Goal: Transaction & Acquisition: Purchase product/service

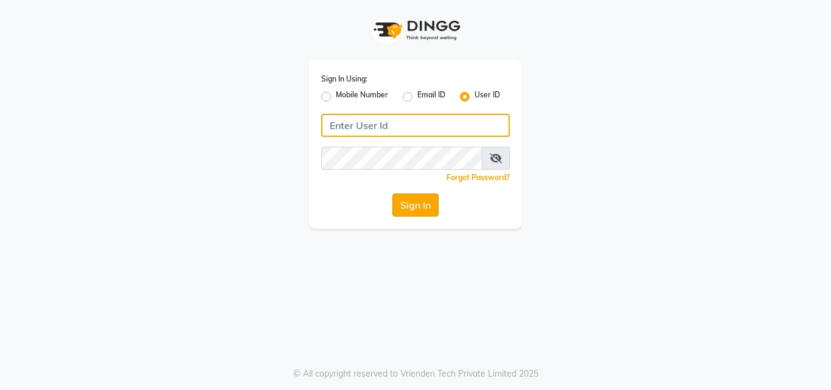
type input "dalas"
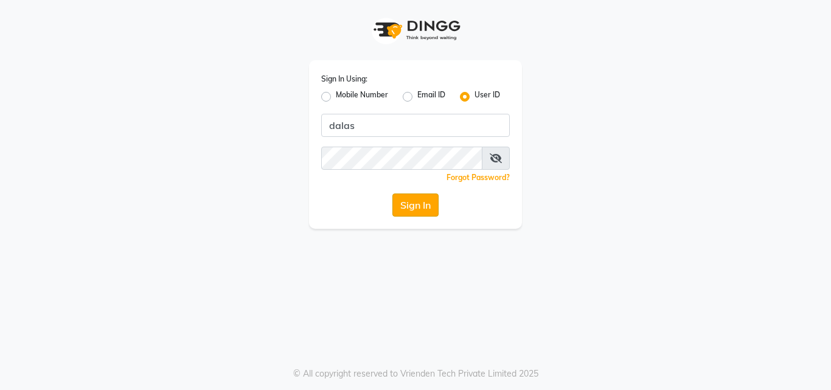
click at [402, 214] on button "Sign In" at bounding box center [416, 205] width 46 height 23
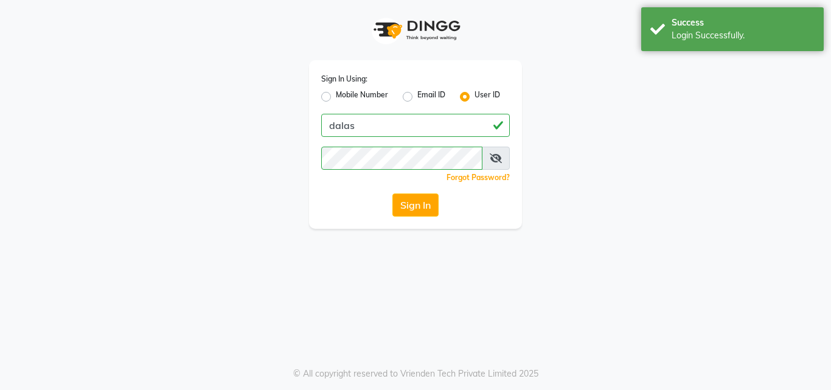
click at [434, 184] on div "Forgot Password?" at bounding box center [415, 177] width 189 height 13
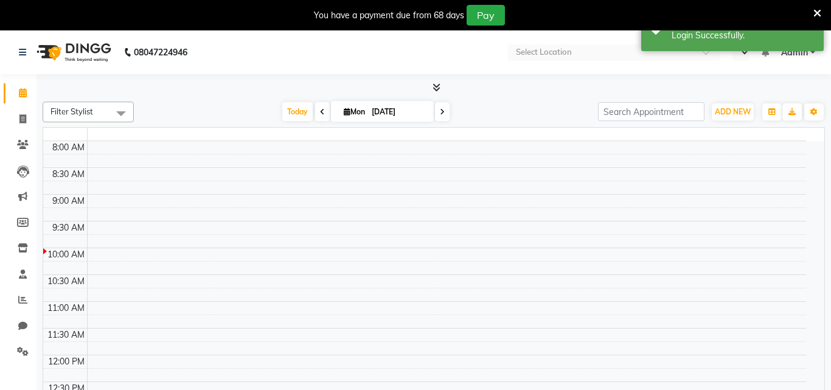
click at [398, 238] on td at bounding box center [446, 240] width 719 height 13
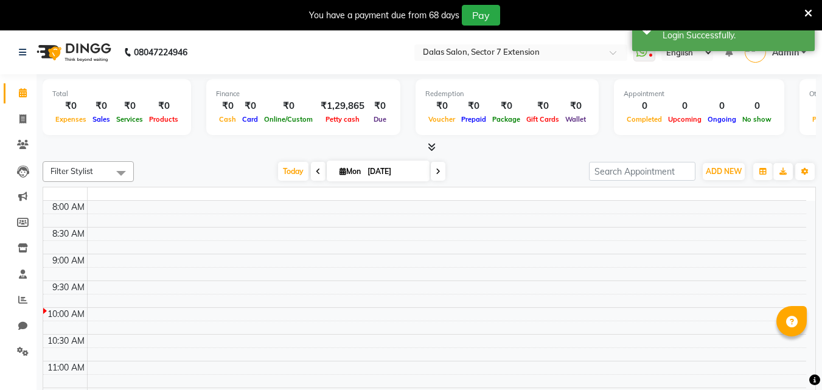
select select "en"
click at [18, 120] on span at bounding box center [22, 120] width 21 height 14
select select "service"
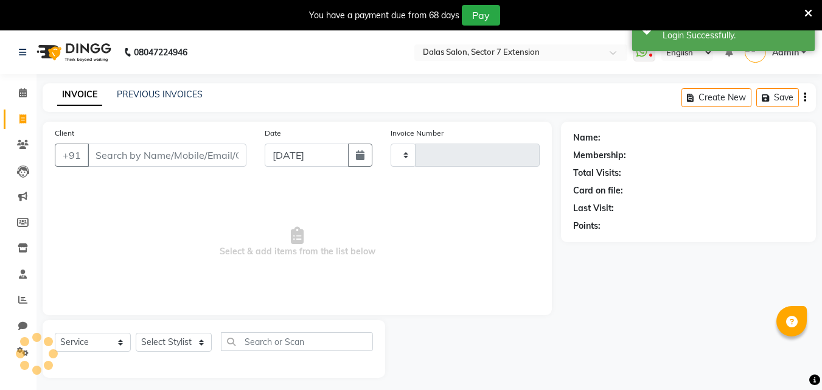
type input "0710"
select select "8495"
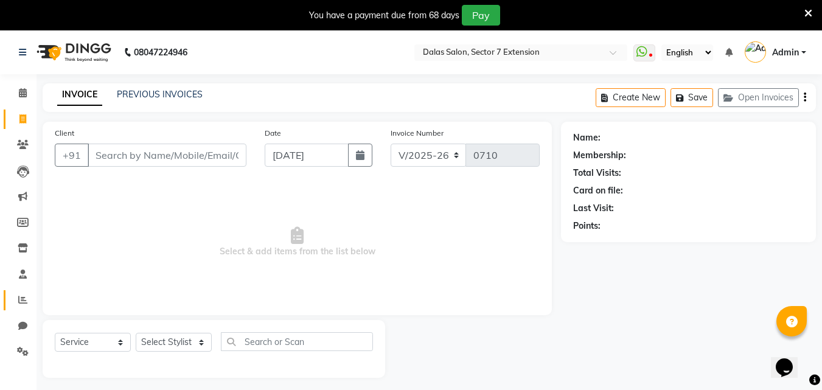
click at [19, 304] on icon at bounding box center [22, 299] width 9 height 9
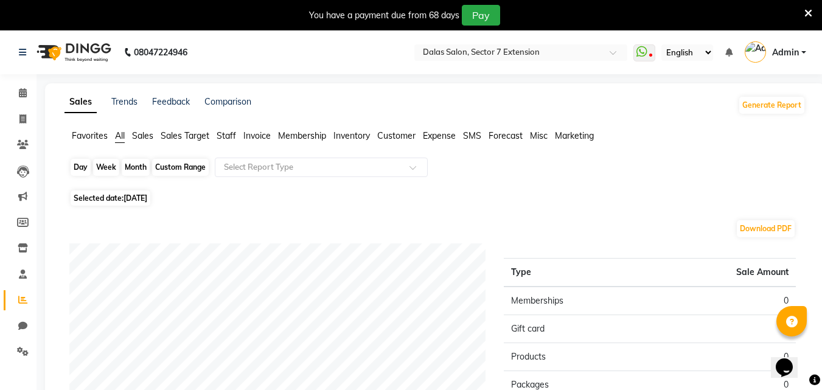
click at [75, 167] on div "Day" at bounding box center [81, 167] width 20 height 17
select select "9"
select select "2025"
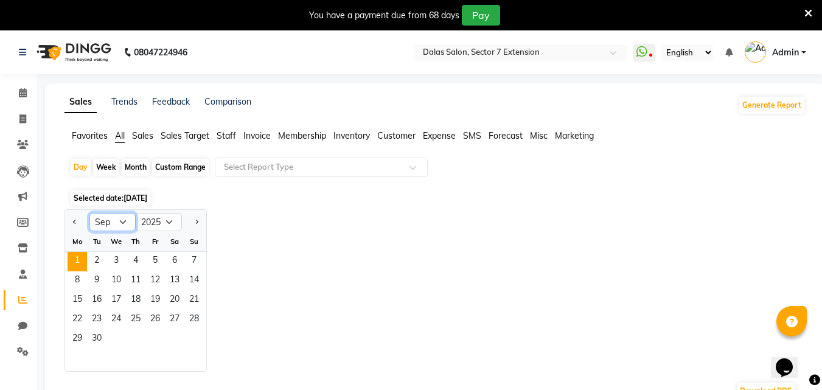
click at [110, 219] on select "Jan Feb Mar Apr May Jun Jul Aug Sep Oct Nov Dec" at bounding box center [112, 222] width 46 height 18
click at [89, 213] on select "Jan Feb Mar Apr May Jun Jul Aug Sep Oct Nov Dec" at bounding box center [112, 222] width 46 height 18
click at [118, 222] on select "Jan Feb Mar Apr May Jun Jul Aug Sep Oct Nov Dec" at bounding box center [112, 222] width 46 height 18
click at [89, 213] on select "Jan Feb Mar Apr May Jun Jul Aug Sep Oct Nov Dec" at bounding box center [112, 222] width 46 height 18
click at [108, 219] on select "Jan Feb Mar Apr May Jun Jul Aug Sep Oct Nov Dec" at bounding box center [112, 222] width 46 height 18
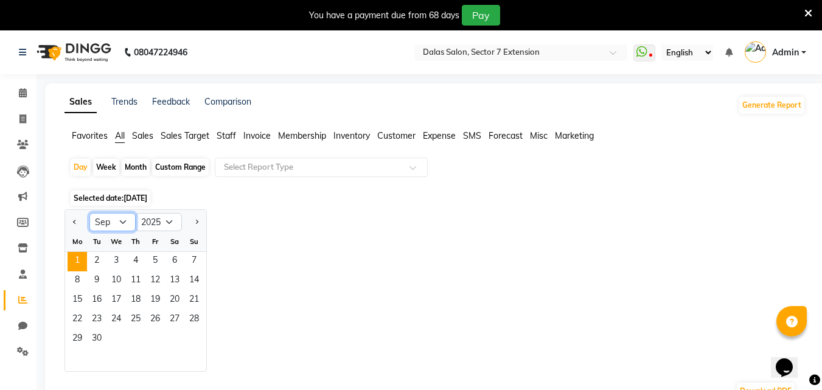
select select "8"
click at [89, 213] on select "Jan Feb Mar Apr May Jun Jul Aug Sep Oct Nov Dec" at bounding box center [112, 222] width 46 height 18
click at [189, 339] on span "31" at bounding box center [193, 339] width 19 height 19
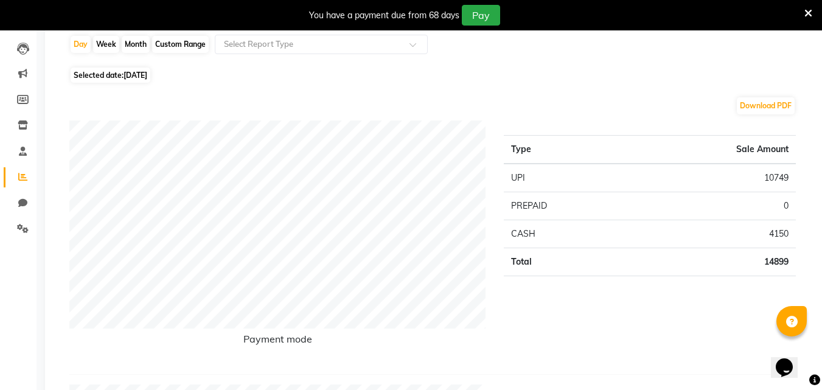
scroll to position [122, 0]
click at [130, 43] on div "Month" at bounding box center [136, 45] width 28 height 17
select select "8"
select select "2025"
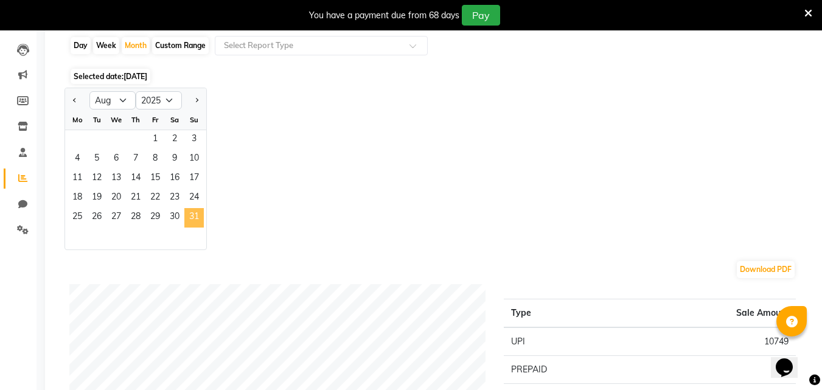
click at [196, 220] on span "31" at bounding box center [193, 217] width 19 height 19
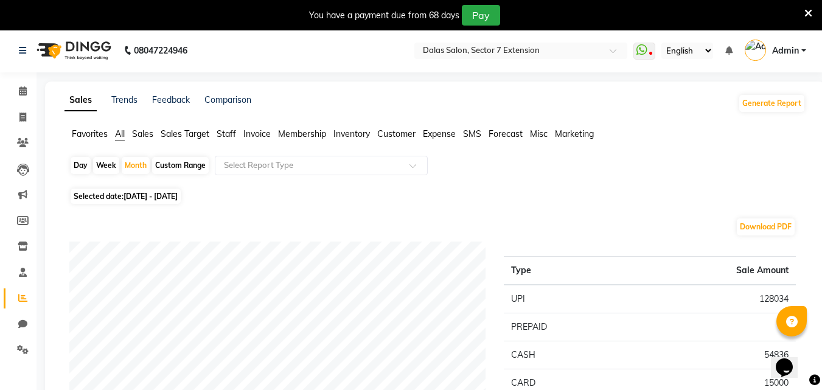
scroll to position [0, 0]
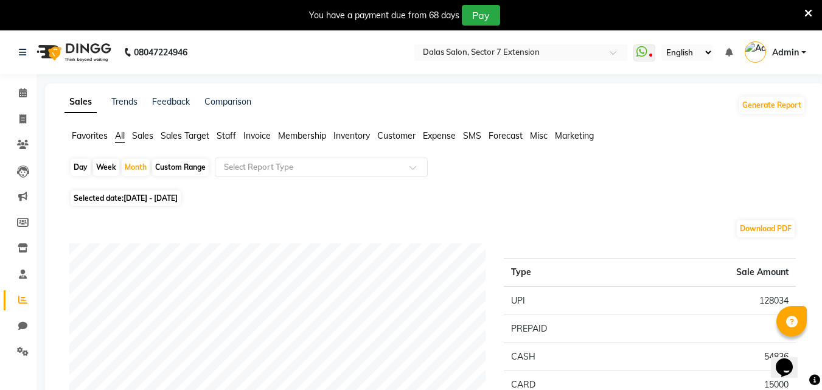
click at [83, 168] on div "Day" at bounding box center [81, 167] width 20 height 17
select select "8"
select select "2025"
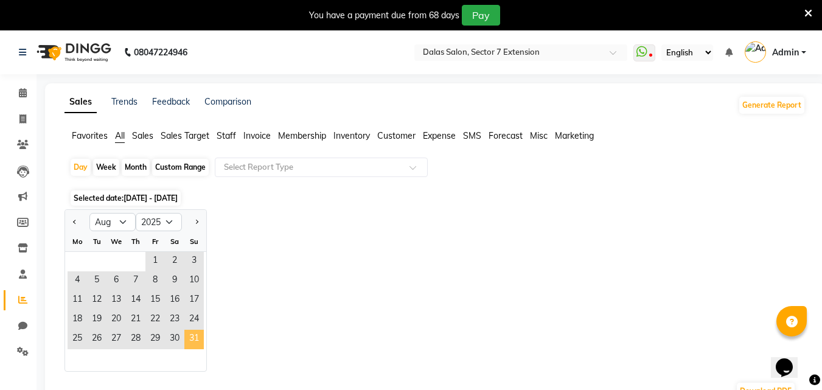
click at [192, 341] on span "31" at bounding box center [193, 339] width 19 height 19
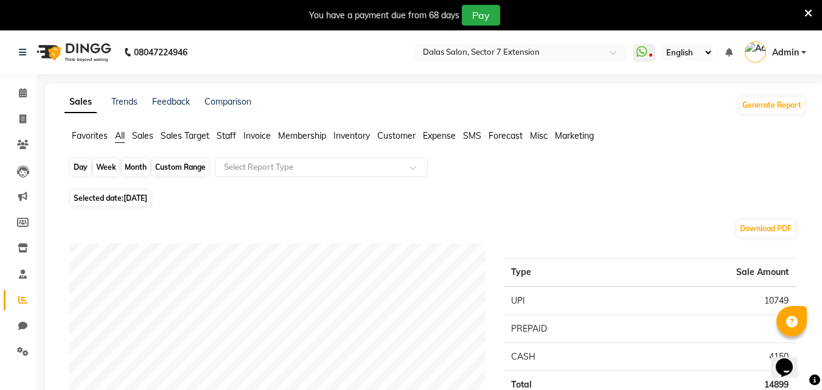
click at [80, 169] on div "Day" at bounding box center [81, 167] width 20 height 17
select select "8"
select select "2025"
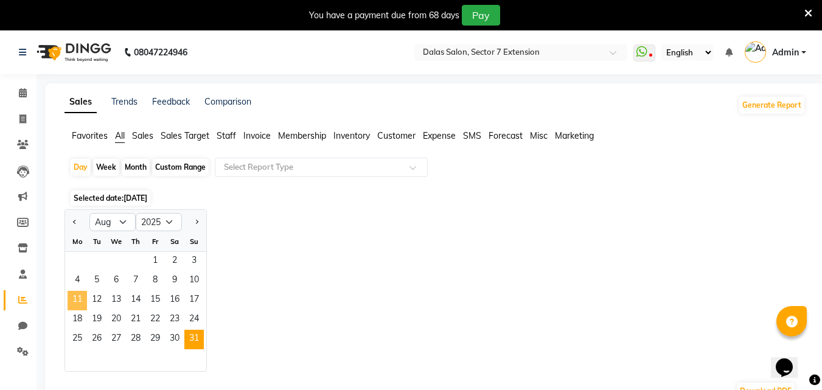
click at [72, 301] on span "11" at bounding box center [77, 300] width 19 height 19
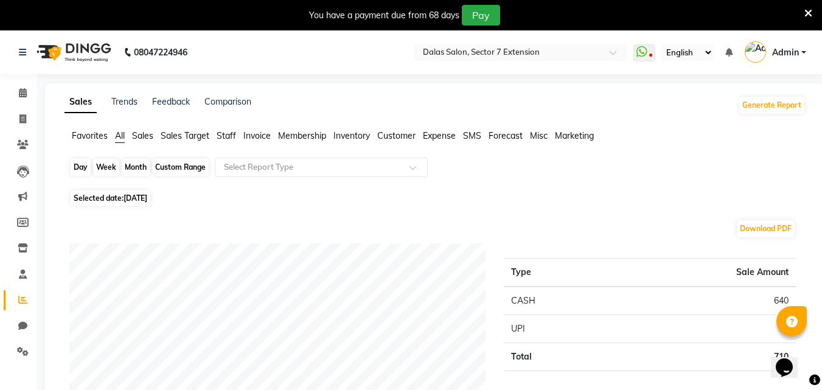
click at [77, 165] on div "Day" at bounding box center [81, 167] width 20 height 17
select select "8"
select select "2025"
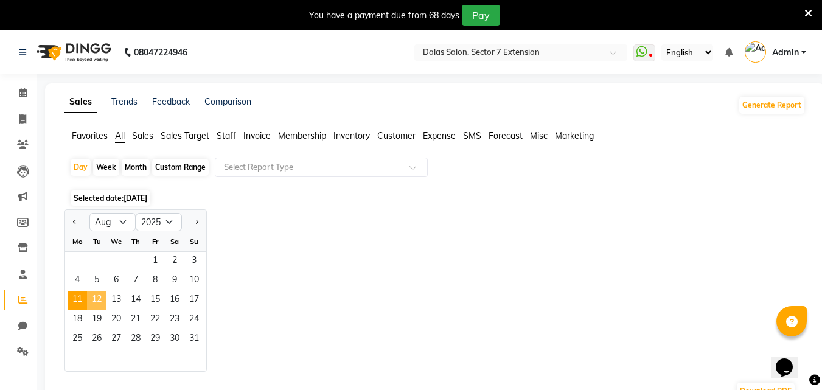
click at [101, 298] on span "12" at bounding box center [96, 300] width 19 height 19
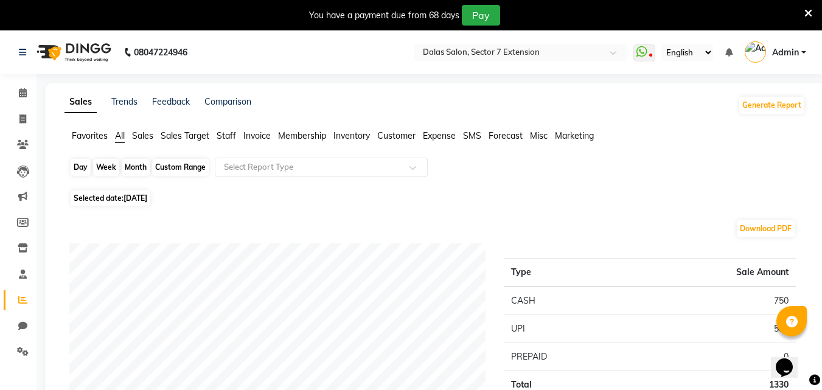
click at [86, 170] on div "Day" at bounding box center [81, 167] width 20 height 17
select select "8"
select select "2025"
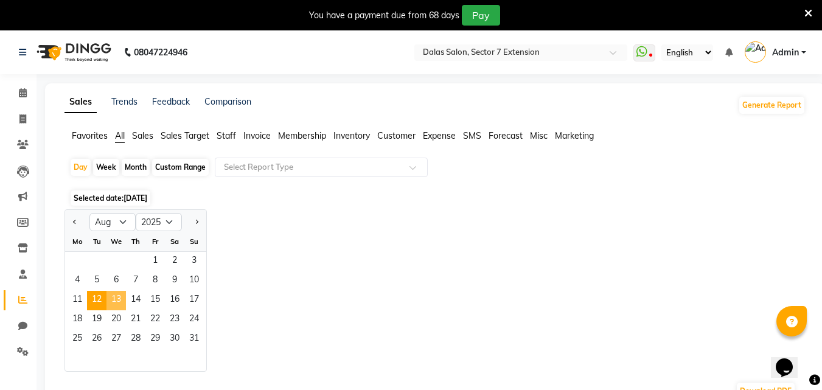
click at [116, 302] on span "13" at bounding box center [116, 300] width 19 height 19
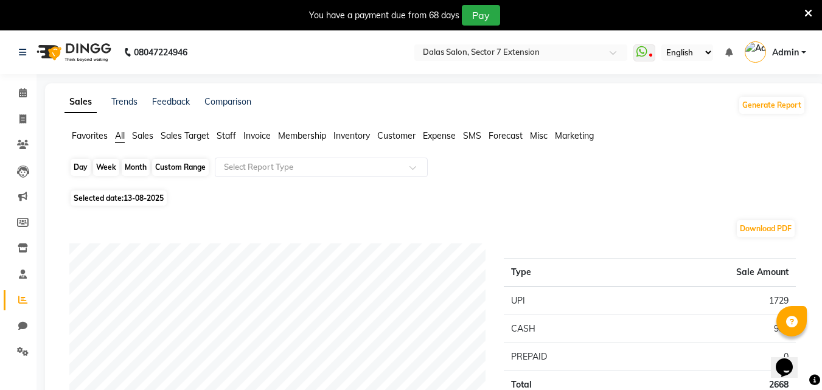
click at [78, 169] on div "Day" at bounding box center [81, 167] width 20 height 17
select select "8"
select select "2025"
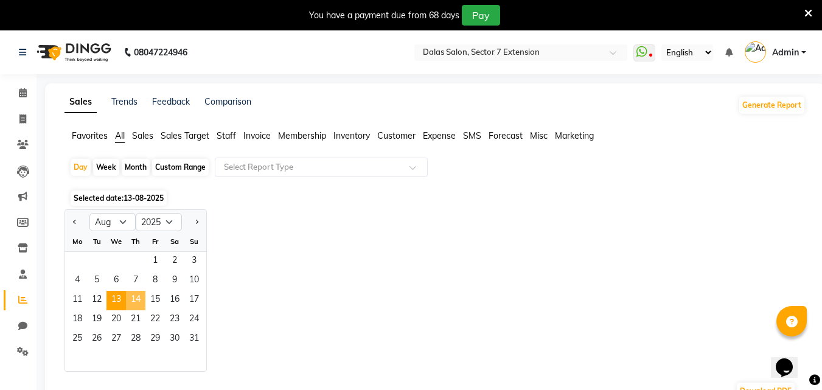
click at [137, 295] on span "14" at bounding box center [135, 300] width 19 height 19
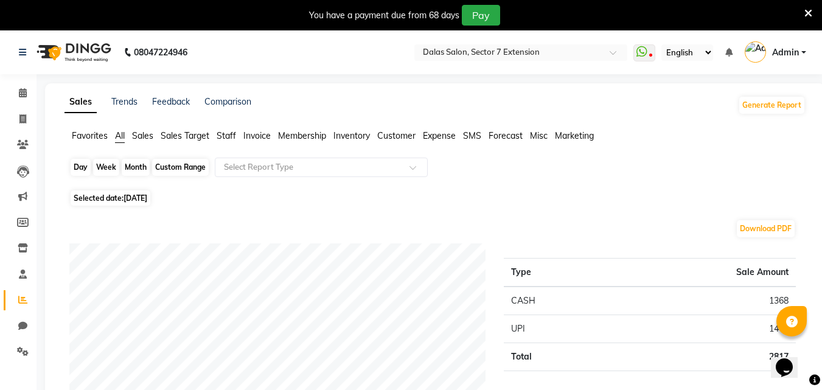
click at [81, 167] on div "Day" at bounding box center [81, 167] width 20 height 17
select select "8"
select select "2025"
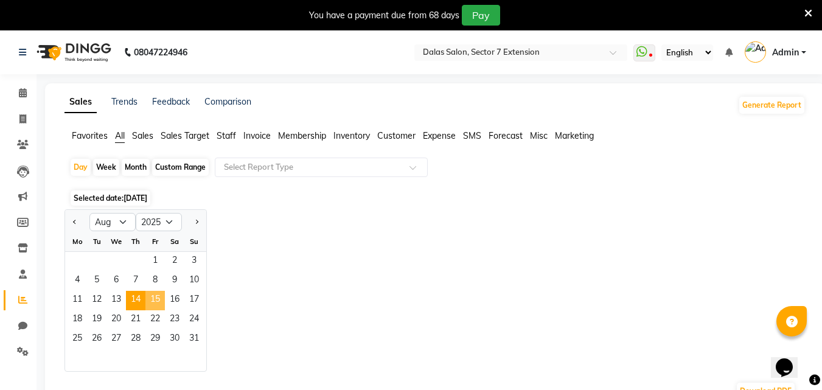
click at [152, 295] on span "15" at bounding box center [154, 300] width 19 height 19
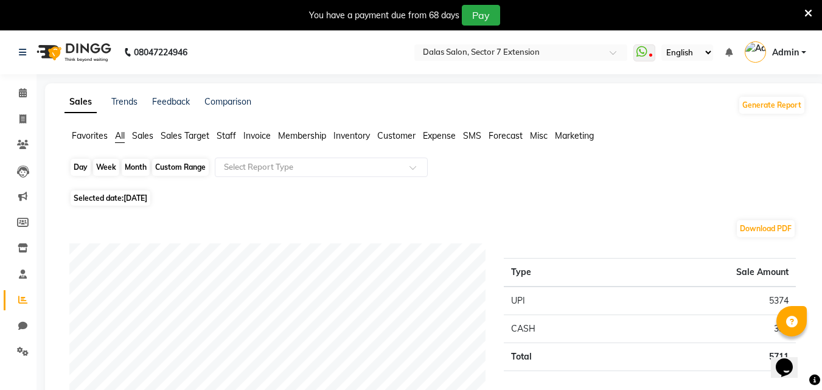
click at [80, 163] on div "Day" at bounding box center [81, 167] width 20 height 17
select select "8"
select select "2025"
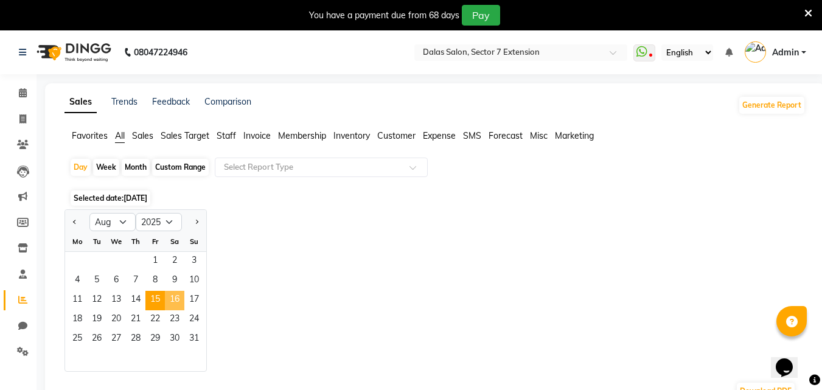
click at [181, 301] on span "16" at bounding box center [174, 300] width 19 height 19
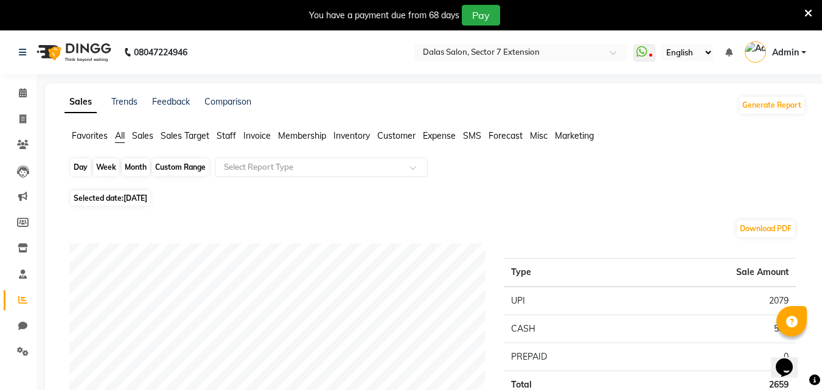
click at [82, 171] on div "Day" at bounding box center [81, 167] width 20 height 17
select select "8"
select select "2025"
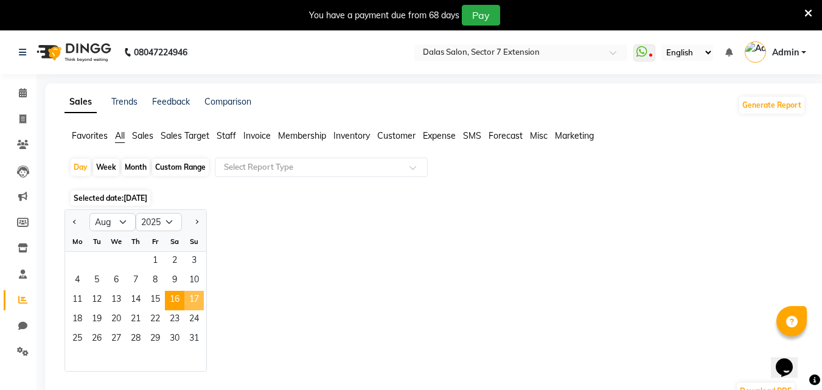
click at [196, 299] on span "17" at bounding box center [193, 300] width 19 height 19
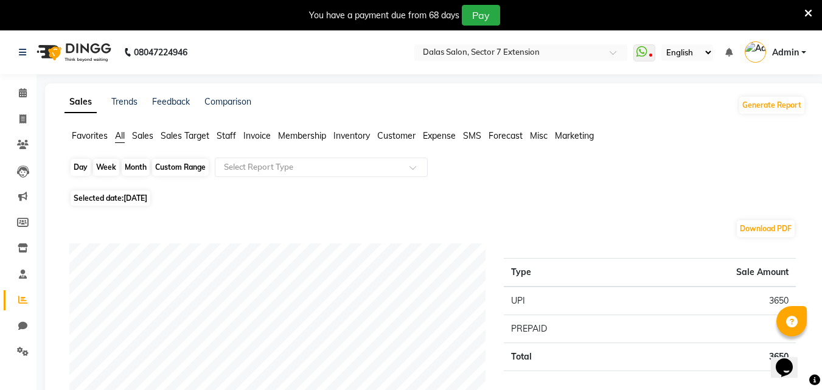
click at [81, 161] on div "Day" at bounding box center [81, 167] width 20 height 17
select select "8"
select select "2025"
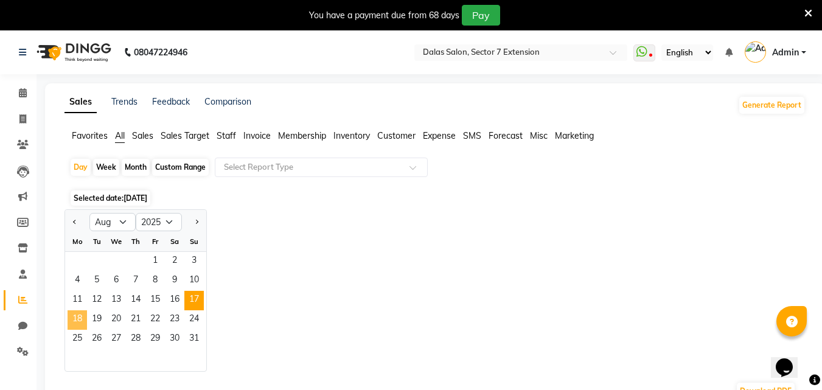
click at [75, 323] on span "18" at bounding box center [77, 319] width 19 height 19
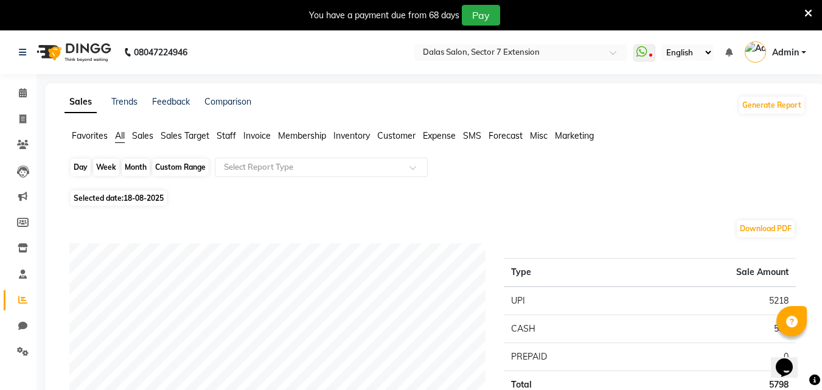
click at [80, 172] on div "Day" at bounding box center [81, 167] width 20 height 17
select select "8"
select select "2025"
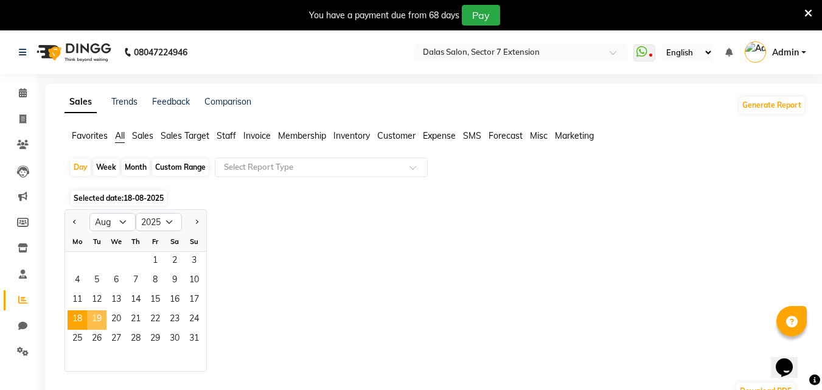
click at [96, 316] on span "19" at bounding box center [96, 319] width 19 height 19
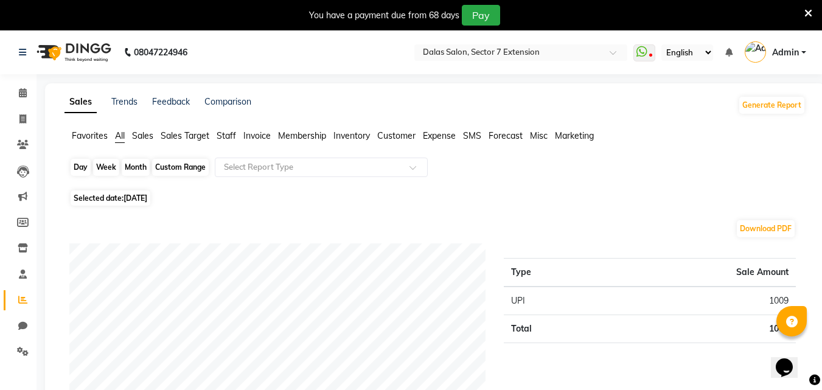
click at [78, 164] on div "Day" at bounding box center [81, 167] width 20 height 17
select select "8"
select select "2025"
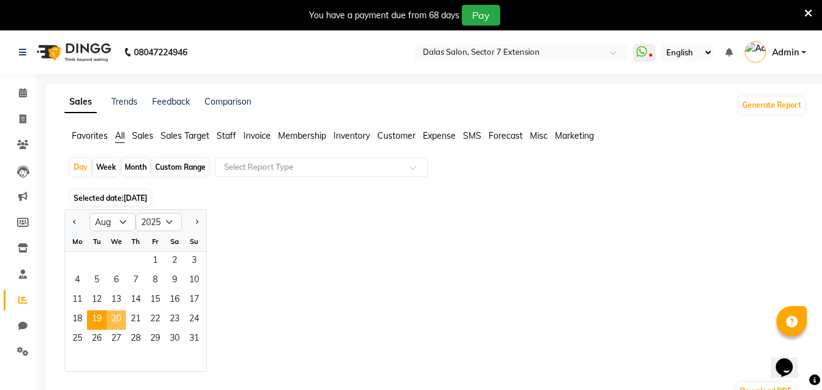
click at [113, 321] on span "20" at bounding box center [116, 319] width 19 height 19
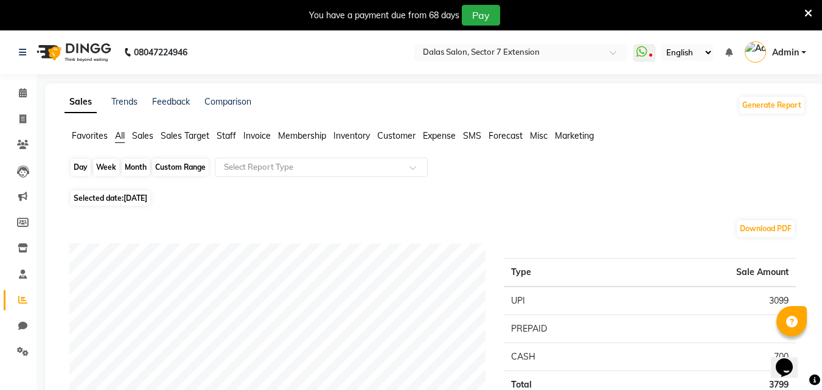
click at [79, 167] on div "Day" at bounding box center [81, 167] width 20 height 17
select select "8"
select select "2025"
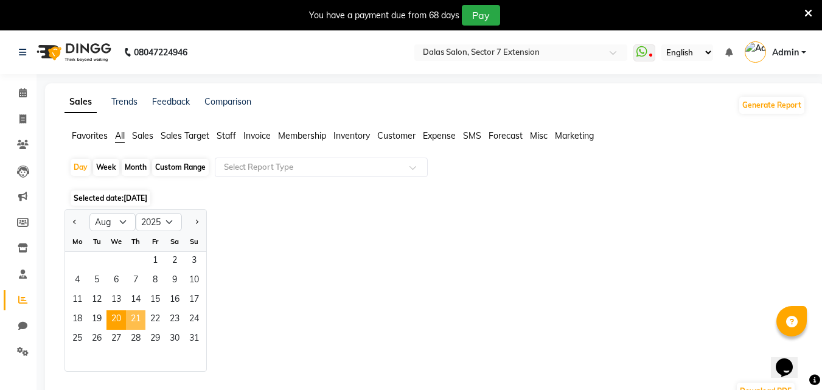
click at [137, 319] on span "21" at bounding box center [135, 319] width 19 height 19
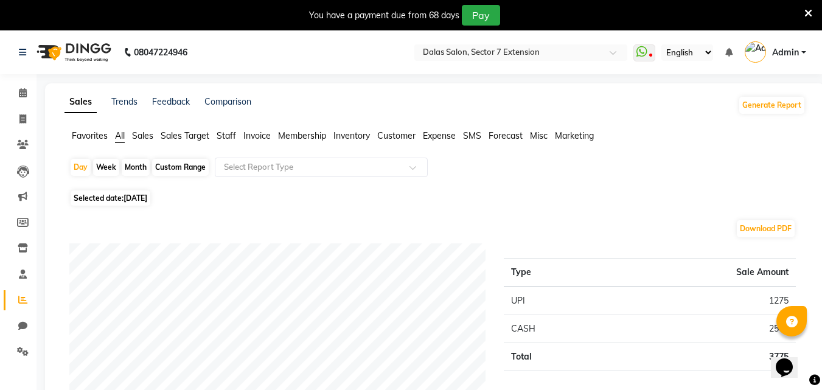
click at [77, 164] on div "Day" at bounding box center [81, 167] width 20 height 17
select select "8"
select select "2025"
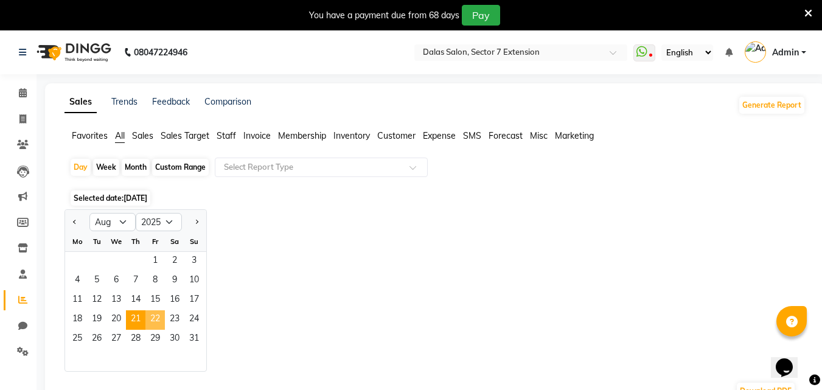
click at [152, 316] on span "22" at bounding box center [154, 319] width 19 height 19
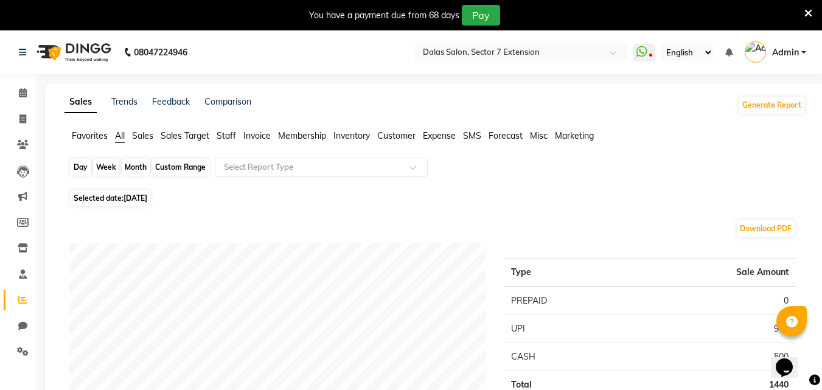
click at [77, 166] on div "Day" at bounding box center [81, 167] width 20 height 17
select select "8"
select select "2025"
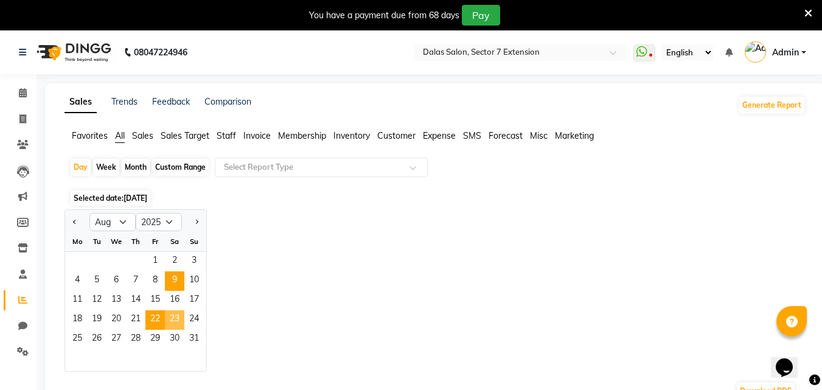
drag, startPoint x: 173, startPoint y: 313, endPoint x: 177, endPoint y: 276, distance: 36.7
click at [173, 313] on span "23" at bounding box center [174, 319] width 19 height 19
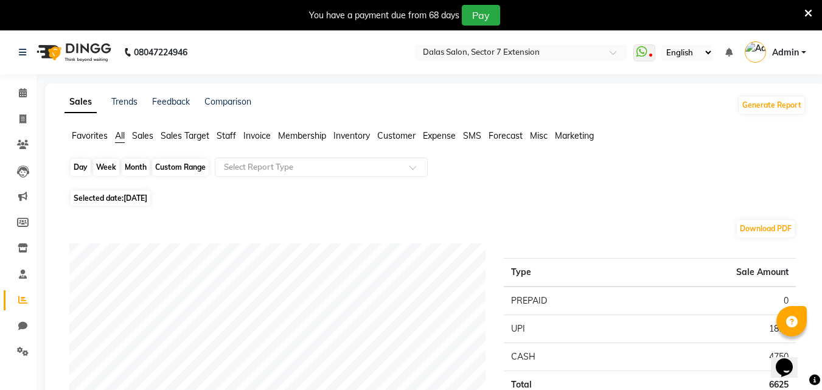
click at [86, 170] on div "Day" at bounding box center [81, 167] width 20 height 17
select select "8"
select select "2025"
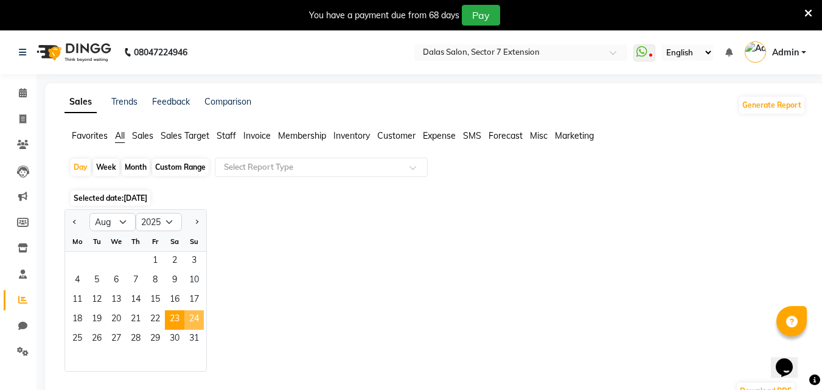
click at [199, 318] on span "24" at bounding box center [193, 319] width 19 height 19
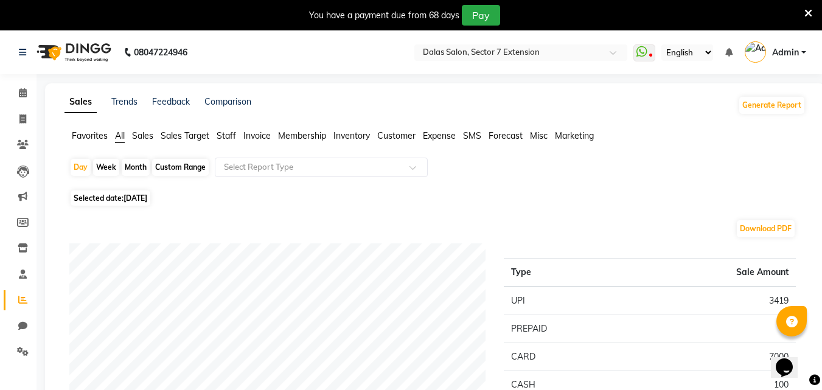
click at [69, 162] on div "Day Week Month Custom Range Select Report Type" at bounding box center [435, 172] width 732 height 29
click at [83, 166] on div "Day" at bounding box center [81, 167] width 20 height 17
select select "8"
select select "2025"
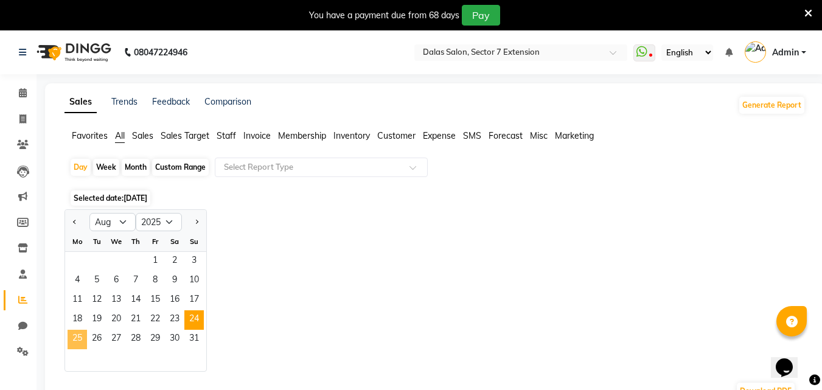
click at [79, 337] on span "25" at bounding box center [77, 339] width 19 height 19
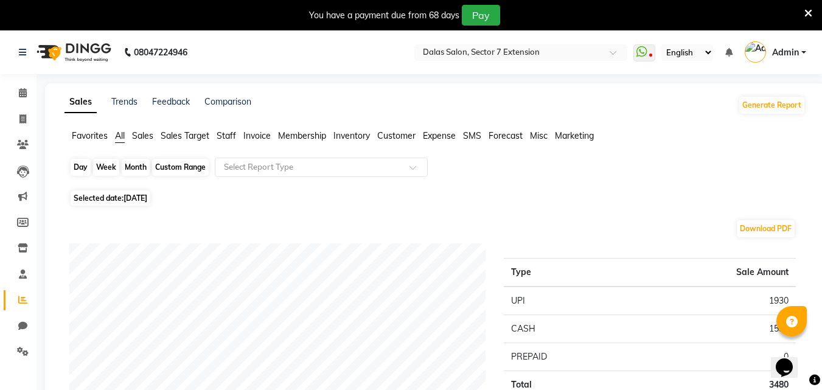
click at [79, 167] on div "Day" at bounding box center [81, 167] width 20 height 17
select select "8"
select select "2025"
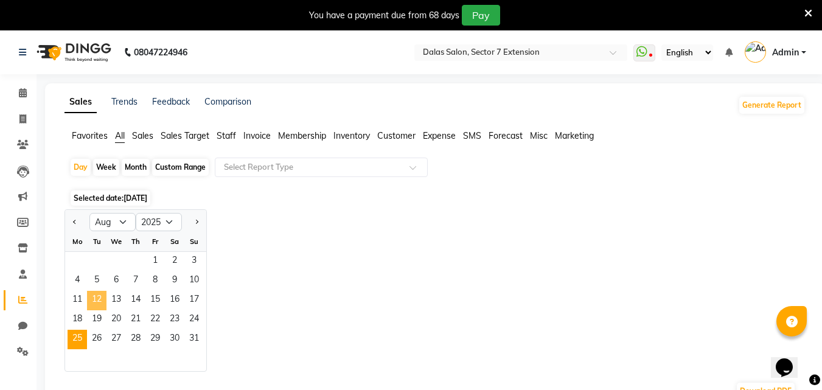
click at [99, 301] on span "12" at bounding box center [96, 300] width 19 height 19
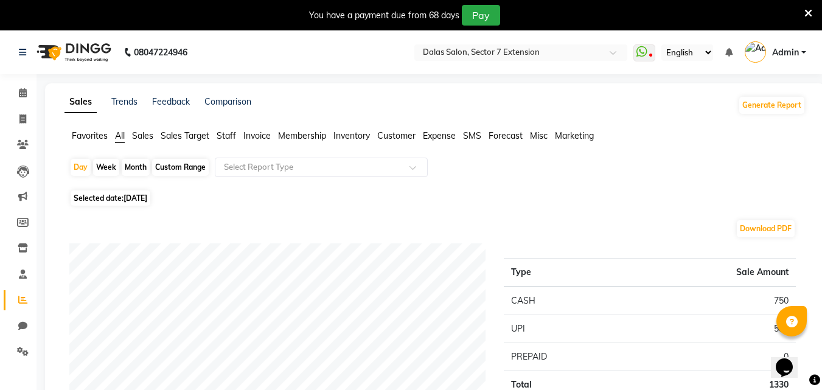
click at [135, 166] on div "Month" at bounding box center [136, 167] width 28 height 17
select select "8"
select select "2025"
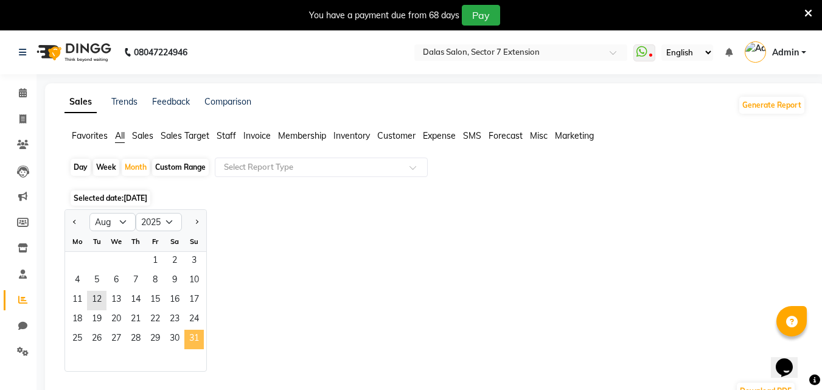
click at [189, 340] on span "31" at bounding box center [193, 339] width 19 height 19
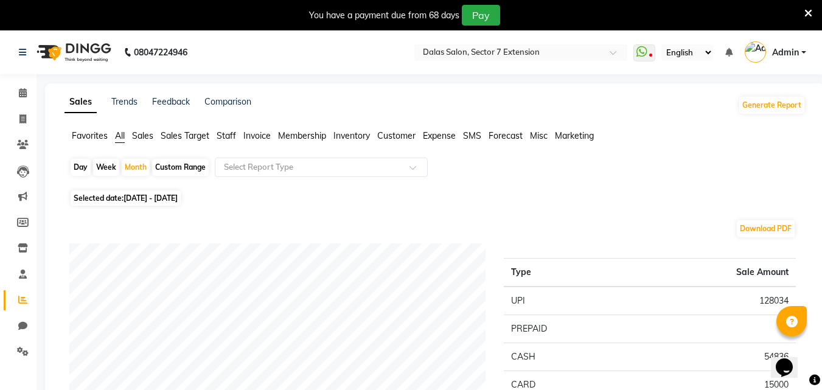
click at [77, 169] on div "Day" at bounding box center [81, 167] width 20 height 17
select select "8"
select select "2025"
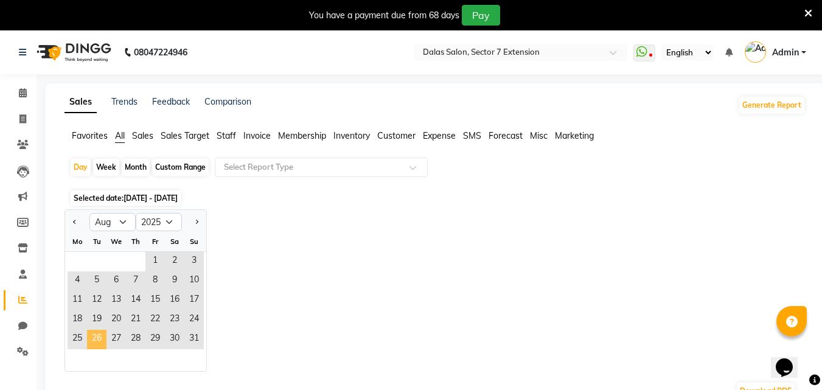
click at [97, 337] on span "26" at bounding box center [96, 339] width 19 height 19
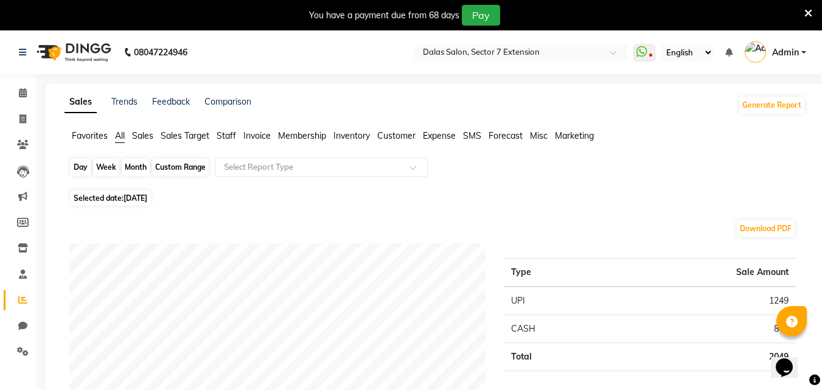
click at [75, 161] on div "Day" at bounding box center [81, 167] width 20 height 17
select select "8"
select select "2025"
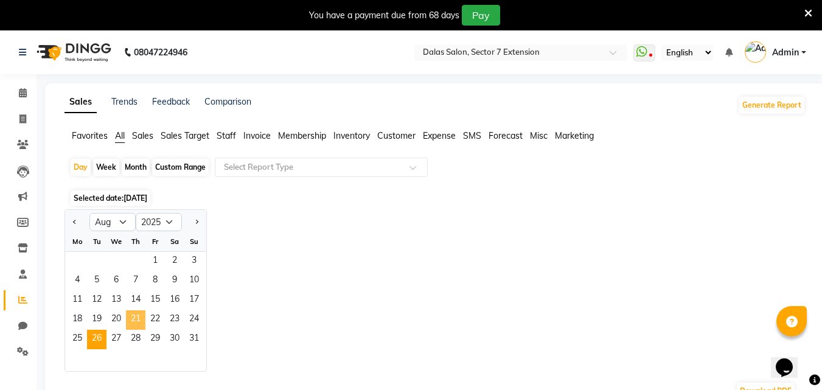
click at [128, 321] on span "21" at bounding box center [135, 319] width 19 height 19
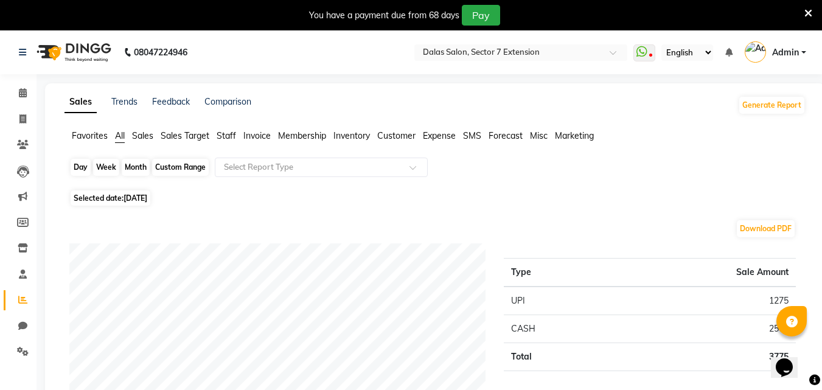
click at [79, 161] on div "Day" at bounding box center [81, 167] width 20 height 17
select select "8"
select select "2025"
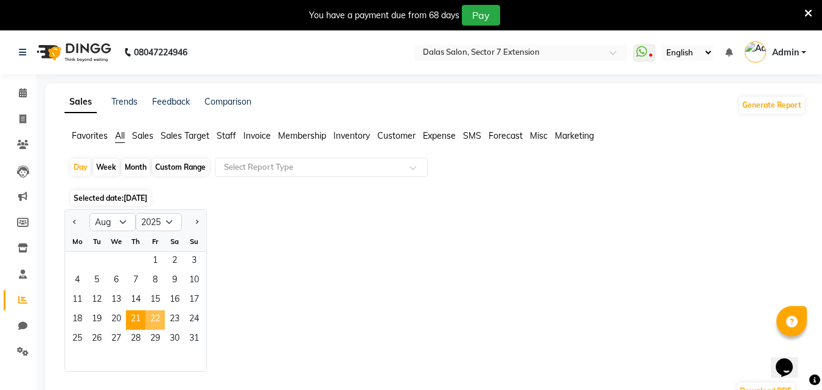
click at [155, 321] on span "22" at bounding box center [154, 319] width 19 height 19
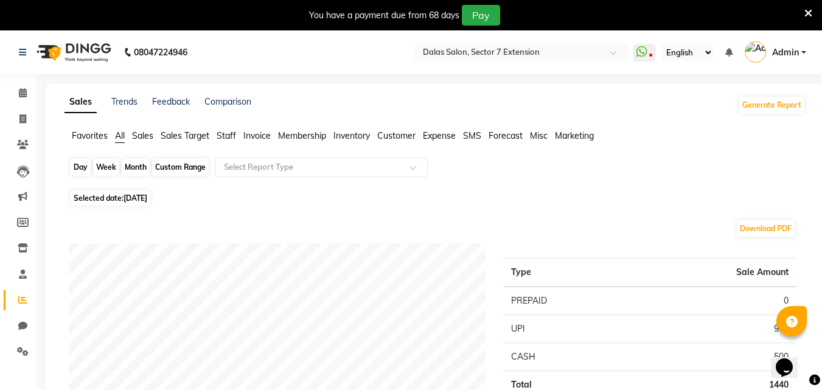
click at [82, 168] on div "Day" at bounding box center [81, 167] width 20 height 17
select select "8"
select select "2025"
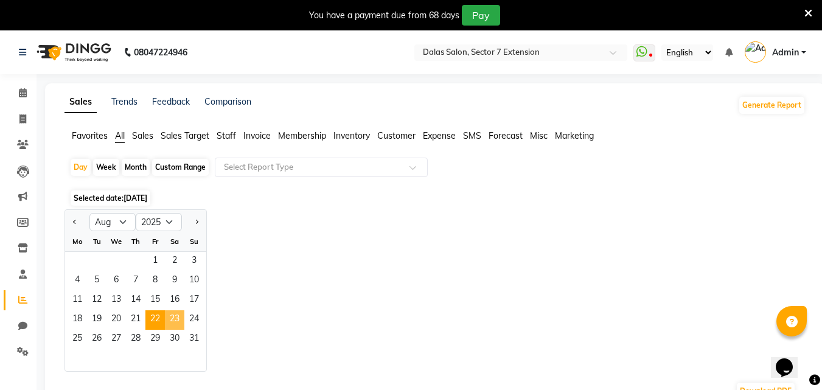
click at [165, 316] on span "23" at bounding box center [174, 319] width 19 height 19
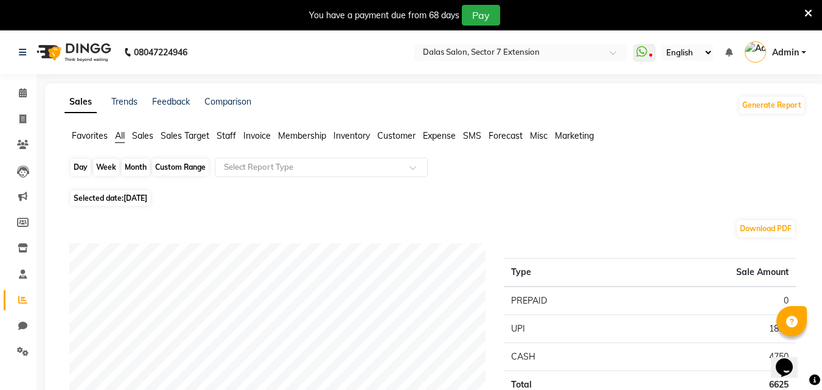
click at [74, 166] on div "Day" at bounding box center [81, 167] width 20 height 17
select select "8"
select select "2025"
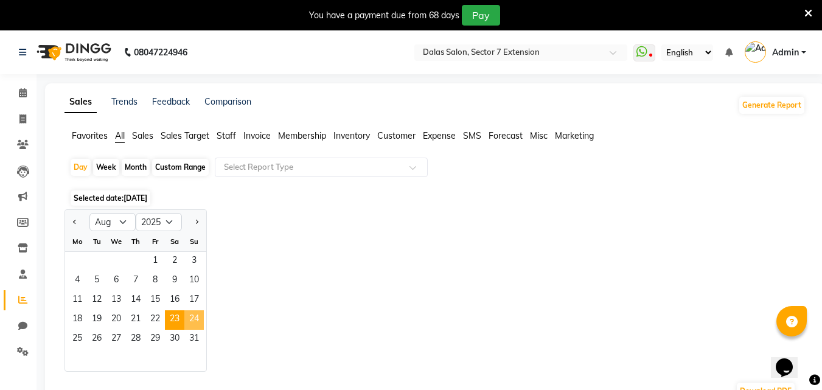
click at [191, 321] on span "24" at bounding box center [193, 319] width 19 height 19
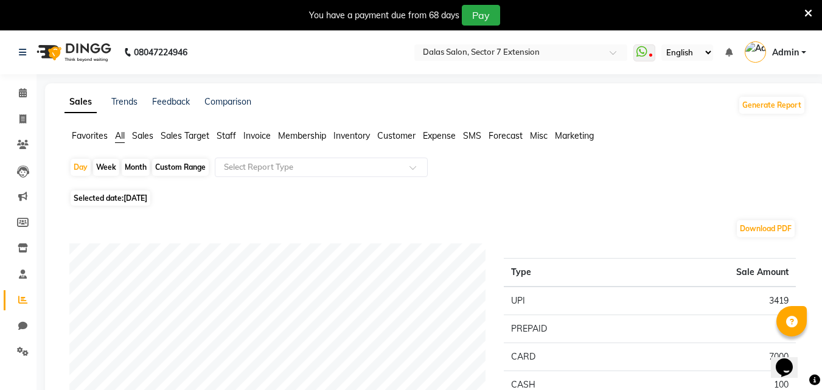
click at [69, 170] on div "Day Week Month Custom Range Select Report Type" at bounding box center [435, 172] width 732 height 29
click at [87, 169] on div "Day" at bounding box center [81, 167] width 20 height 17
select select "8"
select select "2025"
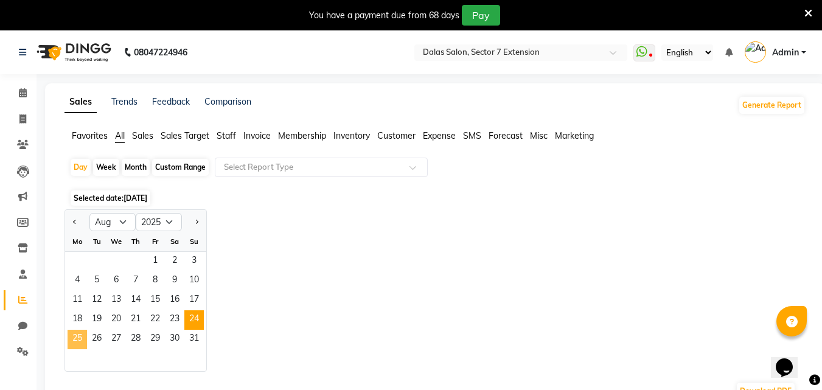
click at [82, 335] on span "25" at bounding box center [77, 339] width 19 height 19
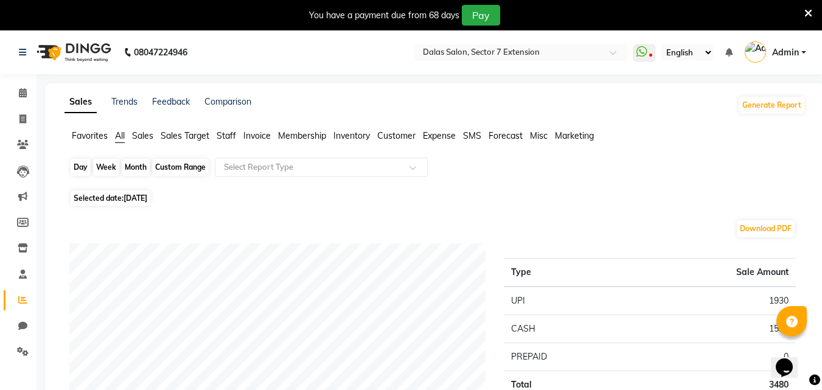
click at [87, 166] on div "Day" at bounding box center [81, 167] width 20 height 17
select select "8"
select select "2025"
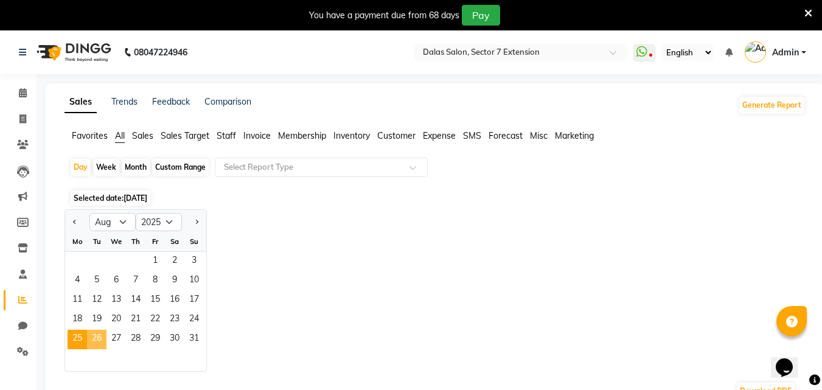
click at [105, 336] on span "26" at bounding box center [96, 339] width 19 height 19
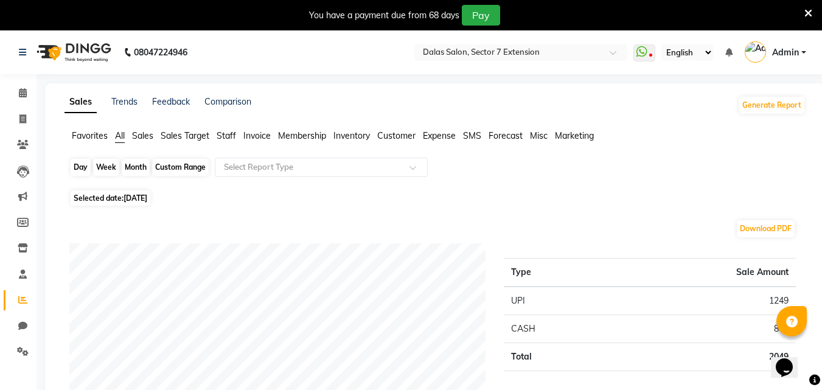
click at [82, 171] on div "Day" at bounding box center [81, 167] width 20 height 17
select select "8"
select select "2025"
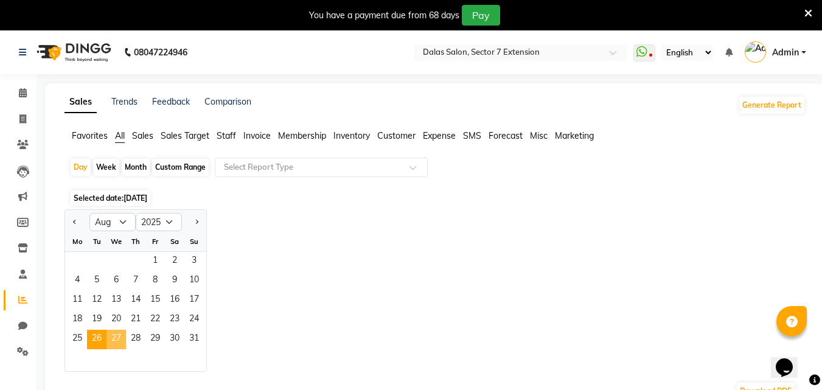
drag, startPoint x: 116, startPoint y: 334, endPoint x: 124, endPoint y: 334, distance: 8.5
click at [116, 334] on span "27" at bounding box center [116, 339] width 19 height 19
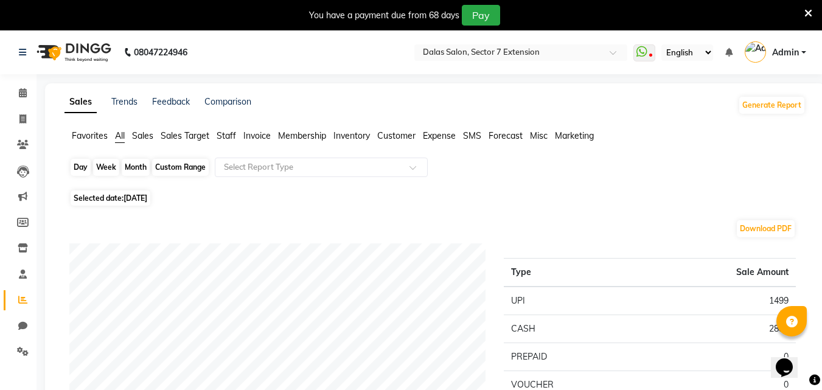
click at [73, 164] on div "Day" at bounding box center [81, 167] width 20 height 17
select select "8"
select select "2025"
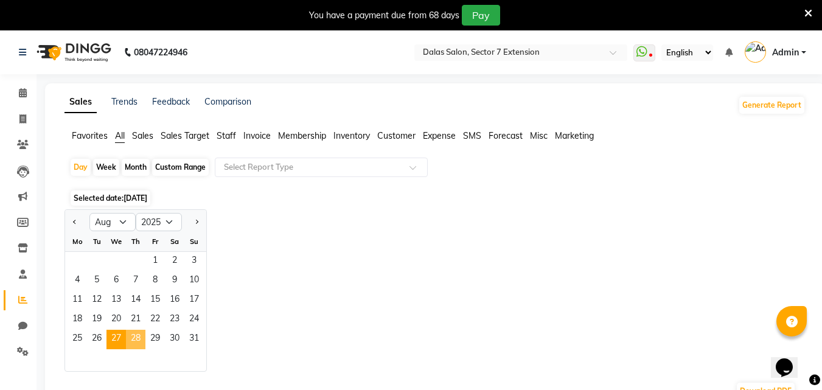
click at [136, 344] on span "28" at bounding box center [135, 339] width 19 height 19
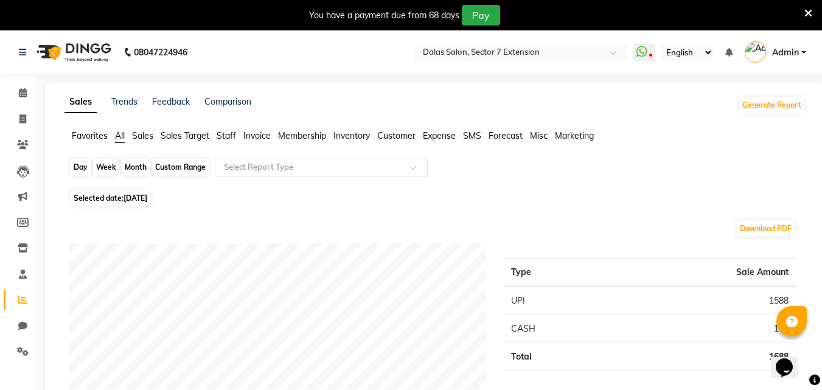
click at [81, 167] on div "Day" at bounding box center [81, 167] width 20 height 17
select select "8"
select select "2025"
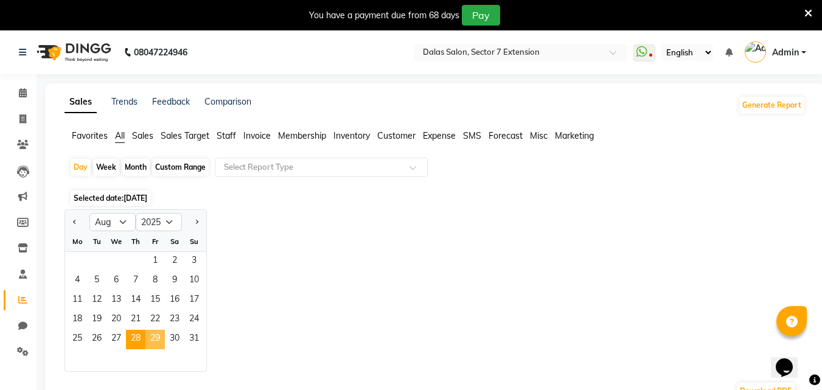
click at [156, 344] on span "29" at bounding box center [154, 339] width 19 height 19
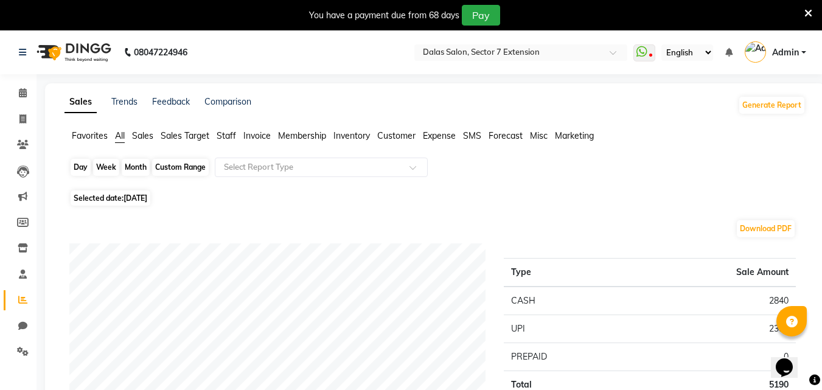
click at [76, 166] on div "Day" at bounding box center [81, 167] width 20 height 17
select select "8"
select select "2025"
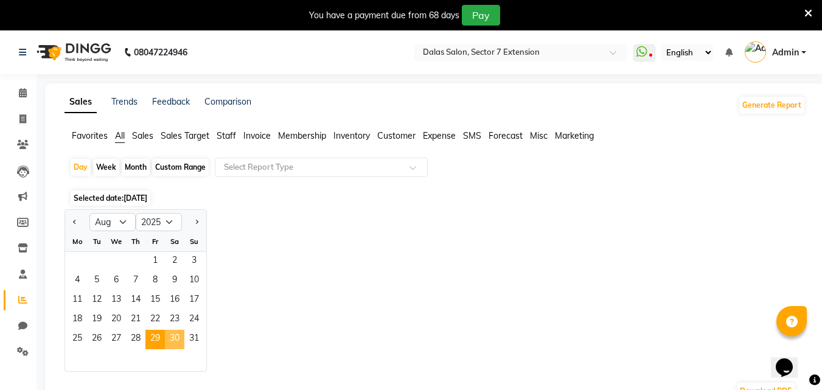
click at [170, 340] on span "30" at bounding box center [174, 339] width 19 height 19
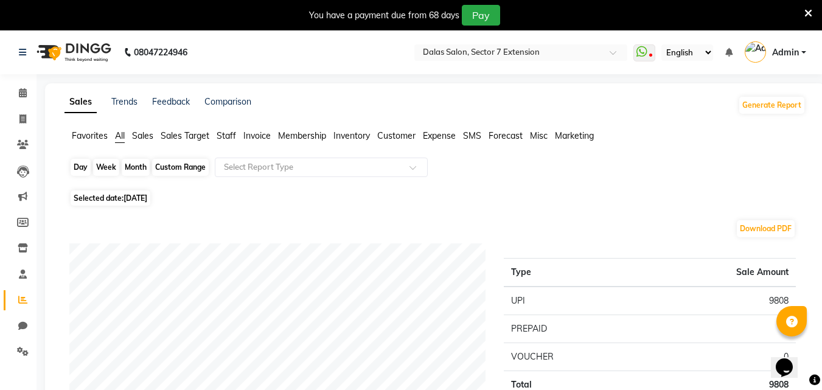
click at [79, 166] on div "Day" at bounding box center [81, 167] width 20 height 17
select select "8"
select select "2025"
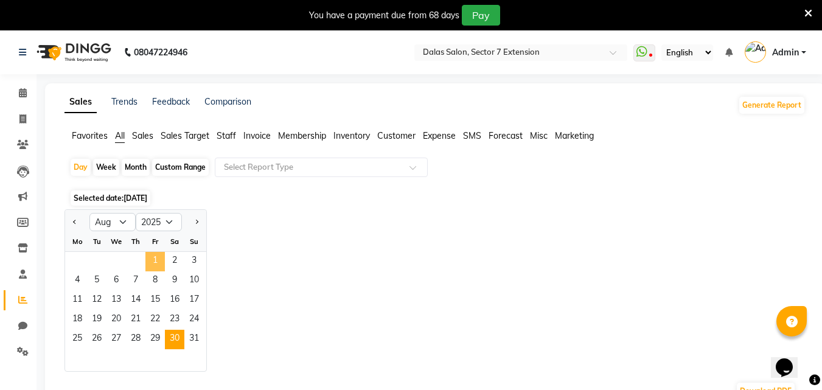
click at [155, 263] on span "1" at bounding box center [154, 261] width 19 height 19
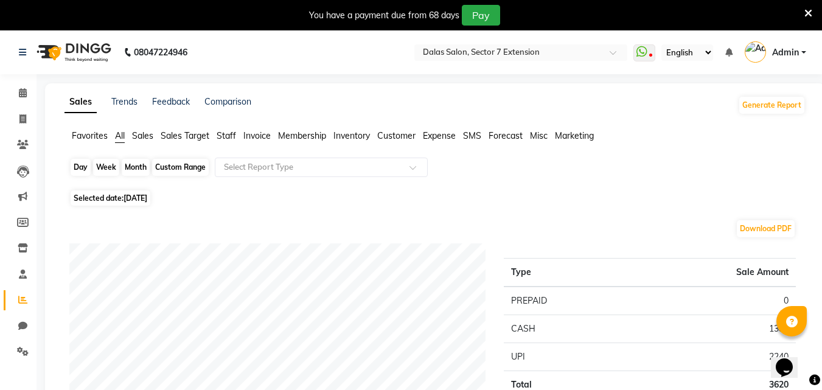
click at [83, 165] on div "Day" at bounding box center [81, 167] width 20 height 17
select select "8"
select select "2025"
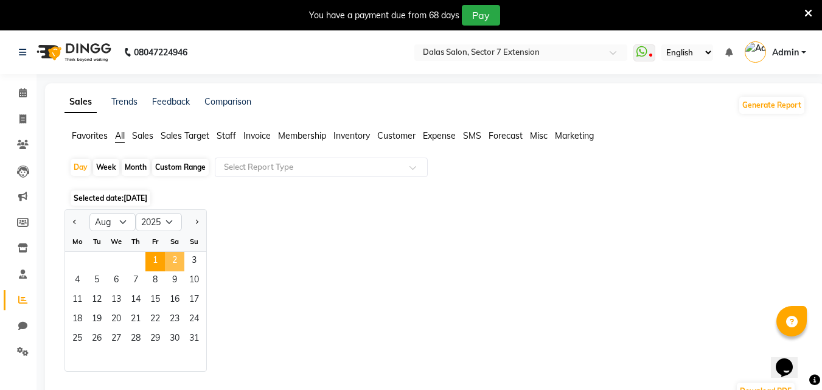
click at [169, 260] on span "2" at bounding box center [174, 261] width 19 height 19
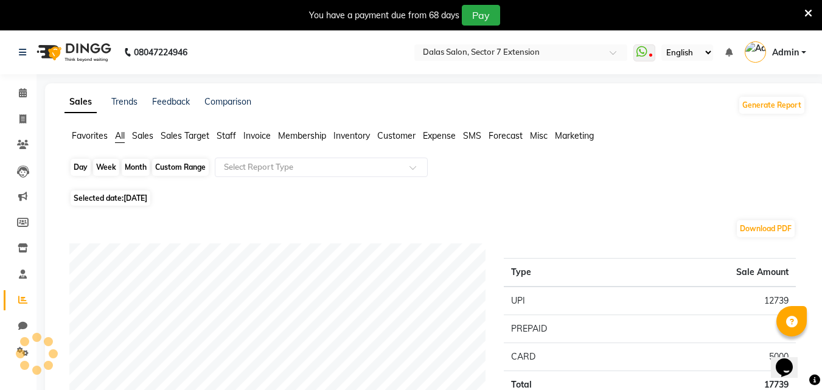
click at [74, 164] on div "Day" at bounding box center [81, 167] width 20 height 17
select select "8"
select select "2025"
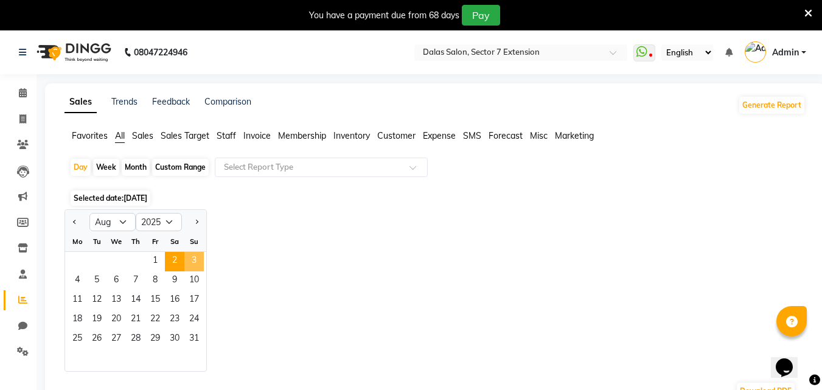
click at [190, 260] on span "3" at bounding box center [193, 261] width 19 height 19
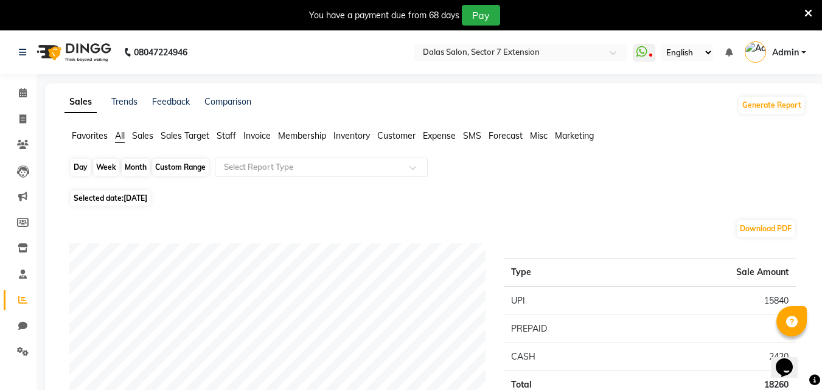
click at [81, 168] on div "Day" at bounding box center [81, 167] width 20 height 17
select select "8"
select select "2025"
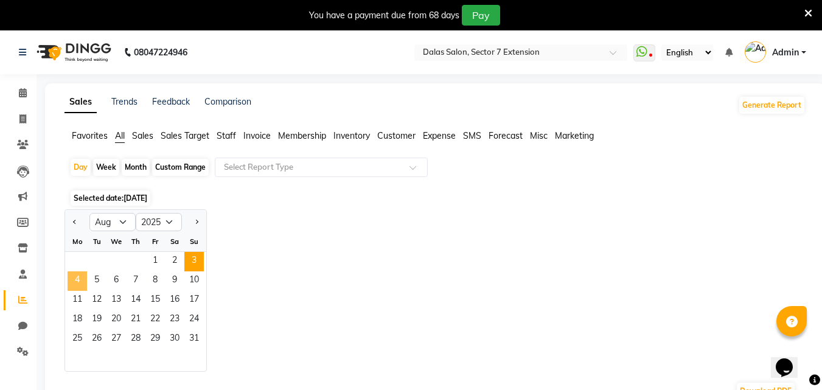
click at [81, 278] on span "4" at bounding box center [77, 280] width 19 height 19
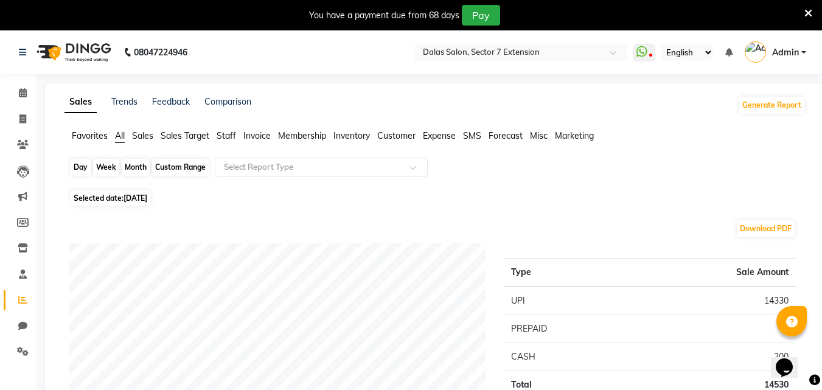
click at [84, 170] on div "Day" at bounding box center [81, 167] width 20 height 17
select select "8"
select select "2025"
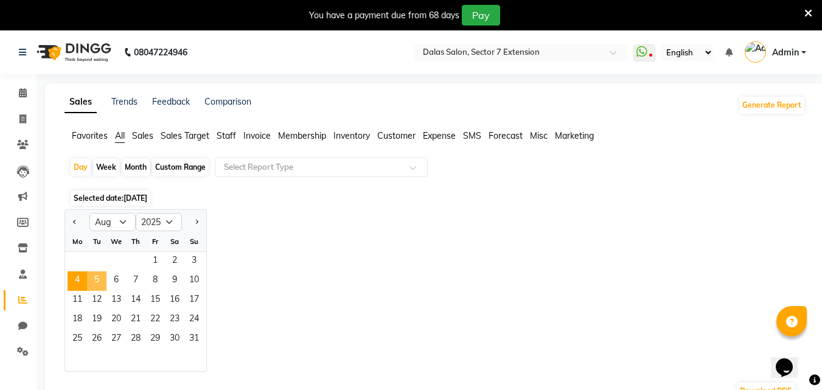
click at [97, 286] on span "5" at bounding box center [96, 280] width 19 height 19
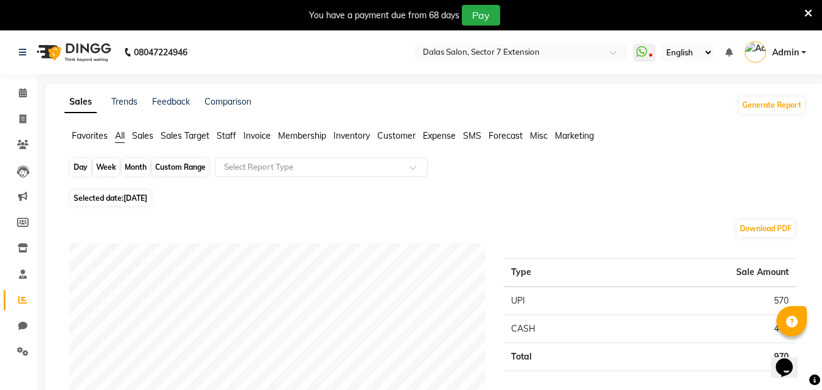
click at [84, 168] on div "Day" at bounding box center [81, 167] width 20 height 17
select select "8"
select select "2025"
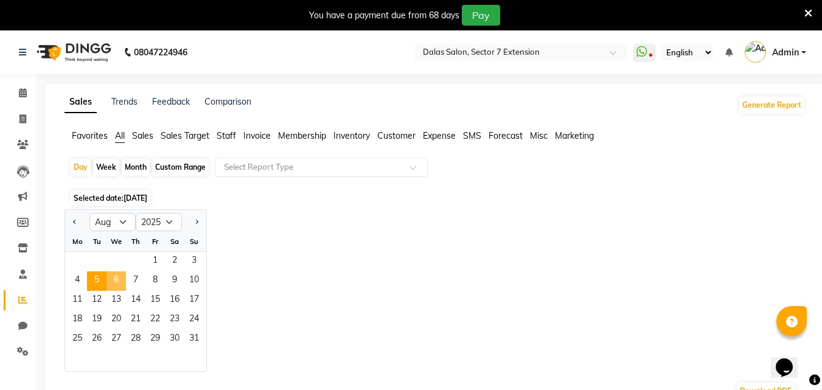
click at [109, 279] on span "6" at bounding box center [116, 280] width 19 height 19
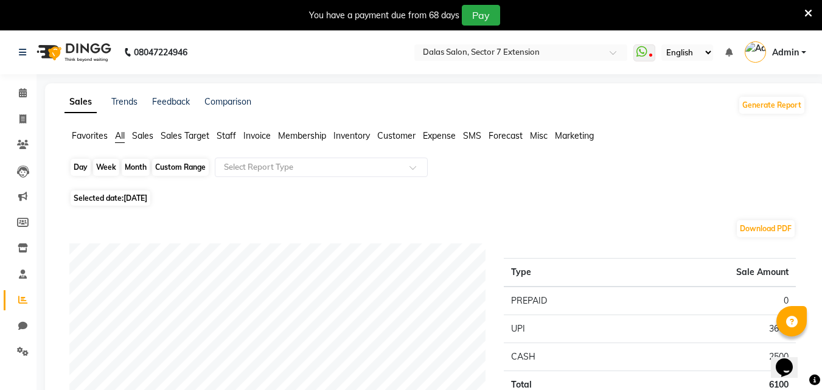
click at [75, 169] on div "Day" at bounding box center [81, 167] width 20 height 17
select select "8"
select select "2025"
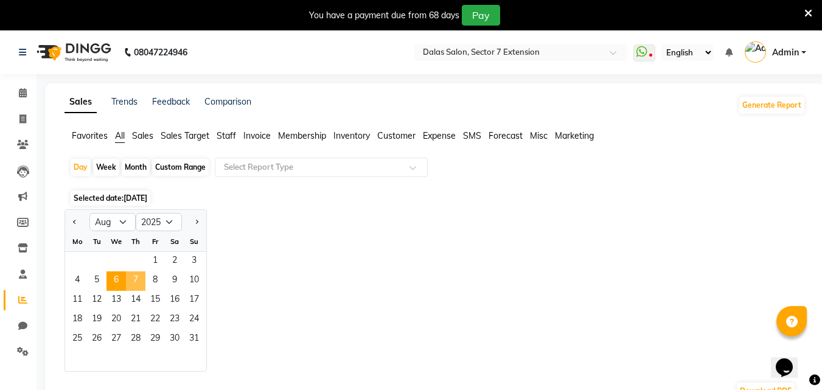
click at [130, 277] on span "7" at bounding box center [135, 280] width 19 height 19
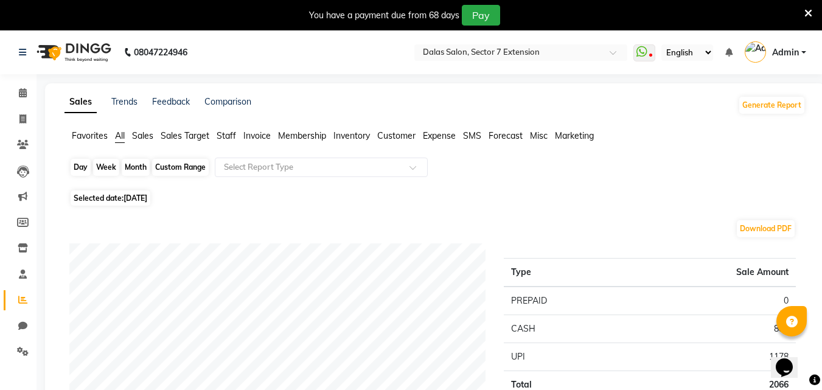
click at [83, 168] on div "Day" at bounding box center [81, 167] width 20 height 17
select select "8"
select select "2025"
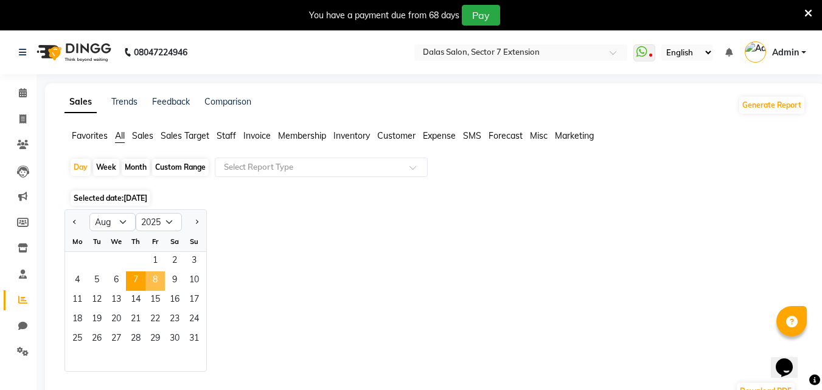
click at [152, 276] on span "8" at bounding box center [154, 280] width 19 height 19
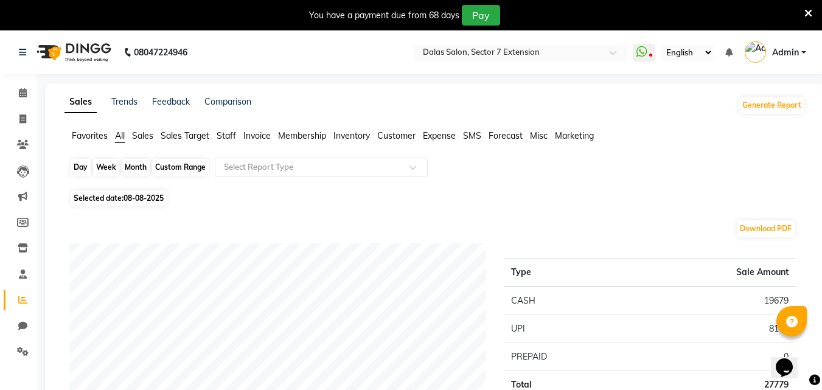
click at [77, 163] on div "Day" at bounding box center [81, 167] width 20 height 17
select select "8"
select select "2025"
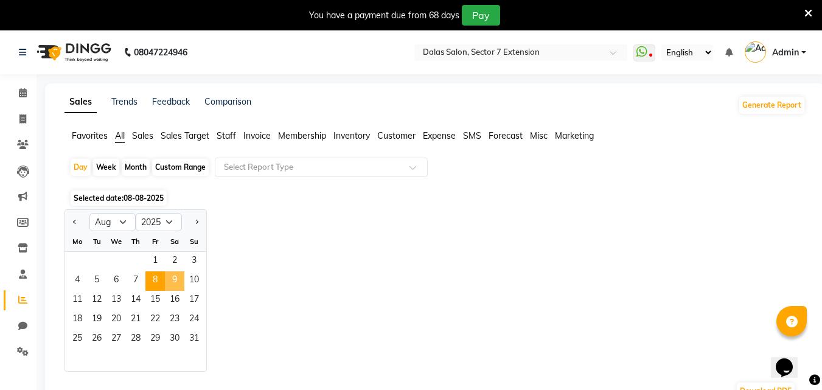
click at [172, 284] on span "9" at bounding box center [174, 280] width 19 height 19
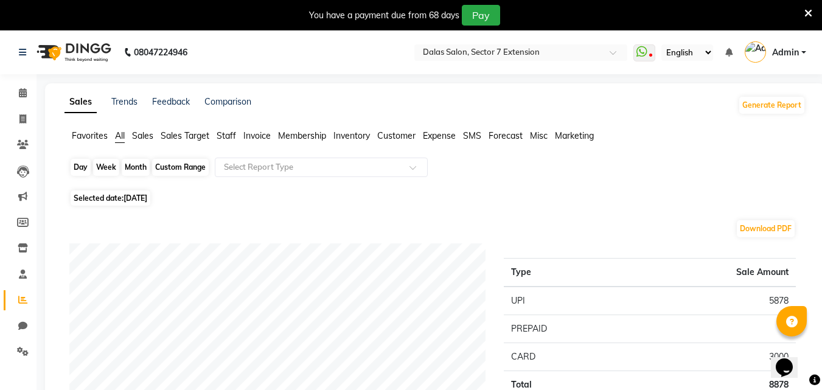
click at [89, 168] on div "Day" at bounding box center [81, 167] width 20 height 17
select select "8"
select select "2025"
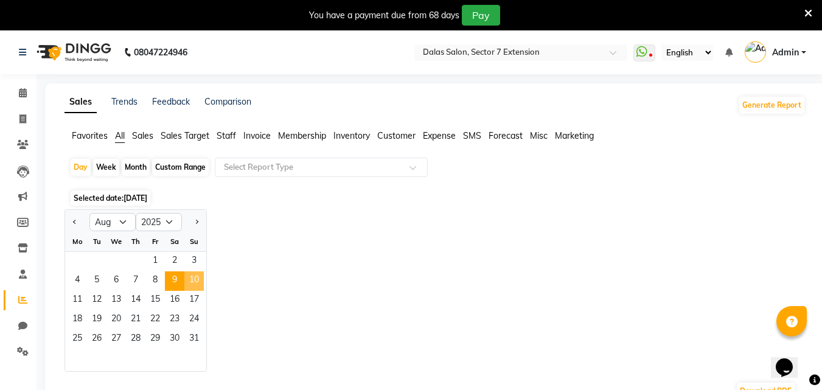
click at [189, 285] on span "10" at bounding box center [193, 280] width 19 height 19
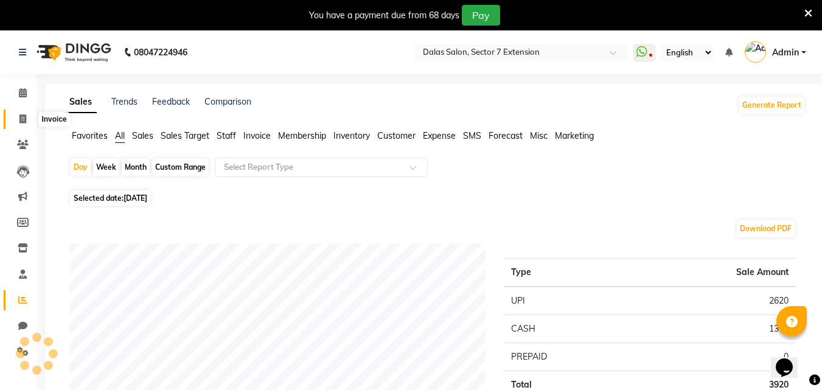
click at [24, 119] on icon at bounding box center [22, 118] width 7 height 9
select select "service"
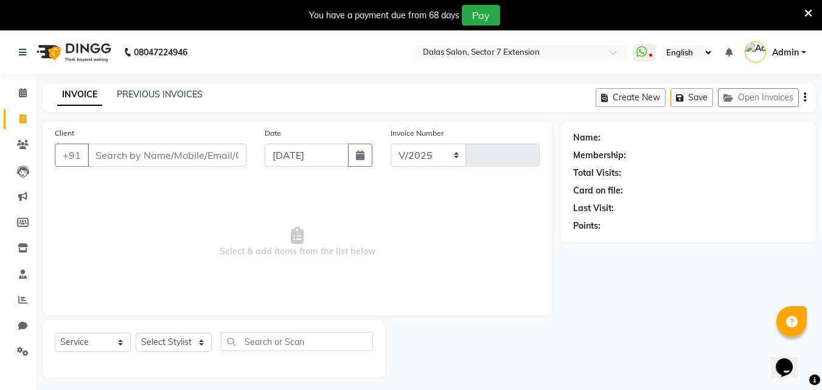
select select "8495"
type input "0710"
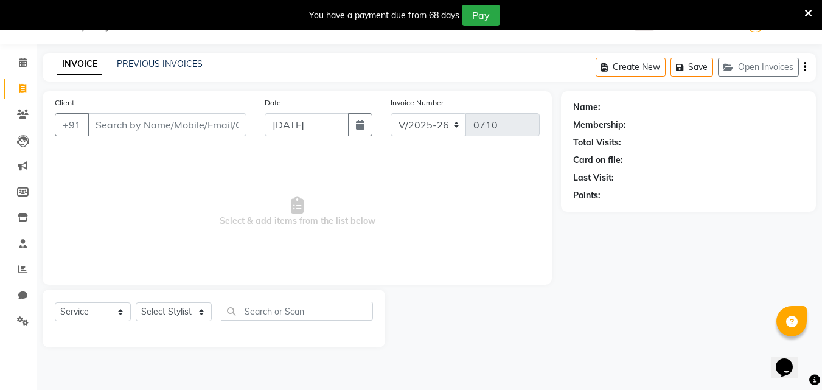
click at [111, 130] on input "Client" at bounding box center [167, 124] width 159 height 23
click at [158, 128] on input "Client" at bounding box center [167, 124] width 159 height 23
click at [144, 61] on link "PREVIOUS INVOICES" at bounding box center [160, 63] width 86 height 11
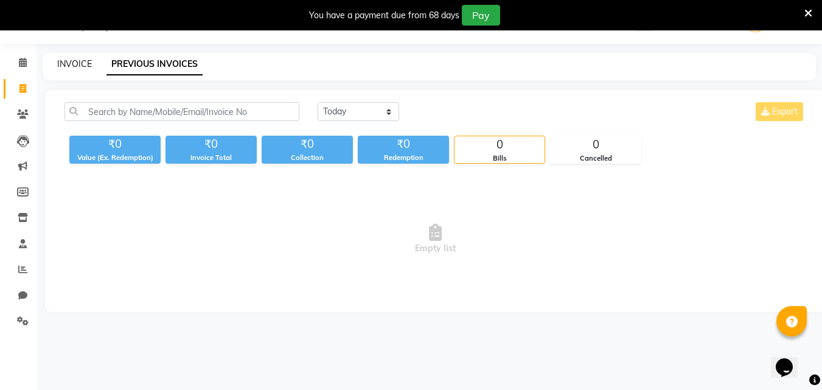
click at [75, 62] on link "INVOICE" at bounding box center [74, 63] width 35 height 11
select select "service"
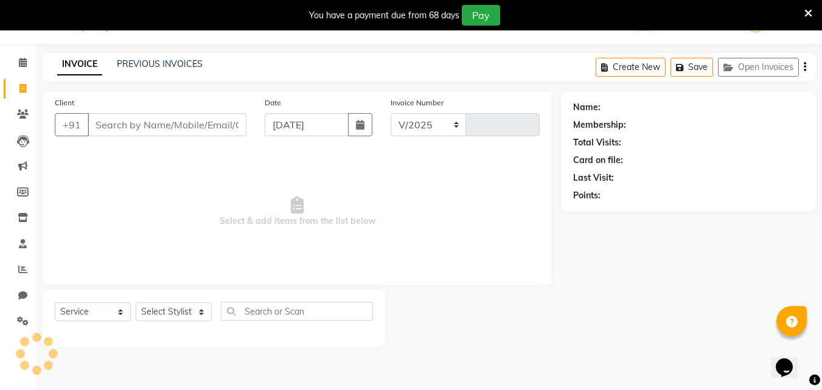
select select "8495"
type input "0710"
drag, startPoint x: 166, startPoint y: 310, endPoint x: 166, endPoint y: 293, distance: 17.1
click at [166, 310] on select "Select Stylist" at bounding box center [174, 311] width 76 height 19
click at [188, 205] on span "Select & add items from the list below" at bounding box center [297, 212] width 485 height 122
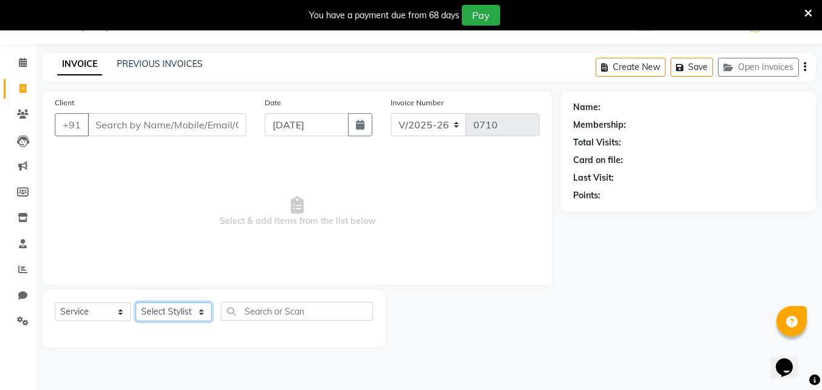
click at [191, 305] on select "Select Stylist Alam Avinash Danish Kamil Manisha Nabeel Nishad Abbasi" at bounding box center [174, 311] width 76 height 19
click at [136, 302] on select "Select Stylist Alam Avinash Danish Kamil Manisha Nabeel Nishad Abbasi" at bounding box center [174, 311] width 76 height 19
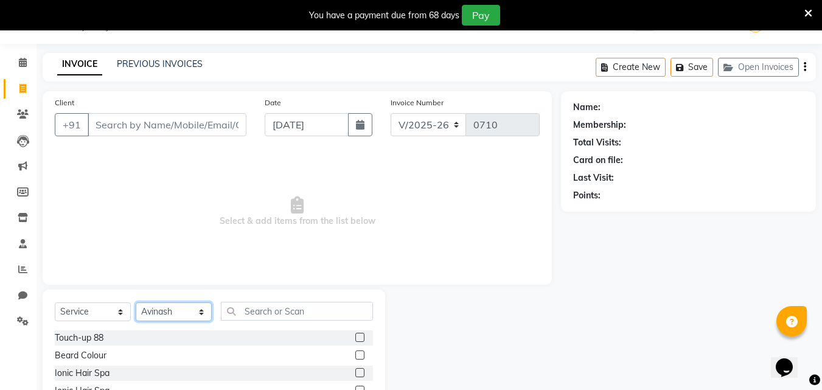
drag, startPoint x: 184, startPoint y: 312, endPoint x: 184, endPoint y: 303, distance: 9.1
click at [184, 312] on select "Select Stylist Alam Avinash Danish Kamil Manisha Nabeel Nishad Abbasi" at bounding box center [174, 311] width 76 height 19
select select "83938"
click at [136, 302] on select "Select Stylist Alam Avinash Danish Kamil Manisha Nabeel Nishad Abbasi" at bounding box center [174, 311] width 76 height 19
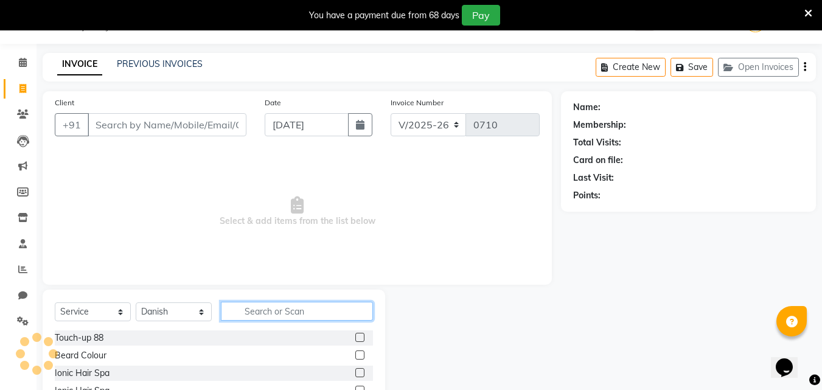
click at [260, 304] on input "text" at bounding box center [297, 311] width 152 height 19
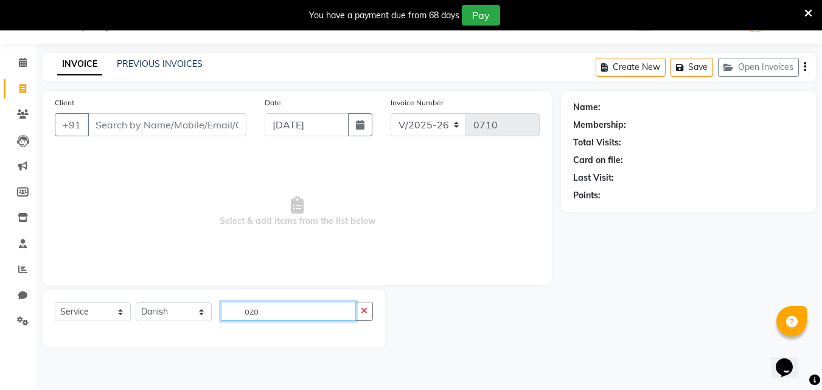
click at [299, 310] on input "ozo" at bounding box center [288, 311] width 135 height 19
type input "o"
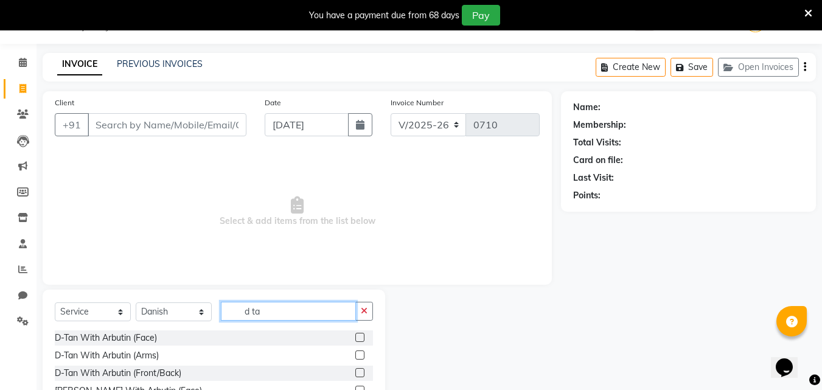
scroll to position [61, 0]
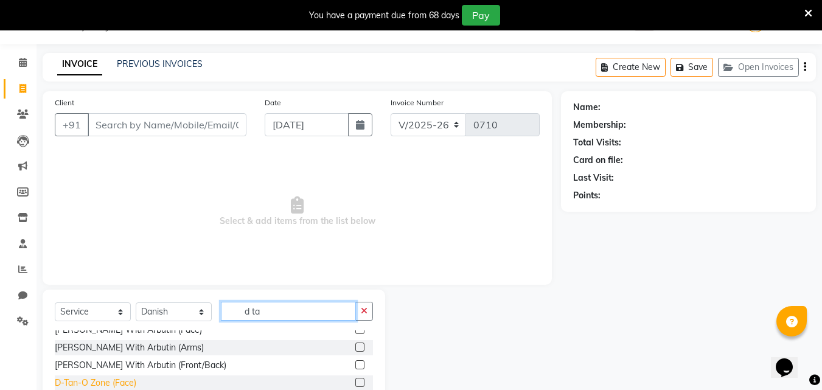
type input "d ta"
click at [125, 382] on div "D-Tan-O Zone (Face)" at bounding box center [96, 383] width 82 height 13
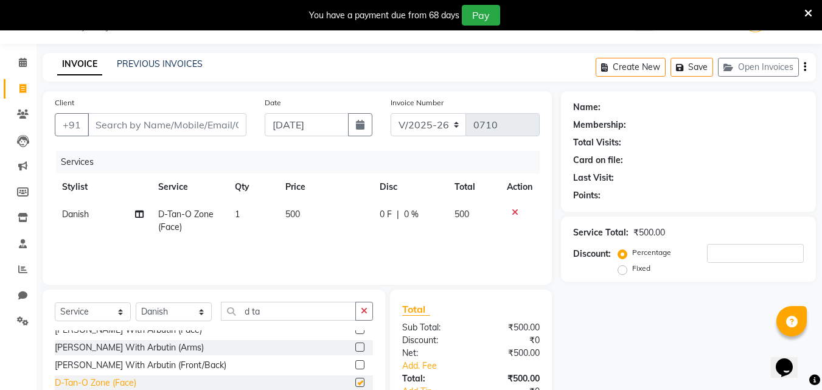
checkbox input "false"
click at [261, 312] on input "d ta" at bounding box center [288, 311] width 135 height 19
type input "d"
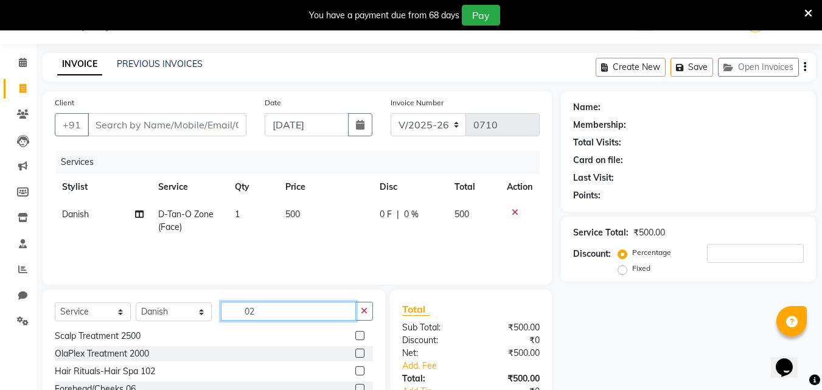
scroll to position [0, 0]
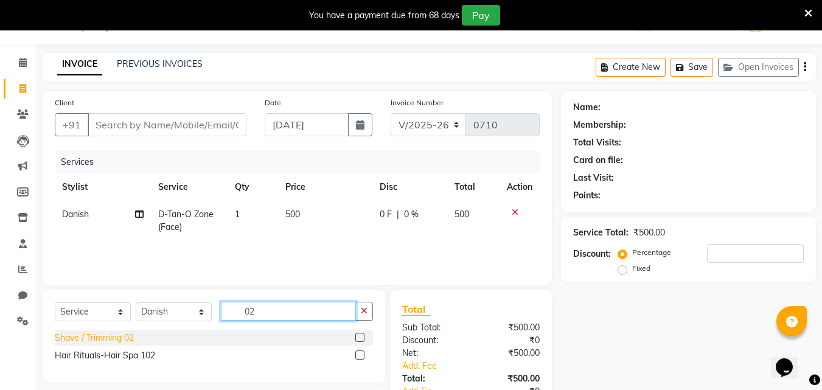
type input "02"
click at [100, 337] on div "Shave / Trimming 02" at bounding box center [94, 338] width 79 height 13
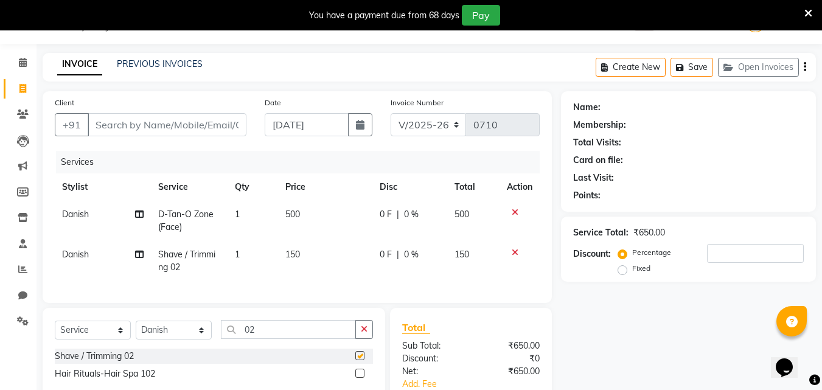
checkbox input "false"
click at [303, 256] on td "150" at bounding box center [325, 261] width 94 height 40
select select "83938"
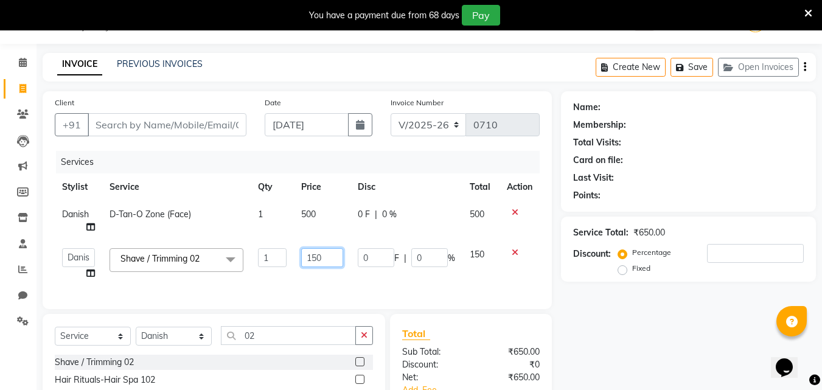
click at [317, 253] on input "150" at bounding box center [322, 257] width 42 height 19
type input "100"
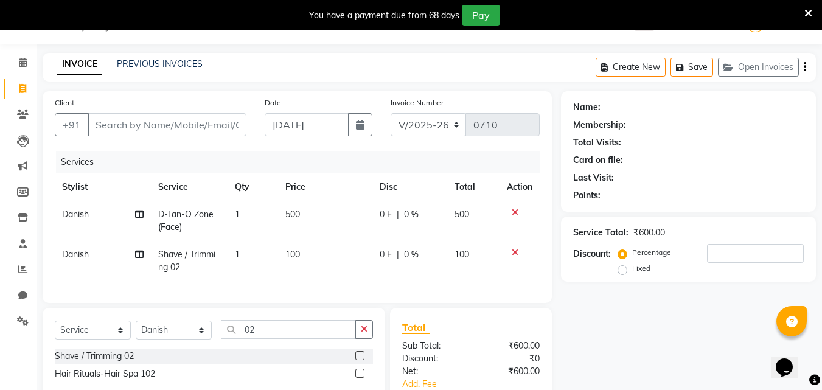
click at [602, 296] on div "Name: Membership: Total Visits: Card on file: Last Visit: Points: Service Total…" at bounding box center [693, 282] width 264 height 383
click at [715, 251] on input "number" at bounding box center [755, 253] width 97 height 19
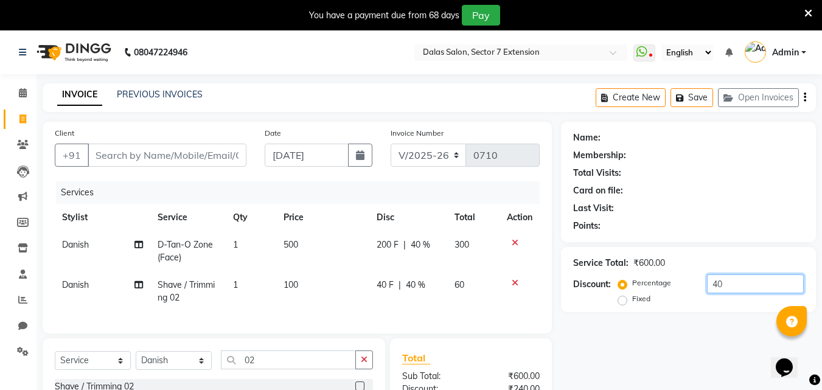
type input "40"
click at [231, 148] on input "Client" at bounding box center [167, 155] width 159 height 23
type input "9"
type input "0"
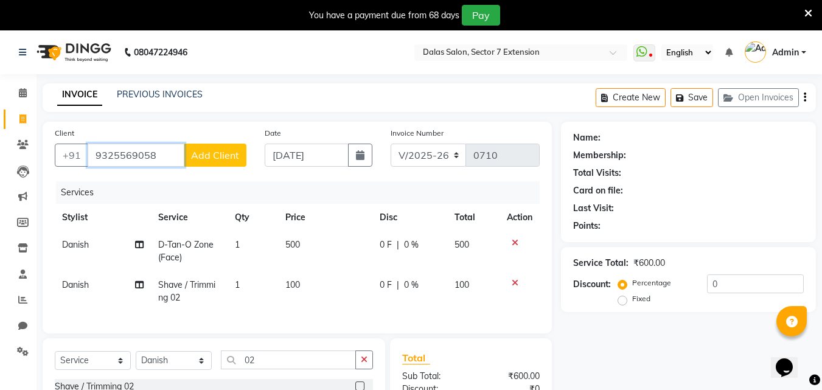
click at [111, 153] on input "9325569058" at bounding box center [136, 155] width 97 height 23
type input "9315569058"
click at [214, 159] on span "Add Client" at bounding box center [215, 155] width 48 height 12
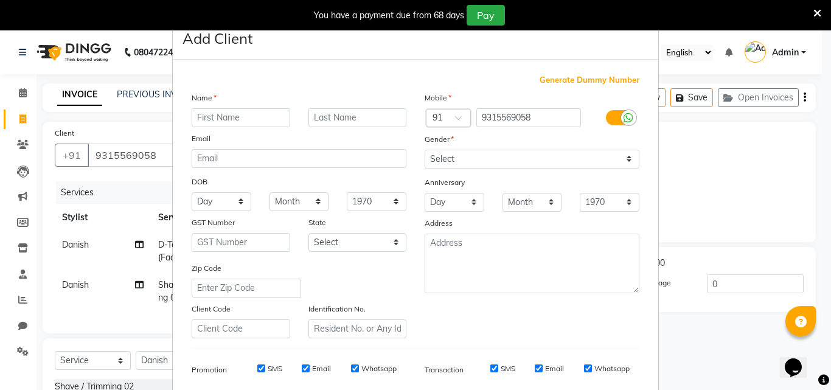
click at [216, 122] on input "text" at bounding box center [241, 117] width 99 height 19
type input "client"
click at [447, 153] on select "Select Male Female Other Prefer Not To Say" at bounding box center [532, 159] width 215 height 19
select select "male"
click at [425, 150] on select "Select Male Female Other Prefer Not To Say" at bounding box center [532, 159] width 215 height 19
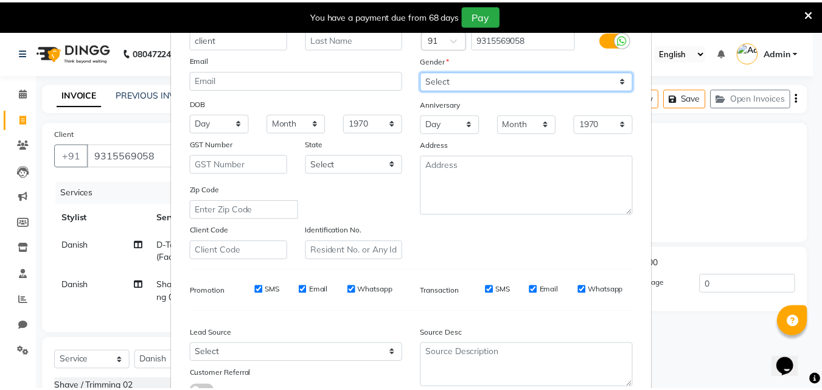
scroll to position [172, 0]
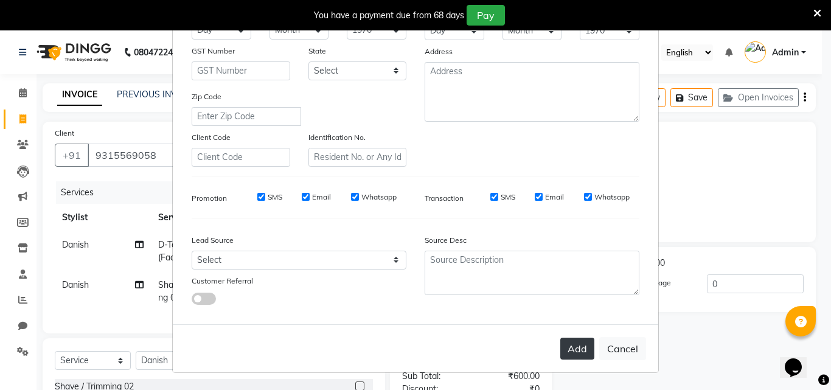
click at [576, 349] on button "Add" at bounding box center [578, 349] width 34 height 22
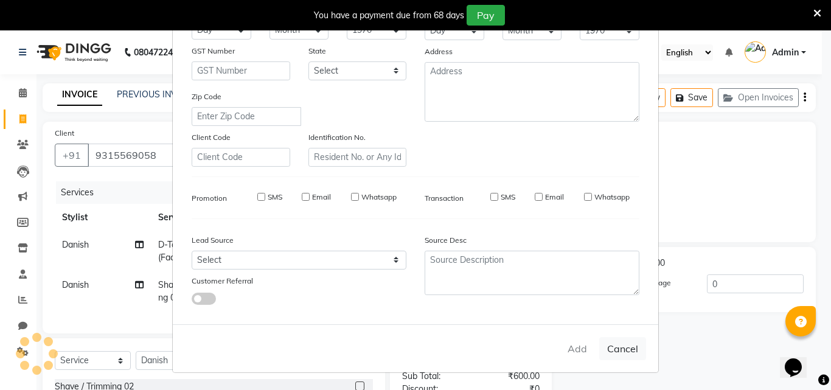
select select
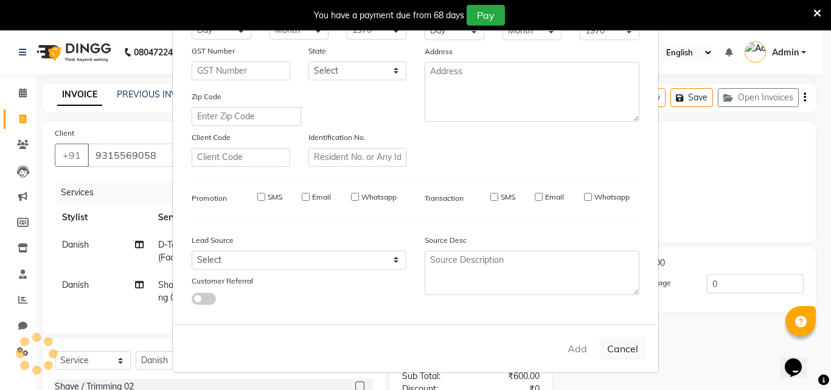
select select
checkbox input "false"
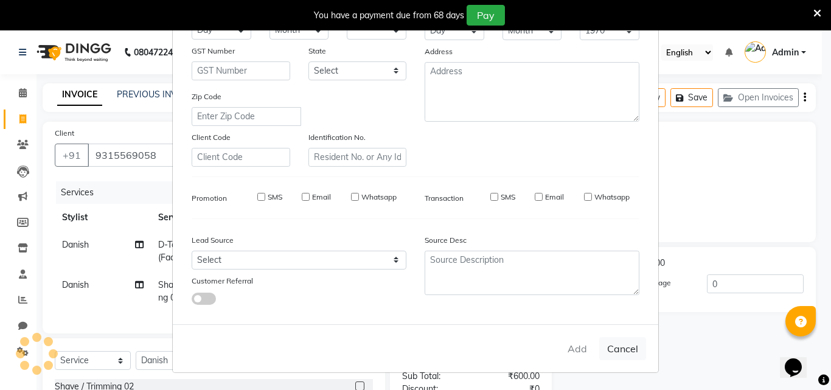
checkbox input "false"
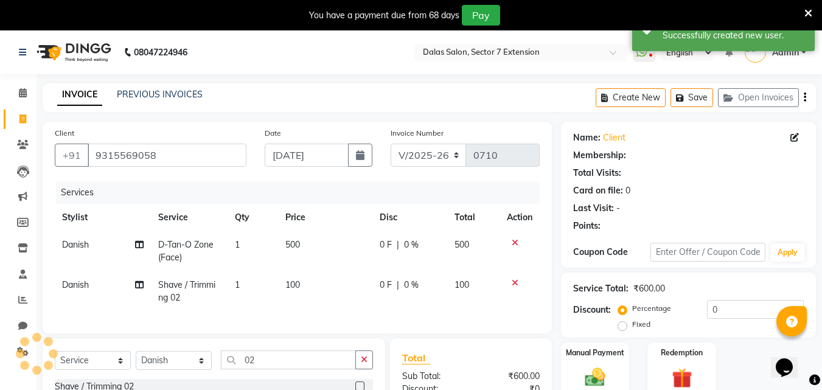
scroll to position [61, 0]
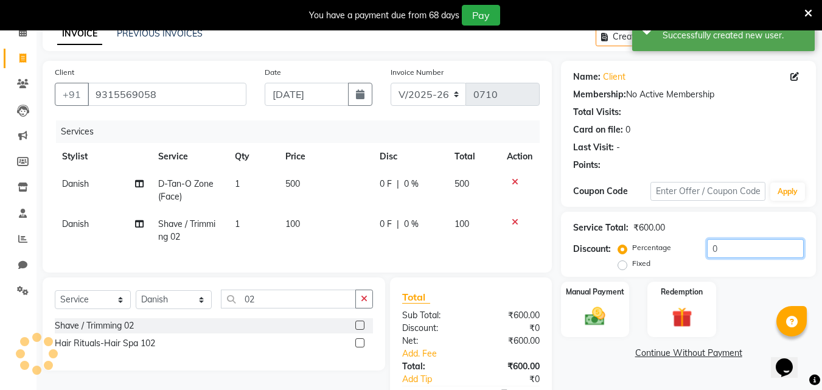
click at [707, 246] on input "0" at bounding box center [755, 248] width 97 height 19
drag, startPoint x: 765, startPoint y: 244, endPoint x: 766, endPoint y: 251, distance: 6.7
click at [765, 245] on input "100" at bounding box center [755, 248] width 97 height 19
type input "1"
type input "40"
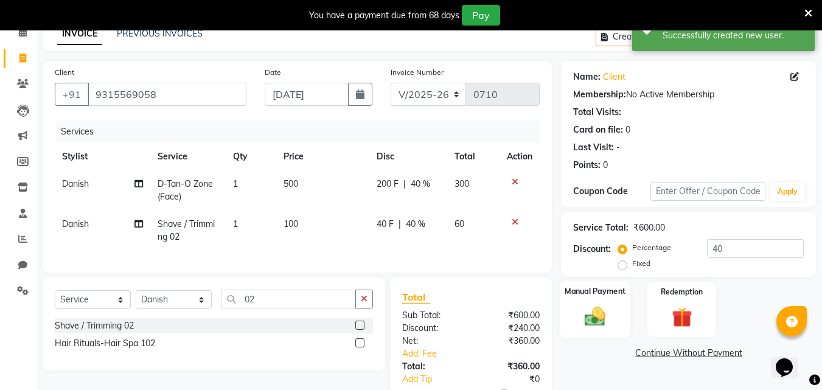
drag, startPoint x: 620, startPoint y: 310, endPoint x: 626, endPoint y: 309, distance: 6.1
click at [620, 310] on div "Manual Payment" at bounding box center [595, 310] width 71 height 58
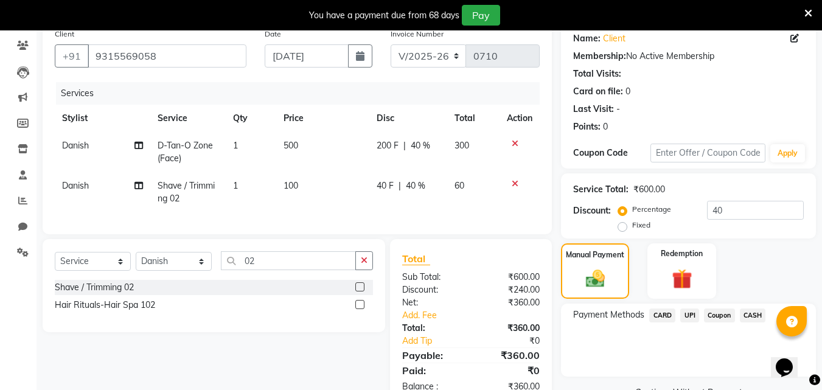
scroll to position [142, 0]
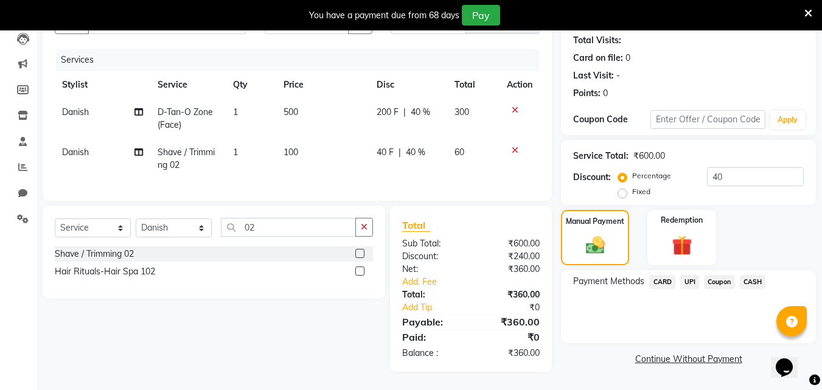
click at [697, 275] on span "UPI" at bounding box center [689, 282] width 19 height 14
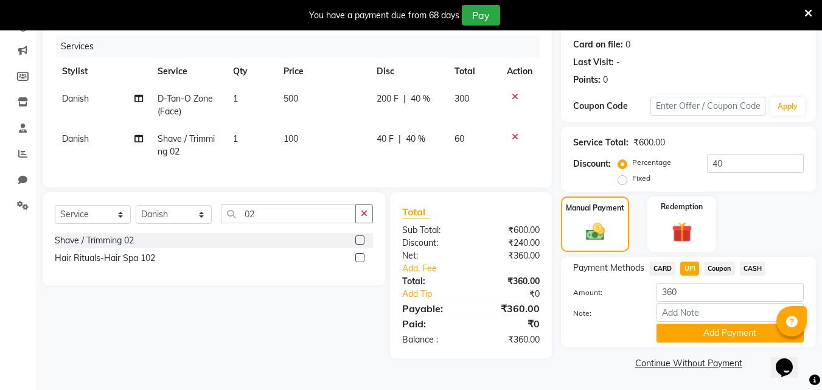
scroll to position [147, 0]
click at [699, 334] on button "Add Payment" at bounding box center [730, 332] width 147 height 19
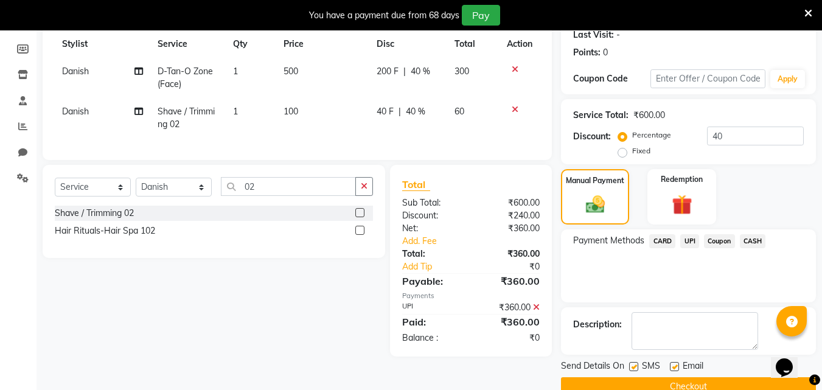
scroll to position [198, 0]
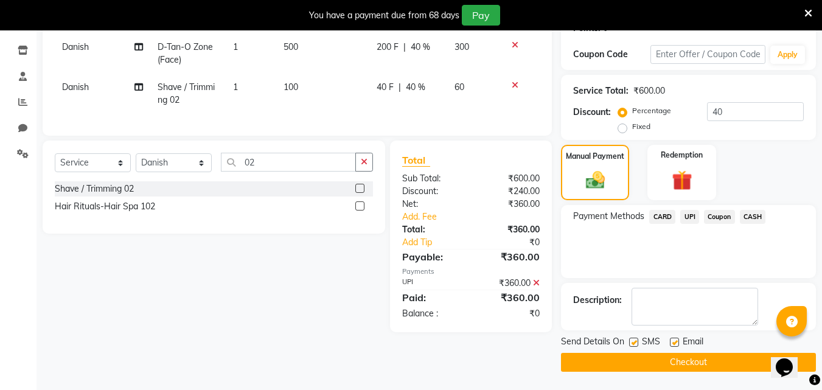
click at [694, 362] on button "Checkout" at bounding box center [688, 362] width 255 height 19
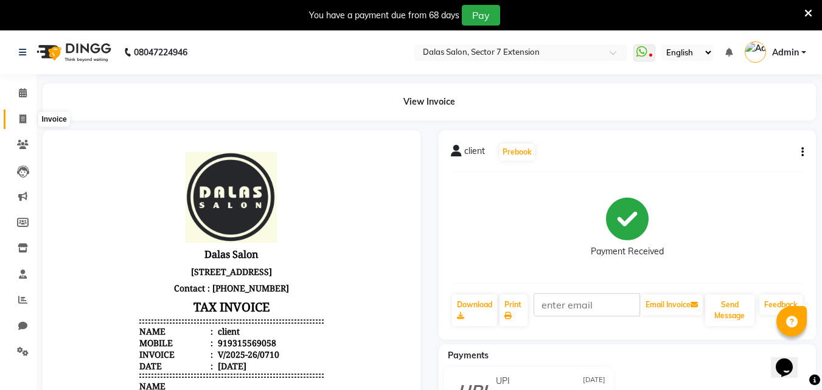
click at [26, 113] on span at bounding box center [22, 120] width 21 height 14
select select "service"
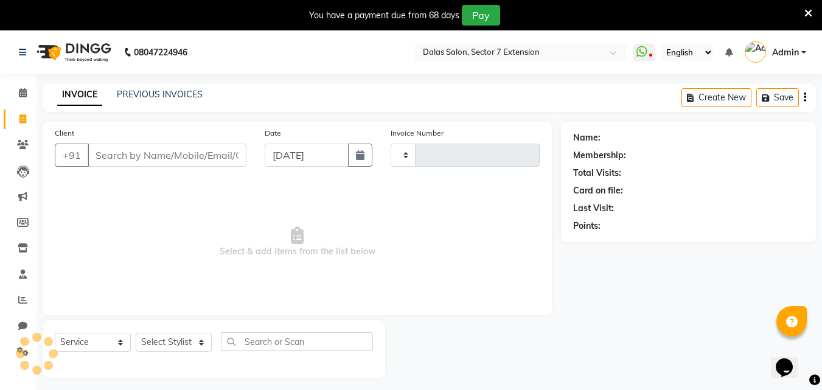
scroll to position [30, 0]
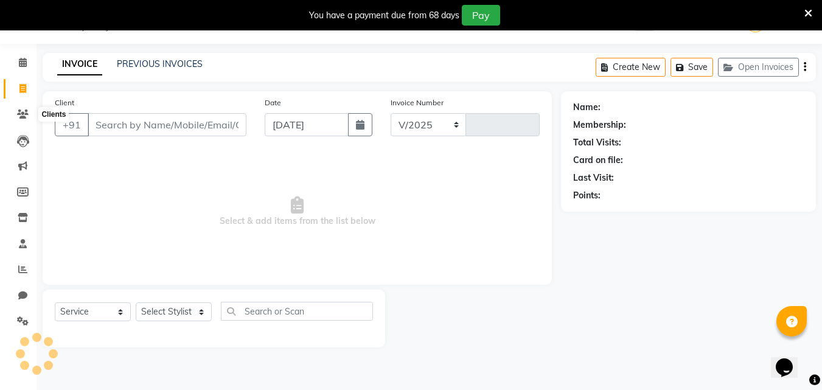
select select "8495"
type input "0711"
click at [123, 190] on span "Select & add items from the list below" at bounding box center [297, 212] width 485 height 122
click at [133, 121] on input "Client" at bounding box center [167, 124] width 159 height 23
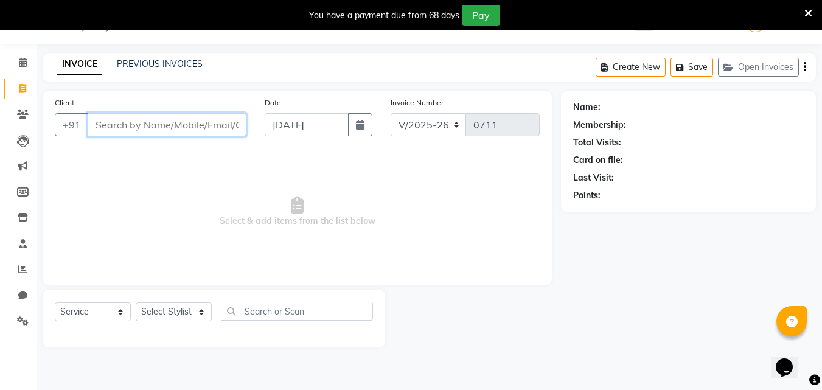
type input "K"
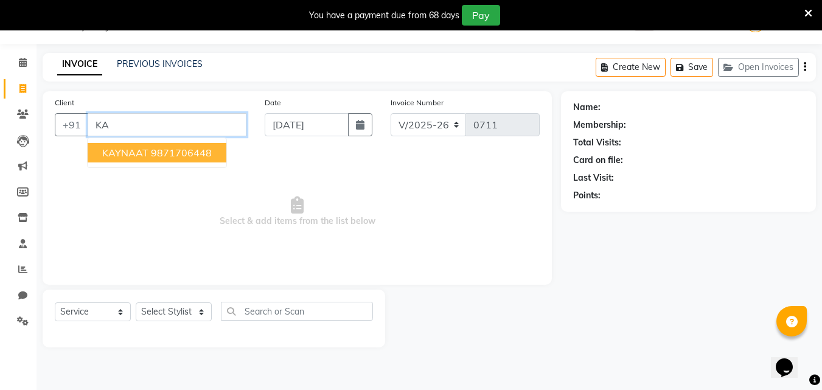
type input "K"
click at [151, 151] on span "93192" at bounding box center [153, 153] width 30 height 12
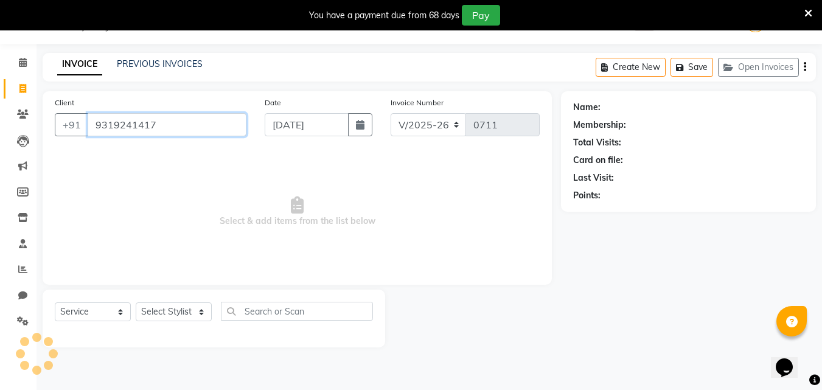
type input "9319241417"
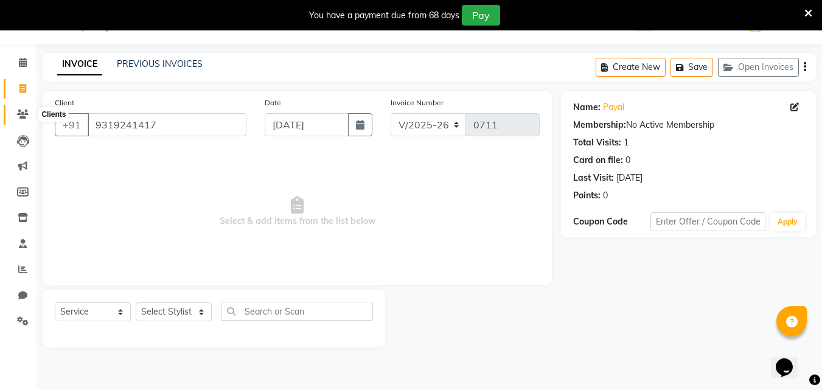
click at [26, 116] on icon at bounding box center [23, 114] width 12 height 9
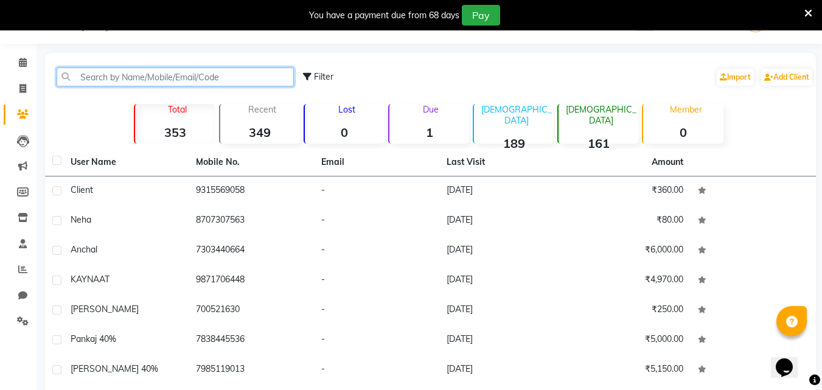
click at [197, 74] on input "text" at bounding box center [175, 77] width 237 height 19
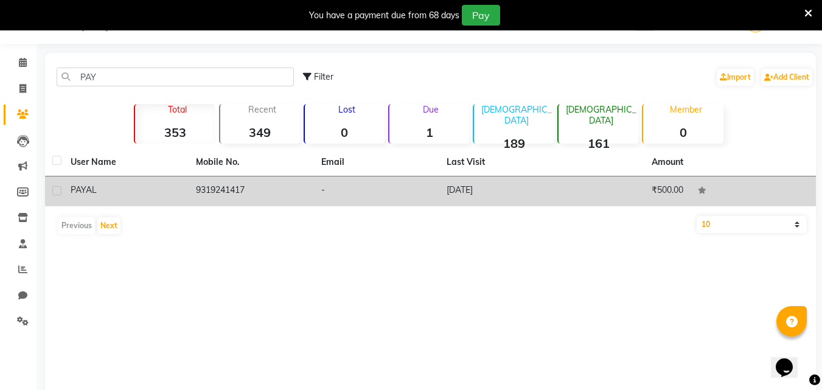
click at [228, 189] on td "9319241417" at bounding box center [251, 192] width 125 height 30
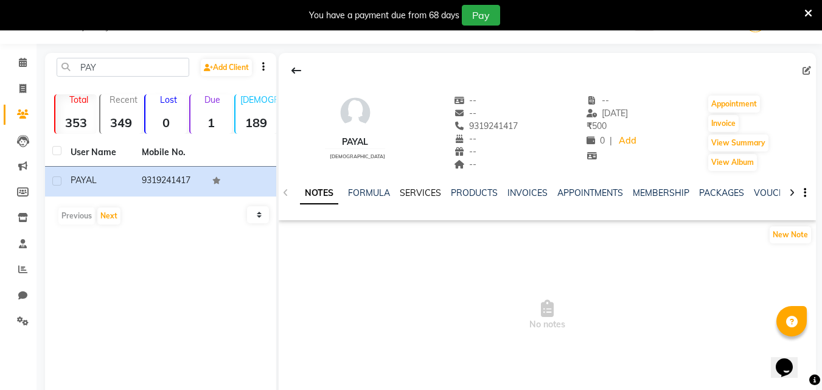
click at [406, 194] on link "SERVICES" at bounding box center [420, 192] width 41 height 11
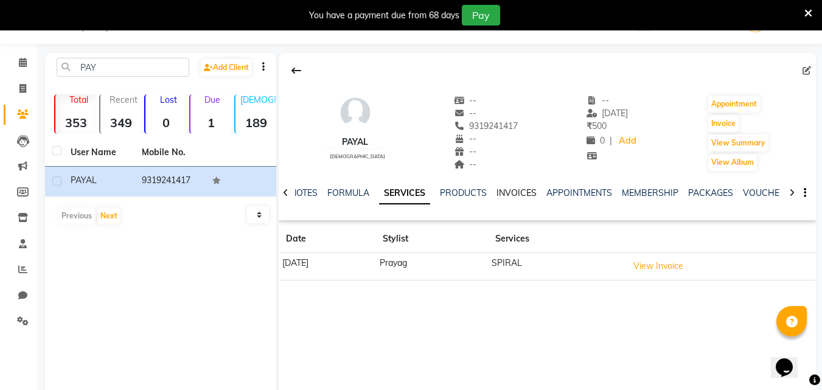
click at [519, 196] on link "INVOICES" at bounding box center [517, 192] width 40 height 11
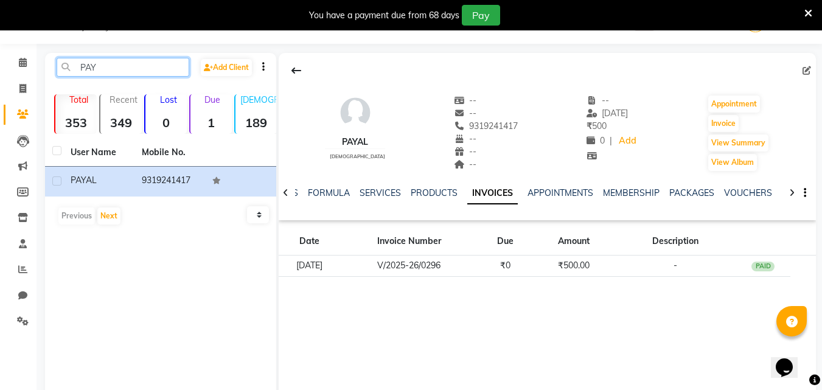
click at [128, 71] on input "PAY" at bounding box center [123, 67] width 133 height 19
type input "P"
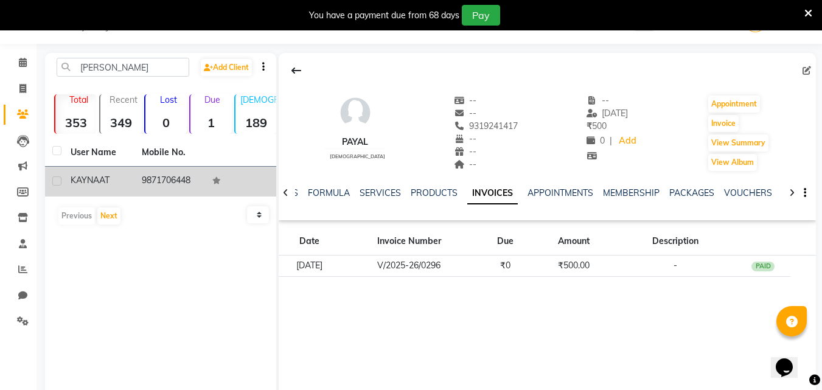
click at [147, 172] on td "9871706448" at bounding box center [170, 182] width 71 height 30
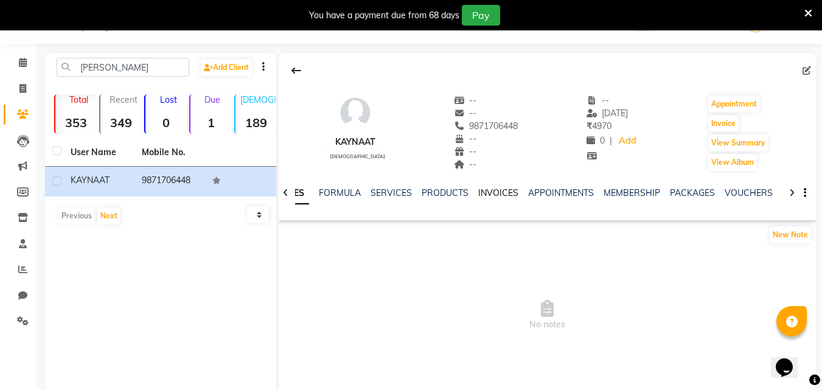
click at [478, 189] on link "INVOICES" at bounding box center [498, 192] width 40 height 11
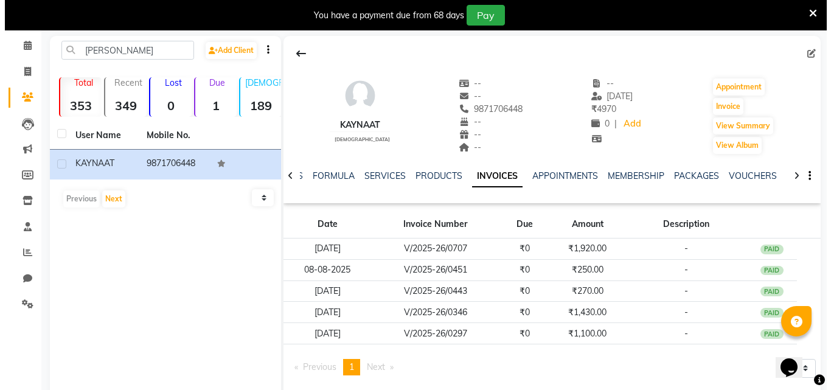
scroll to position [77, 0]
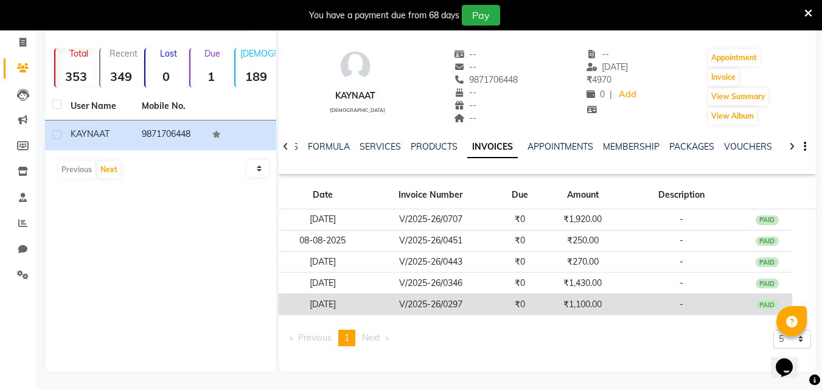
click at [567, 303] on td "₹1,100.00" at bounding box center [582, 304] width 75 height 21
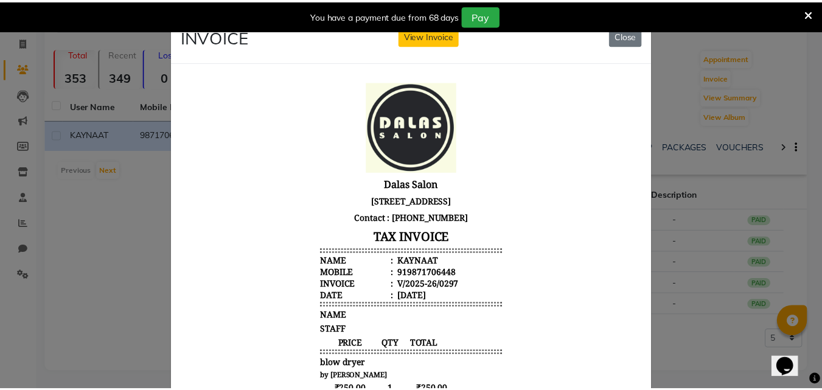
scroll to position [0, 0]
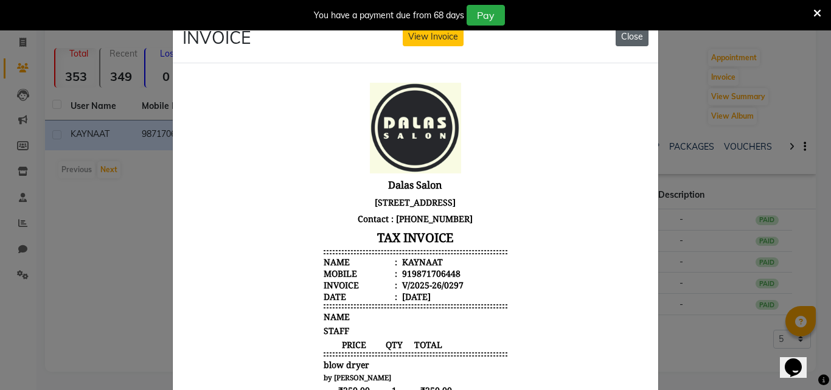
click at [628, 44] on button "Close" at bounding box center [632, 36] width 33 height 19
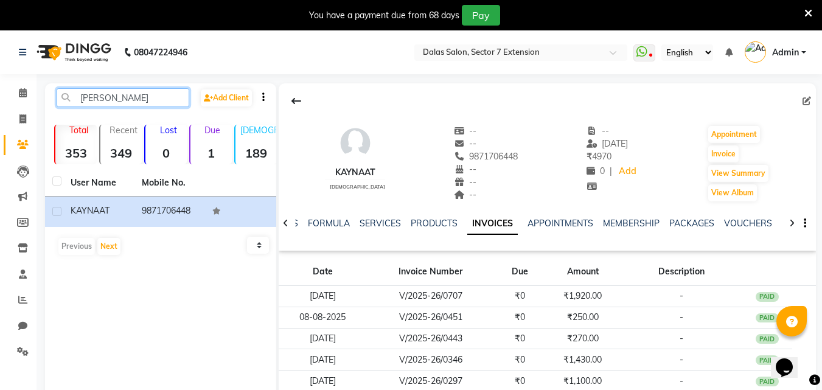
click at [111, 104] on input "KAY" at bounding box center [123, 97] width 133 height 19
type input "K"
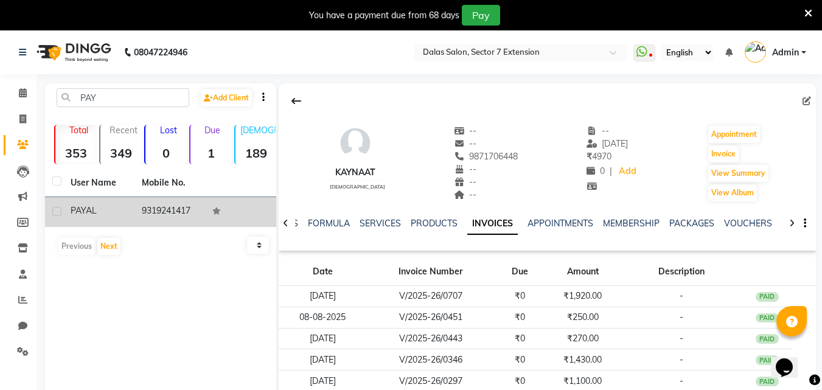
click at [138, 214] on td "9319241417" at bounding box center [170, 212] width 71 height 30
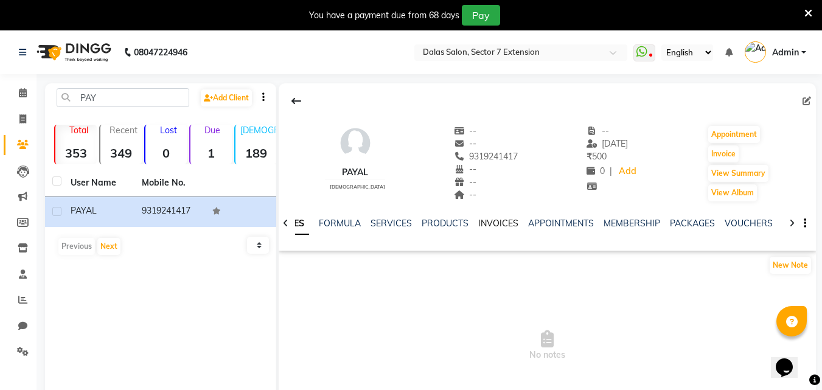
click at [483, 225] on link "INVOICES" at bounding box center [498, 223] width 40 height 11
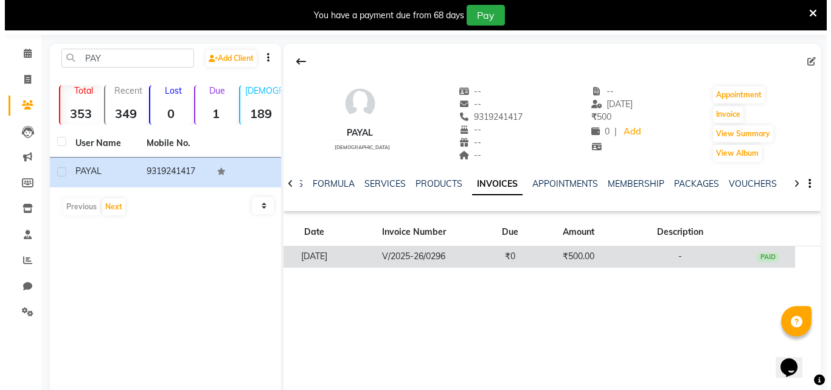
scroll to position [61, 0]
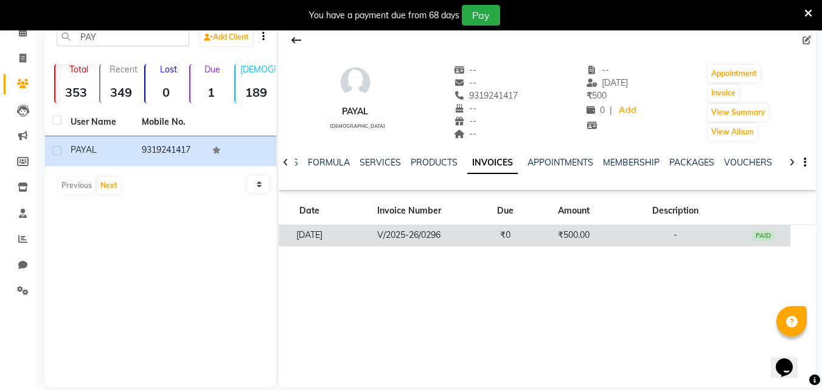
click at [502, 229] on td "₹0" at bounding box center [505, 235] width 55 height 21
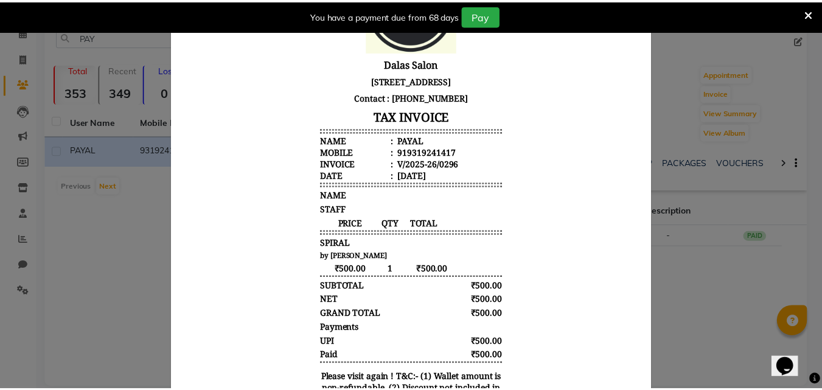
scroll to position [0, 0]
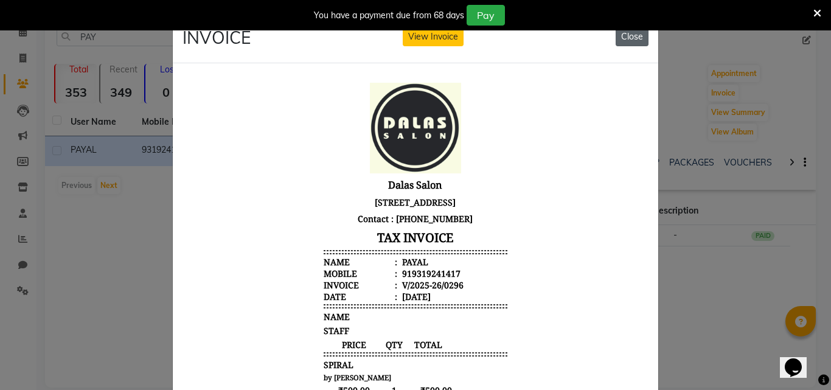
click at [620, 42] on button "Close" at bounding box center [632, 36] width 33 height 19
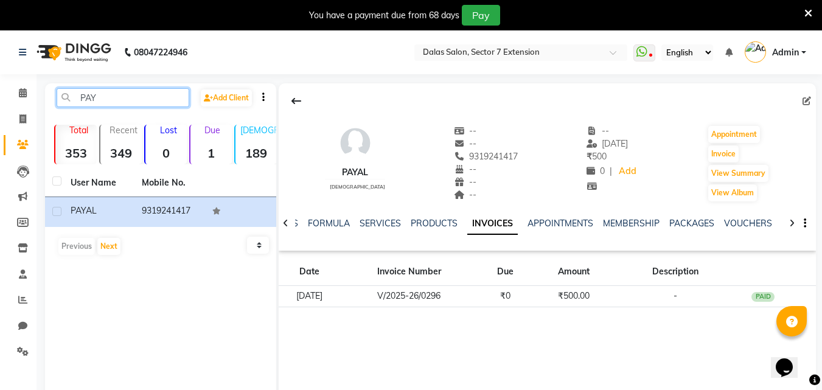
click at [164, 93] on input "PAY" at bounding box center [123, 97] width 133 height 19
type input "P"
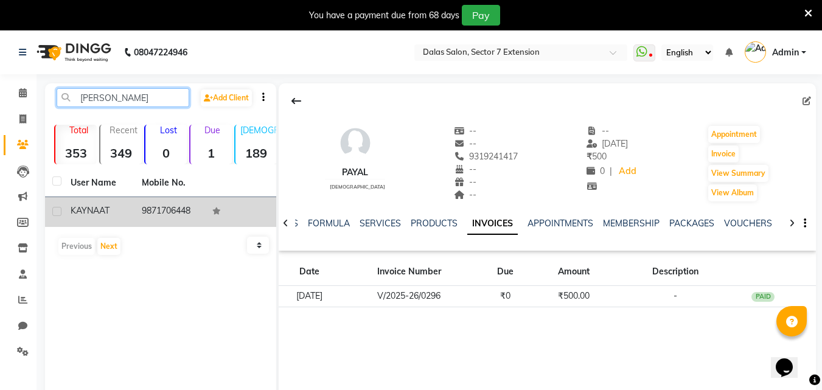
type input "KAY"
click at [162, 208] on td "9871706448" at bounding box center [170, 212] width 71 height 30
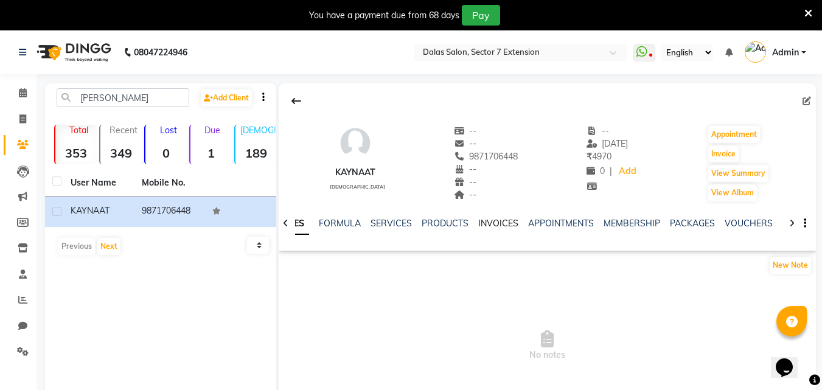
click at [510, 219] on link "INVOICES" at bounding box center [498, 223] width 40 height 11
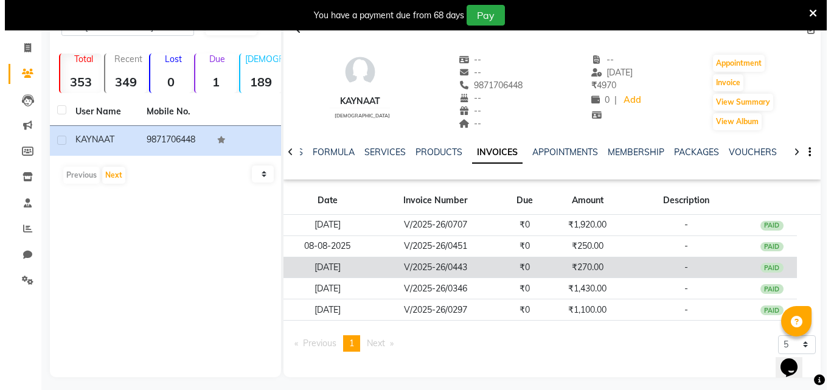
scroll to position [77, 0]
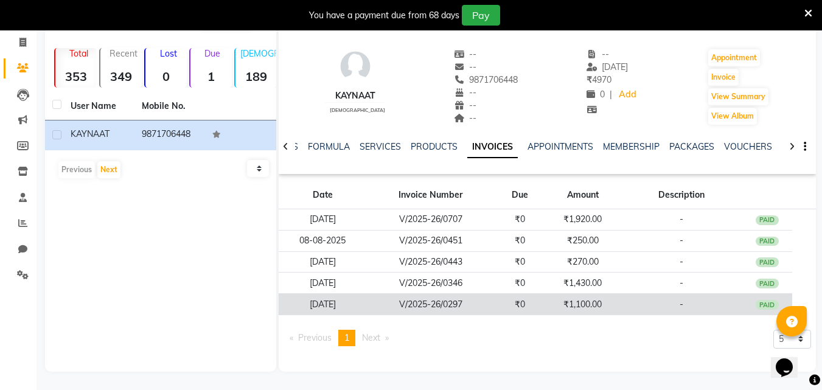
click at [442, 304] on td "V/2025-26/0297" at bounding box center [431, 304] width 128 height 21
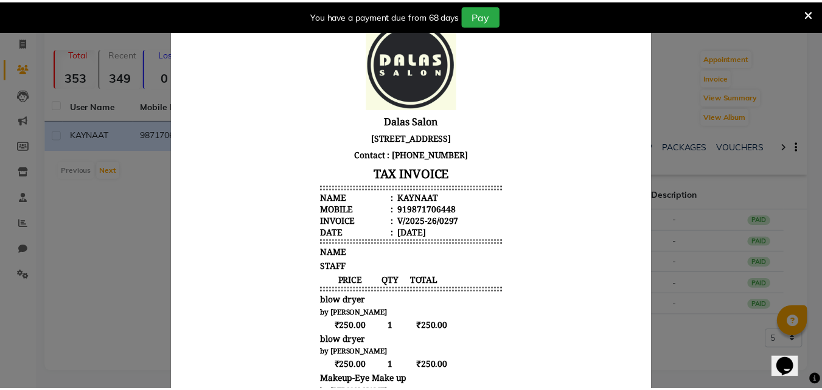
scroll to position [0, 0]
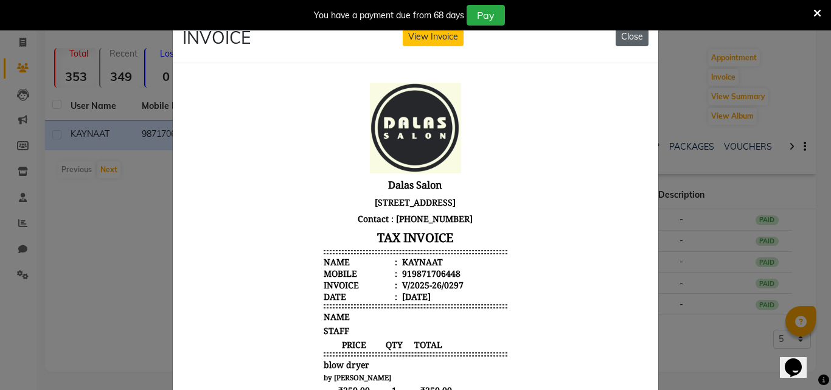
click at [621, 42] on button "Close" at bounding box center [632, 36] width 33 height 19
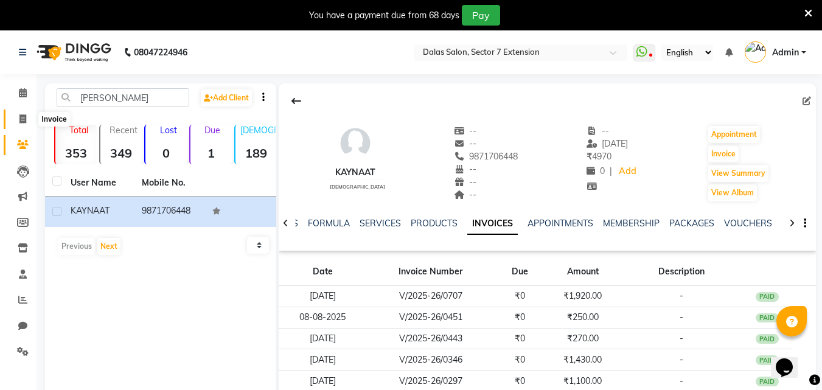
click at [28, 125] on span at bounding box center [22, 120] width 21 height 14
select select "service"
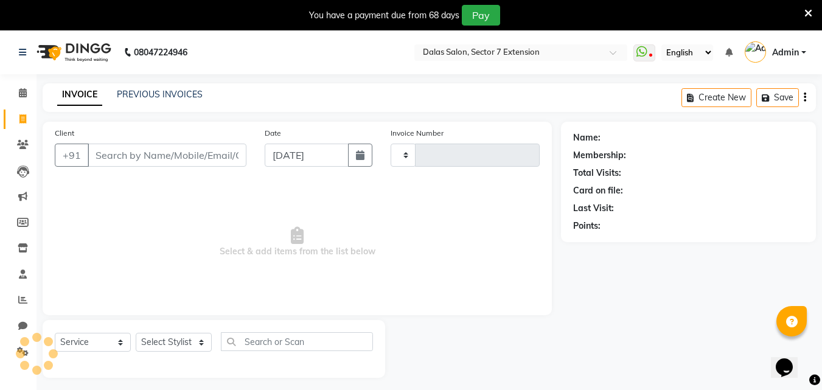
scroll to position [30, 0]
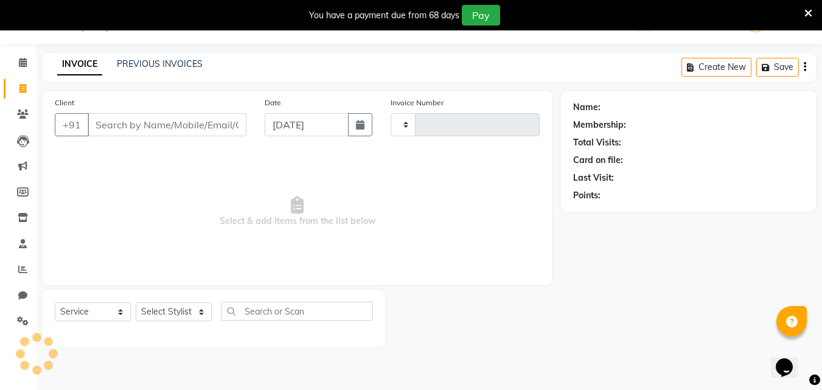
type input "0711"
select select "8495"
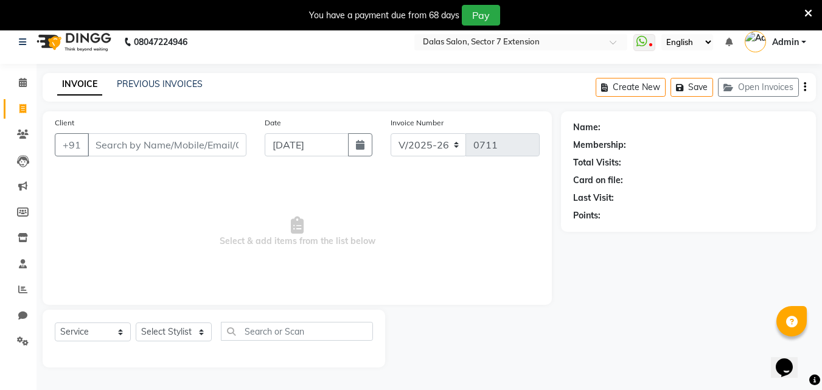
scroll to position [0, 0]
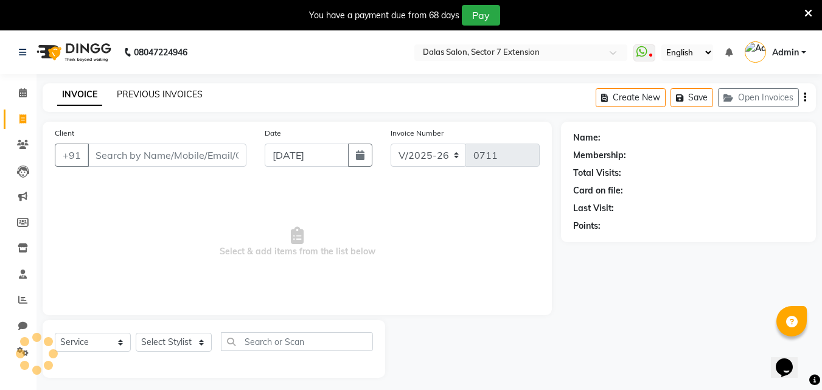
click at [170, 89] on link "PREVIOUS INVOICES" at bounding box center [160, 94] width 86 height 11
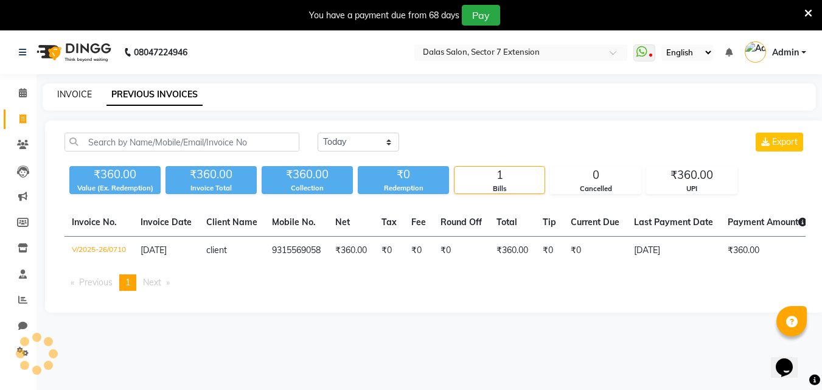
click at [79, 95] on link "INVOICE" at bounding box center [74, 94] width 35 height 11
select select "service"
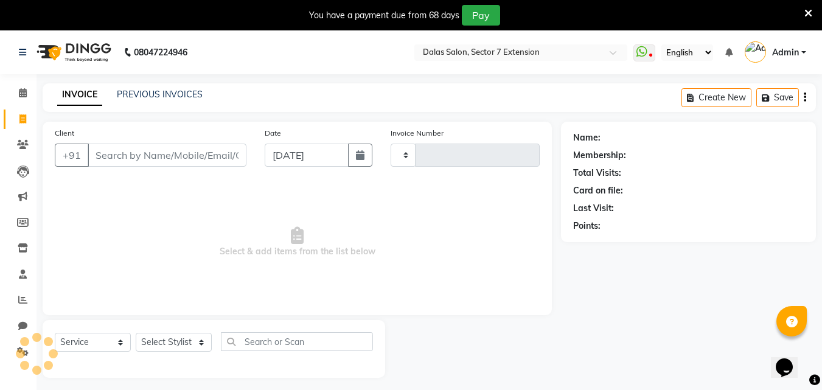
scroll to position [30, 0]
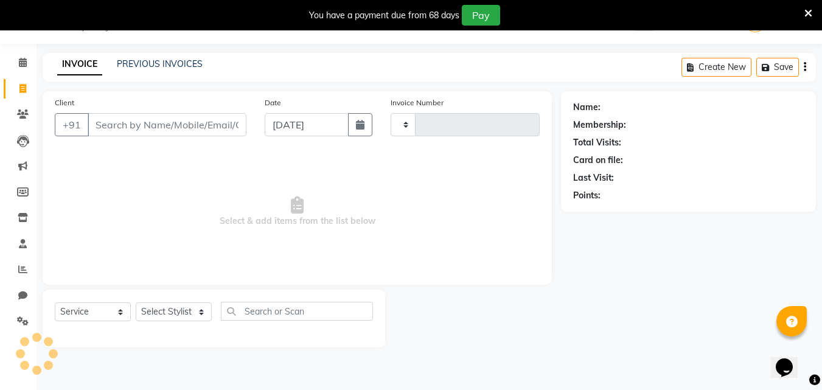
type input "0711"
select select "8495"
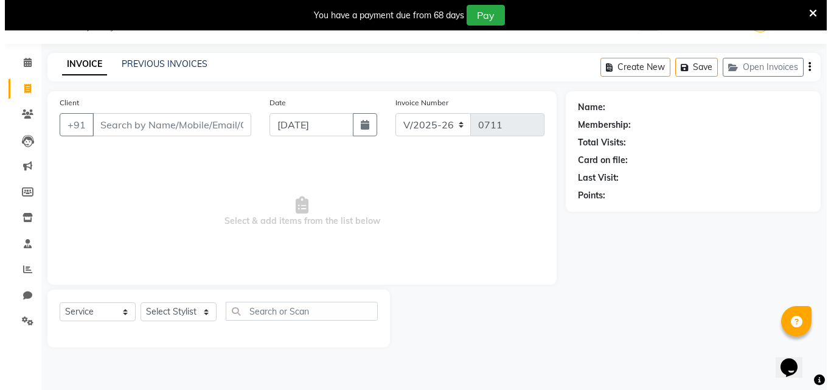
scroll to position [0, 0]
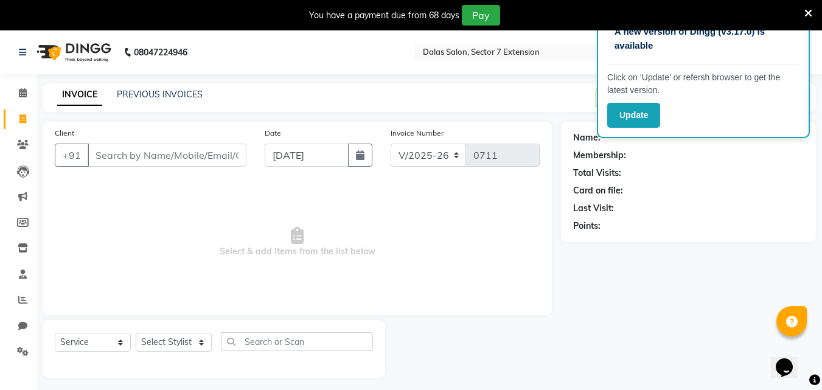
click at [390, 268] on span "Select & add items from the list below" at bounding box center [297, 242] width 485 height 122
click at [805, 13] on icon at bounding box center [809, 13] width 8 height 11
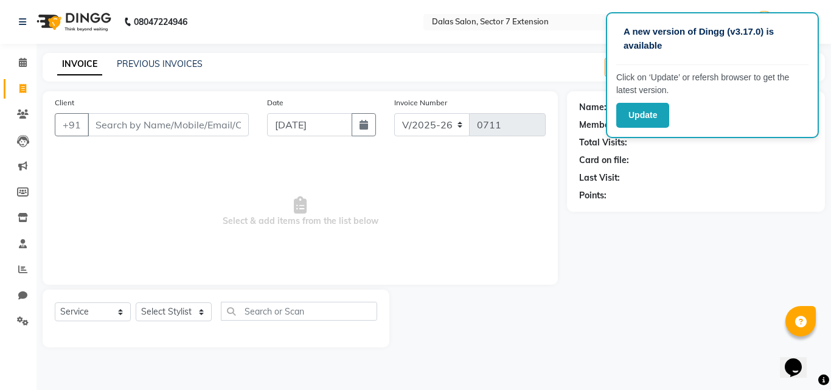
click at [721, 189] on div "Name: Membership: Total Visits: Card on file: Last Visit: Points:" at bounding box center [696, 149] width 234 height 106
drag, startPoint x: 760, startPoint y: 49, endPoint x: 612, endPoint y: 38, distance: 148.4
click at [666, 58] on div "A new version of Dingg (v3.17.0) is available" at bounding box center [713, 44] width 192 height 43
click at [649, 110] on button "Update" at bounding box center [643, 115] width 53 height 25
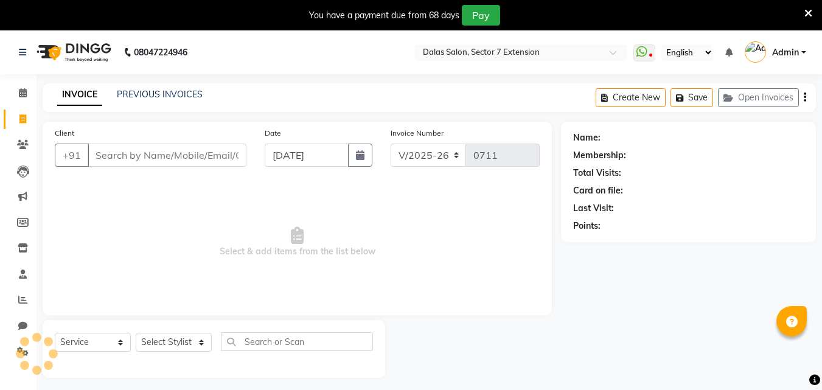
select select "8495"
select select "service"
click at [754, 102] on button "Open Invoices" at bounding box center [758, 97] width 81 height 19
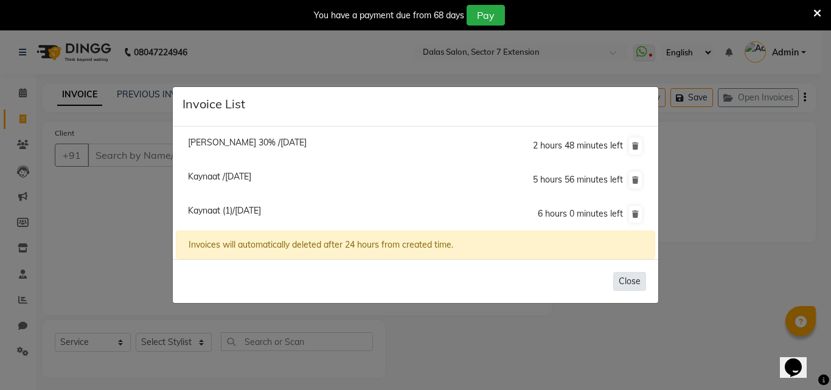
click at [621, 285] on button "Close" at bounding box center [630, 281] width 33 height 19
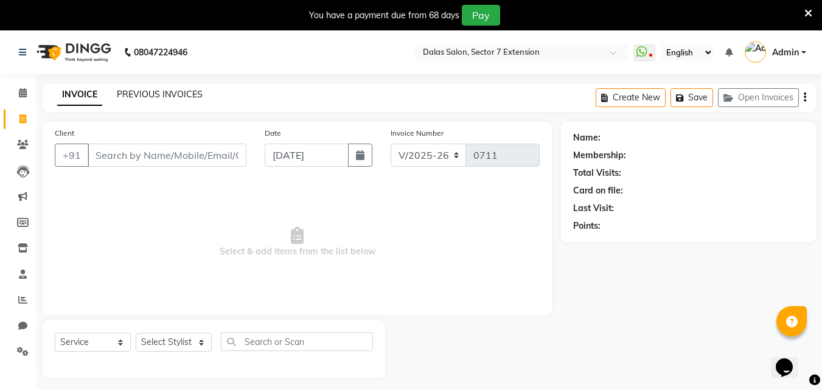
click at [151, 96] on link "PREVIOUS INVOICES" at bounding box center [160, 94] width 86 height 11
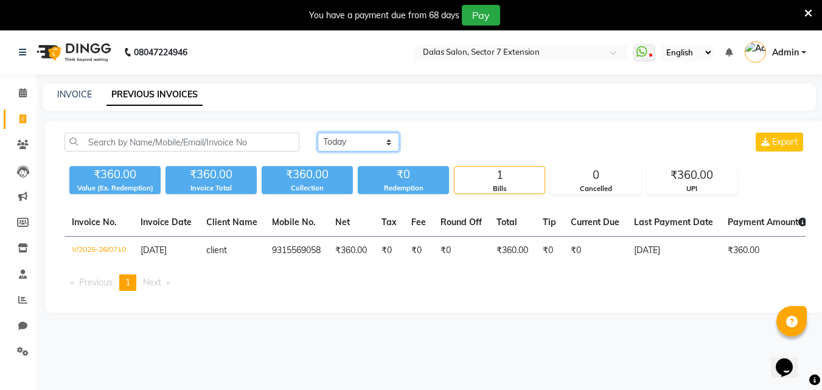
click at [380, 141] on select "Today Yesterday Custom Range" at bounding box center [359, 142] width 82 height 19
select select "range"
click at [318, 133] on select "Today Yesterday Custom Range" at bounding box center [359, 142] width 82 height 19
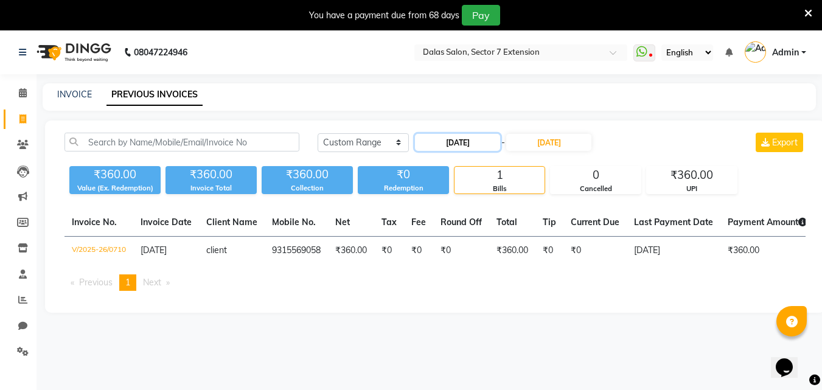
click at [470, 137] on input "[DATE]" at bounding box center [457, 142] width 85 height 17
select select "9"
select select "2025"
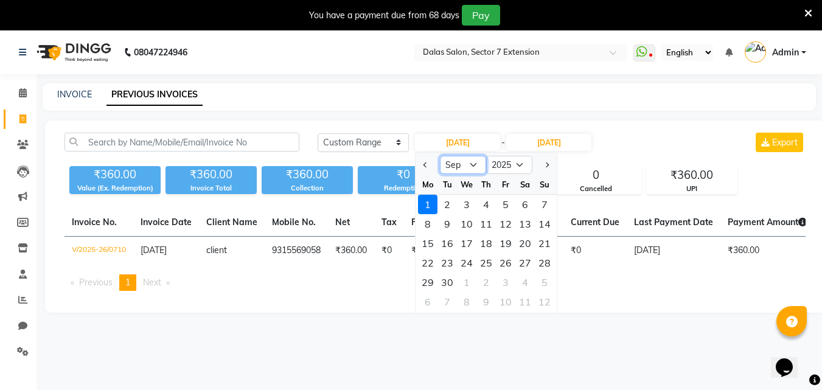
click at [463, 166] on select "Jan Feb Mar Apr May Jun Jul Aug Sep Oct Nov Dec" at bounding box center [463, 165] width 46 height 18
select select "8"
click at [440, 156] on select "Jan Feb Mar Apr May Jun Jul Aug Sep Oct Nov Dec" at bounding box center [463, 165] width 46 height 18
click at [528, 282] on div "30" at bounding box center [525, 282] width 19 height 19
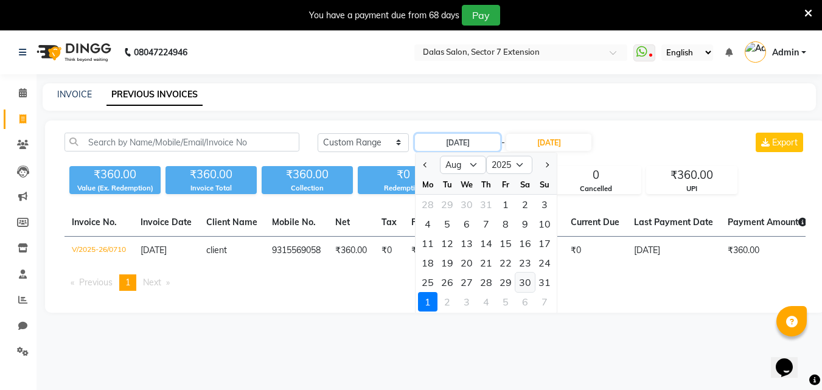
type input "30-08-2025"
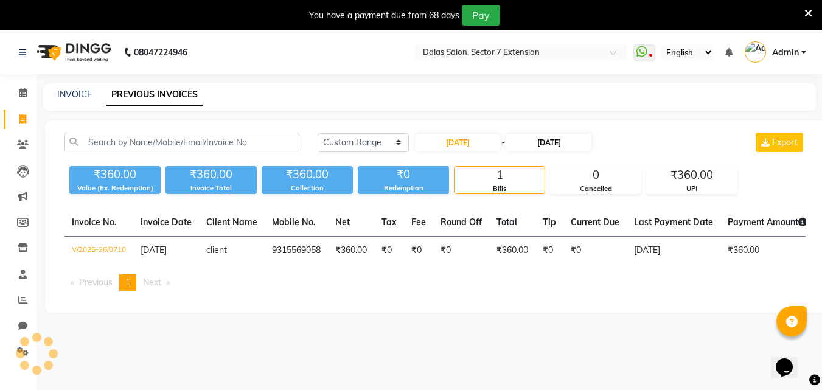
click at [558, 124] on div "Today Yesterday Custom Range 30-08-2025 - 01-09-2025 Export ₹360.00 Value (Ex. …" at bounding box center [435, 217] width 780 height 192
click at [558, 141] on div "Today Yesterday Custom Range 30-08-2025 - 01-09-2025 Export ₹360.00 Value (Ex. …" at bounding box center [435, 217] width 780 height 192
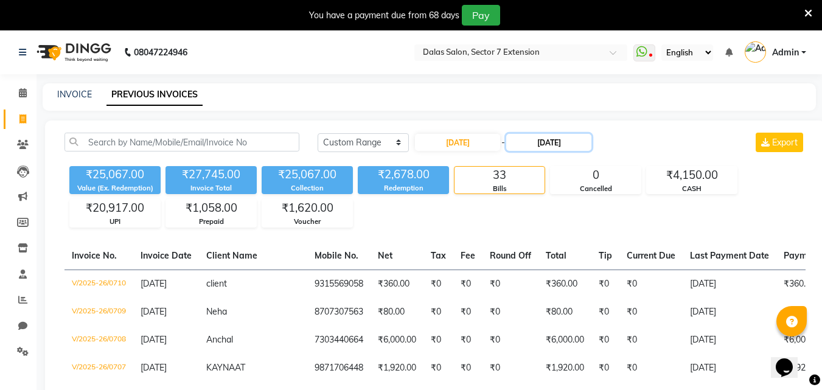
click at [558, 146] on input "[DATE]" at bounding box center [548, 142] width 85 height 17
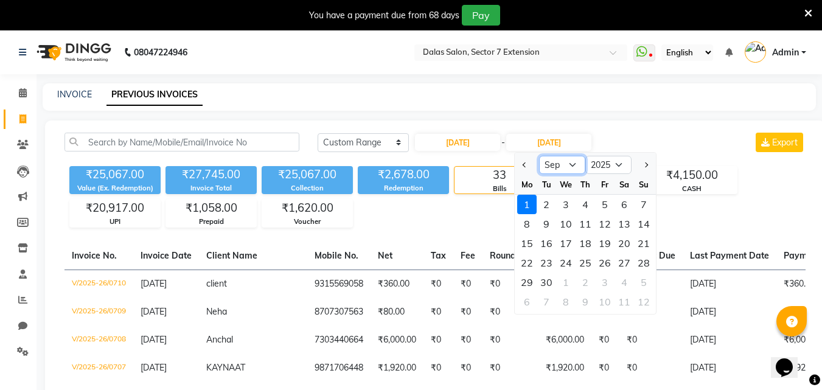
click at [568, 169] on select "Aug Sep Oct Nov Dec" at bounding box center [562, 165] width 46 height 18
select select "8"
click at [539, 156] on select "Aug Sep Oct Nov Dec" at bounding box center [562, 165] width 46 height 18
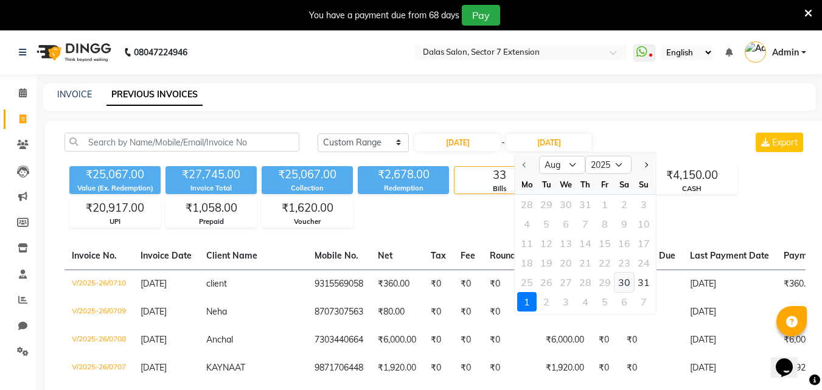
click at [622, 283] on div "30" at bounding box center [624, 282] width 19 height 19
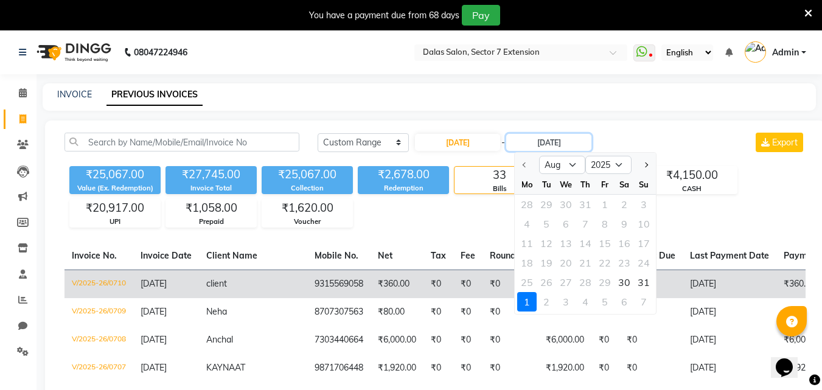
type input "30-08-2025"
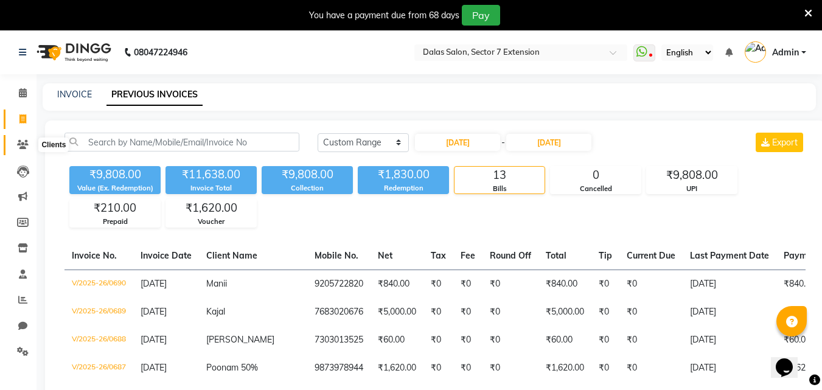
click at [24, 146] on icon at bounding box center [23, 144] width 12 height 9
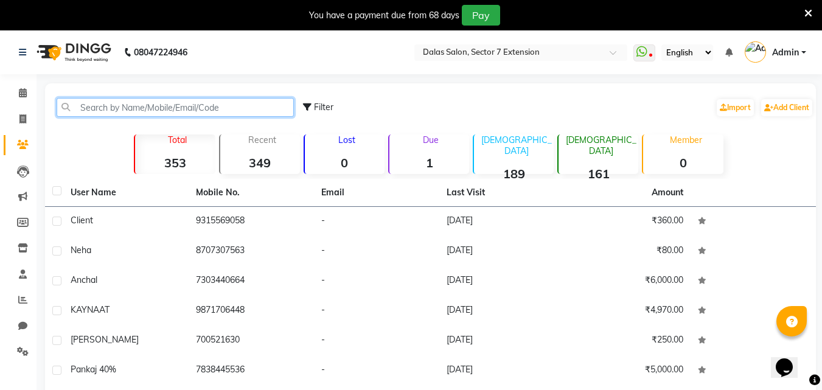
click at [144, 106] on input "text" at bounding box center [175, 107] width 237 height 19
click at [318, 109] on span "Filter" at bounding box center [323, 107] width 19 height 11
select select "1000000"
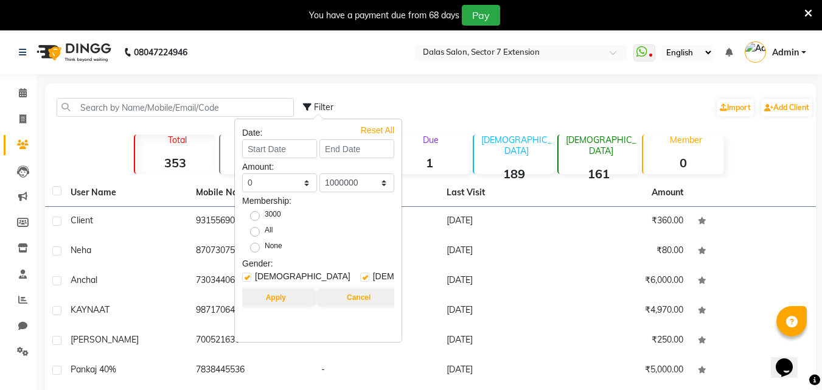
click at [383, 94] on div "Filter Import Add Client" at bounding box center [558, 107] width 511 height 38
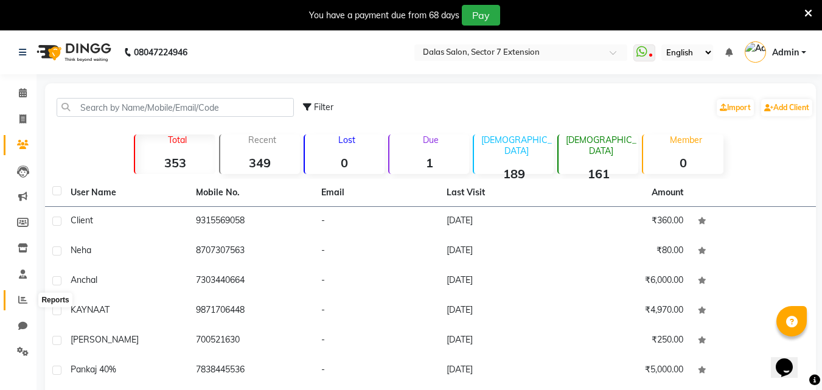
click at [18, 301] on span at bounding box center [22, 300] width 21 height 14
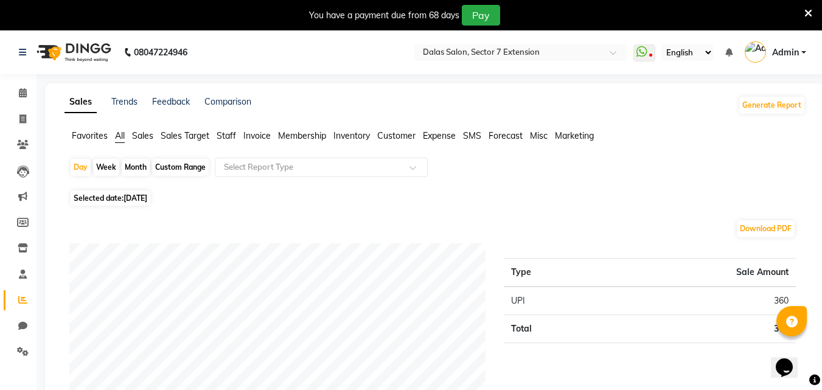
click at [135, 200] on span "[DATE]" at bounding box center [136, 198] width 24 height 9
select select "9"
select select "2025"
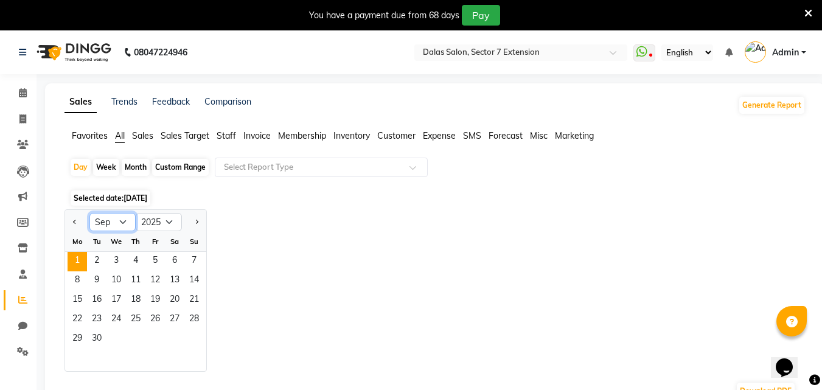
click at [114, 222] on select "Jan Feb Mar Apr May Jun Jul Aug Sep Oct Nov Dec" at bounding box center [112, 222] width 46 height 18
select select "8"
click at [89, 213] on select "Jan Feb Mar Apr May Jun Jul Aug Sep Oct Nov Dec" at bounding box center [112, 222] width 46 height 18
click at [174, 335] on span "30" at bounding box center [174, 339] width 19 height 19
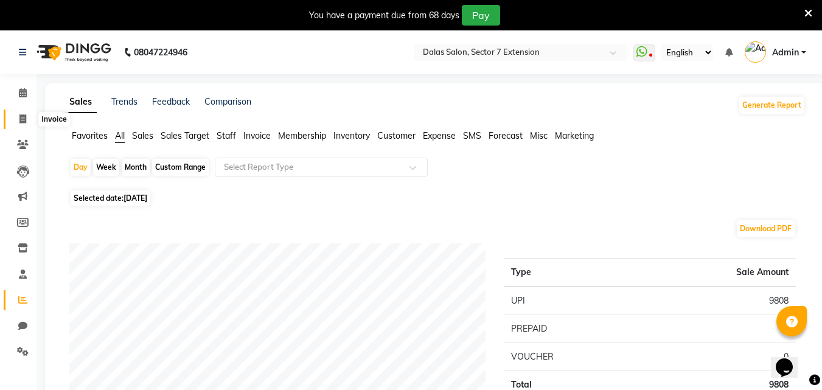
click at [23, 117] on icon at bounding box center [22, 118] width 7 height 9
select select "service"
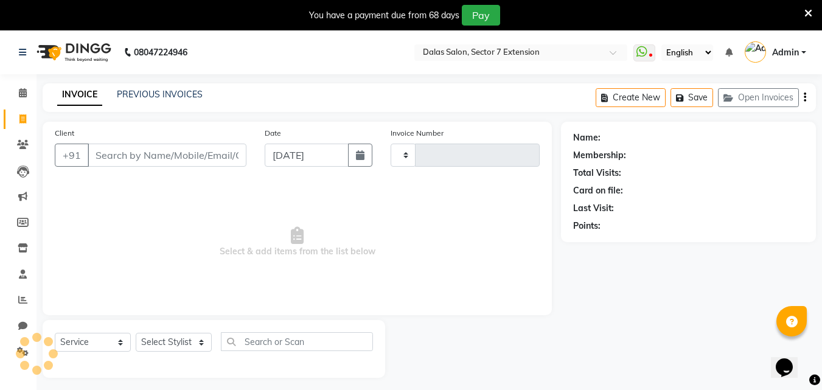
scroll to position [30, 0]
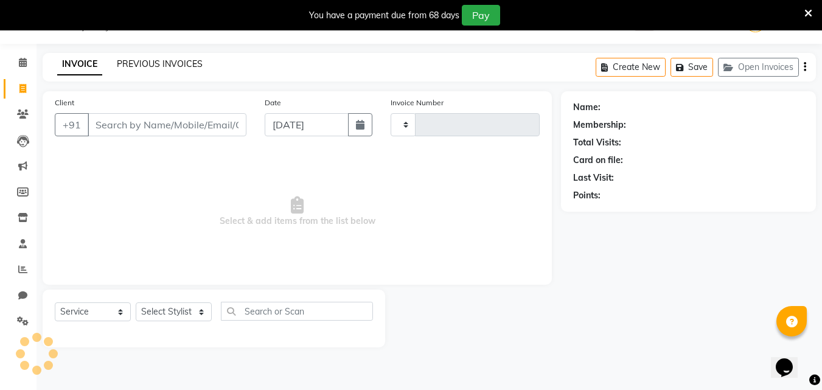
type input "0711"
select select "8495"
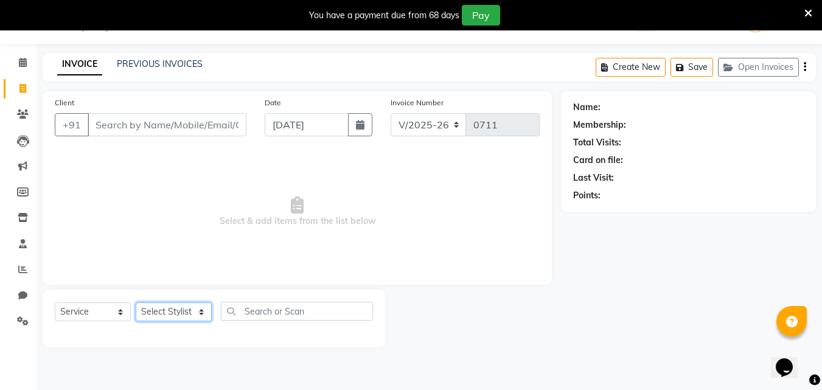
click at [171, 313] on select "Select Stylist Alam Avinash Danish Kamil Manisha Nabeel Nishad Abbasi" at bounding box center [174, 311] width 76 height 19
select select "83937"
click at [136, 302] on select "Select Stylist Alam Avinash Danish Kamil Manisha Nabeel Nishad Abbasi" at bounding box center [174, 311] width 76 height 19
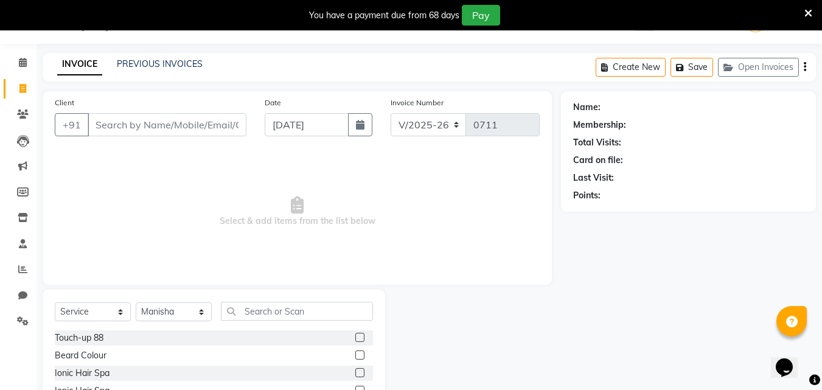
click at [277, 301] on div "Select Service Product Membership Package Voucher Prepaid Gift Card Select Styl…" at bounding box center [214, 380] width 343 height 180
click at [279, 307] on input "text" at bounding box center [297, 311] width 152 height 19
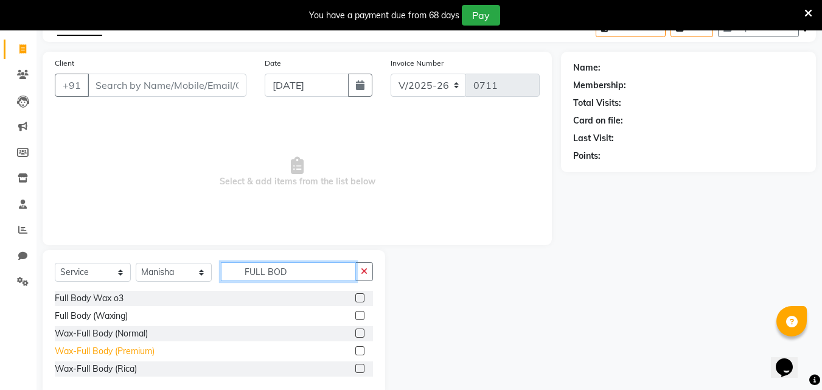
scroll to position [91, 0]
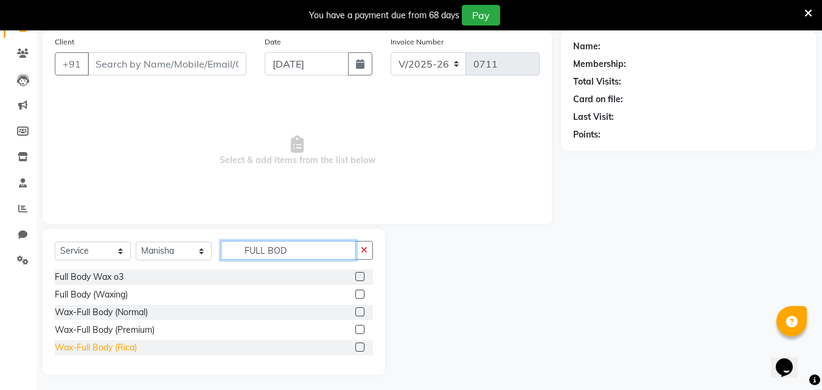
type input "FULL BOD"
click at [121, 349] on div "Wax-Full Body (Rica)" at bounding box center [96, 347] width 82 height 13
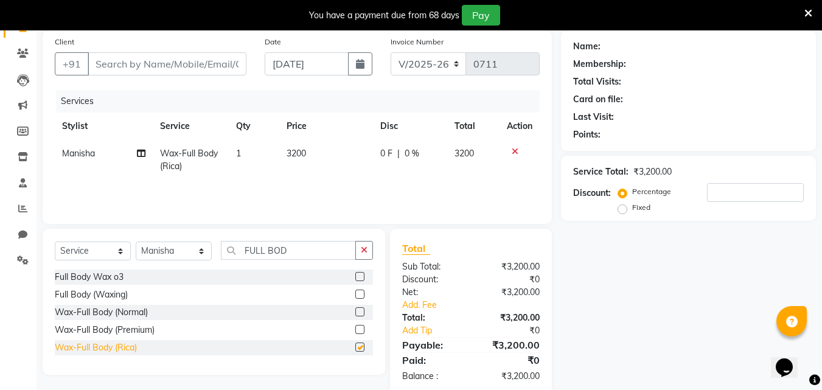
checkbox input "false"
click at [300, 149] on span "3200" at bounding box center [296, 153] width 19 height 11
select select "83937"
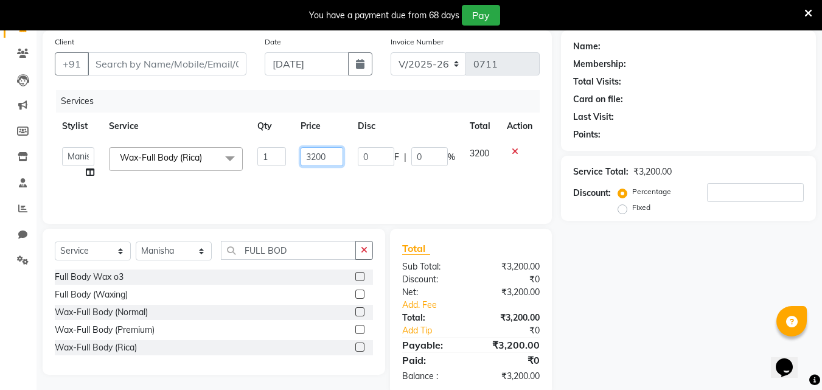
click at [316, 155] on input "3200" at bounding box center [322, 156] width 42 height 19
type input "4000"
click at [323, 184] on div "Services Stylist Service Qty Price Disc Total Action Alam Avinash Danish Kamil …" at bounding box center [297, 151] width 485 height 122
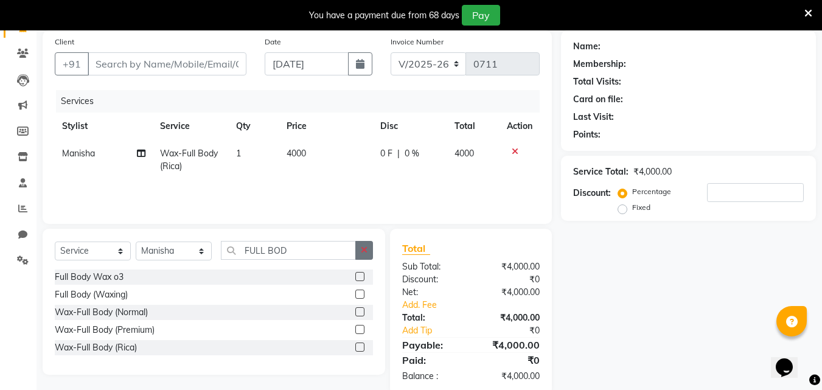
click at [367, 248] on icon "button" at bounding box center [364, 250] width 7 height 9
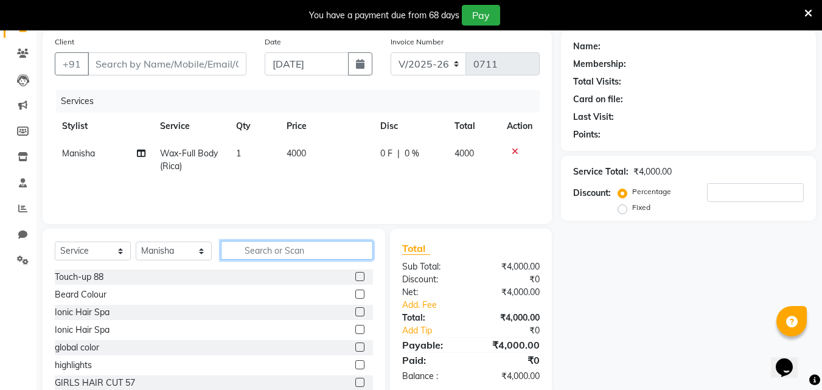
click at [340, 249] on input "text" at bounding box center [297, 250] width 152 height 19
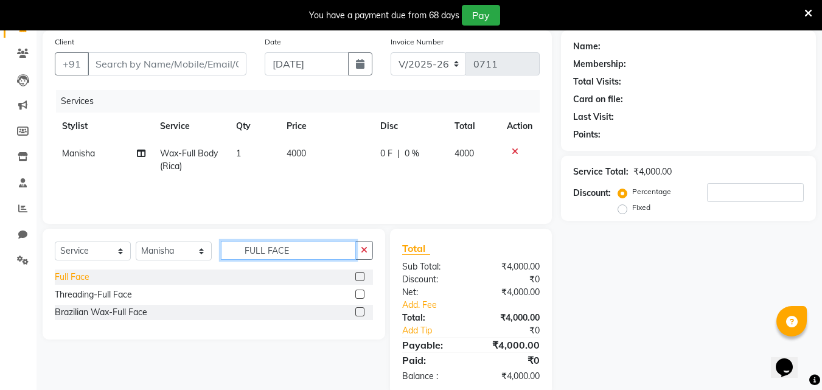
type input "FULL FACE"
click at [81, 275] on div "Full Face" at bounding box center [72, 277] width 35 height 13
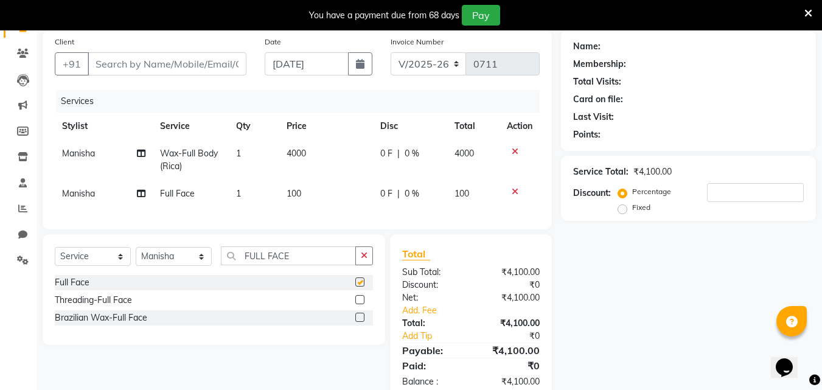
checkbox input "false"
click at [122, 324] on div "Brazilian Wax-Full Face" at bounding box center [101, 318] width 93 height 13
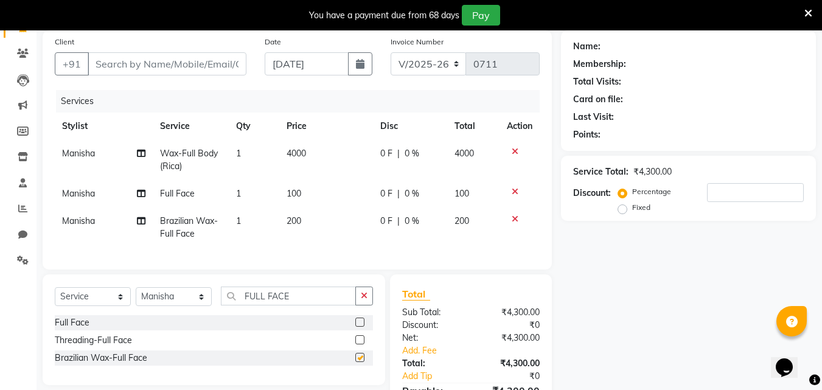
checkbox input "false"
click at [285, 304] on input "FULL FACE" at bounding box center [288, 296] width 135 height 19
type input "E"
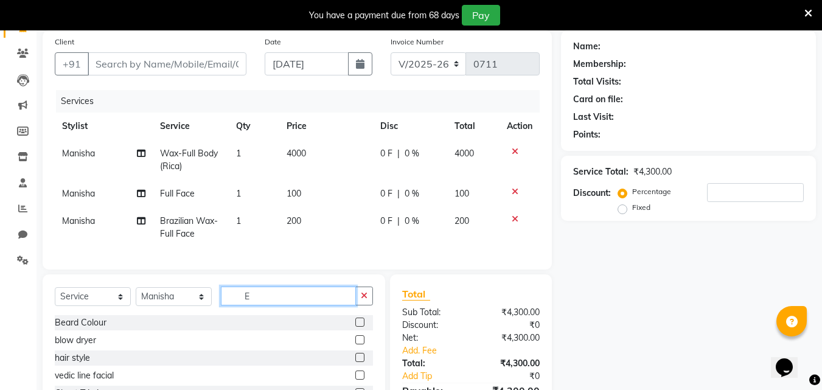
click at [265, 300] on input "E" at bounding box center [288, 296] width 135 height 19
type input "BI"
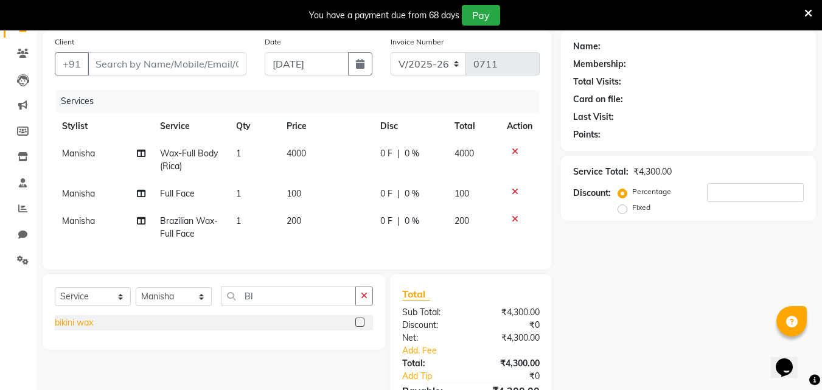
click at [82, 329] on div "bikini wax" at bounding box center [74, 322] width 38 height 13
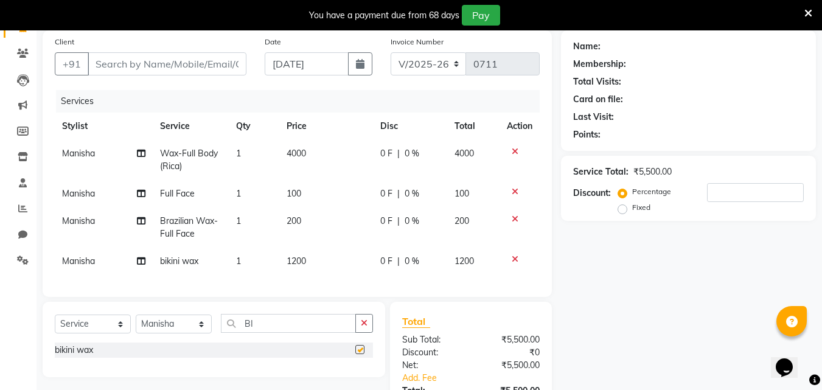
checkbox input "false"
click at [313, 257] on td "1200" at bounding box center [326, 261] width 94 height 27
select select "83937"
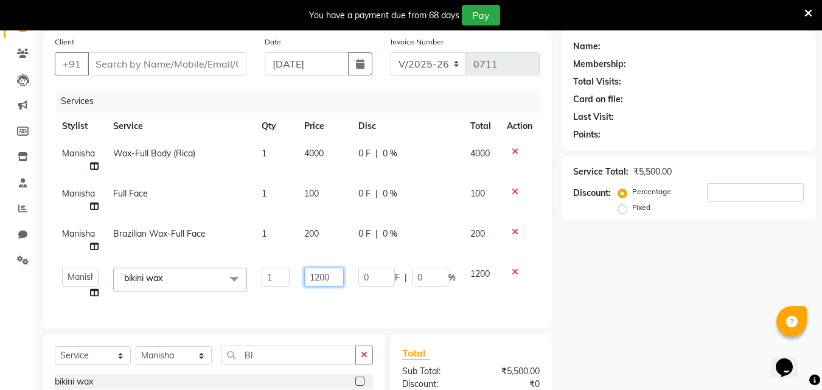
click at [321, 277] on input "1200" at bounding box center [324, 277] width 40 height 19
type input "1600"
click at [598, 274] on div "Name: Membership: Total Visits: Card on file: Last Visit: Points: Service Total…" at bounding box center [693, 264] width 264 height 469
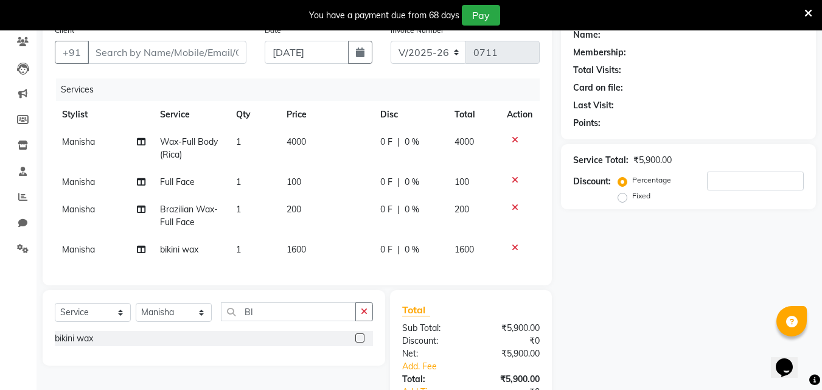
scroll to position [75, 0]
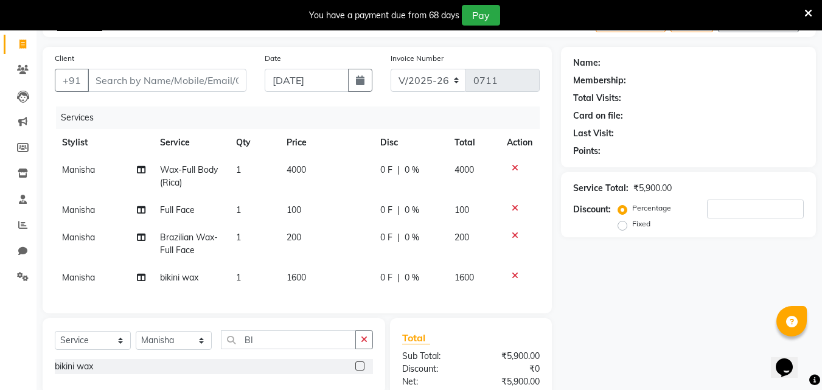
click at [516, 206] on icon at bounding box center [515, 208] width 7 height 9
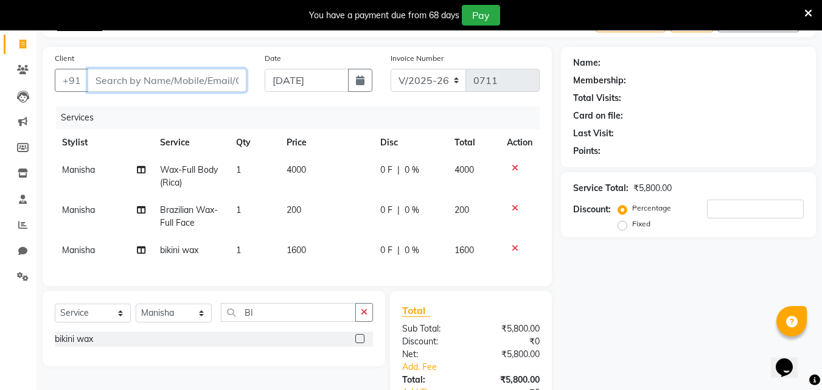
click at [131, 71] on input "Client" at bounding box center [167, 80] width 159 height 23
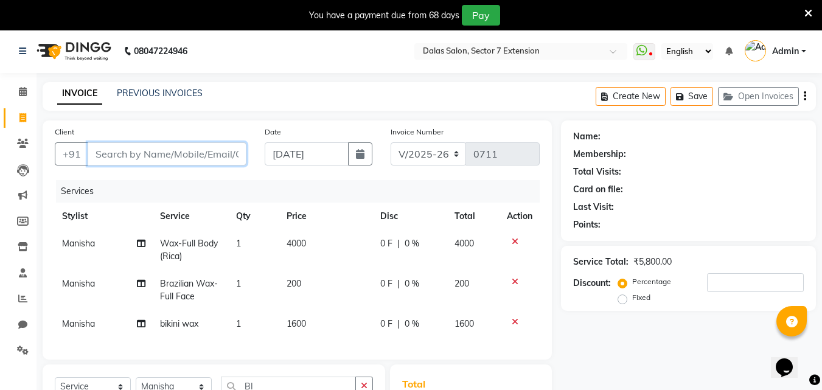
scroll to position [0, 0]
type input "P"
type input "0"
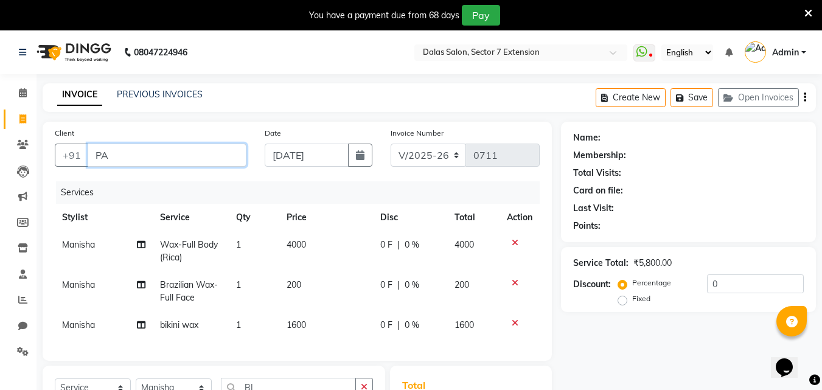
type input "P"
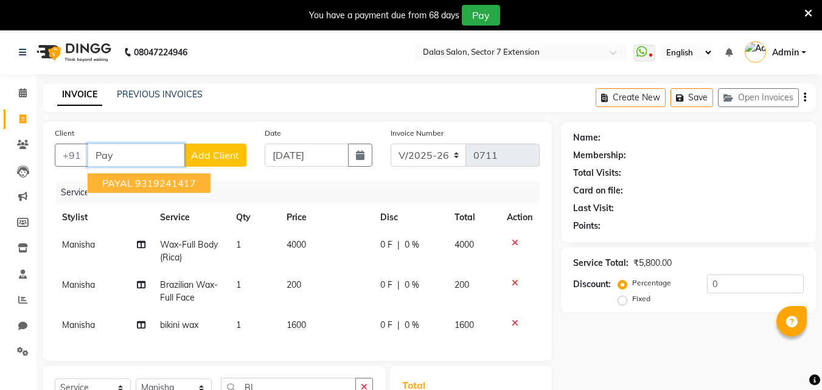
click at [147, 144] on input "Pay" at bounding box center [136, 155] width 97 height 23
type input "P"
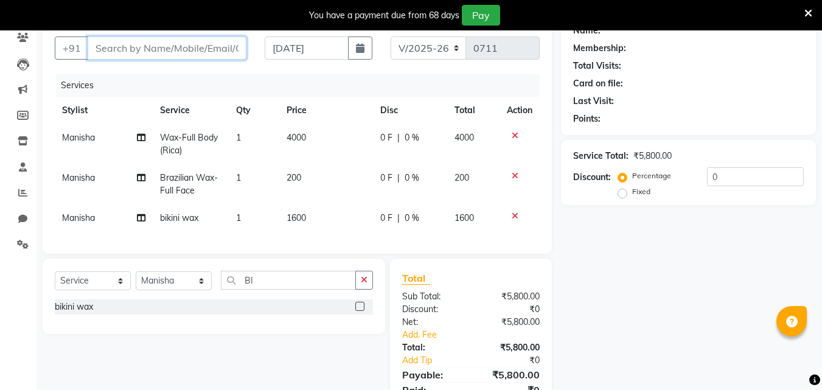
scroll to position [122, 0]
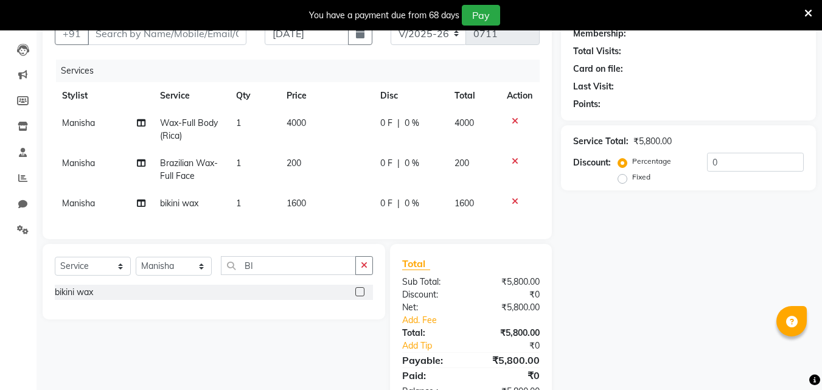
click at [513, 118] on icon at bounding box center [515, 121] width 7 height 9
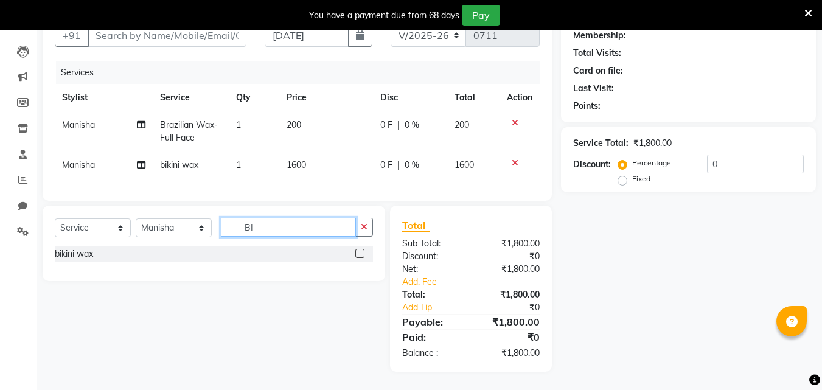
click at [289, 231] on input "BI" at bounding box center [288, 227] width 135 height 19
type input "B"
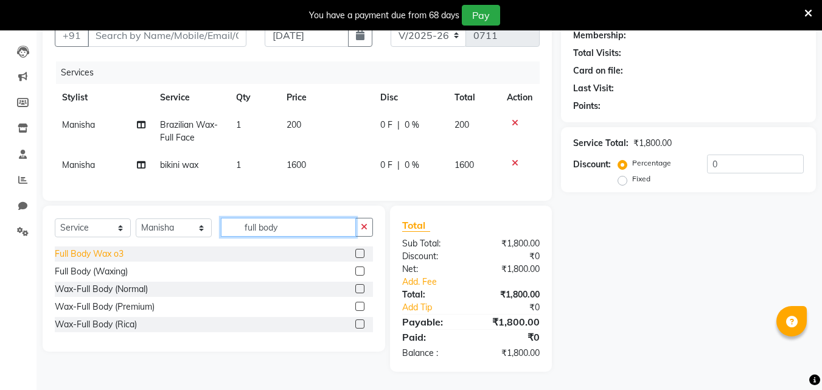
type input "full body"
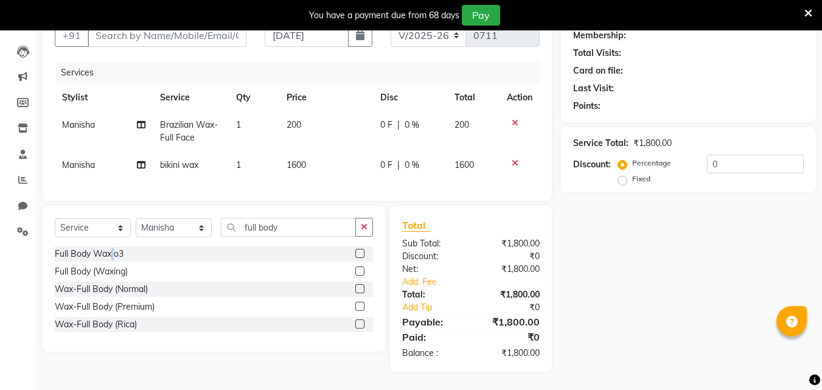
click at [113, 258] on div "Full Body Wax o3" at bounding box center [89, 254] width 69 height 13
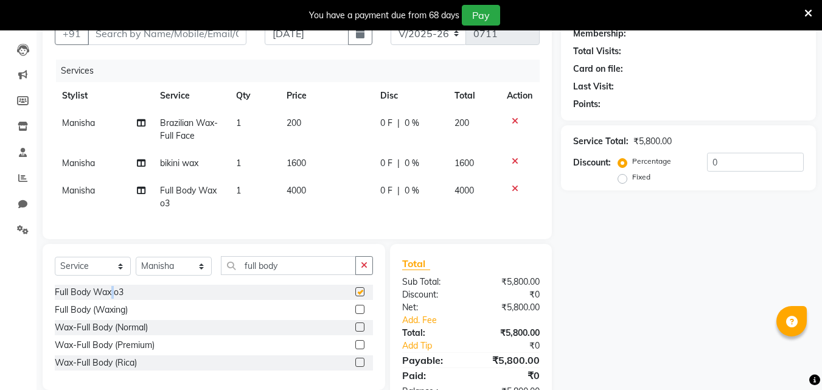
checkbox input "false"
click at [295, 273] on input "full body" at bounding box center [288, 265] width 135 height 19
type input "f"
click at [288, 119] on span "200" at bounding box center [294, 122] width 15 height 11
select select "83937"
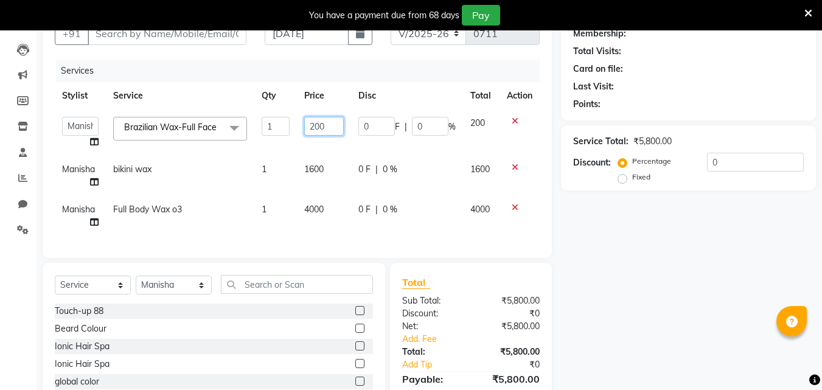
click at [312, 121] on input "200" at bounding box center [324, 126] width 40 height 19
click at [318, 124] on input "200" at bounding box center [324, 126] width 40 height 19
type input "400"
click at [249, 299] on div "Select Service Product Membership Package Voucher Prepaid Gift Card Select Styl…" at bounding box center [214, 353] width 343 height 180
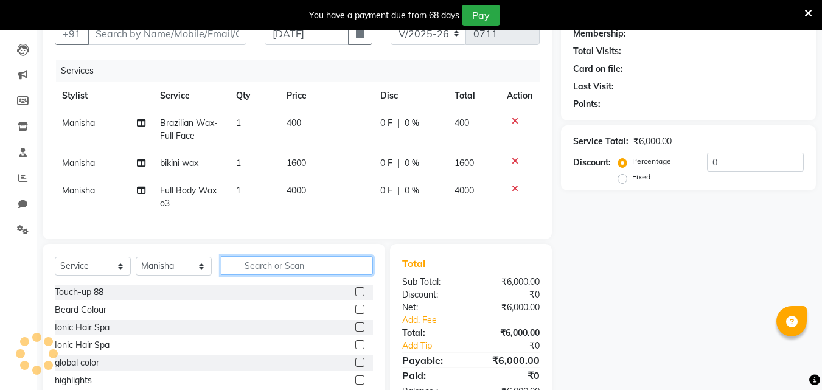
click at [264, 275] on input "text" at bounding box center [297, 265] width 152 height 19
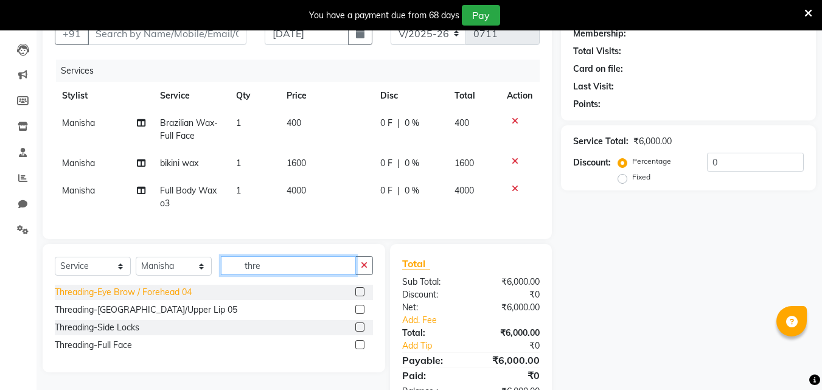
type input "thre"
click at [166, 299] on div "Threading-Eye Brow / Forehead 04" at bounding box center [123, 292] width 137 height 13
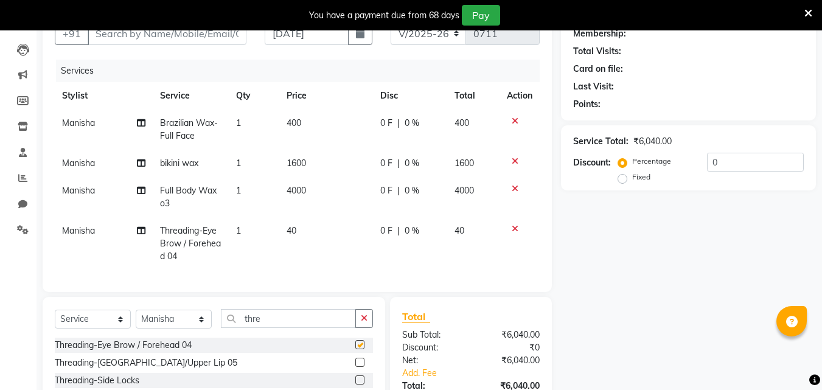
checkbox input "false"
click at [281, 325] on input "thre" at bounding box center [288, 318] width 135 height 19
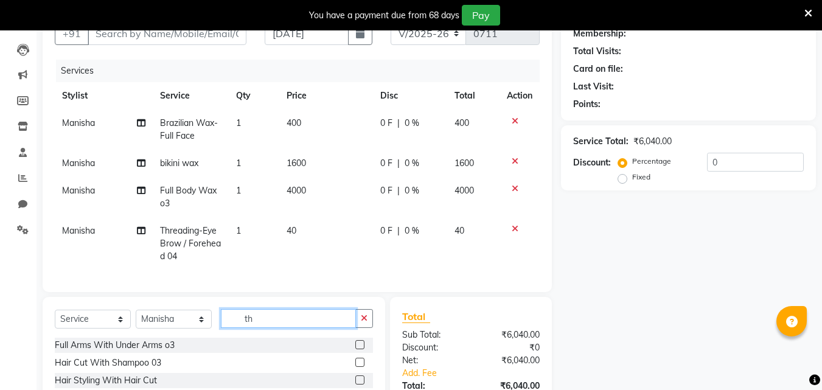
type input "t"
type input "extra"
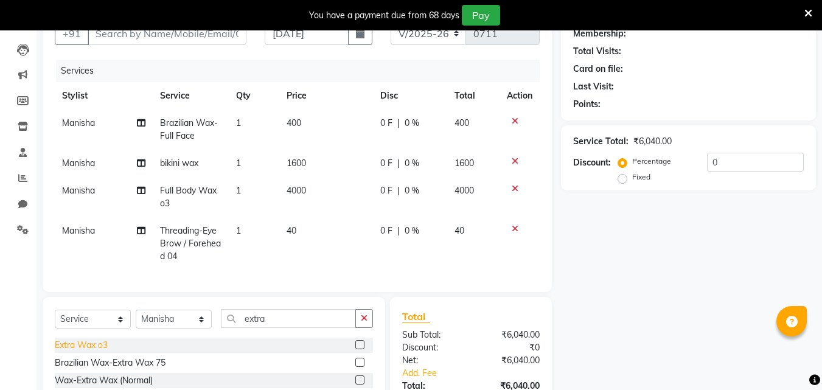
click at [104, 352] on div "Extra Wax o3" at bounding box center [81, 345] width 53 height 13
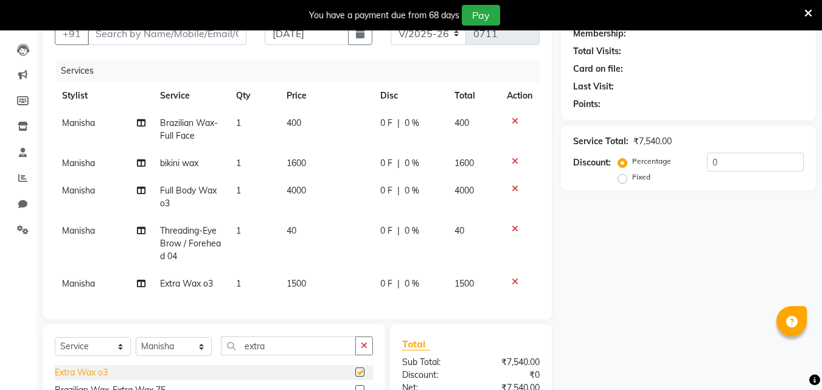
checkbox input "false"
click at [298, 284] on span "1500" at bounding box center [296, 283] width 19 height 11
select select "83937"
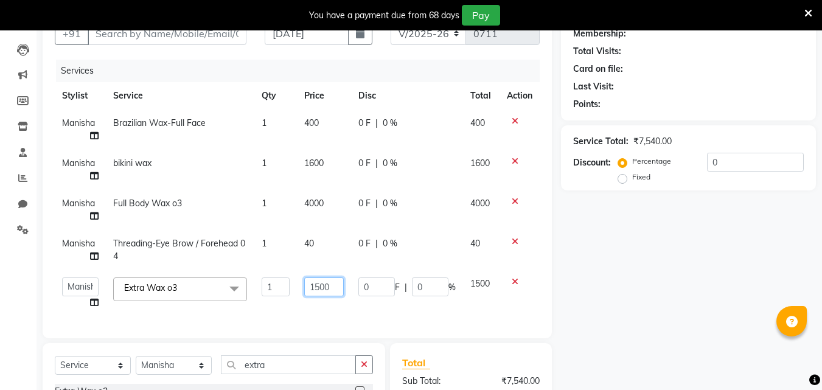
click at [321, 285] on input "1500" at bounding box center [324, 287] width 40 height 19
type input "200"
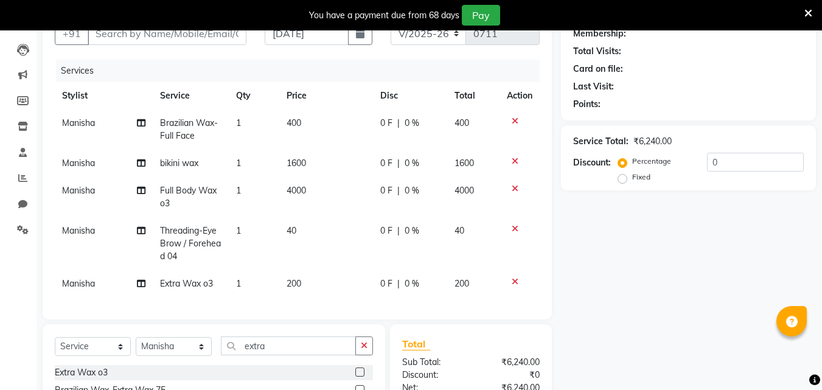
click at [635, 281] on div "Name: Membership: Total Visits: Card on file: Last Visit: Points: Service Total…" at bounding box center [693, 245] width 264 height 491
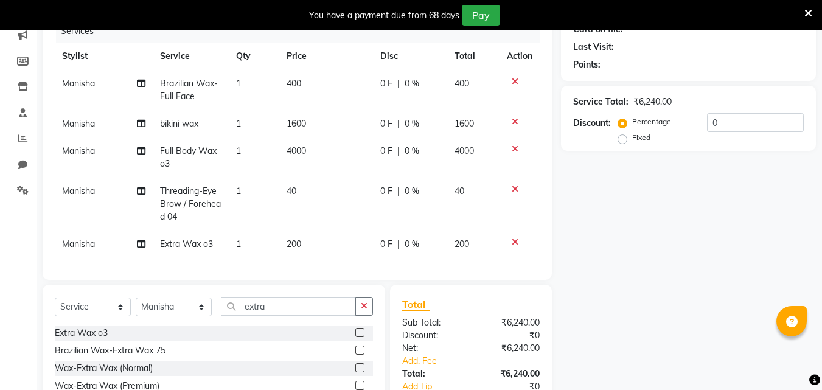
scroll to position [183, 0]
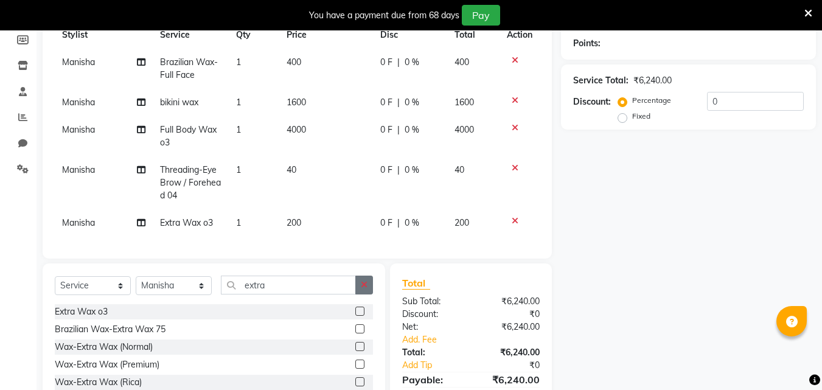
click at [367, 289] on icon "button" at bounding box center [364, 285] width 7 height 9
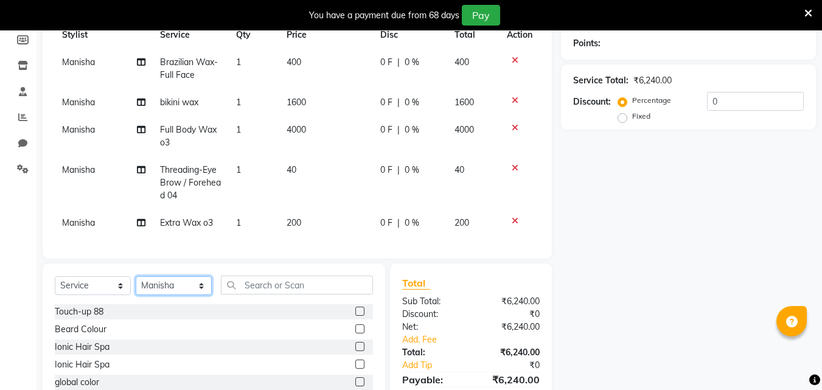
click at [167, 293] on select "Select Stylist Alam Avinash Danish Kamil Manisha Nabeel Nishad Abbasi" at bounding box center [174, 285] width 76 height 19
select select "90308"
click at [136, 285] on select "Select Stylist Alam Avinash Danish Kamil Manisha Nabeel Nishad Abbasi" at bounding box center [174, 285] width 76 height 19
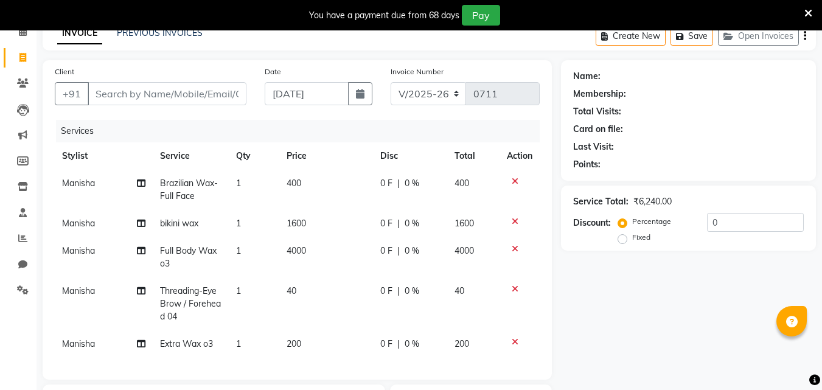
scroll to position [61, 0]
click at [518, 344] on div at bounding box center [520, 342] width 26 height 9
click at [517, 343] on icon at bounding box center [515, 342] width 7 height 9
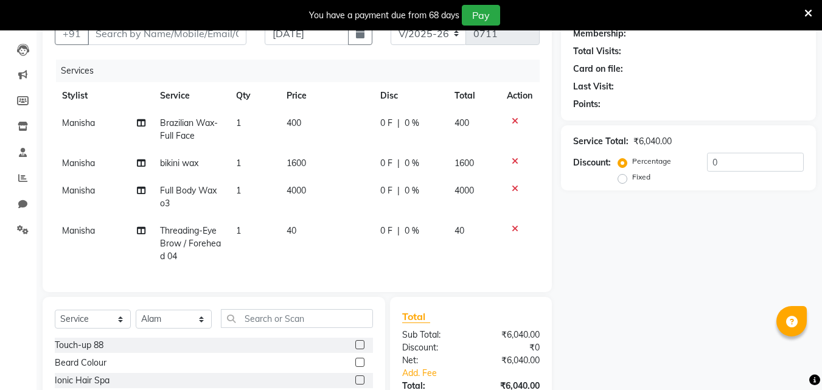
scroll to position [183, 0]
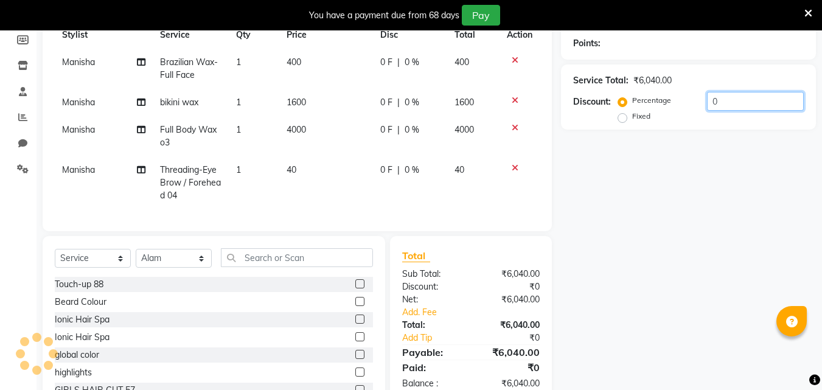
click at [712, 101] on input "0" at bounding box center [755, 101] width 97 height 19
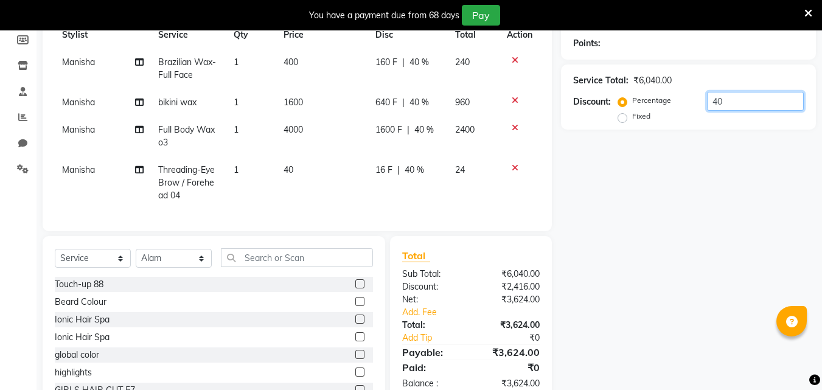
type input "0"
click at [717, 107] on input "0" at bounding box center [755, 101] width 97 height 19
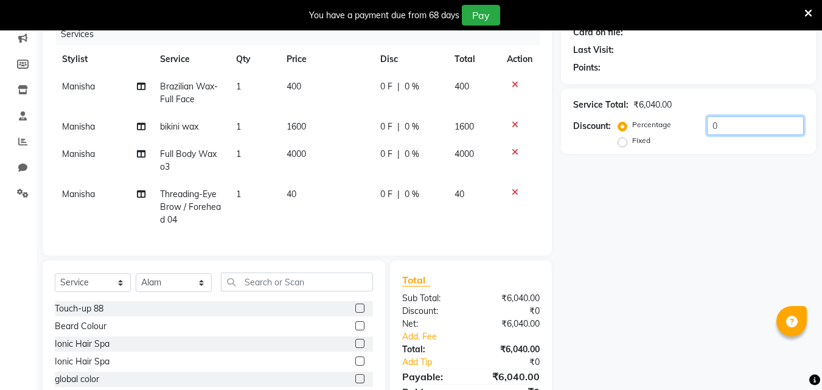
scroll to position [122, 0]
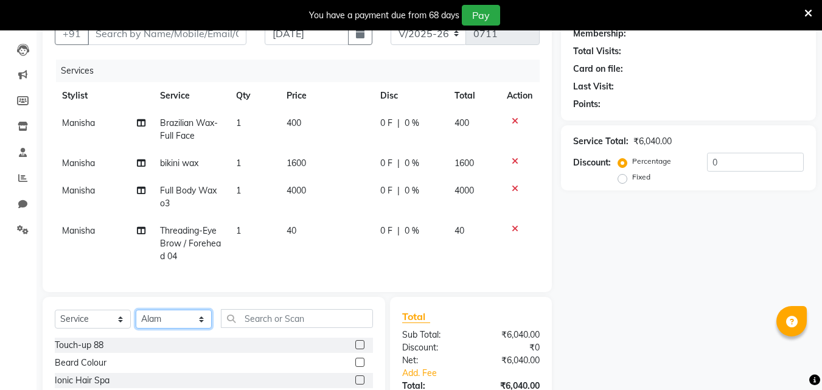
click at [172, 326] on select "Select Stylist Alam Avinash Danish Kamil Manisha Nabeel Nishad Abbasi" at bounding box center [174, 319] width 76 height 19
click at [248, 328] on input "text" at bounding box center [297, 318] width 152 height 19
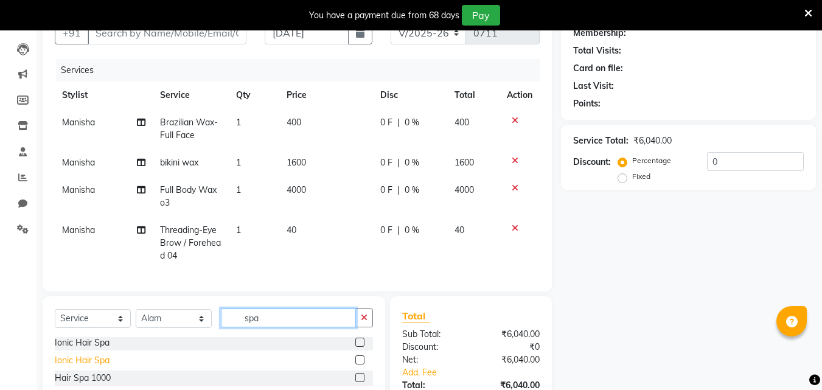
scroll to position [236, 0]
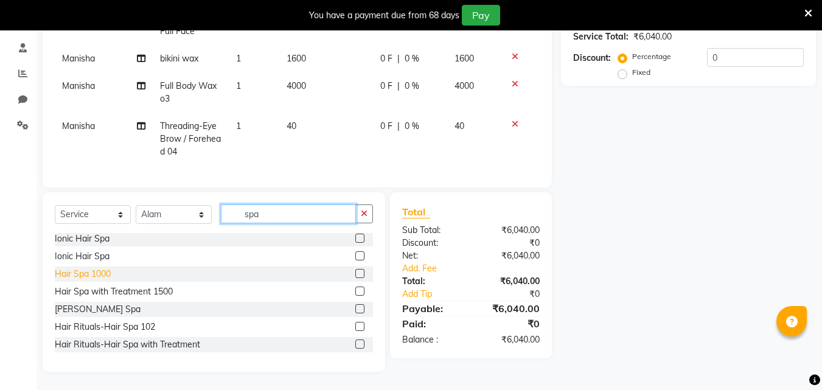
type input "spa"
click at [91, 278] on div "Hair Spa 1000" at bounding box center [83, 274] width 56 height 13
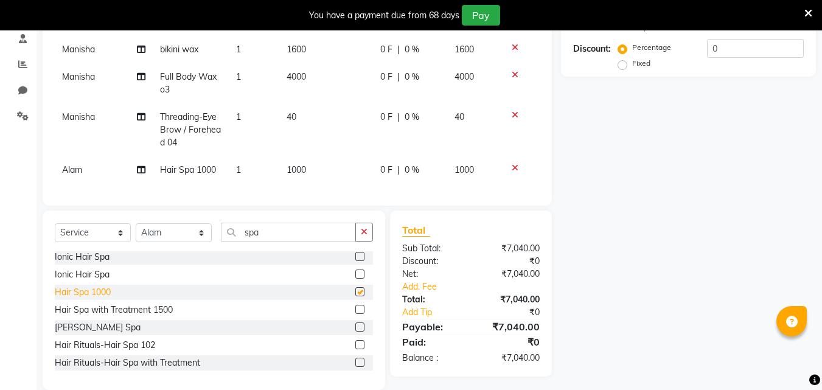
checkbox input "false"
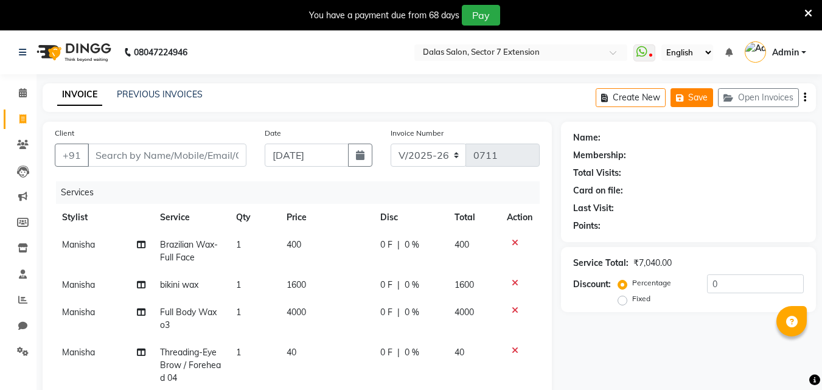
click at [692, 97] on button "Save" at bounding box center [692, 97] width 43 height 19
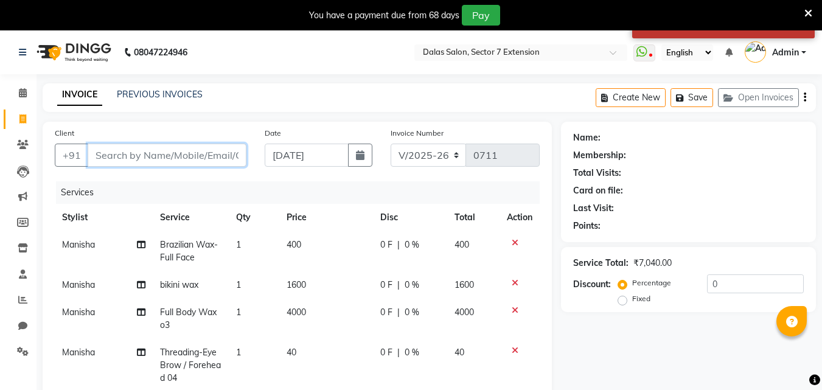
click at [181, 154] on input "Client" at bounding box center [167, 155] width 159 height 23
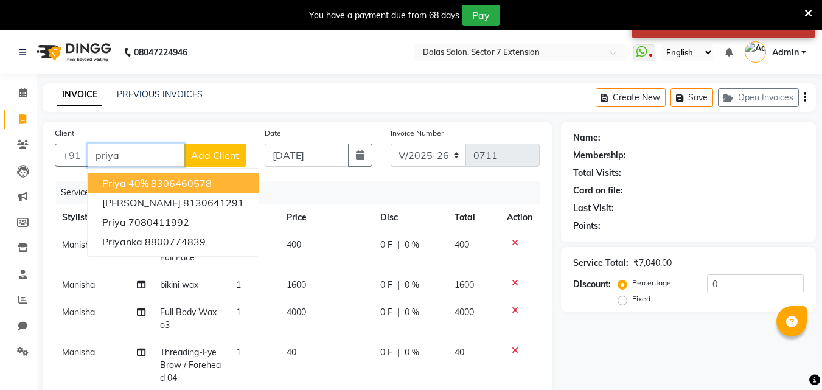
click at [158, 184] on ngb-highlight "8306460578" at bounding box center [181, 183] width 61 height 12
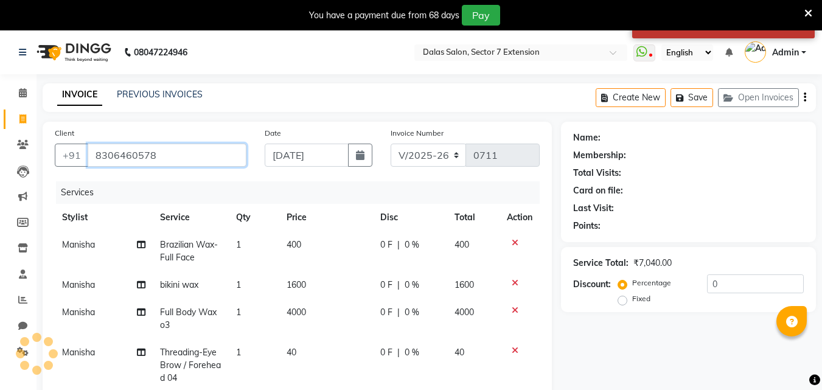
type input "8306460578"
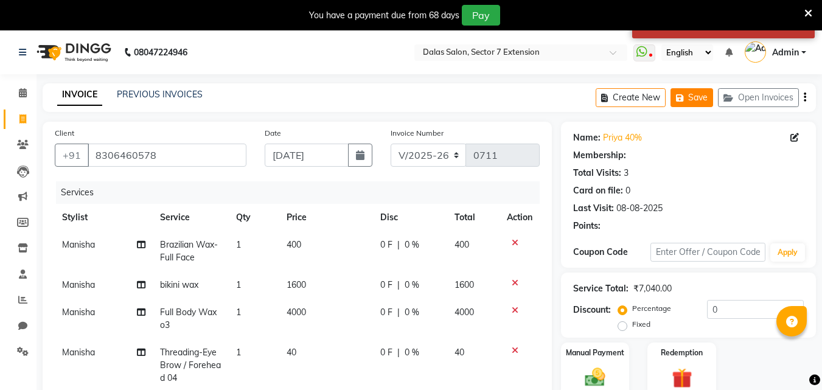
click at [695, 100] on button "Save" at bounding box center [692, 97] width 43 height 19
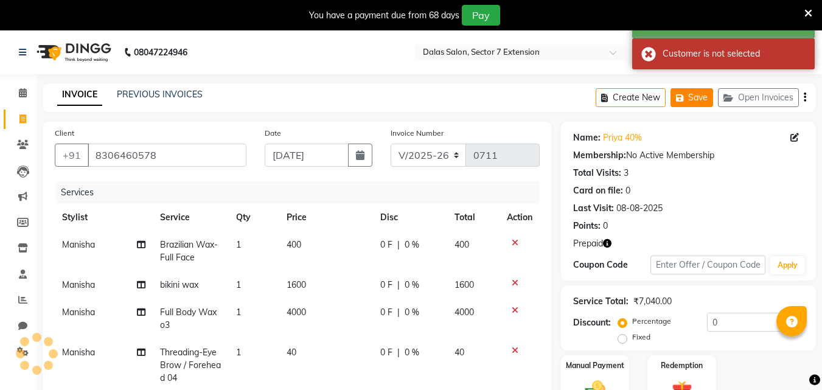
click at [692, 98] on button "Save" at bounding box center [692, 97] width 43 height 19
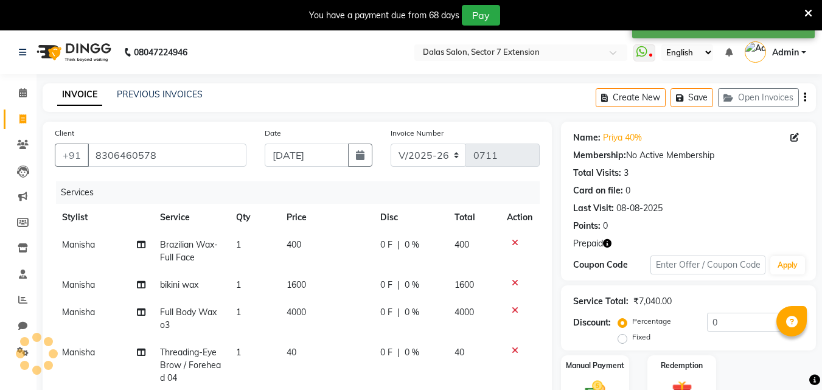
click at [604, 242] on icon "button" at bounding box center [607, 243] width 9 height 9
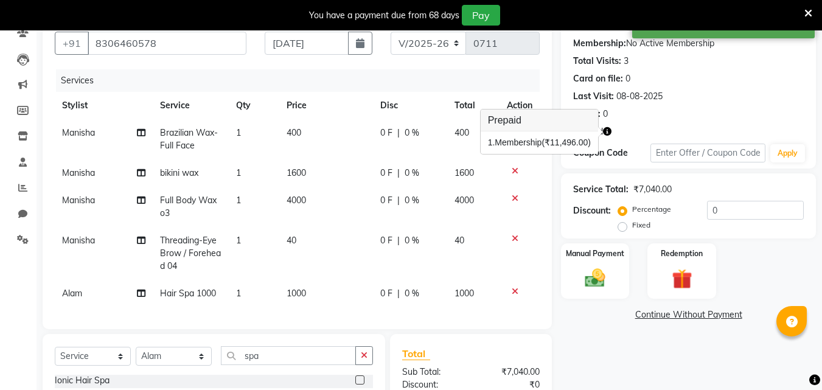
scroll to position [122, 0]
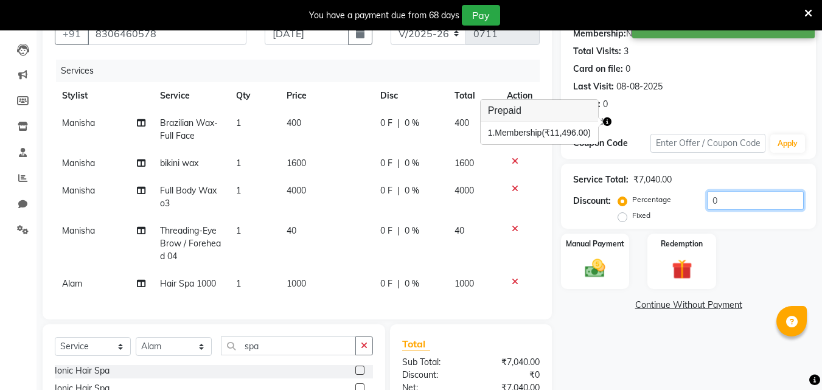
click at [711, 205] on input "0" at bounding box center [755, 200] width 97 height 19
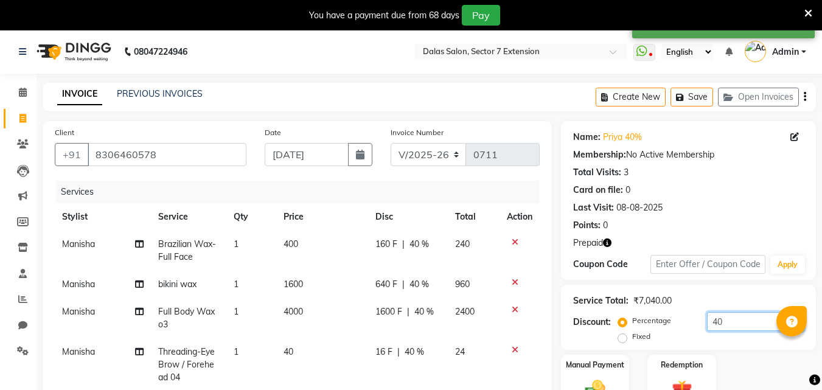
scroll to position [0, 0]
type input "0"
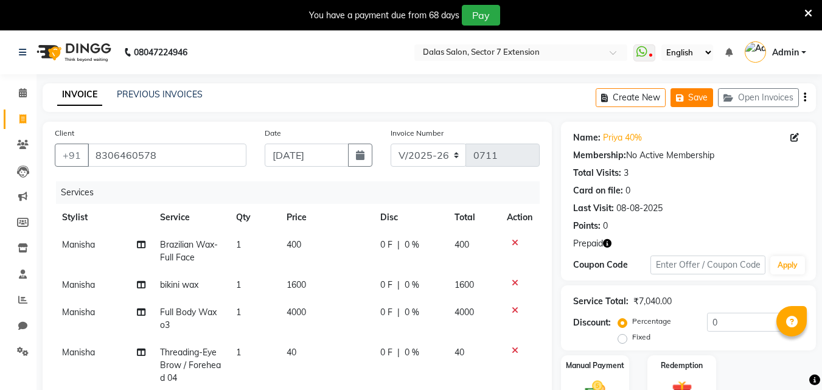
click at [690, 97] on button "Save" at bounding box center [692, 97] width 43 height 19
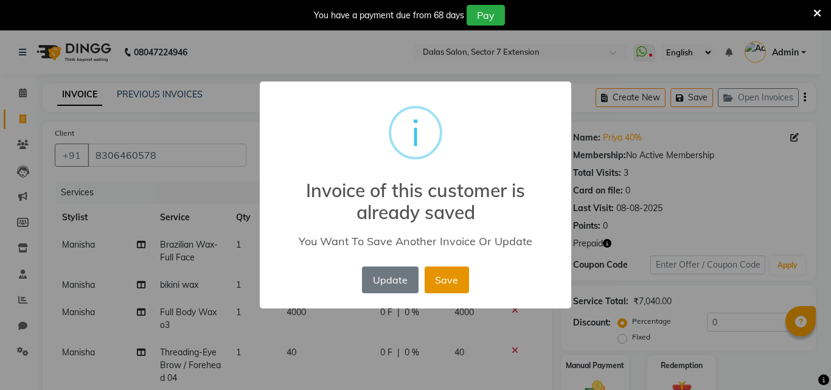
click at [461, 271] on button "Save" at bounding box center [447, 280] width 44 height 27
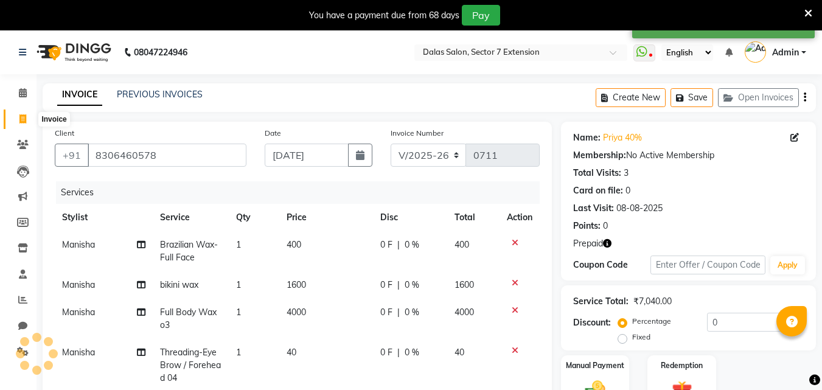
click at [22, 113] on span at bounding box center [22, 120] width 21 height 14
select select "service"
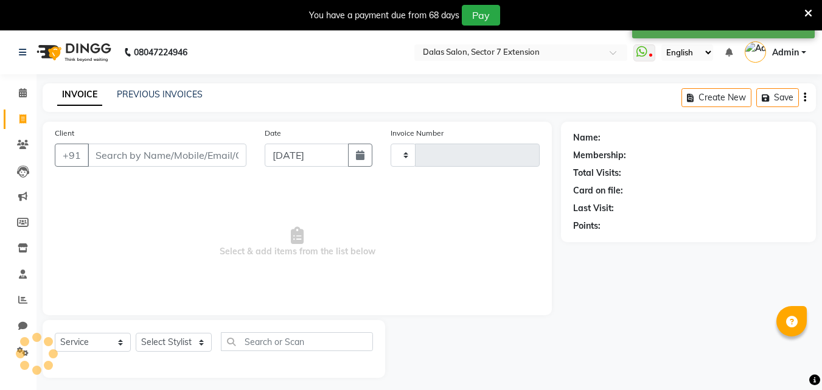
scroll to position [30, 0]
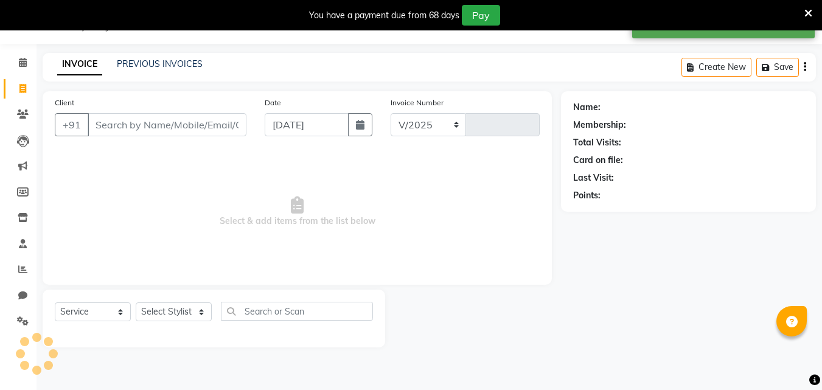
select select "8495"
type input "0712"
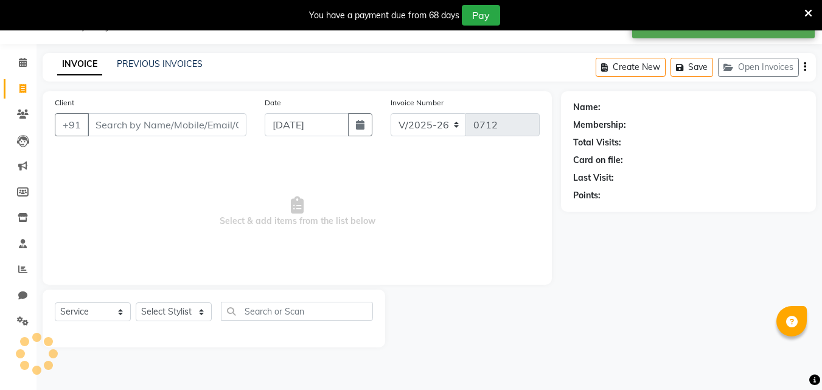
scroll to position [0, 0]
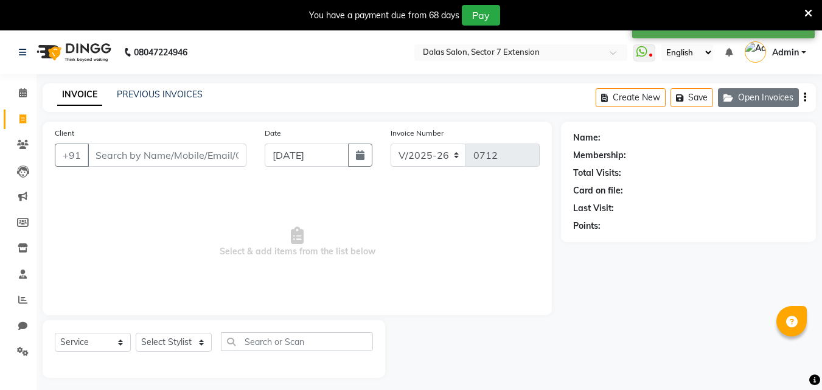
click at [746, 101] on button "Open Invoices" at bounding box center [758, 97] width 81 height 19
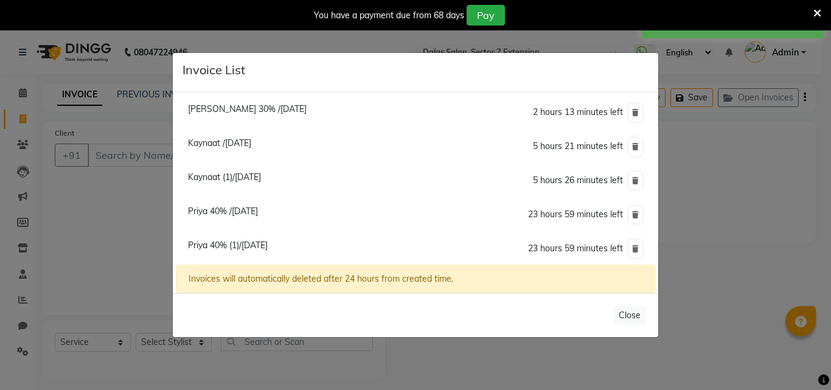
click at [692, 185] on ngb-modal-window "Invoice List Ishant Verma 30% /31 August 2025 2 hours 13 minutes left Kaynaat /…" at bounding box center [415, 195] width 831 height 390
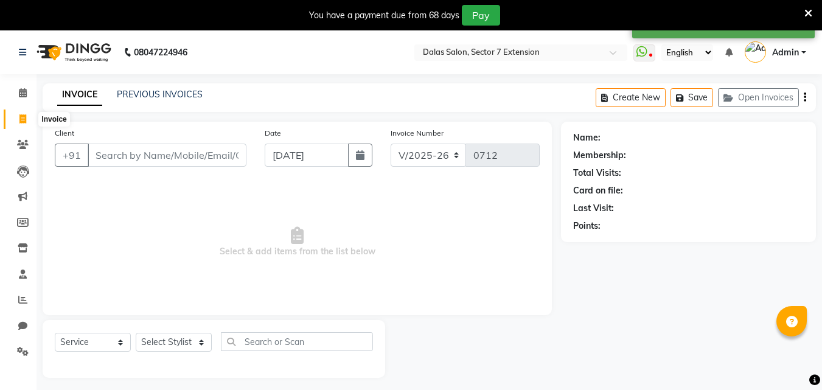
click at [21, 120] on icon at bounding box center [22, 118] width 7 height 9
select select "service"
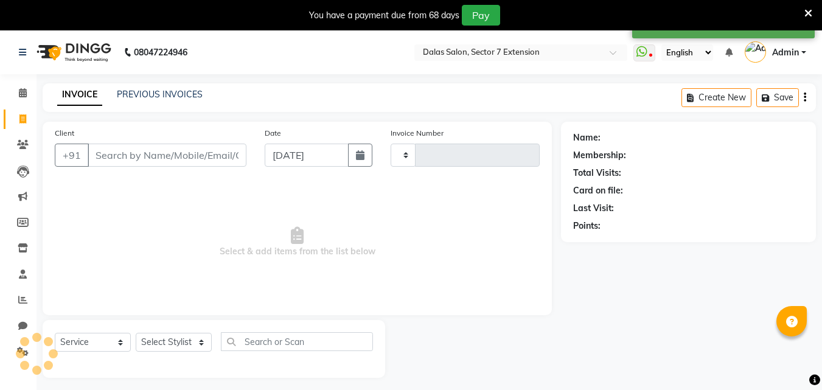
scroll to position [30, 0]
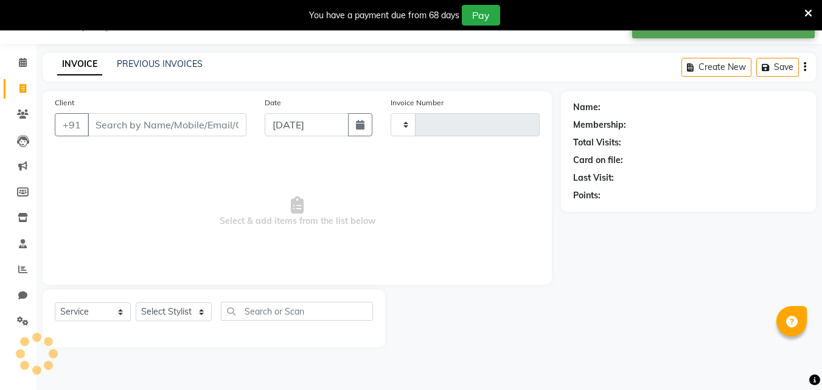
click at [124, 120] on input "Client" at bounding box center [167, 124] width 159 height 23
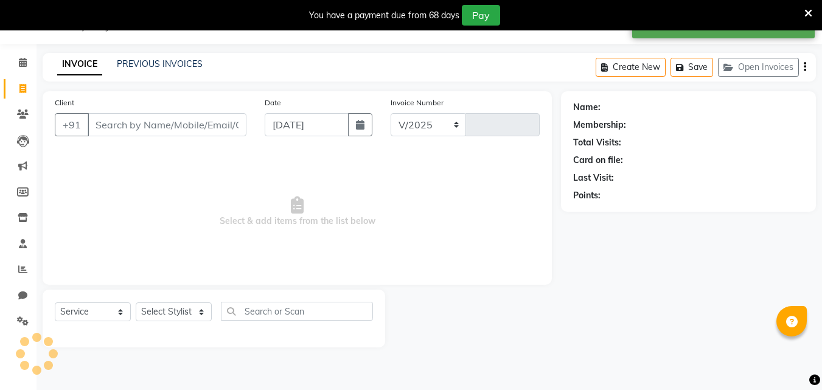
select select "8495"
type input "0712"
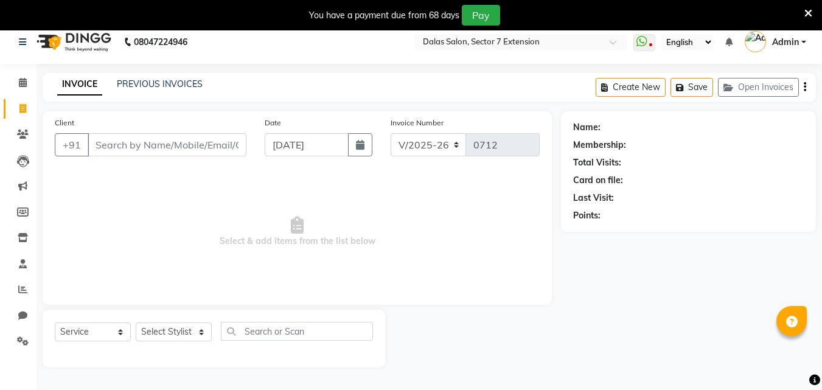
scroll to position [0, 0]
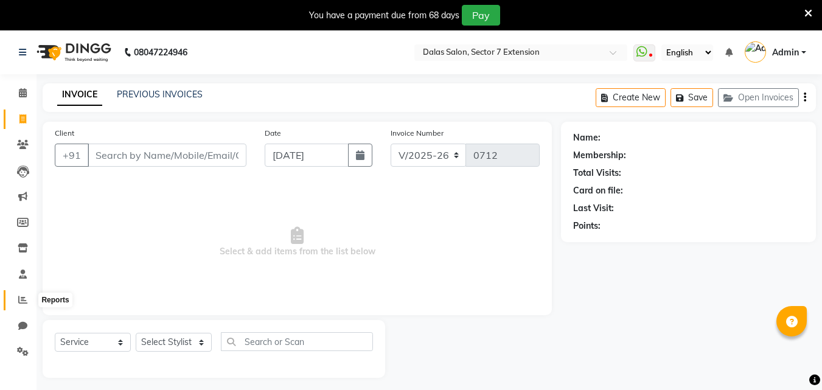
click at [17, 301] on span at bounding box center [22, 300] width 21 height 14
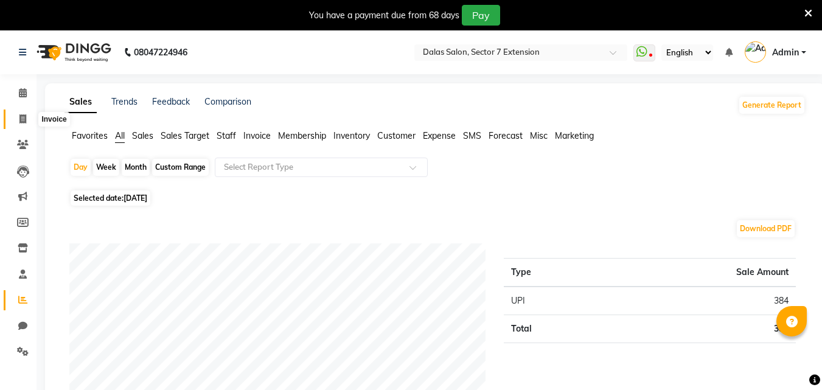
drag, startPoint x: 20, startPoint y: 119, endPoint x: 18, endPoint y: 128, distance: 10.0
click at [22, 119] on icon at bounding box center [22, 118] width 7 height 9
select select "service"
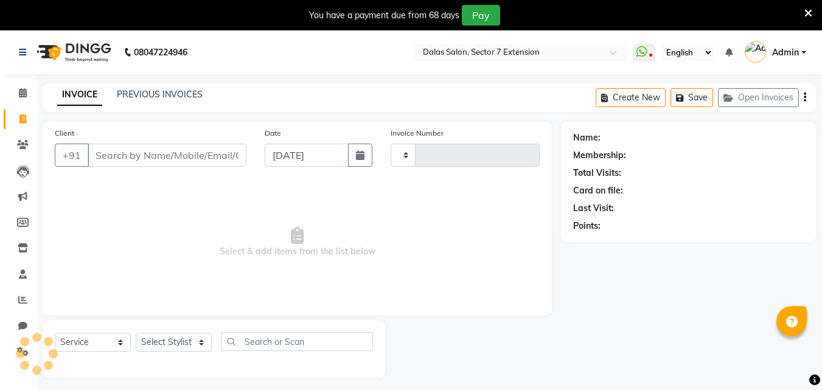
scroll to position [30, 0]
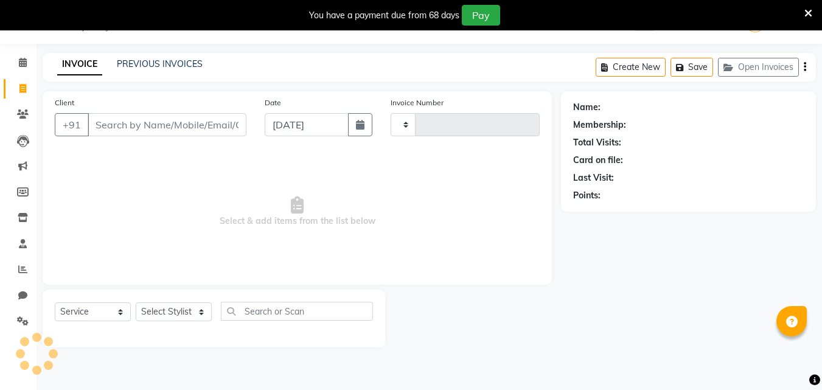
click at [129, 122] on input "Client" at bounding box center [167, 124] width 159 height 23
select select "8495"
type input "0712"
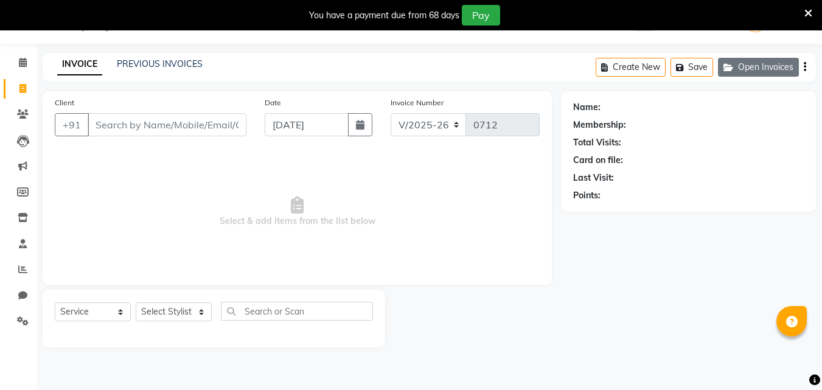
click at [738, 68] on button "Open Invoices" at bounding box center [758, 67] width 81 height 19
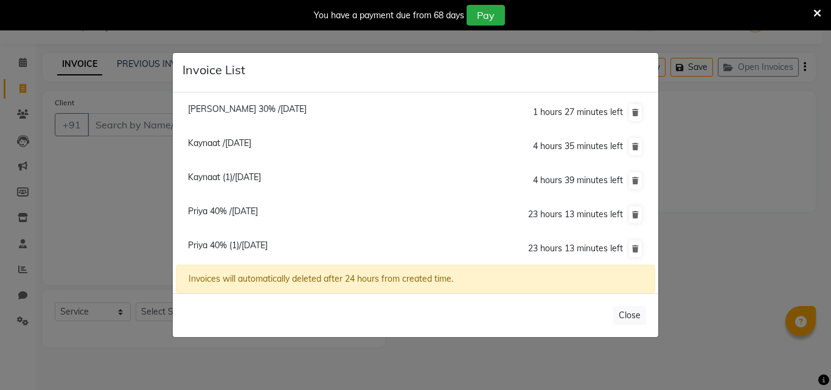
click at [244, 245] on span "Priya 40% (1)/01 September 2025" at bounding box center [228, 245] width 80 height 11
type input "8306460578"
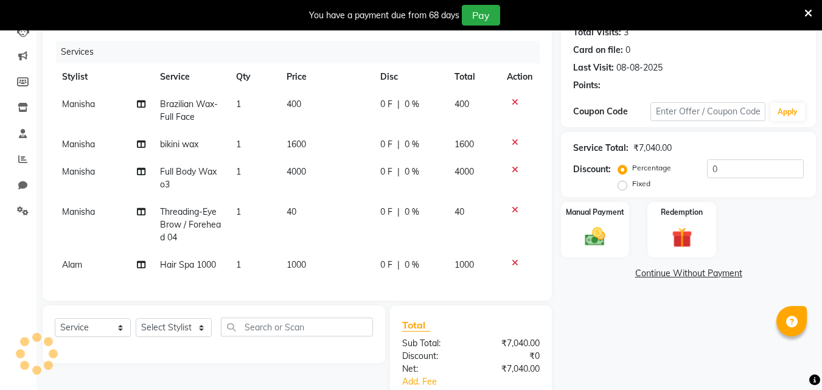
scroll to position [152, 0]
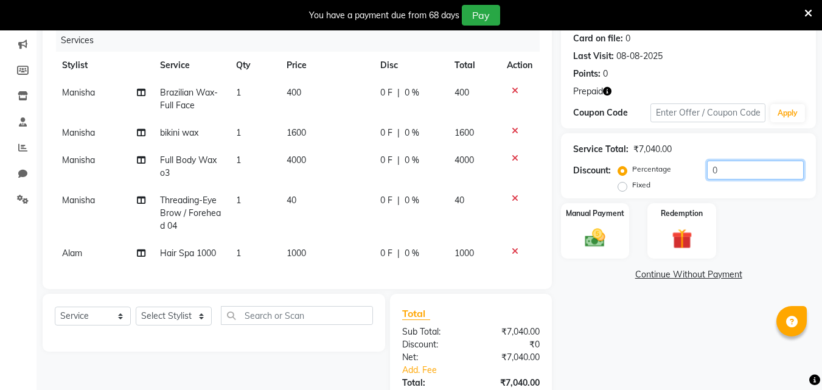
click at [708, 172] on input "0" at bounding box center [755, 170] width 97 height 19
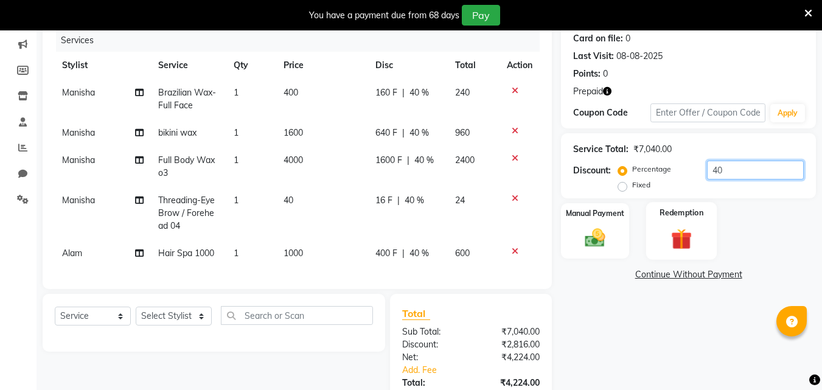
type input "40"
click at [683, 227] on img at bounding box center [682, 239] width 34 height 26
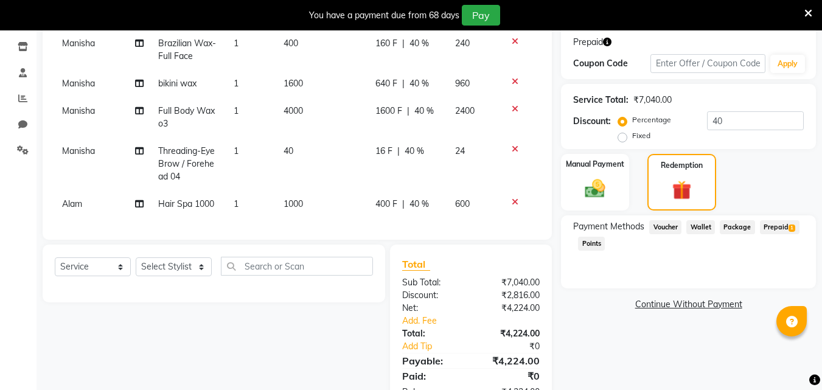
scroll to position [250, 0]
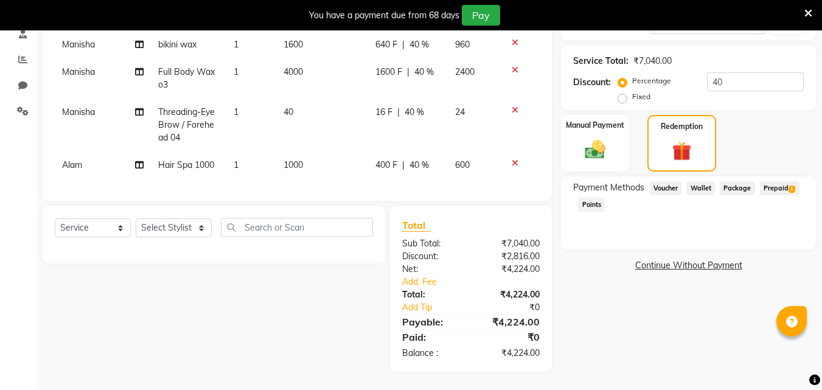
click at [785, 181] on span "Prepaid 1" at bounding box center [780, 188] width 40 height 14
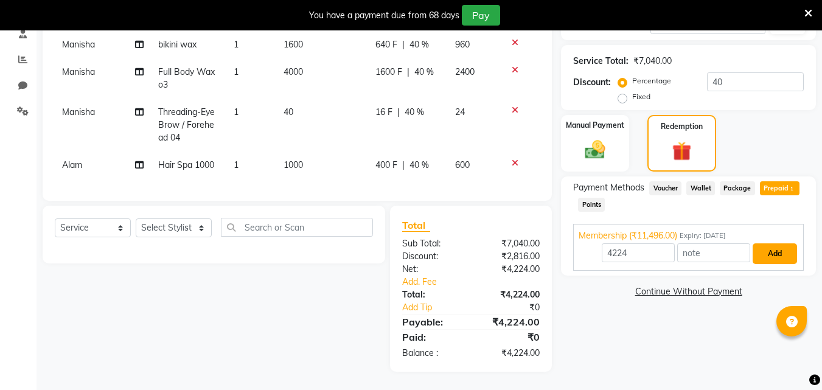
click at [783, 243] on button "Add" at bounding box center [775, 253] width 44 height 21
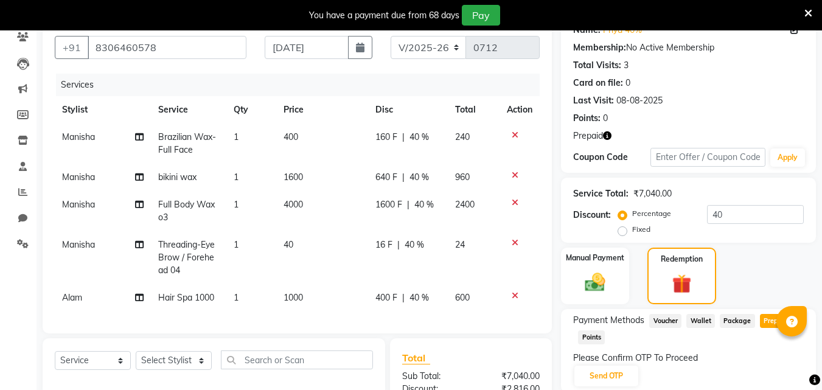
scroll to position [128, 0]
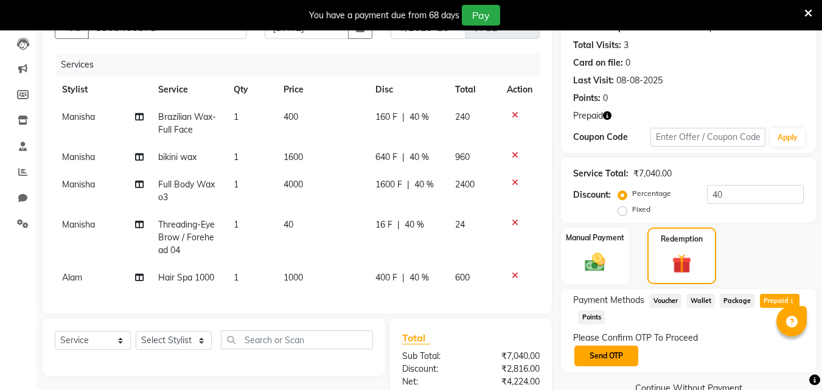
click at [610, 360] on button "Send OTP" at bounding box center [607, 356] width 64 height 21
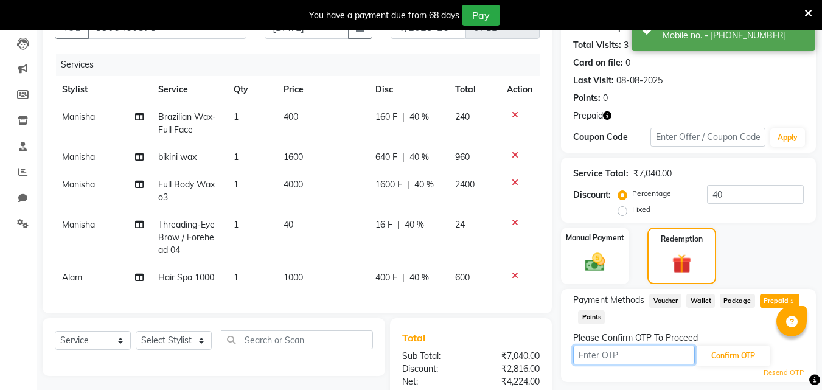
click at [616, 360] on input "text" at bounding box center [634, 355] width 122 height 19
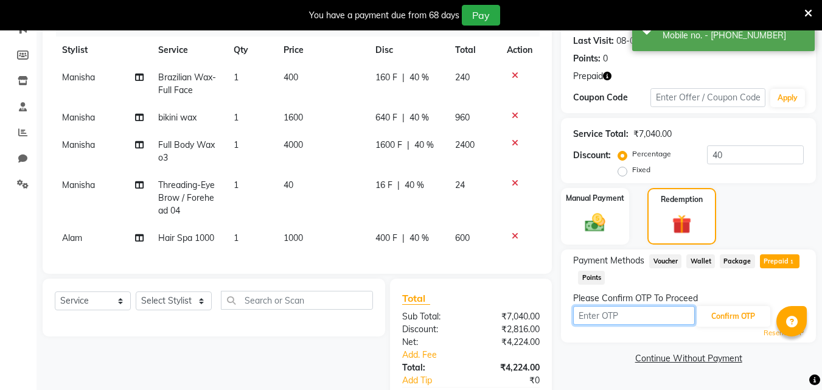
scroll to position [189, 0]
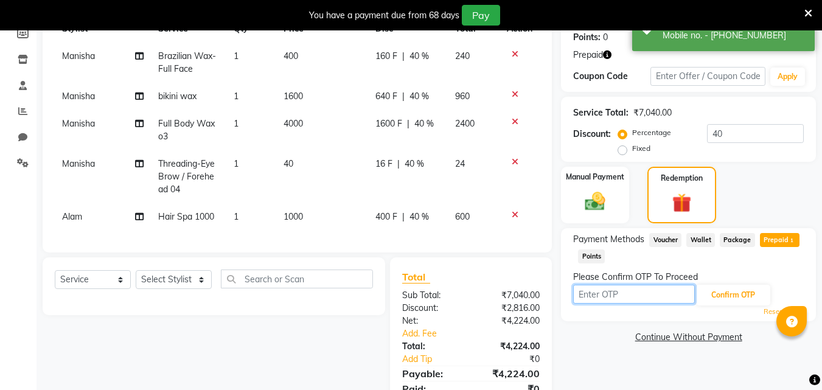
click at [634, 293] on input "text" at bounding box center [634, 294] width 122 height 19
click at [603, 301] on input "text" at bounding box center [634, 294] width 122 height 19
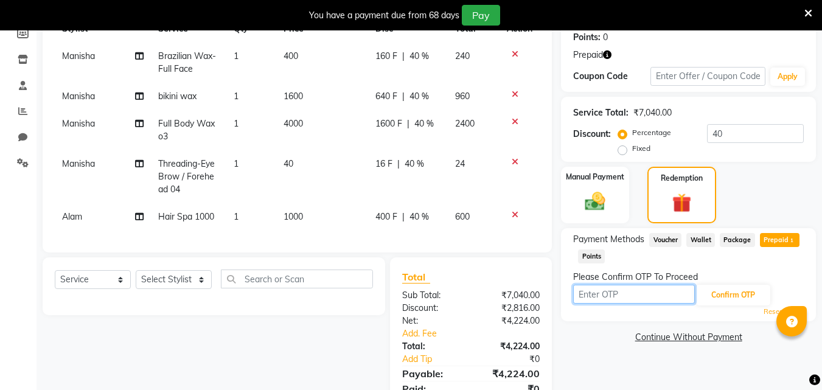
click at [600, 299] on input "text" at bounding box center [634, 294] width 122 height 19
type input "3109"
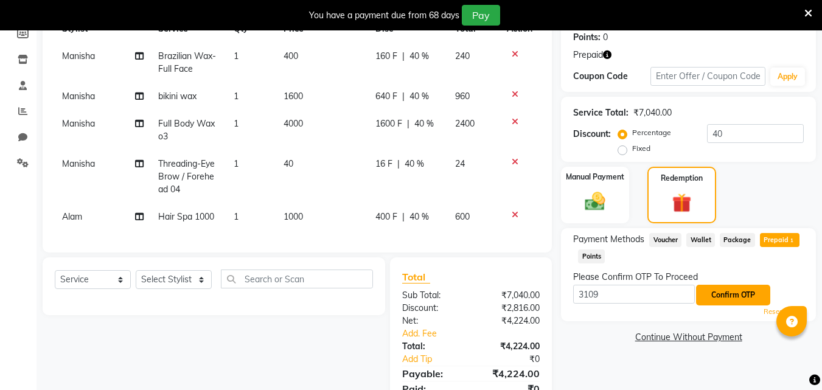
click at [699, 298] on button "Confirm OTP" at bounding box center [733, 295] width 74 height 21
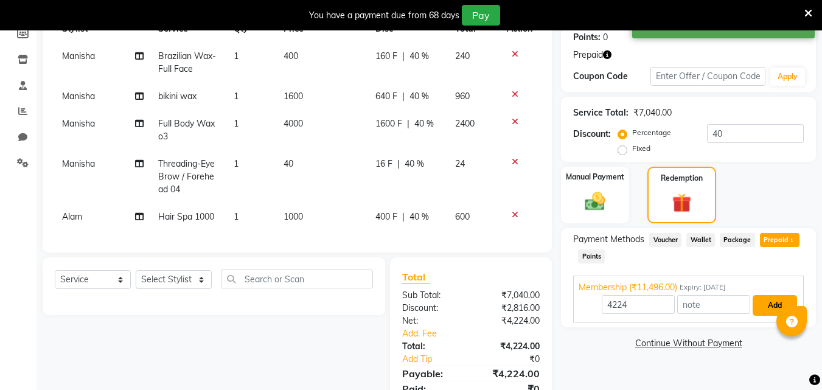
click at [755, 304] on button "Add" at bounding box center [775, 305] width 44 height 21
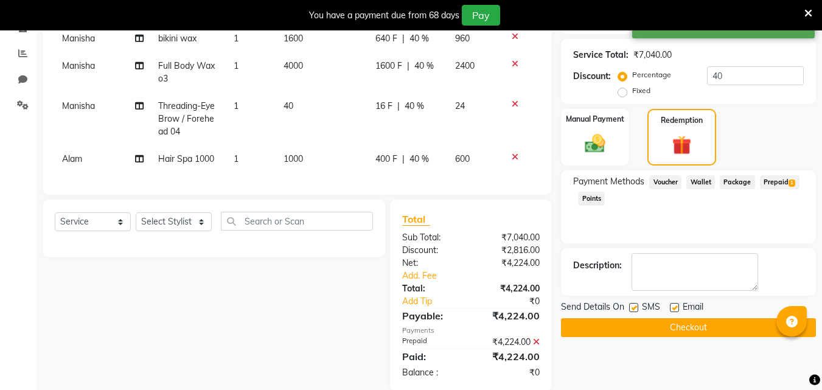
scroll to position [275, 0]
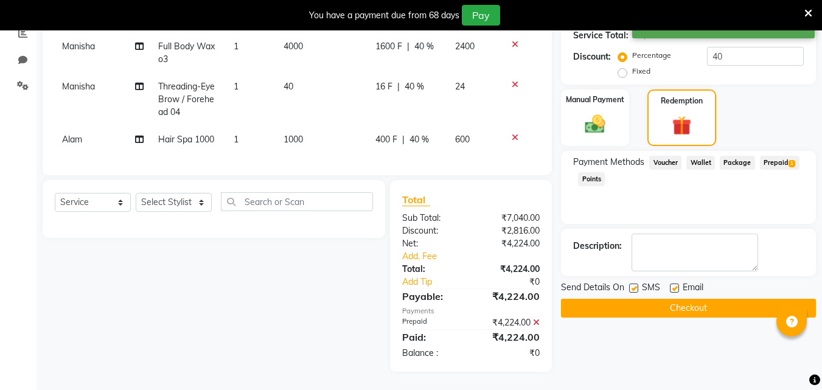
click at [739, 302] on button "Checkout" at bounding box center [688, 308] width 255 height 19
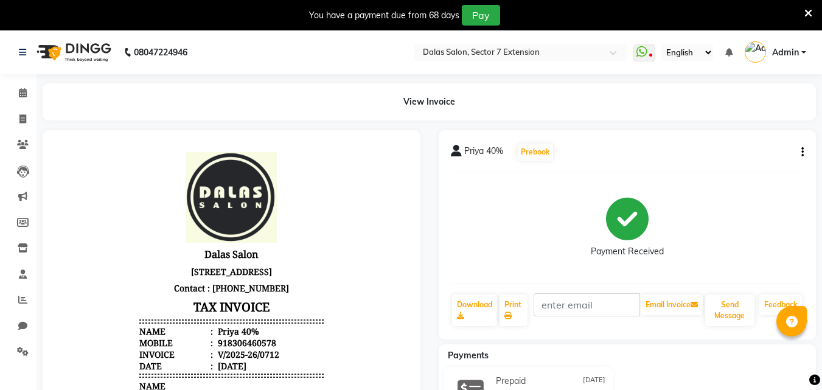
click at [802, 153] on icon "button" at bounding box center [803, 152] width 2 height 1
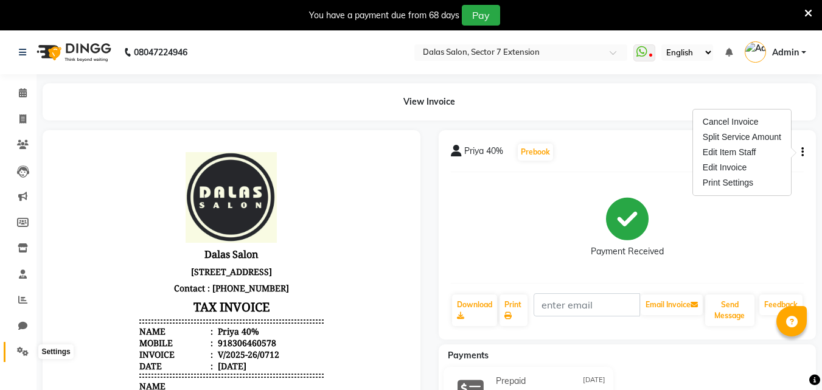
click at [23, 352] on icon at bounding box center [23, 351] width 12 height 9
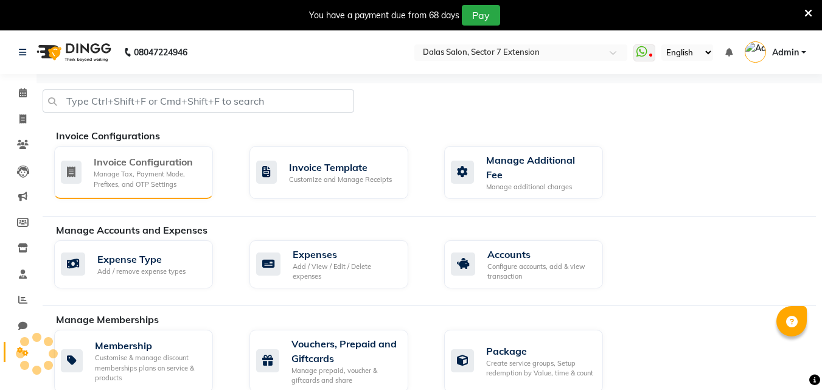
click at [151, 149] on div "Invoice Configuration Manage Tax, Payment Mode, Prefixes, and OTP Settings" at bounding box center [133, 172] width 159 height 53
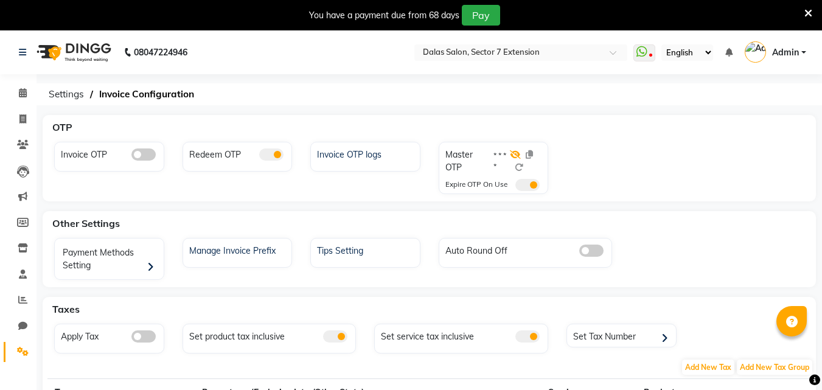
click at [517, 152] on icon at bounding box center [515, 154] width 11 height 9
click at [23, 121] on icon at bounding box center [22, 118] width 7 height 9
select select "service"
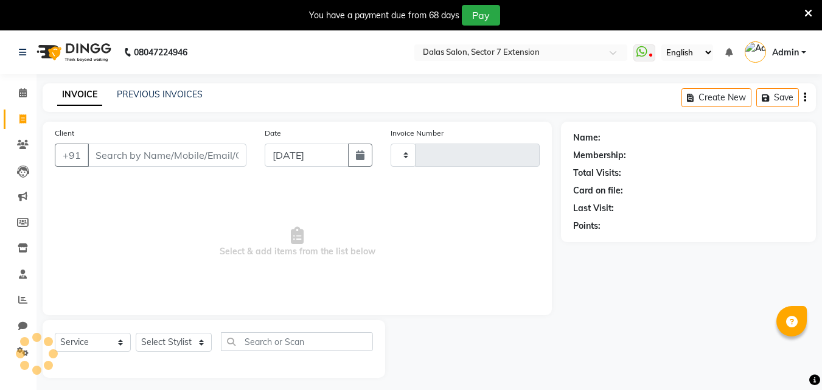
scroll to position [30, 0]
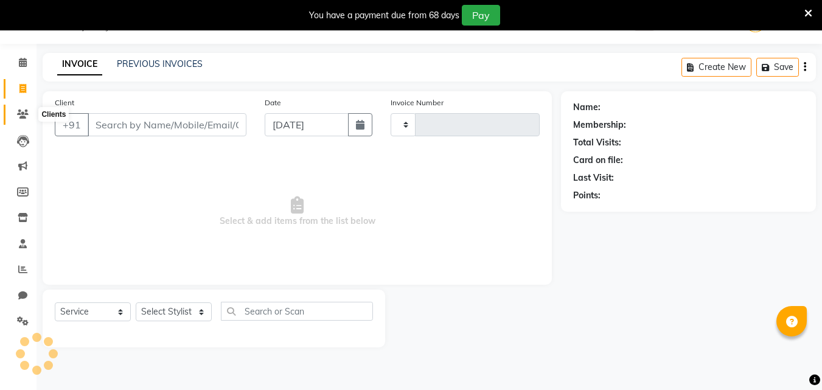
click at [27, 117] on icon at bounding box center [23, 114] width 12 height 9
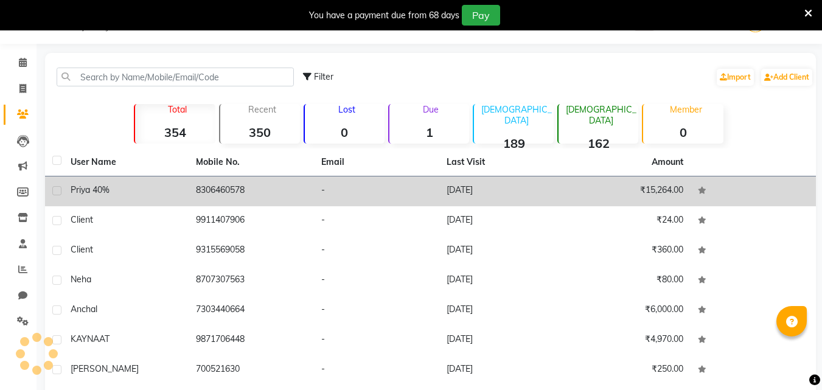
click at [157, 194] on div "Priya 40%" at bounding box center [126, 190] width 111 height 13
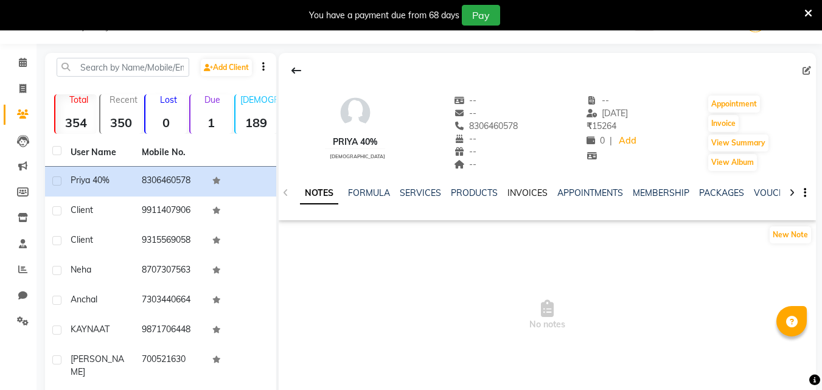
click at [517, 189] on link "INVOICES" at bounding box center [528, 192] width 40 height 11
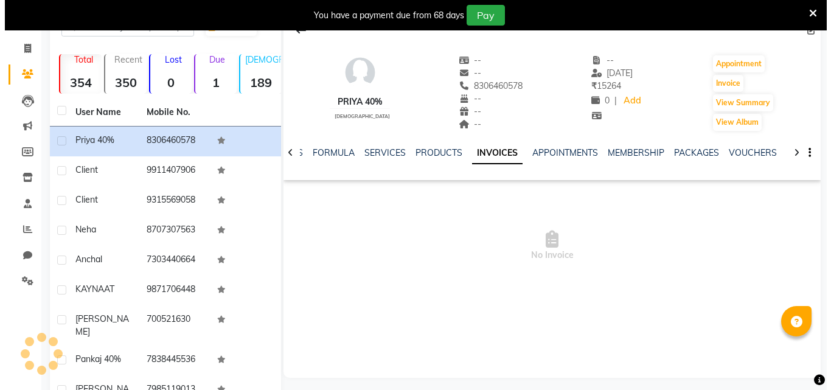
scroll to position [91, 0]
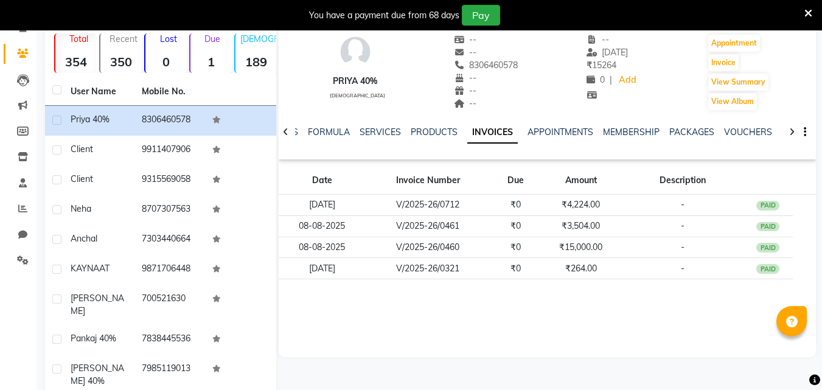
click at [502, 136] on link "INVOICES" at bounding box center [492, 133] width 51 height 22
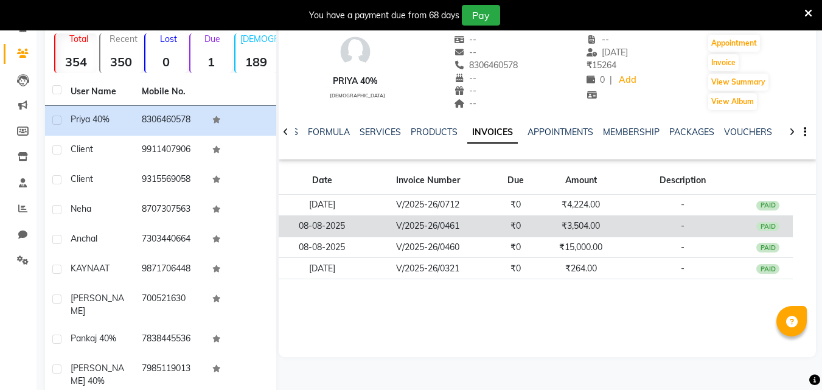
click at [710, 216] on td "-" at bounding box center [683, 225] width 122 height 21
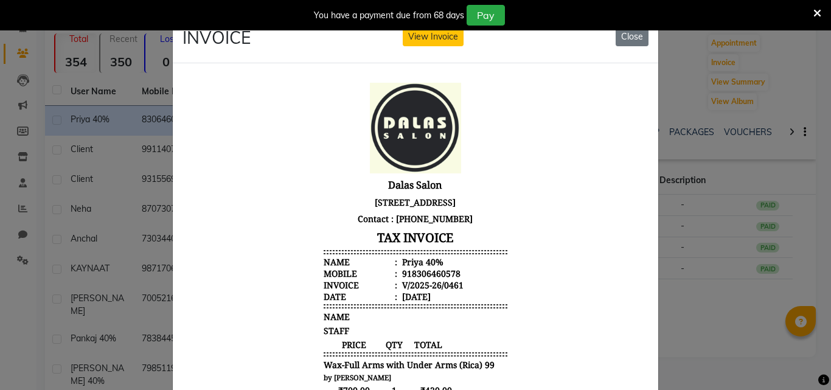
scroll to position [0, 0]
drag, startPoint x: 626, startPoint y: 38, endPoint x: 637, endPoint y: 63, distance: 27.3
click at [626, 37] on button "Close" at bounding box center [632, 36] width 33 height 19
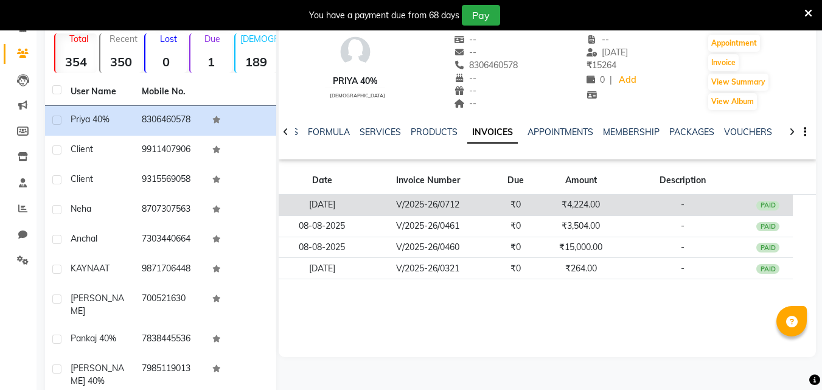
click at [726, 201] on td "-" at bounding box center [683, 205] width 122 height 21
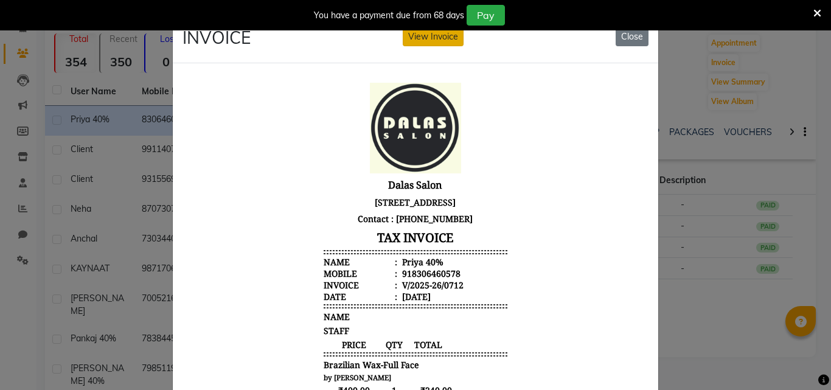
click at [452, 38] on button "View Invoice" at bounding box center [433, 36] width 61 height 19
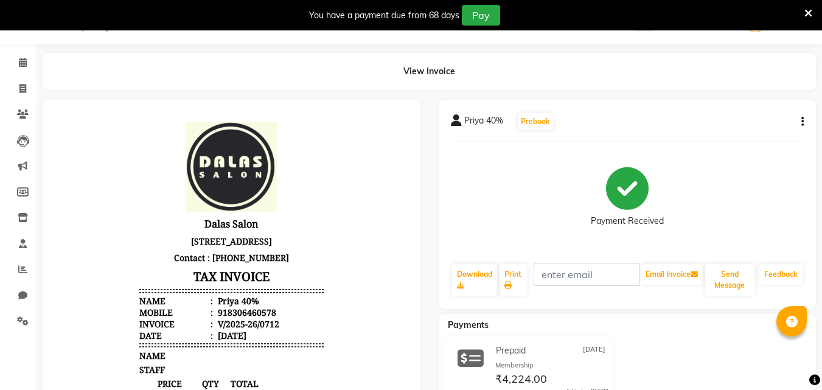
click at [802, 122] on icon "button" at bounding box center [803, 122] width 2 height 1
click at [766, 139] on div "Edit Invoice" at bounding box center [742, 137] width 83 height 15
select select "service"
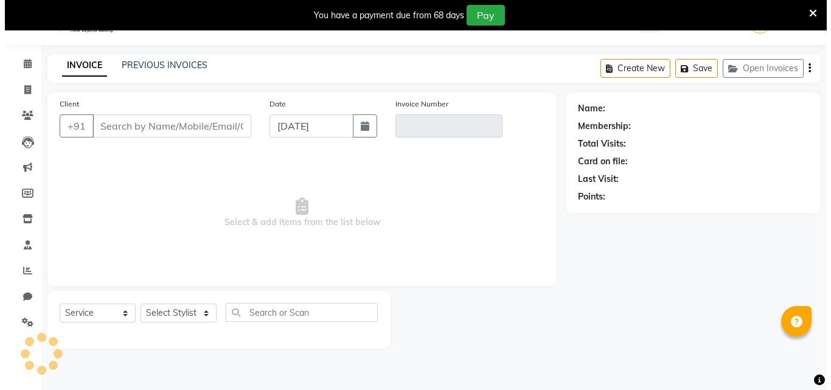
scroll to position [30, 0]
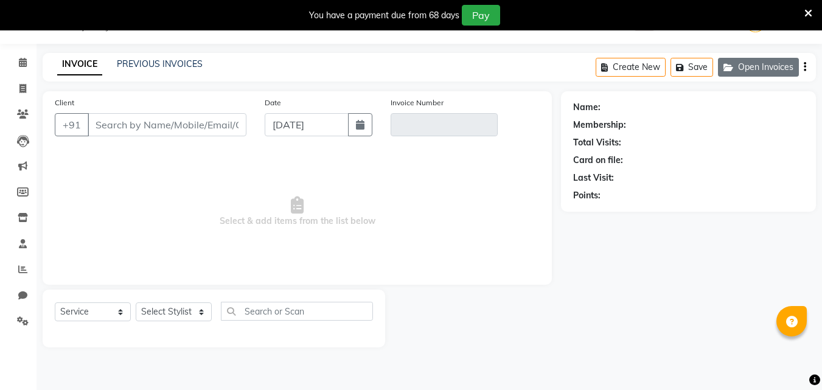
click at [755, 74] on button "Open Invoices" at bounding box center [758, 67] width 81 height 19
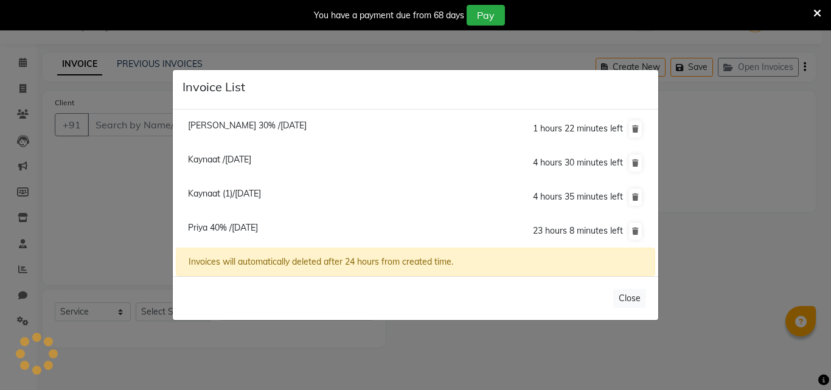
click at [109, 139] on ngb-modal-window "Invoice List Ishant Verma 30% /31 August 2025 1 hours 22 minutes left Kaynaat /…" at bounding box center [415, 195] width 831 height 390
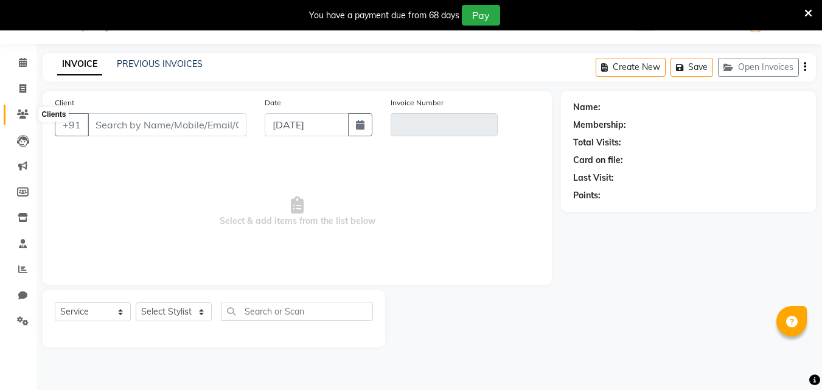
click at [29, 119] on span at bounding box center [22, 115] width 21 height 14
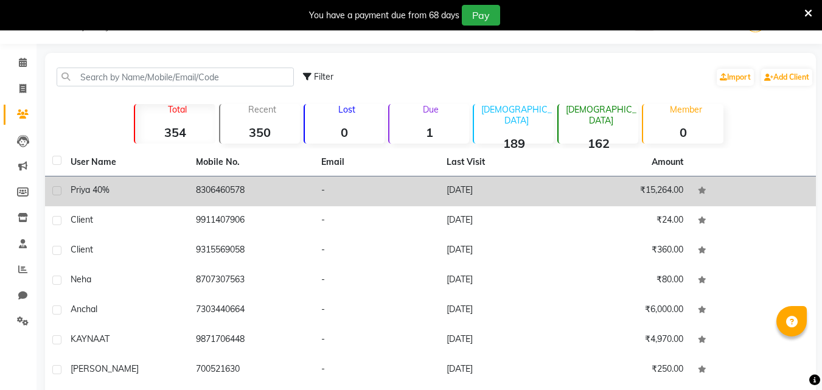
click at [185, 186] on td "Priya 40%" at bounding box center [125, 192] width 125 height 30
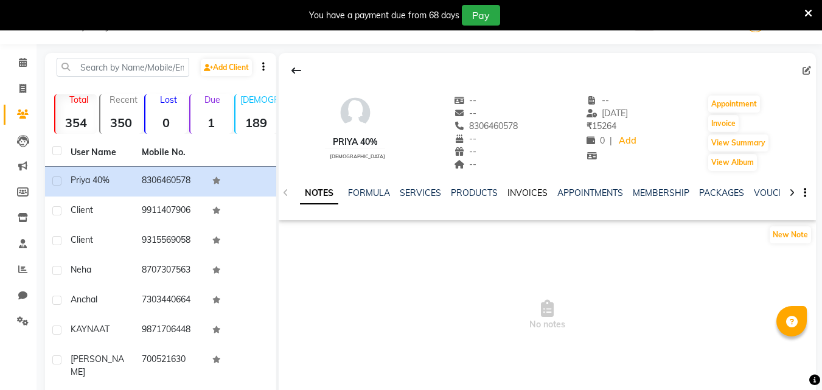
click at [537, 189] on link "INVOICES" at bounding box center [528, 192] width 40 height 11
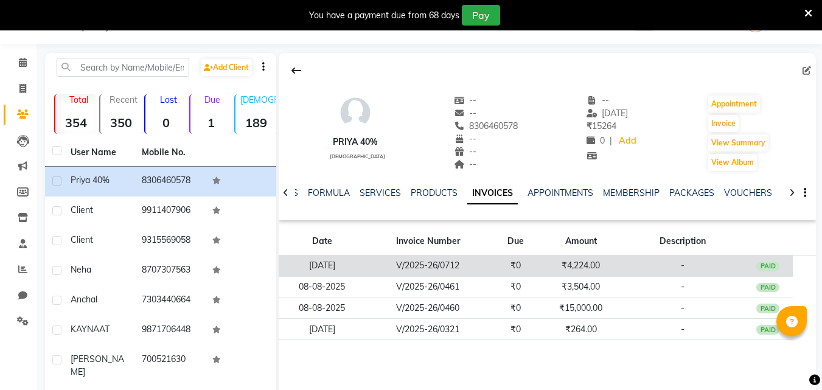
click at [663, 259] on td "-" at bounding box center [683, 266] width 122 height 21
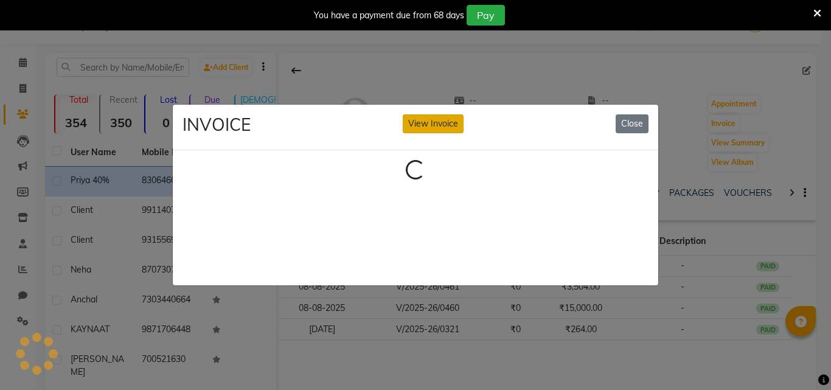
click at [446, 111] on div "INVOICE View Invoice Close" at bounding box center [416, 128] width 486 height 46
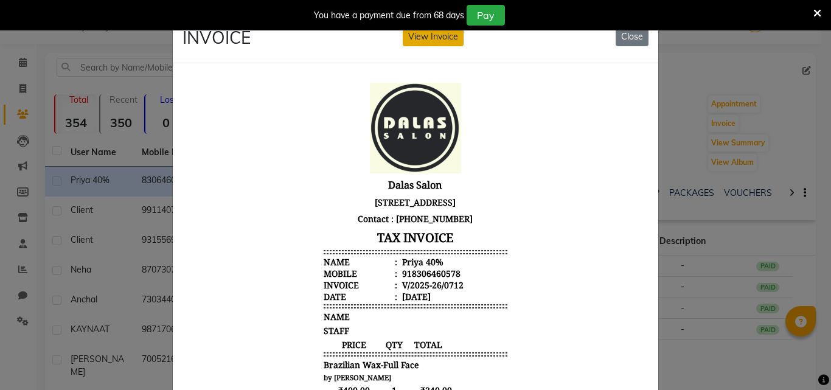
click at [450, 37] on button "View Invoice" at bounding box center [433, 36] width 61 height 19
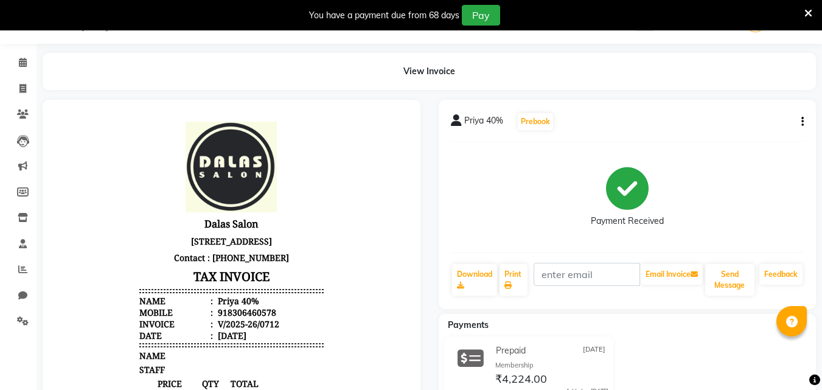
click at [802, 122] on icon "button" at bounding box center [803, 122] width 2 height 1
click at [751, 135] on div "Edit Invoice" at bounding box center [742, 137] width 83 height 15
select select "service"
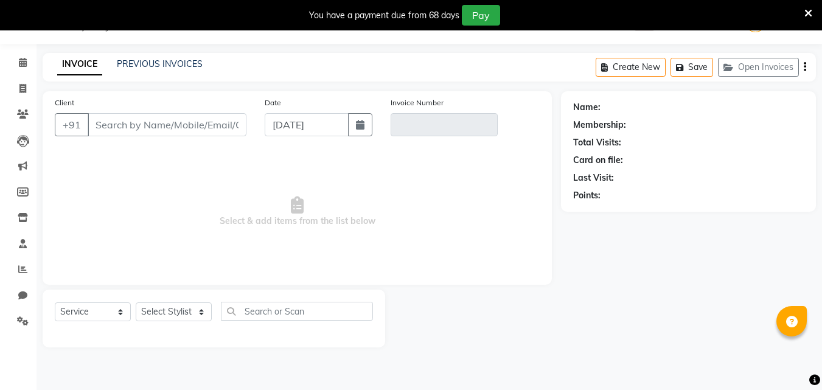
type input "8306460578"
type input "V/2025-26/0712"
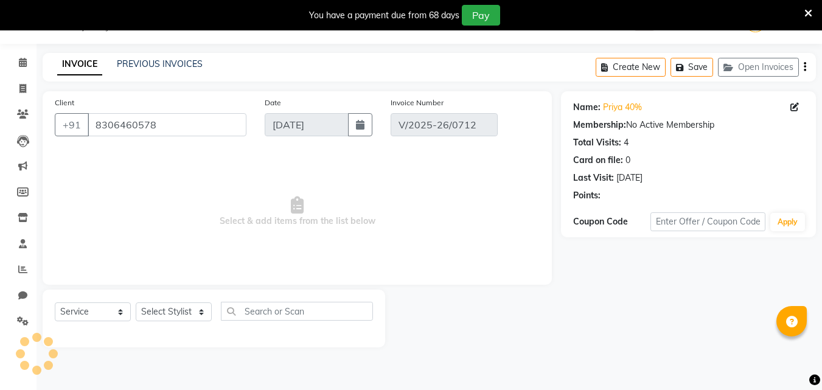
select select "select"
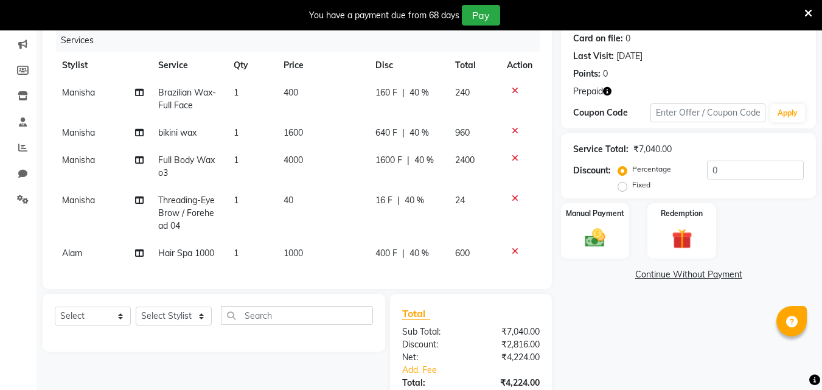
scroll to position [250, 0]
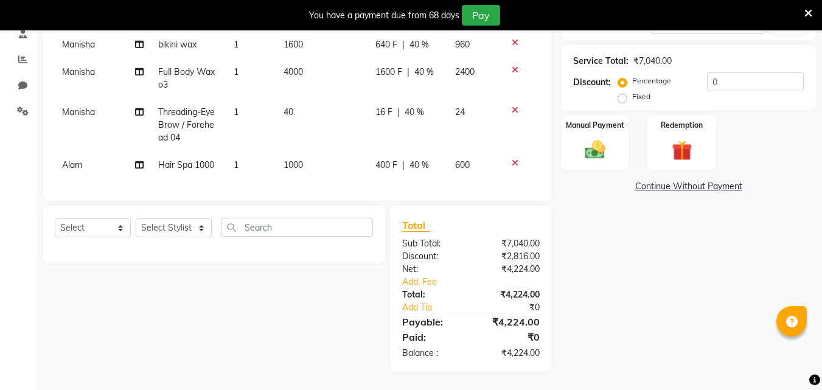
click at [315, 152] on td "1000" at bounding box center [322, 165] width 92 height 27
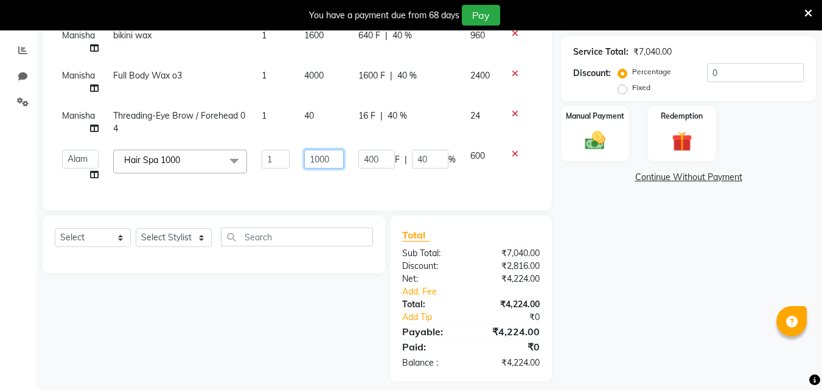
click at [337, 159] on input "1000" at bounding box center [324, 159] width 40 height 19
type input "1"
type input "1500"
click at [338, 172] on div "Services Stylist Service Qty Price Disc Total Action Manisha Brazilian Wax-Full…" at bounding box center [297, 65] width 485 height 267
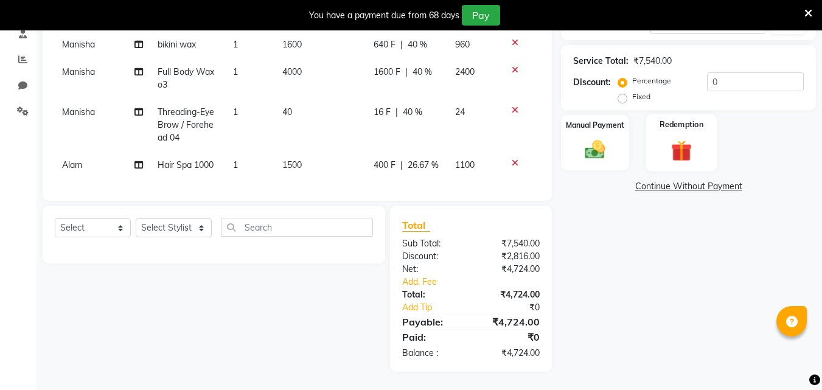
click at [668, 138] on img at bounding box center [682, 151] width 34 height 26
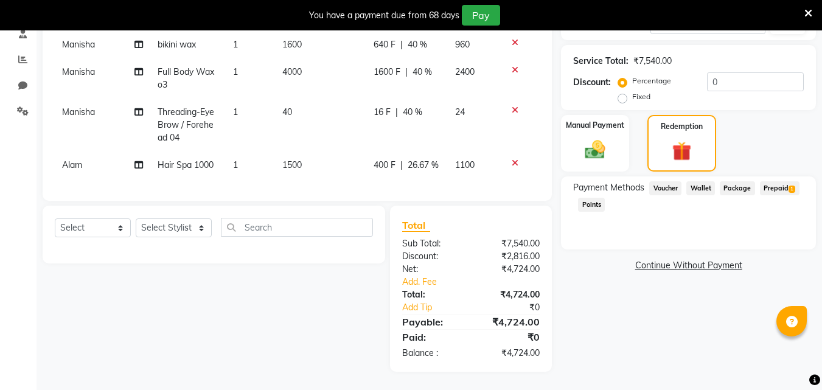
scroll to position [189, 0]
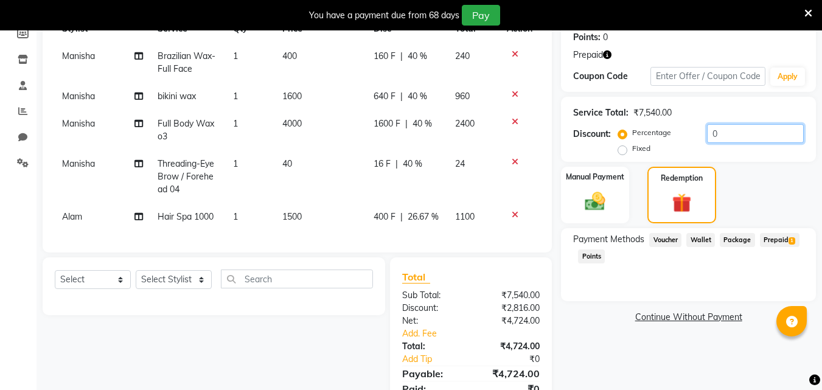
click at [712, 127] on input "0" at bounding box center [755, 133] width 97 height 19
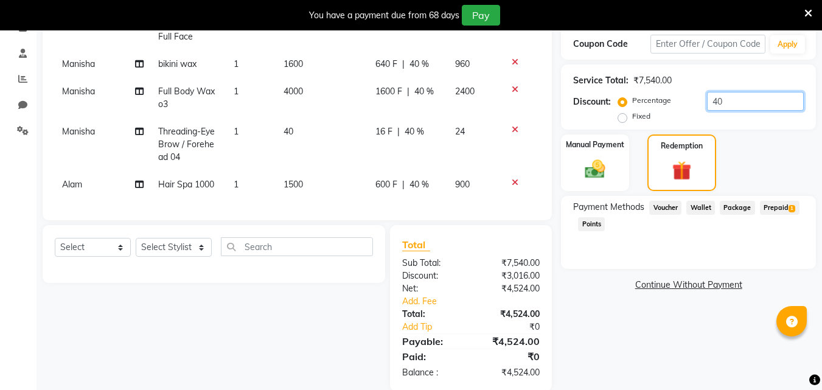
scroll to position [250, 0]
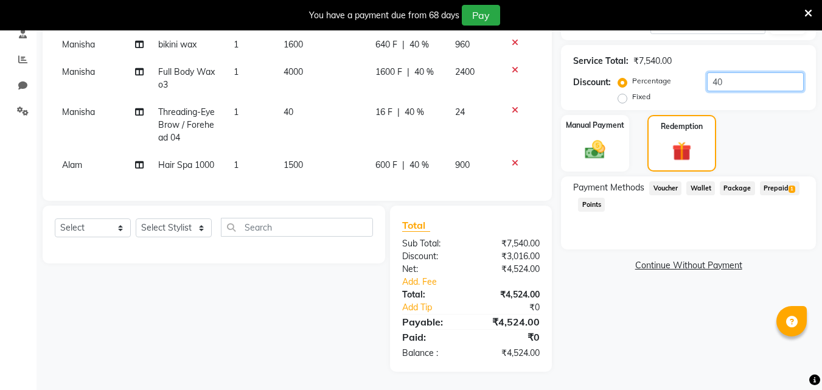
type input "40"
click at [776, 181] on span "Prepaid 1" at bounding box center [780, 188] width 40 height 14
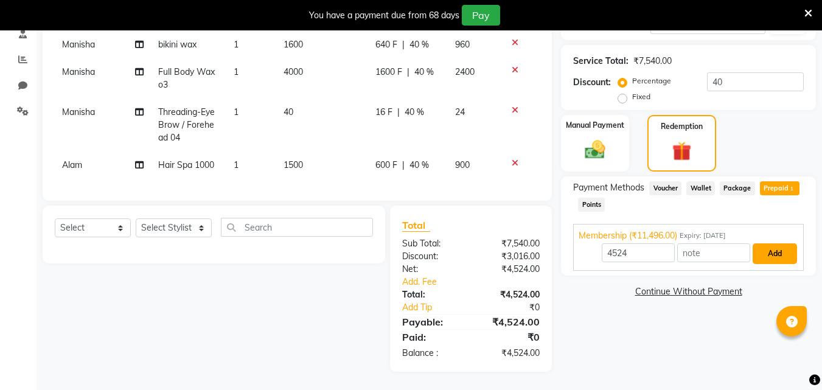
click at [777, 243] on button "Add" at bounding box center [775, 253] width 44 height 21
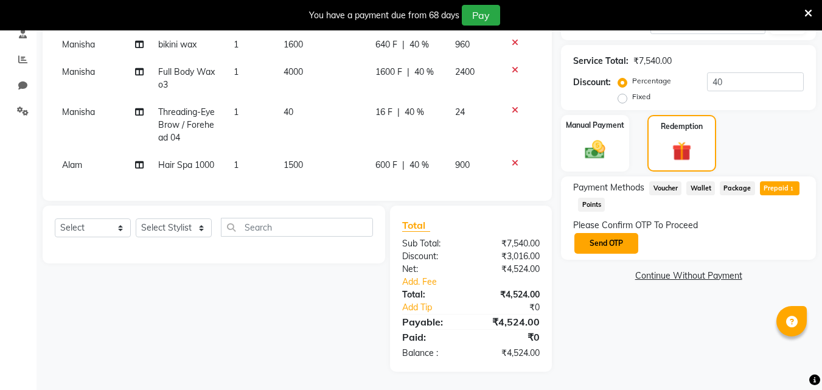
click at [628, 235] on button "Send OTP" at bounding box center [607, 243] width 64 height 21
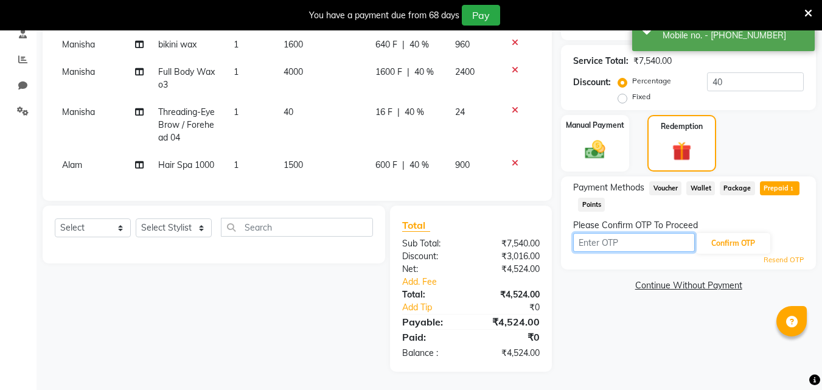
click at [647, 236] on input "text" at bounding box center [634, 242] width 122 height 19
type input "3360"
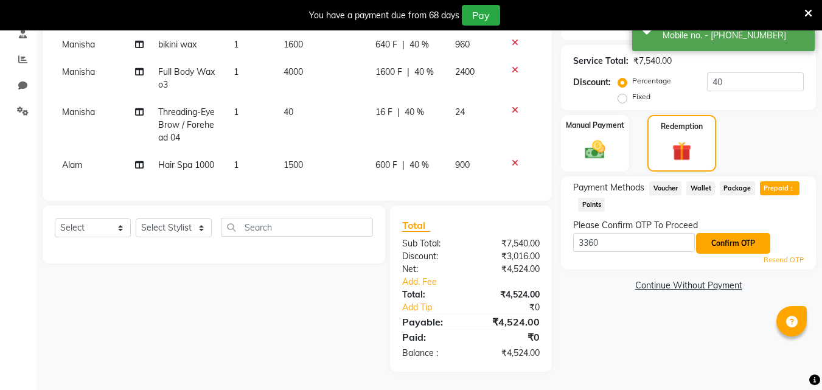
click at [729, 239] on button "Confirm OTP" at bounding box center [733, 243] width 74 height 21
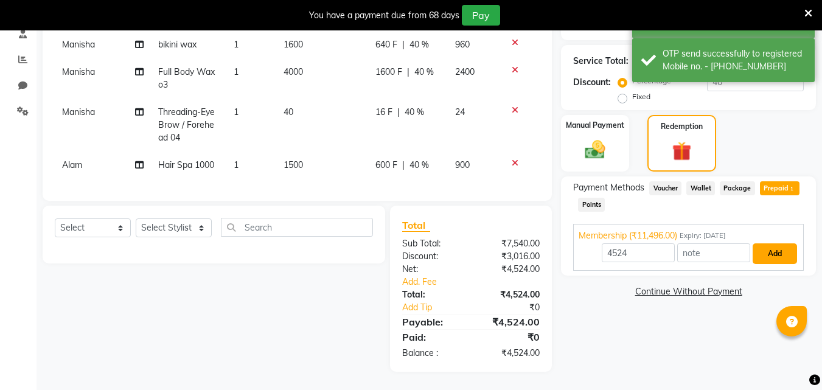
click at [759, 246] on button "Add" at bounding box center [775, 253] width 44 height 21
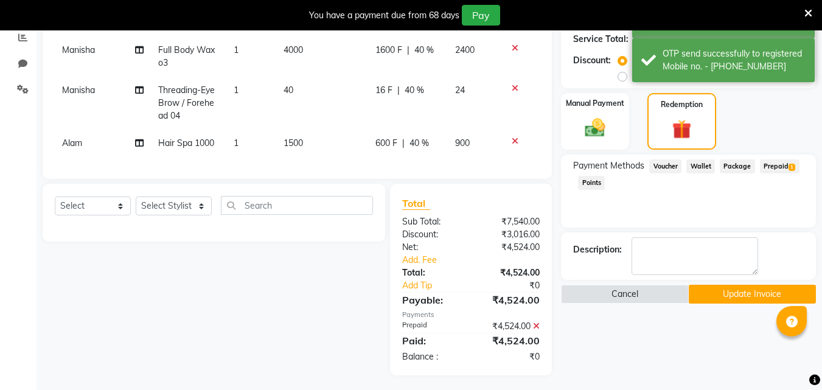
scroll to position [275, 0]
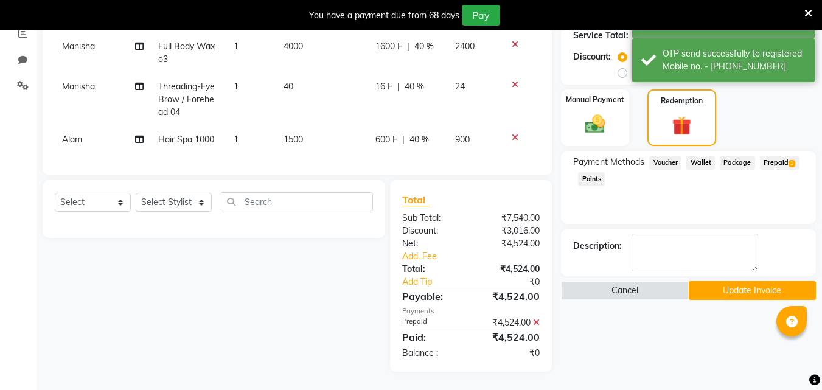
click at [750, 281] on button "Update Invoice" at bounding box center [752, 290] width 127 height 19
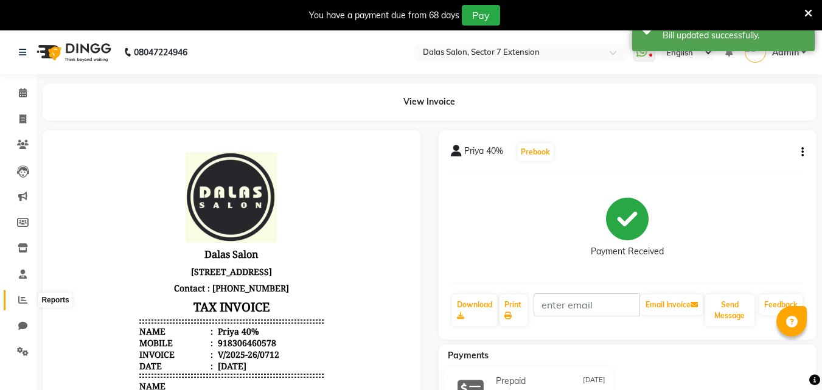
click at [19, 295] on icon at bounding box center [22, 299] width 9 height 9
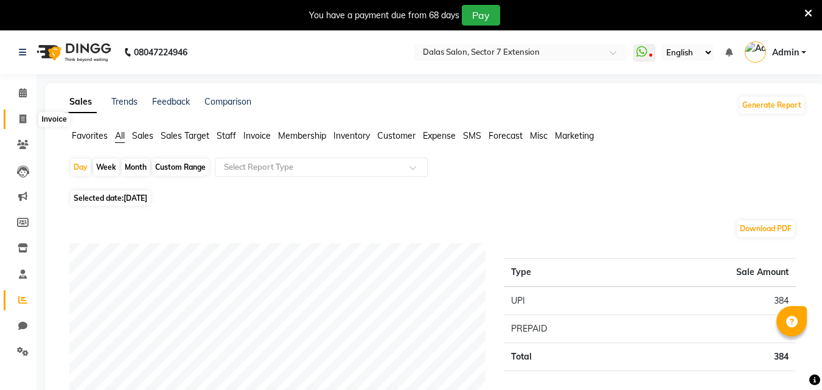
click at [29, 122] on span at bounding box center [22, 120] width 21 height 14
select select "service"
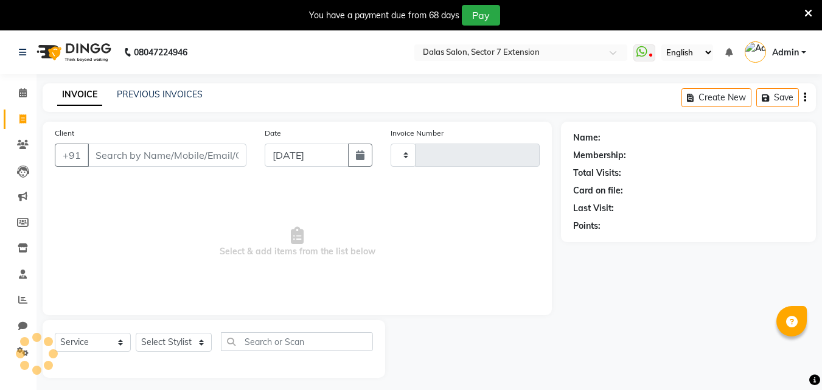
scroll to position [30, 0]
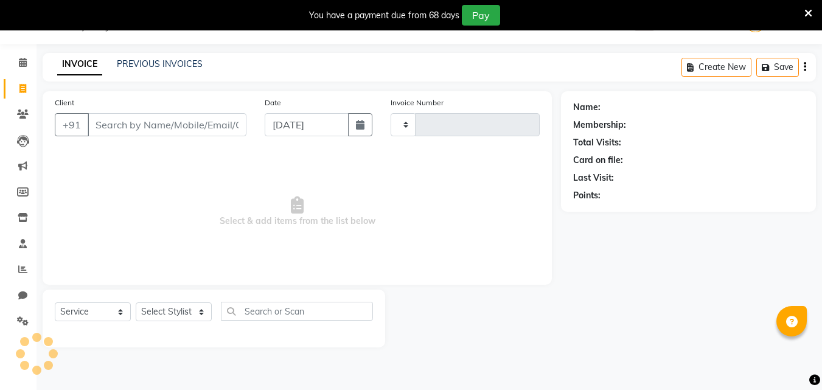
click at [170, 128] on input "Client" at bounding box center [167, 124] width 159 height 23
select select "8495"
type input "0713"
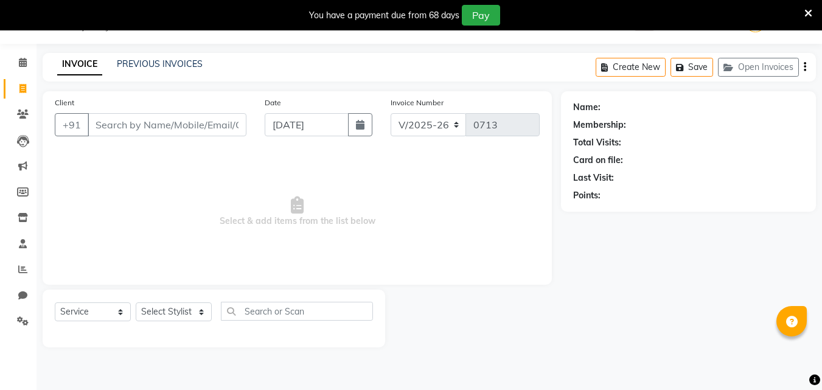
click at [107, 191] on span "Select & add items from the list below" at bounding box center [297, 212] width 485 height 122
click at [136, 60] on link "PREVIOUS INVOICES" at bounding box center [160, 63] width 86 height 11
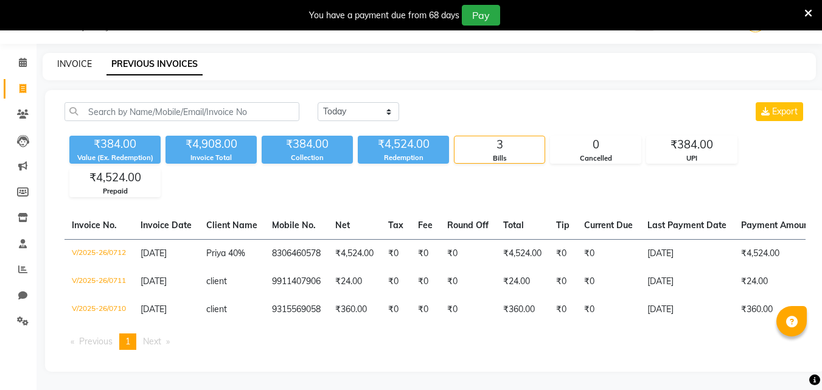
click at [74, 63] on link "INVOICE" at bounding box center [74, 63] width 35 height 11
select select "service"
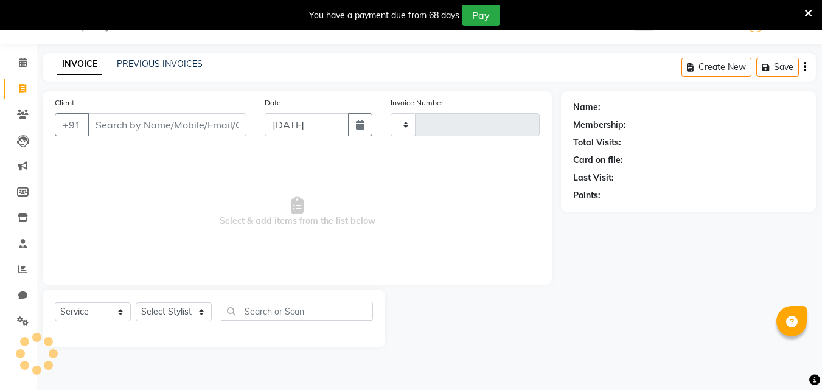
type input "0713"
select select "8495"
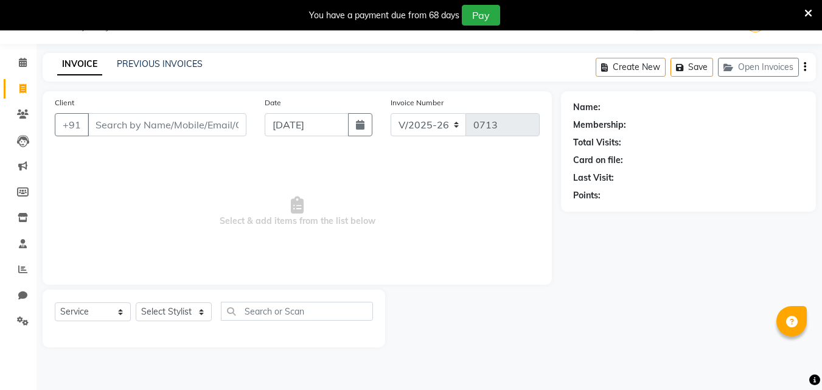
drag, startPoint x: 158, startPoint y: 205, endPoint x: 153, endPoint y: 213, distance: 9.0
click at [157, 206] on span "Select & add items from the list below" at bounding box center [297, 212] width 485 height 122
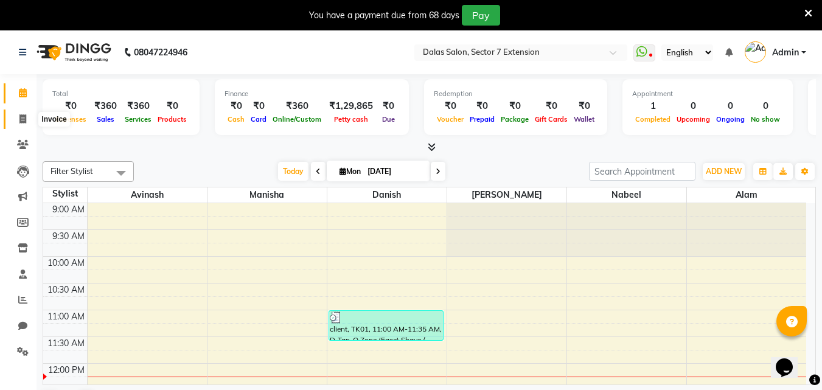
click at [26, 117] on icon at bounding box center [22, 118] width 7 height 9
select select "service"
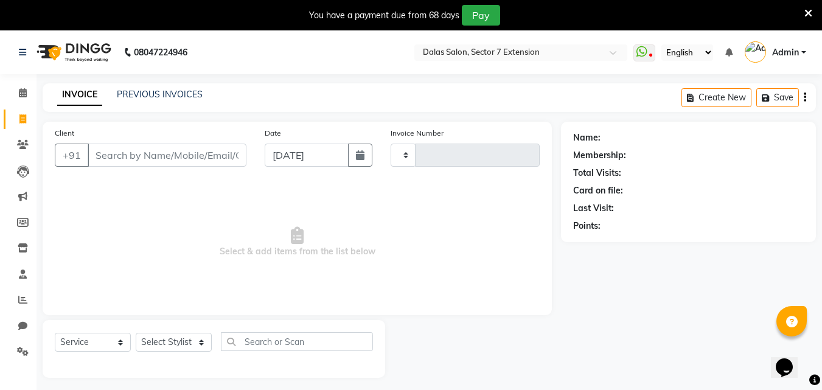
type input "0711"
select select "8495"
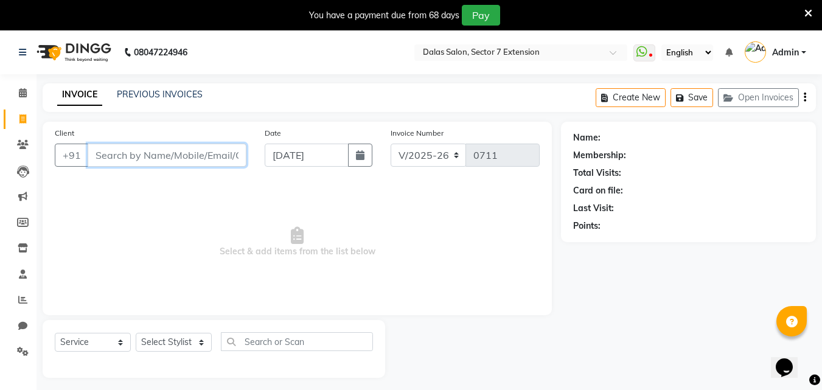
click at [159, 156] on input "Client" at bounding box center [167, 155] width 159 height 23
type input "5"
drag, startPoint x: 173, startPoint y: 347, endPoint x: 177, endPoint y: 335, distance: 12.5
click at [173, 344] on select "Select Stylist Alam Avinash Danish Kamil Manisha Nabeel Nishad Abbasi" at bounding box center [174, 342] width 76 height 19
select select "83937"
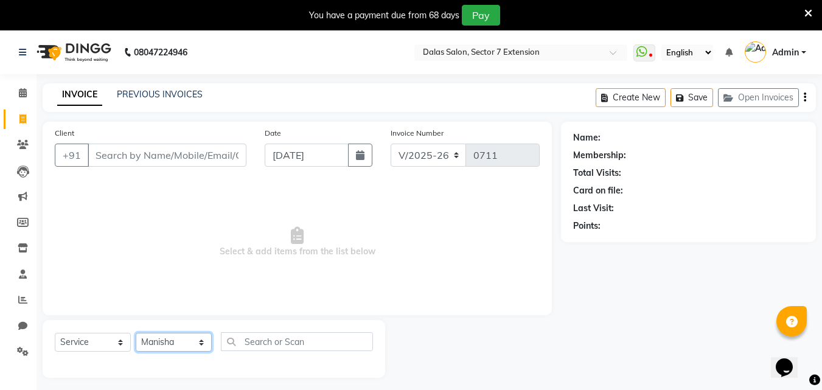
click at [136, 333] on select "Select Stylist Alam Avinash Danish Kamil Manisha Nabeel Nishad Abbasi" at bounding box center [174, 342] width 76 height 19
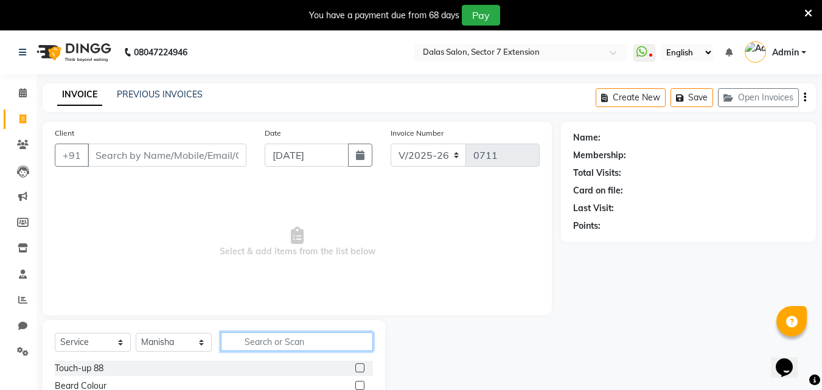
click at [252, 337] on input "text" at bounding box center [297, 341] width 152 height 19
type input "thre"
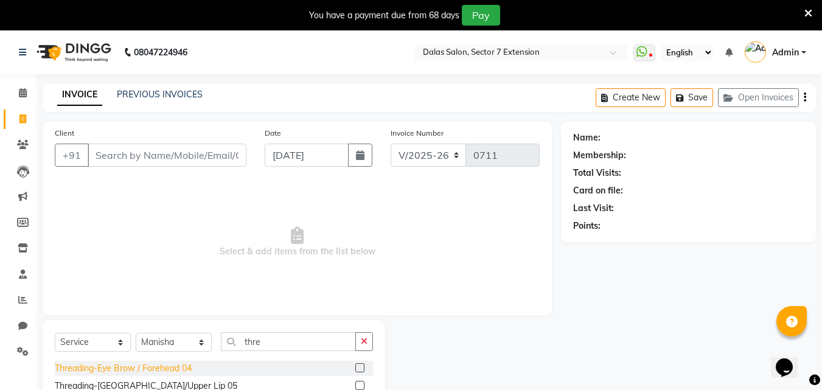
click at [175, 364] on div "Threading-Eye Brow / Forehead 04" at bounding box center [123, 368] width 137 height 13
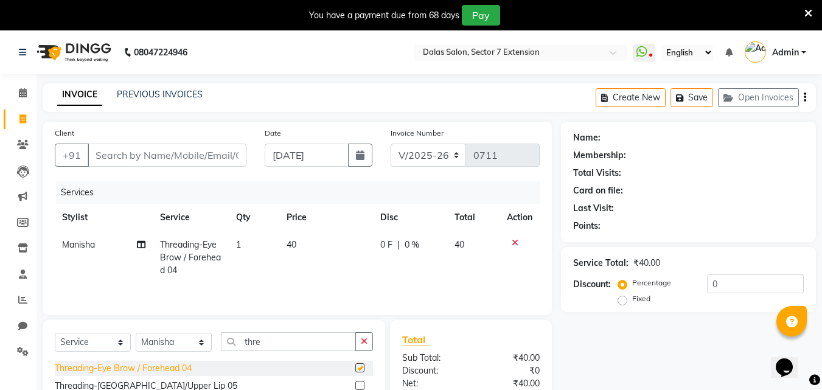
checkbox input "false"
click at [198, 161] on input "Client" at bounding box center [167, 155] width 159 height 23
click at [713, 283] on input "0" at bounding box center [755, 283] width 97 height 19
type input "40"
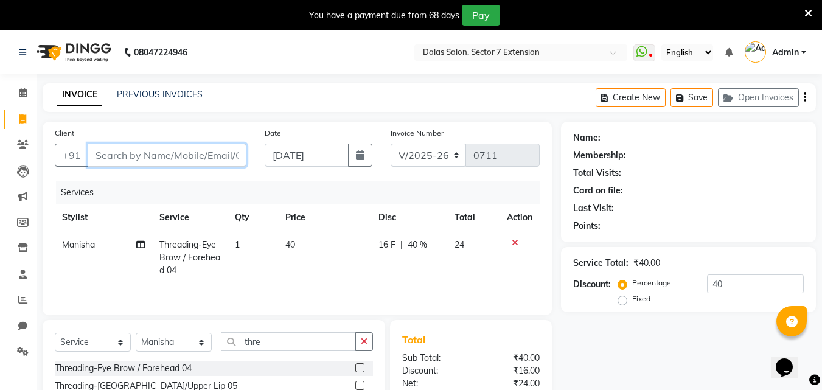
click at [211, 149] on input "Client" at bounding box center [167, 155] width 159 height 23
type input "9"
type input "0"
type input "9911407906"
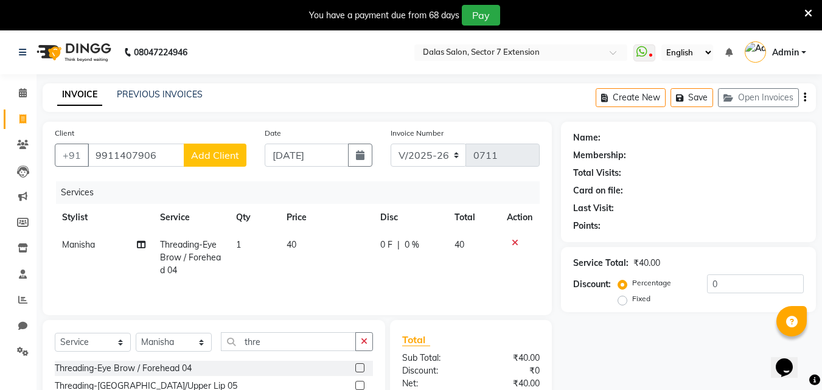
click at [211, 149] on span "Add Client" at bounding box center [215, 155] width 48 height 12
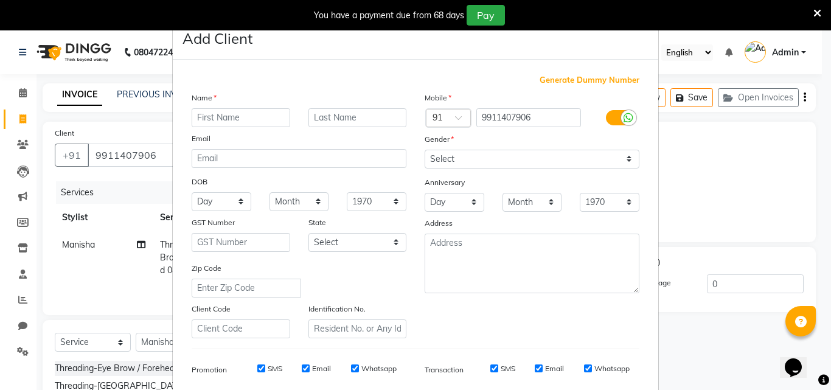
click at [216, 121] on input "text" at bounding box center [241, 117] width 99 height 19
type input "client"
click at [436, 159] on select "Select Male Female Other Prefer Not To Say" at bounding box center [532, 159] width 215 height 19
select select "female"
click at [425, 150] on select "Select Male Female Other Prefer Not To Say" at bounding box center [532, 159] width 215 height 19
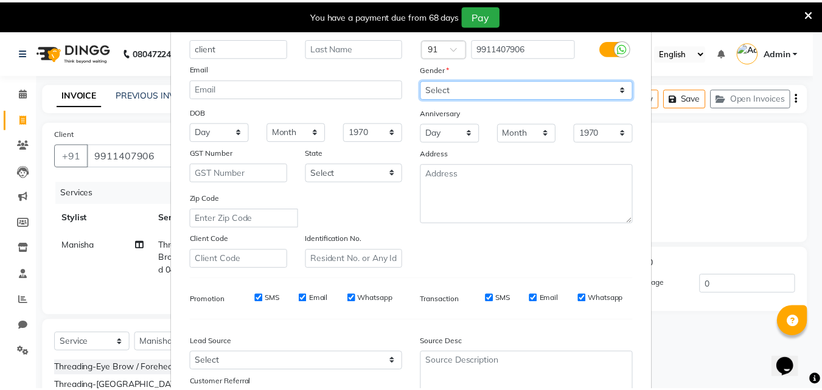
scroll to position [172, 0]
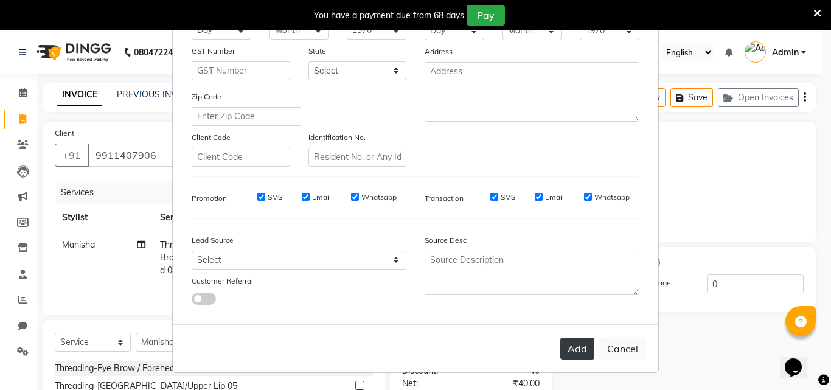
click at [578, 346] on button "Add" at bounding box center [578, 349] width 34 height 22
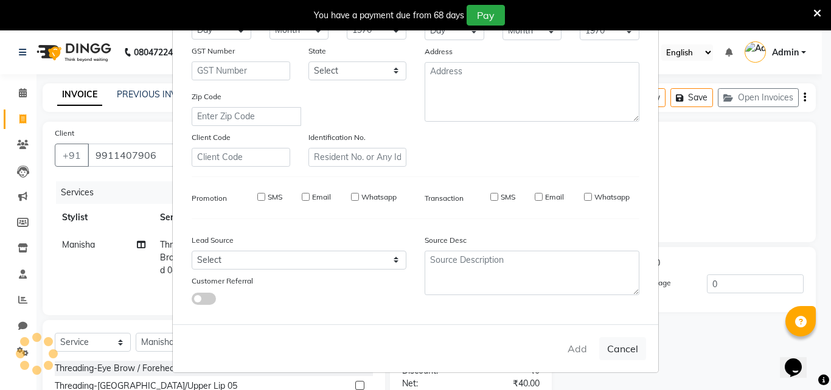
select select
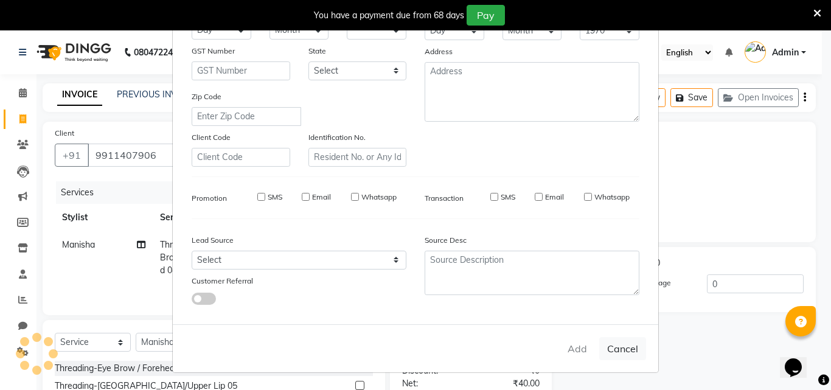
select select
checkbox input "false"
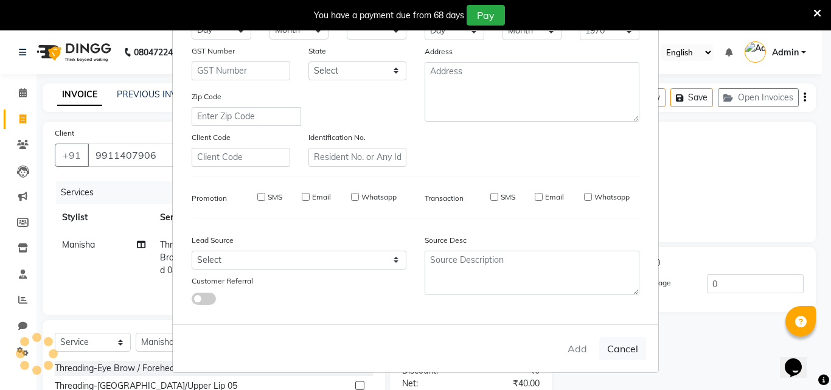
checkbox input "false"
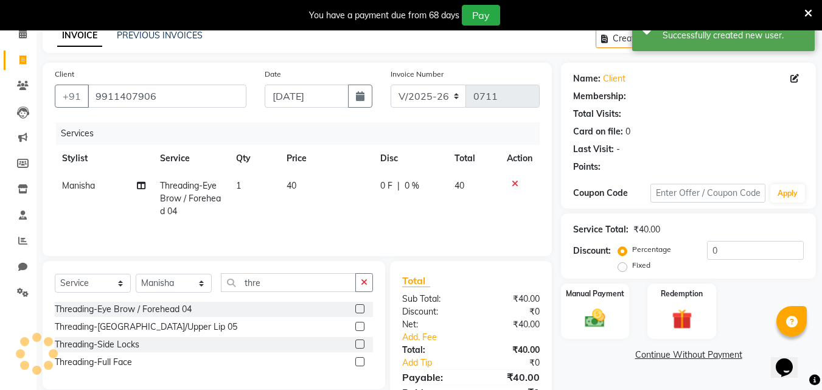
scroll to position [61, 0]
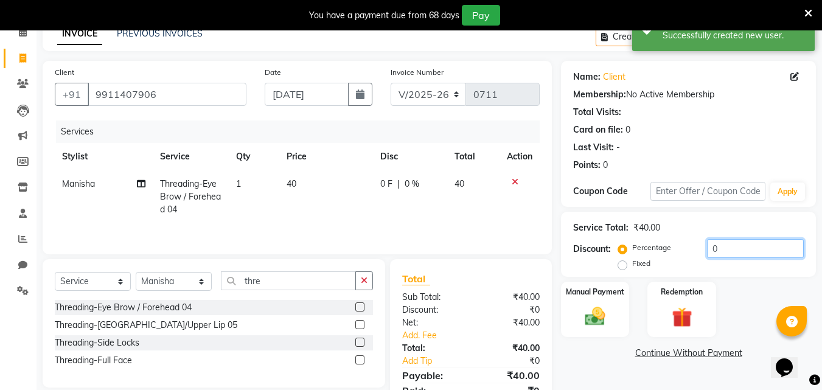
click at [707, 240] on input "0" at bounding box center [755, 248] width 97 height 19
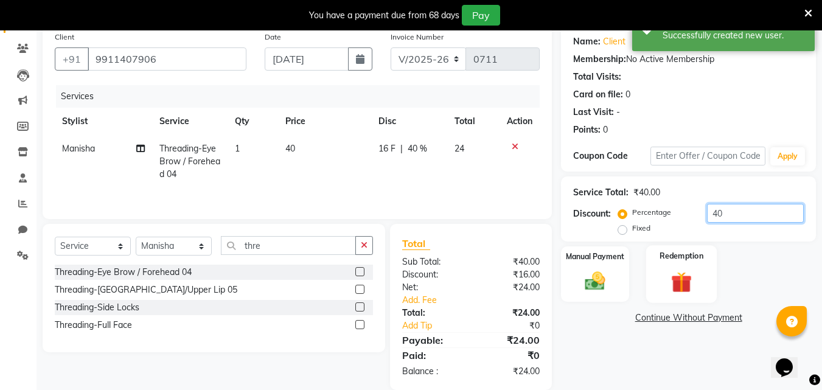
scroll to position [114, 0]
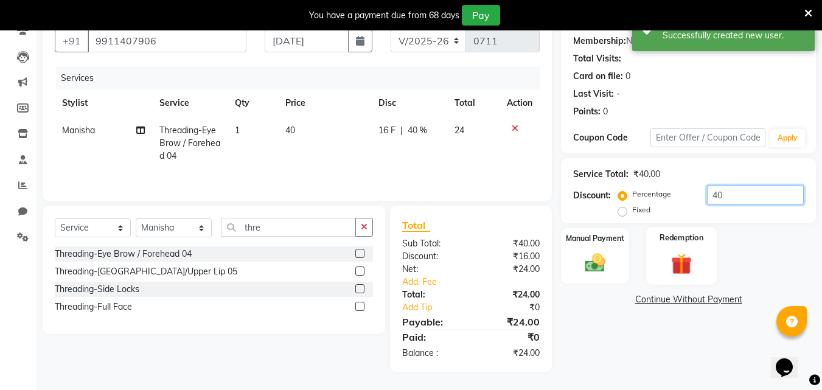
type input "40"
click at [690, 258] on img at bounding box center [682, 264] width 34 height 26
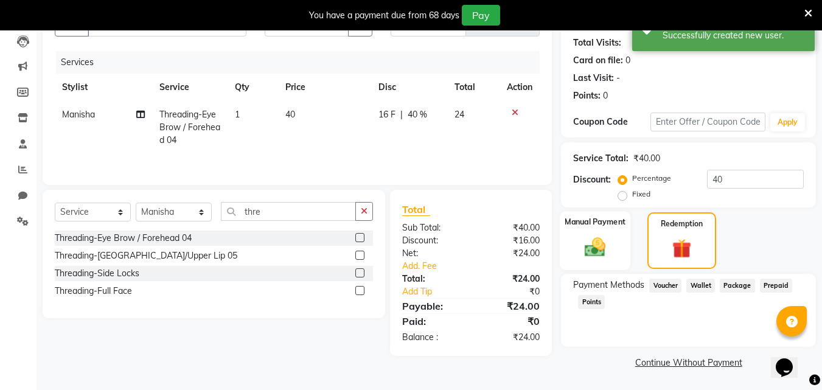
click at [606, 249] on img at bounding box center [595, 247] width 34 height 24
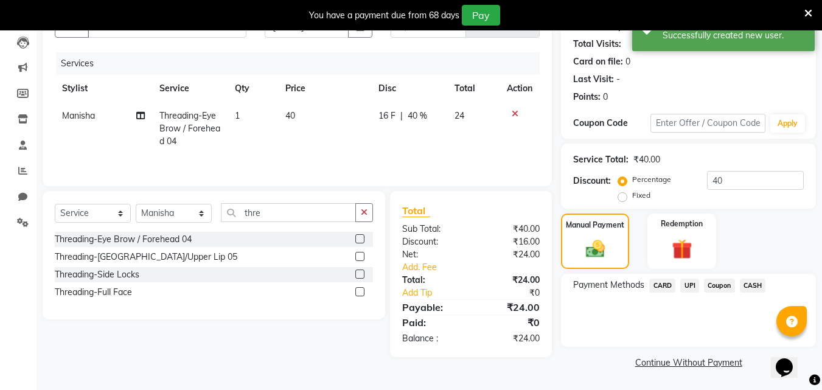
click at [686, 284] on span "UPI" at bounding box center [689, 286] width 19 height 14
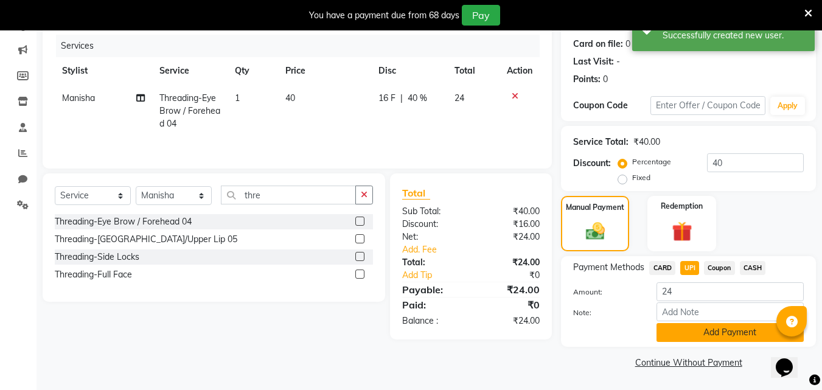
click at [684, 335] on button "Add Payment" at bounding box center [730, 332] width 147 height 19
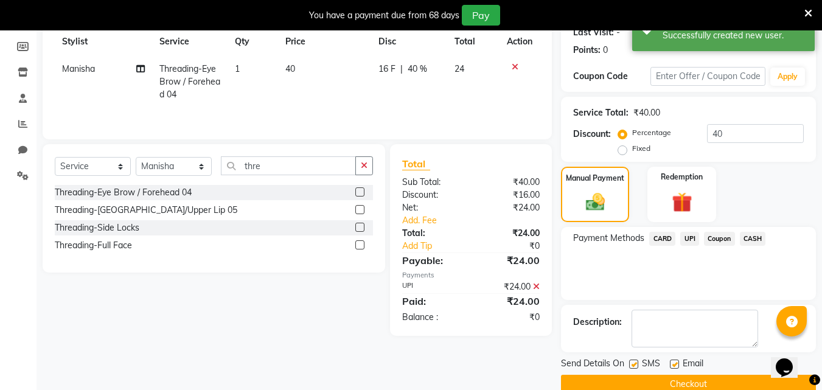
scroll to position [198, 0]
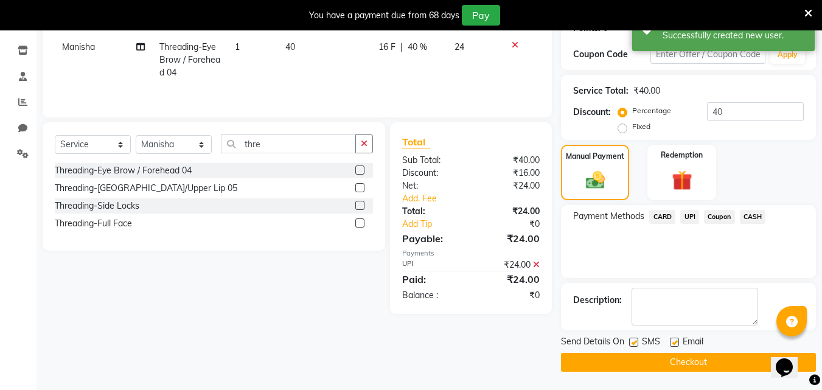
click at [674, 361] on button "Checkout" at bounding box center [688, 362] width 255 height 19
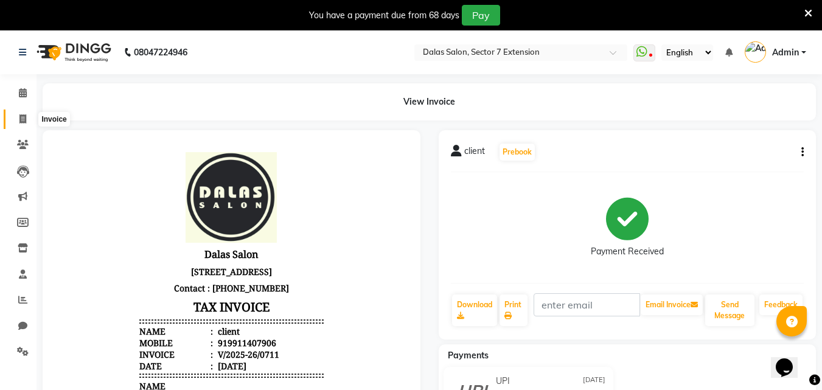
click at [23, 124] on span at bounding box center [22, 120] width 21 height 14
select select "service"
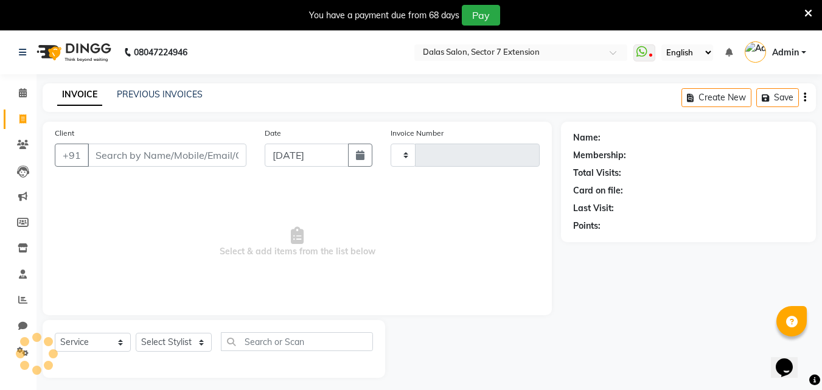
scroll to position [30, 0]
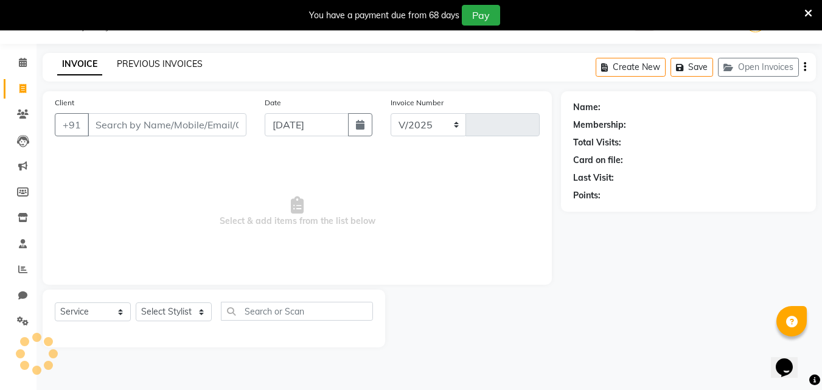
select select "8495"
type input "0712"
click at [21, 116] on icon at bounding box center [23, 114] width 12 height 9
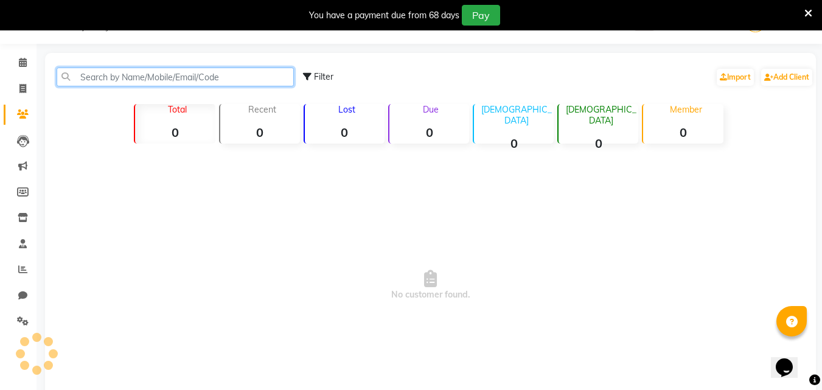
click at [86, 74] on input "text" at bounding box center [175, 77] width 237 height 19
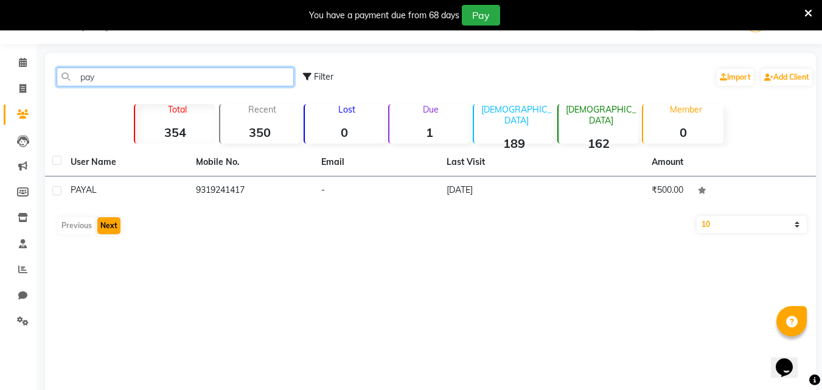
type input "pay"
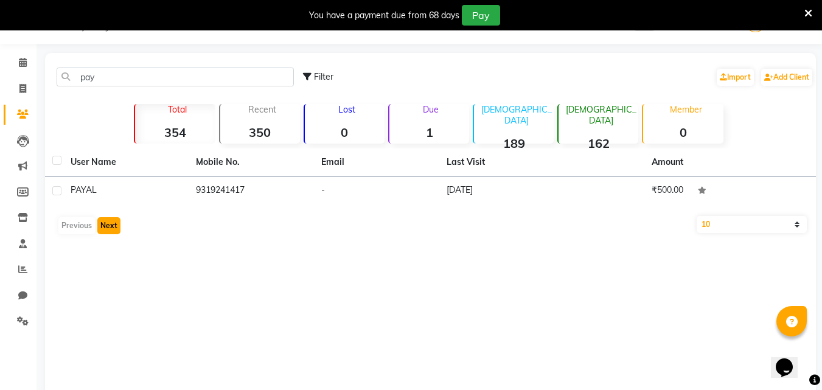
click at [100, 223] on button "Next" at bounding box center [108, 225] width 23 height 17
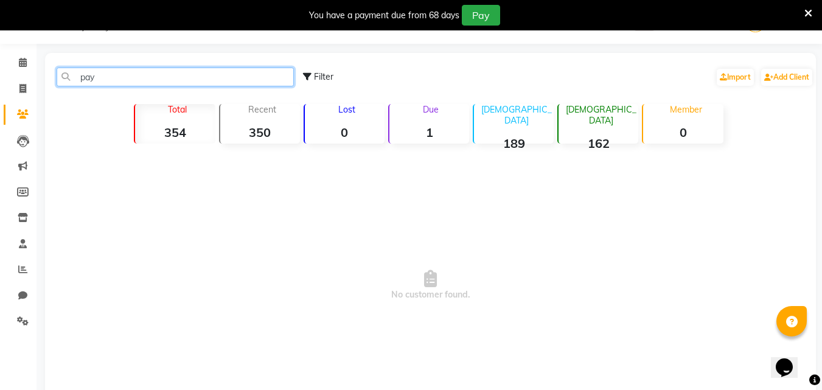
click at [107, 75] on input "pay" at bounding box center [175, 77] width 237 height 19
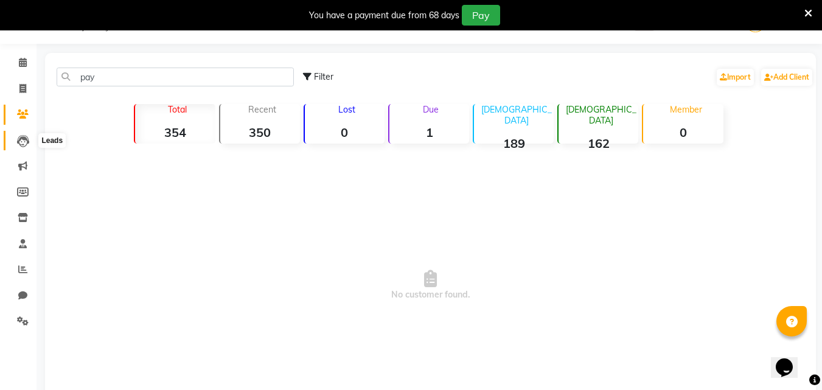
click at [25, 135] on icon at bounding box center [23, 141] width 12 height 12
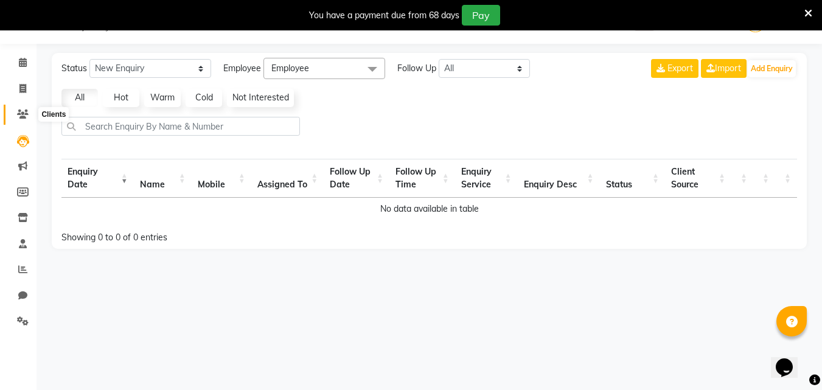
click at [22, 117] on icon at bounding box center [23, 114] width 12 height 9
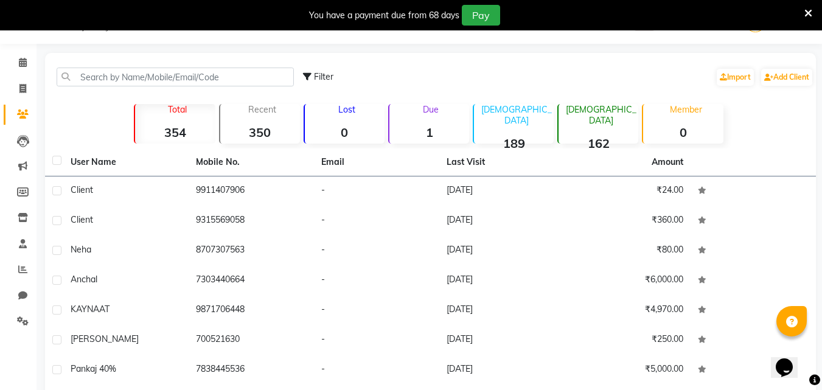
drag, startPoint x: 604, startPoint y: 131, endPoint x: 597, endPoint y: 136, distance: 7.9
click at [604, 136] on strong "162" at bounding box center [599, 143] width 80 height 15
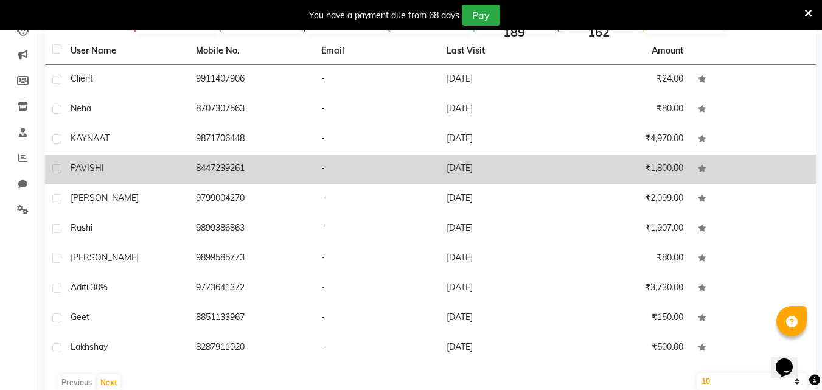
scroll to position [167, 0]
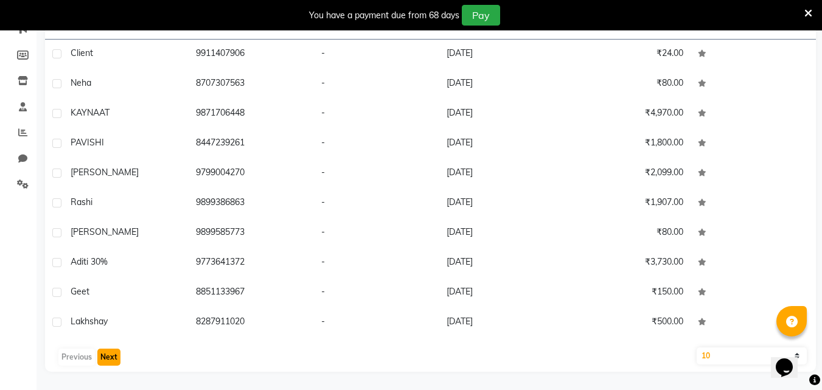
click at [104, 354] on button "Next" at bounding box center [108, 357] width 23 height 17
click at [108, 352] on button "Next" at bounding box center [108, 357] width 23 height 17
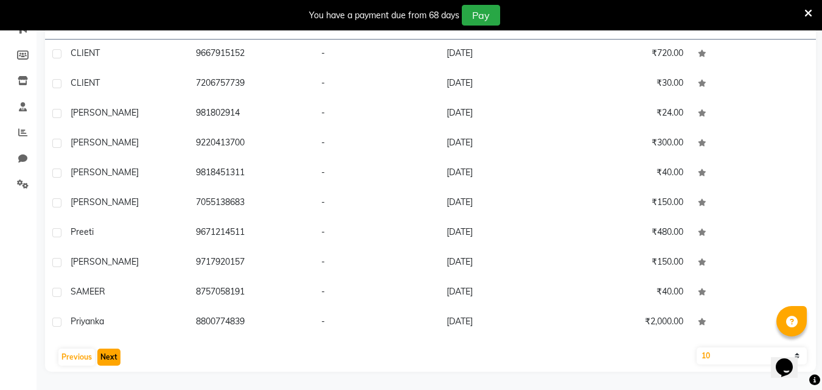
click at [113, 357] on button "Next" at bounding box center [108, 357] width 23 height 17
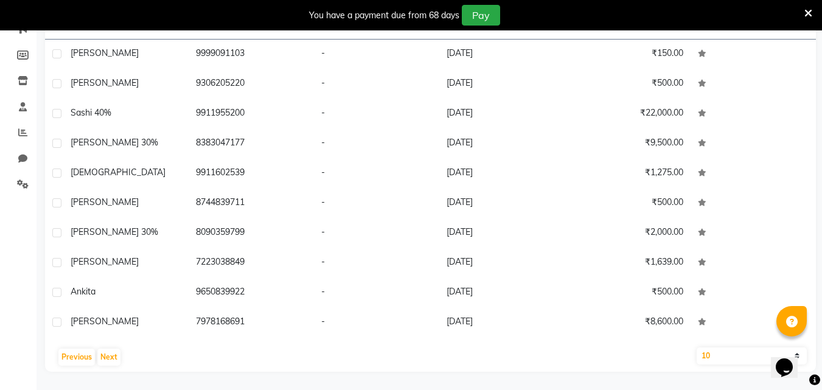
click at [115, 368] on div "User Name Mobile No. Email Last Visit Amount Anikit 9999091103 - 24-08-2025 ₹15…" at bounding box center [430, 192] width 771 height 360
click at [111, 358] on button "Next" at bounding box center [108, 357] width 23 height 17
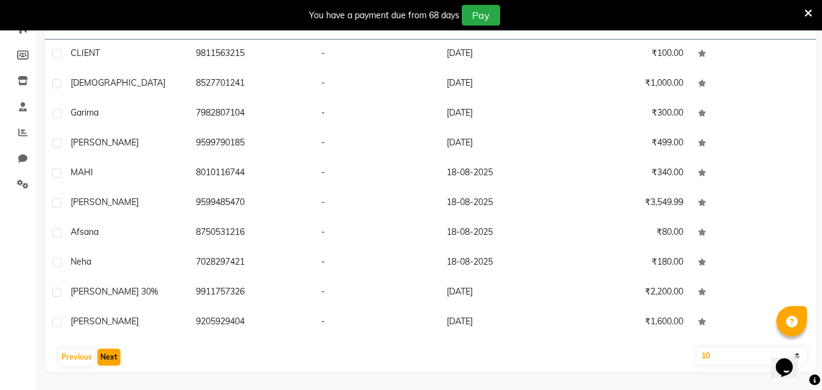
click at [110, 356] on button "Next" at bounding box center [108, 357] width 23 height 17
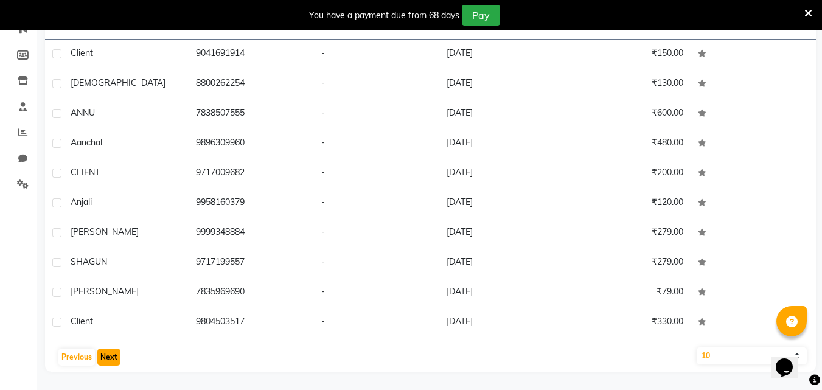
click at [110, 354] on button "Next" at bounding box center [108, 357] width 23 height 17
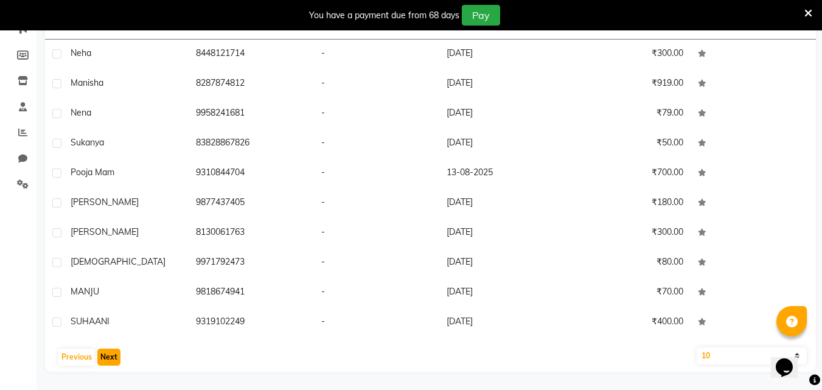
click at [108, 352] on button "Next" at bounding box center [108, 357] width 23 height 17
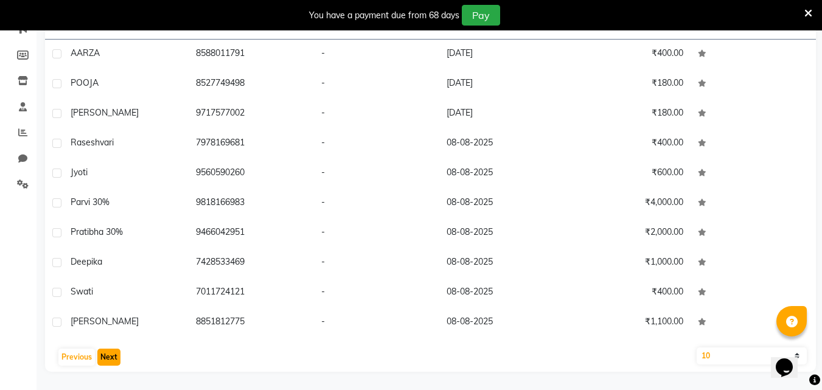
click at [108, 354] on button "Next" at bounding box center [108, 357] width 23 height 17
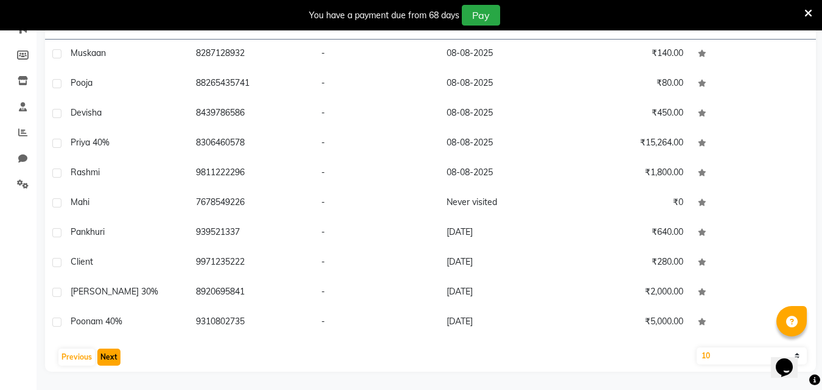
click at [111, 354] on button "Next" at bounding box center [108, 357] width 23 height 17
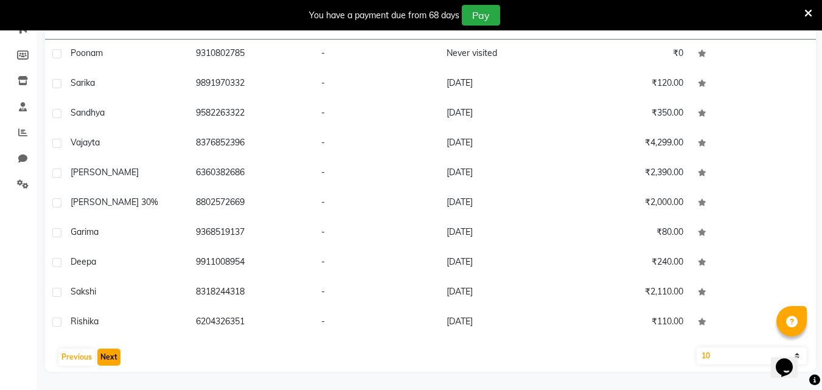
click at [114, 362] on button "Next" at bounding box center [108, 357] width 23 height 17
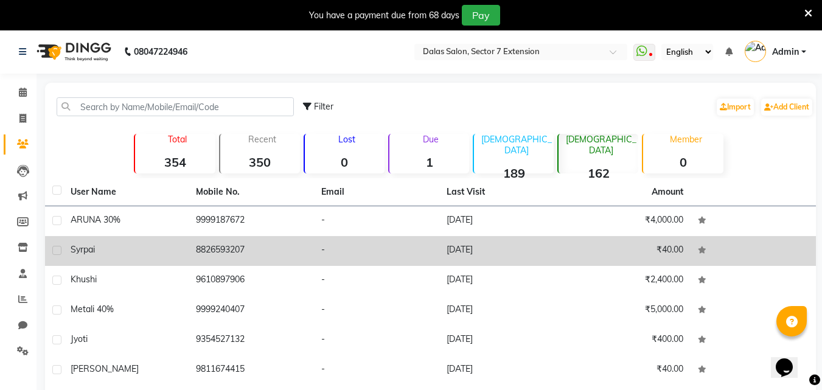
scroll to position [0, 0]
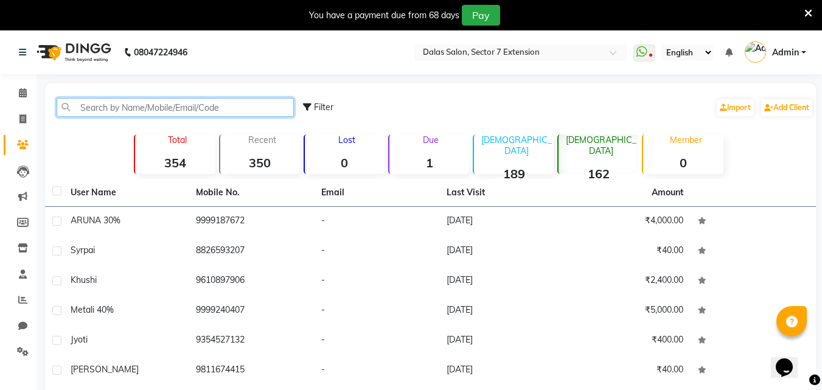
click at [109, 111] on input "text" at bounding box center [175, 107] width 237 height 19
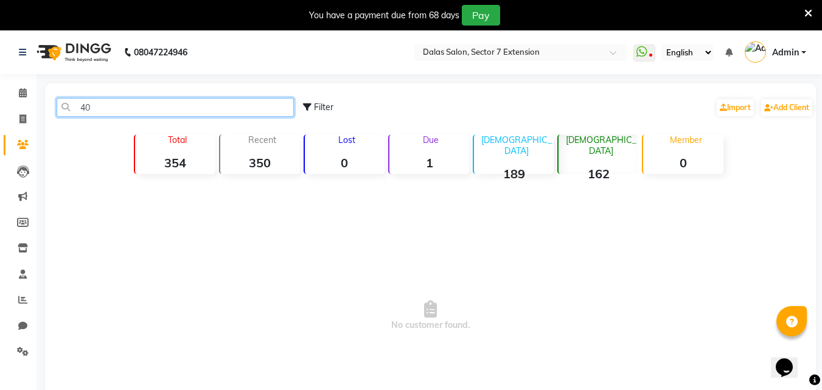
type input "4"
type input "poonam"
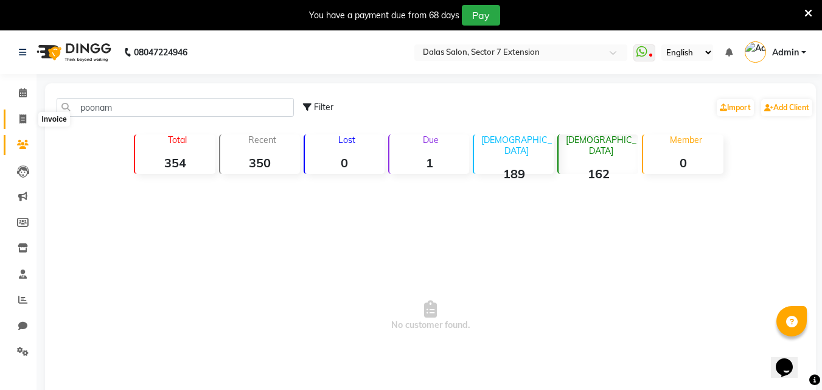
click at [20, 122] on icon at bounding box center [22, 118] width 7 height 9
select select "service"
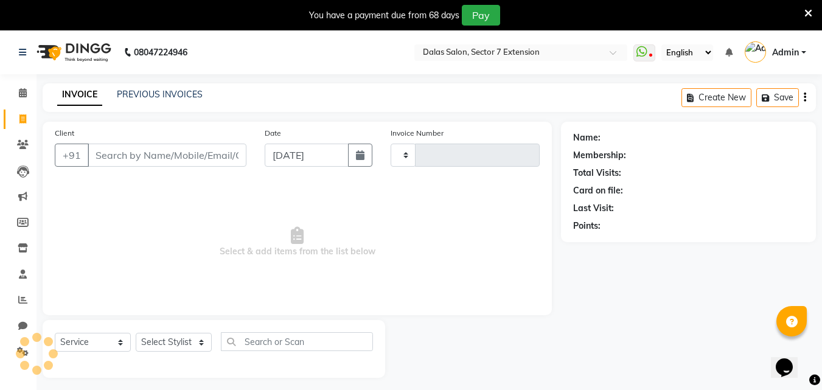
scroll to position [30, 0]
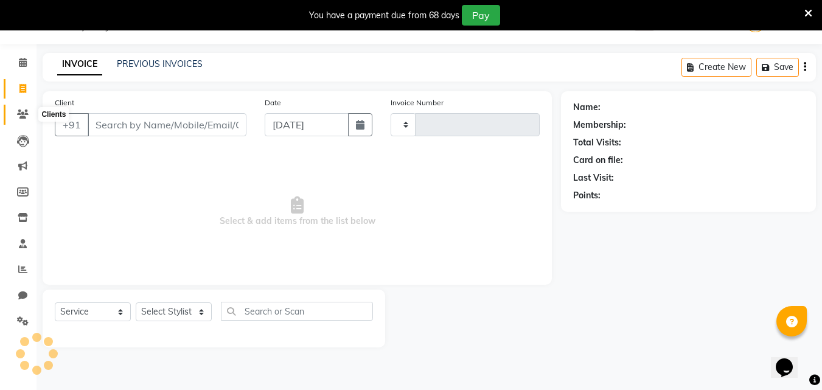
click at [18, 116] on icon at bounding box center [23, 114] width 12 height 9
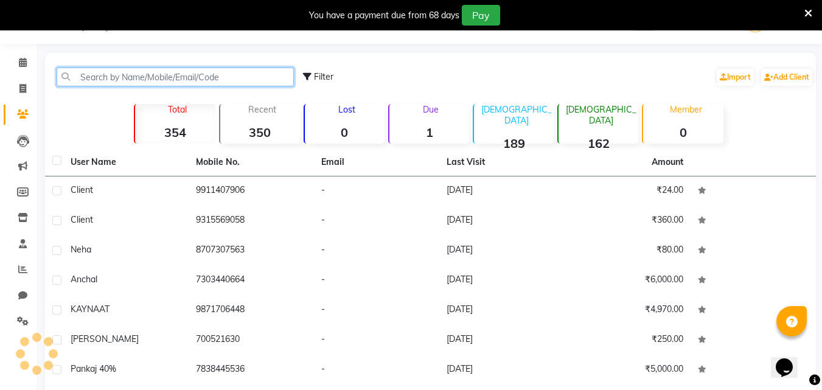
click at [135, 77] on input "text" at bounding box center [175, 77] width 237 height 19
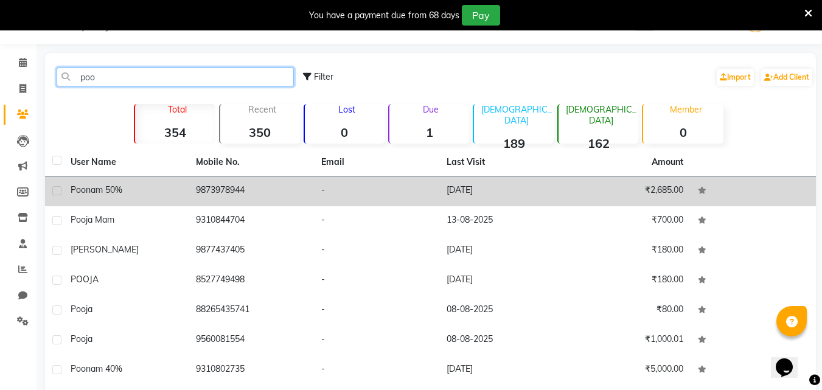
type input "poo"
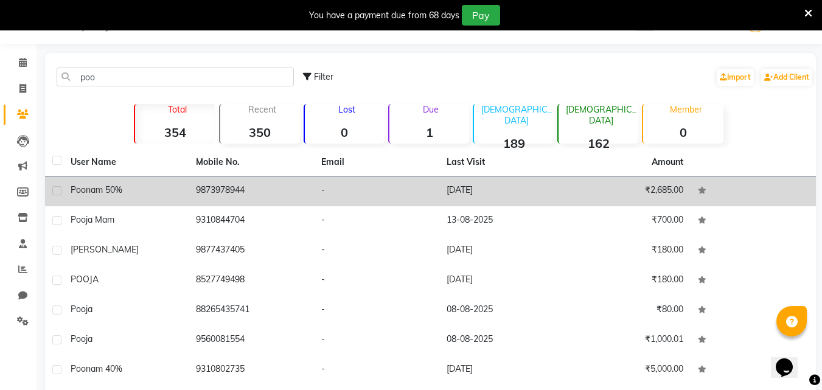
click at [273, 189] on td "9873978944" at bounding box center [251, 192] width 125 height 30
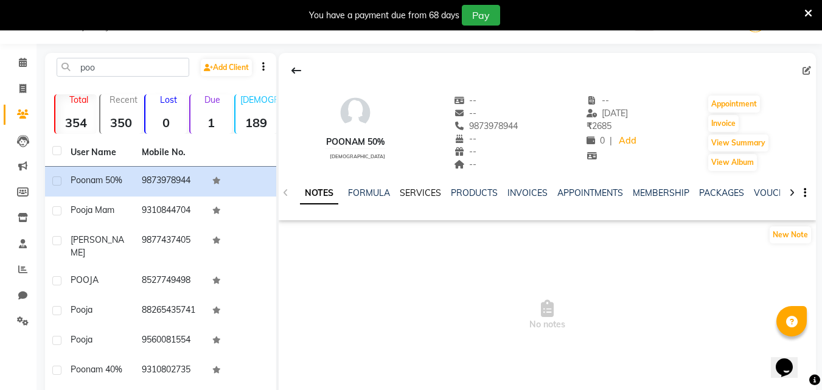
click at [412, 191] on link "SERVICES" at bounding box center [420, 192] width 41 height 11
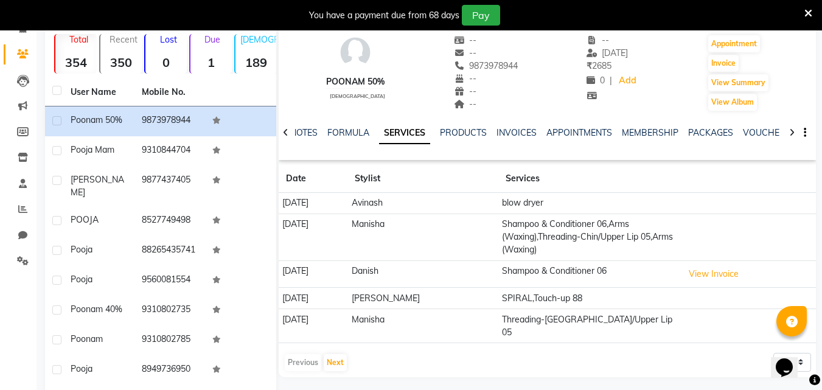
scroll to position [91, 0]
click at [519, 135] on link "INVOICES" at bounding box center [517, 132] width 40 height 11
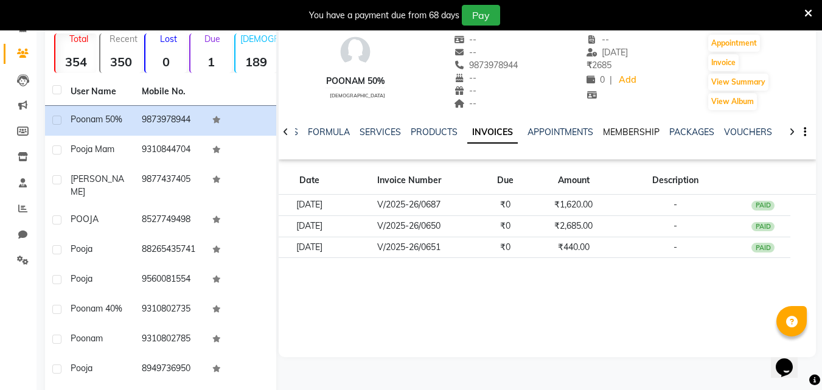
click at [624, 131] on link "MEMBERSHIP" at bounding box center [631, 132] width 57 height 11
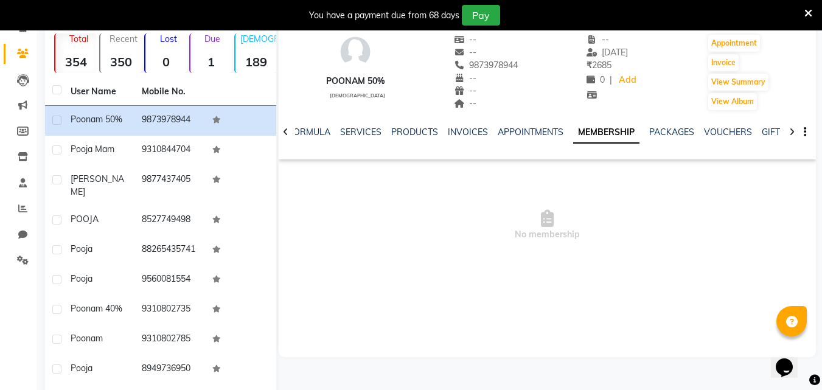
click at [465, 138] on div "NOTES FORMULA SERVICES PRODUCTS INVOICES APPOINTMENTS MEMBERSHIP PACKAGES VOUCH…" at bounding box center [533, 137] width 466 height 23
click at [473, 131] on link "INVOICES" at bounding box center [468, 132] width 40 height 11
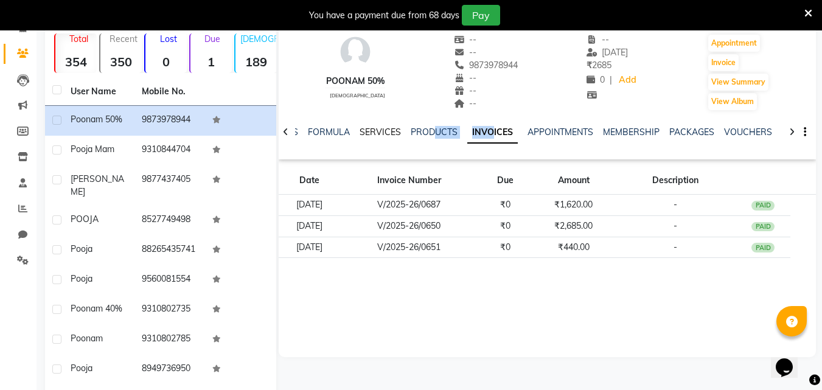
click at [372, 131] on link "SERVICES" at bounding box center [380, 132] width 41 height 11
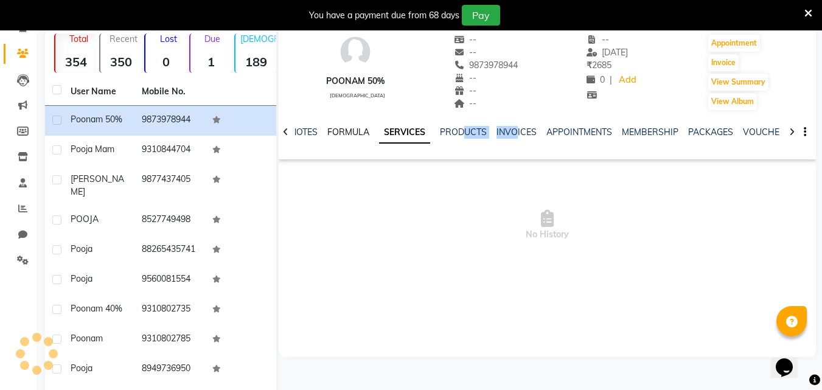
click at [357, 131] on link "FORMULA" at bounding box center [348, 132] width 42 height 11
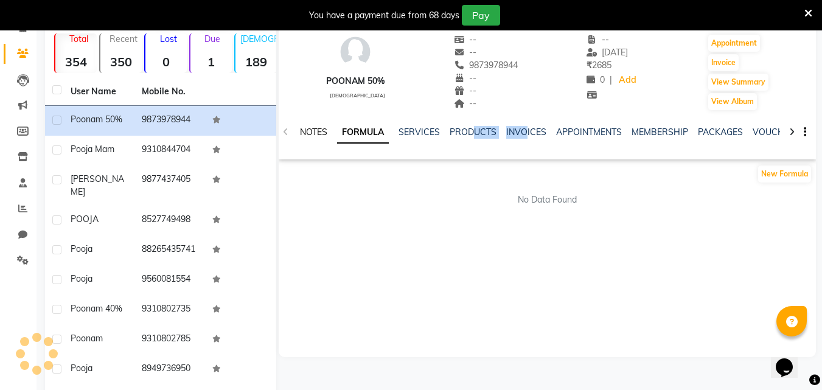
click at [322, 130] on link "NOTES" at bounding box center [313, 132] width 27 height 11
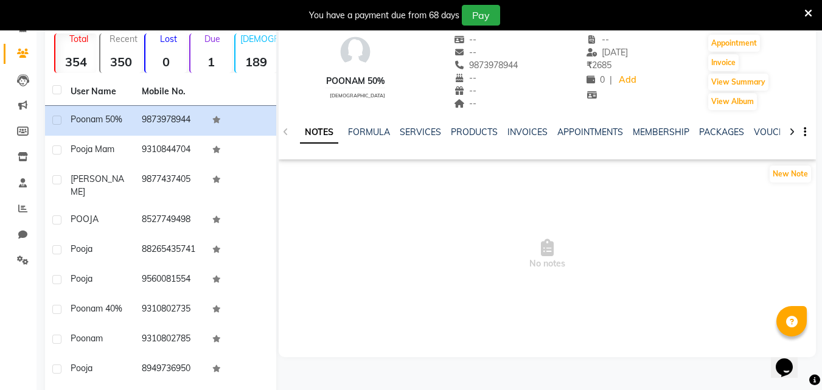
click at [445, 134] on ul "NOTES FORMULA SERVICES PRODUCTS INVOICES APPOINTMENTS MEMBERSHIP PACKAGES VOUCH…" at bounding box center [686, 132] width 773 height 13
click at [460, 131] on link "PRODUCTS" at bounding box center [474, 132] width 47 height 11
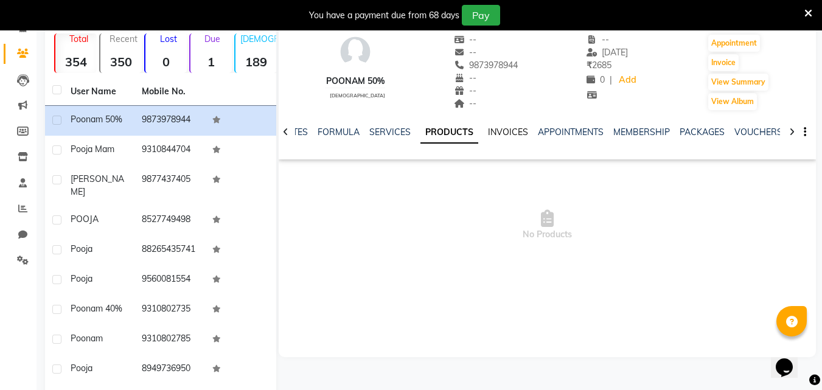
click at [496, 132] on link "INVOICES" at bounding box center [508, 132] width 40 height 11
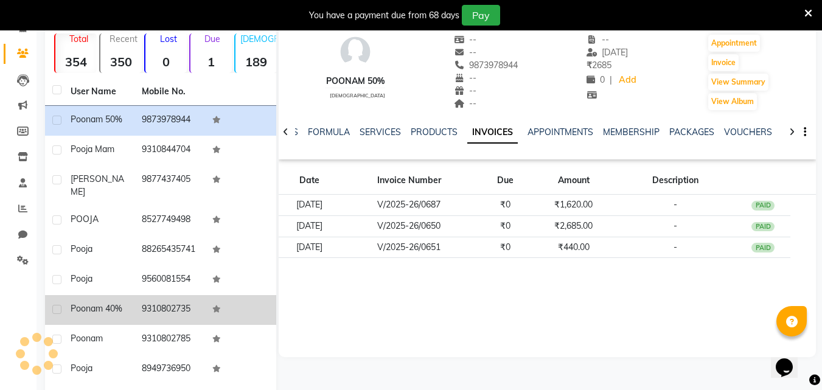
click at [122, 295] on td "Poonam 40%" at bounding box center [98, 310] width 71 height 30
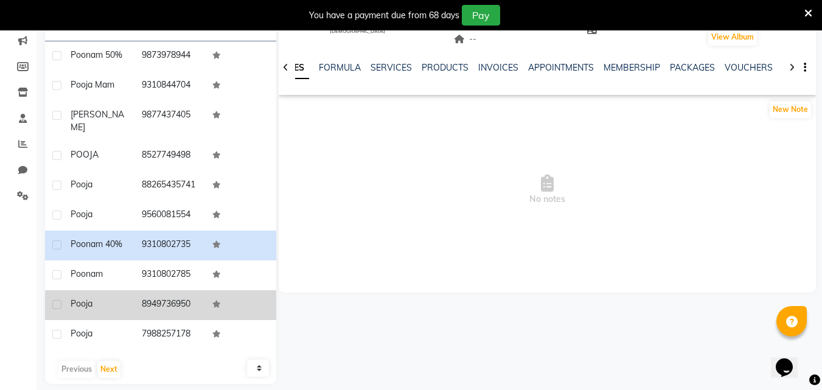
scroll to position [158, 0]
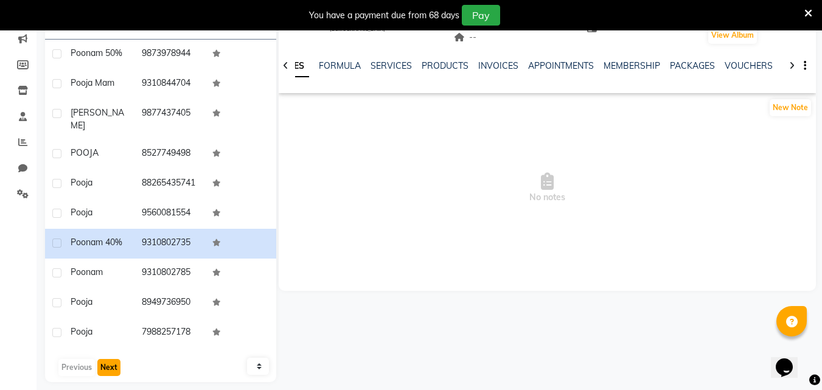
click at [105, 359] on button "Next" at bounding box center [108, 367] width 23 height 17
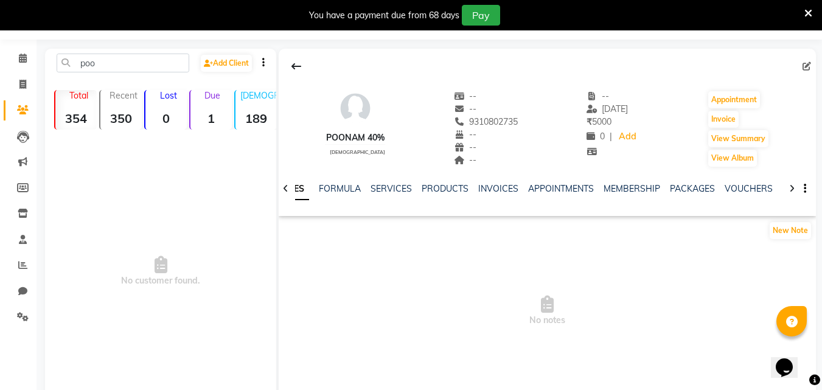
scroll to position [0, 0]
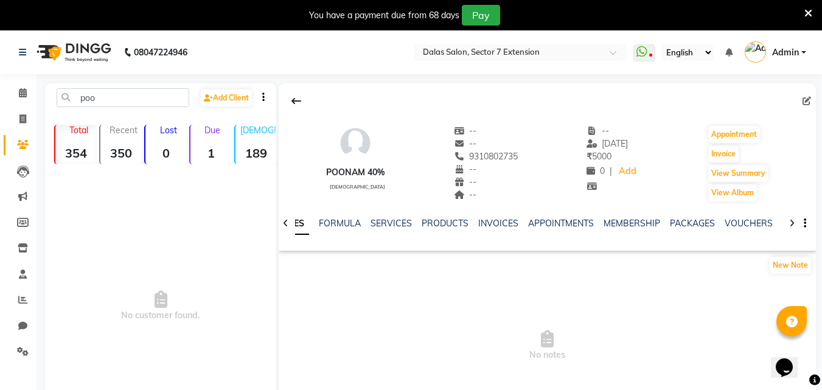
click at [262, 97] on icon "button" at bounding box center [263, 97] width 2 height 1
click at [23, 123] on icon at bounding box center [22, 118] width 7 height 9
select select "service"
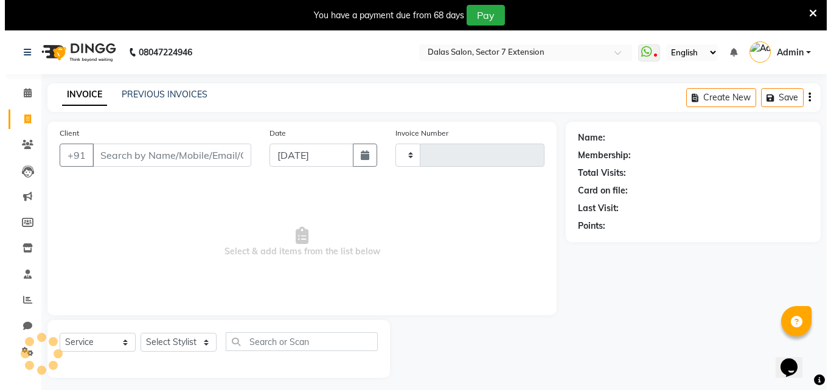
scroll to position [30, 0]
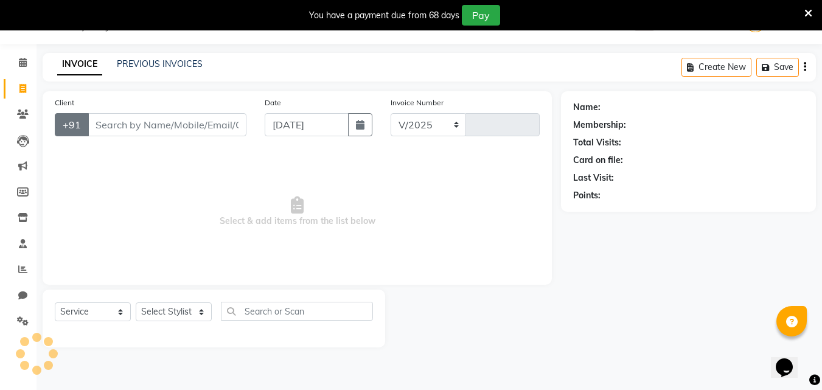
select select "8495"
type input "0712"
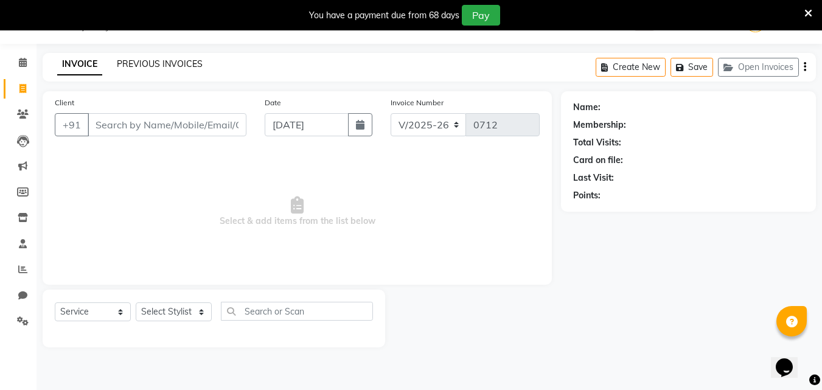
click at [171, 65] on link "PREVIOUS INVOICES" at bounding box center [160, 63] width 86 height 11
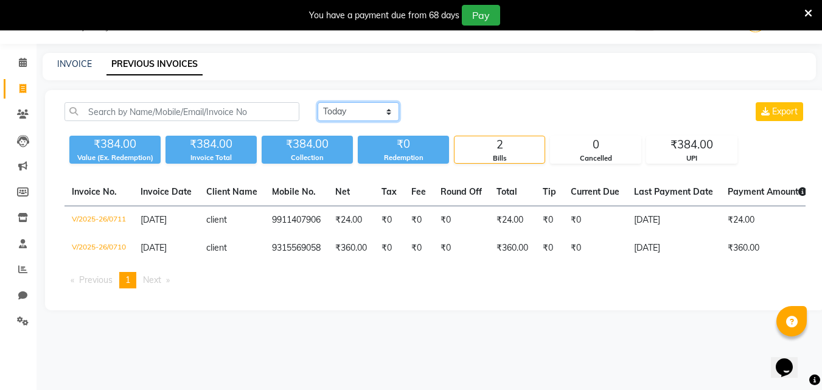
click at [371, 103] on select "Today Yesterday Custom Range" at bounding box center [359, 111] width 82 height 19
select select "range"
click at [318, 102] on select "Today Yesterday Custom Range" at bounding box center [359, 111] width 82 height 19
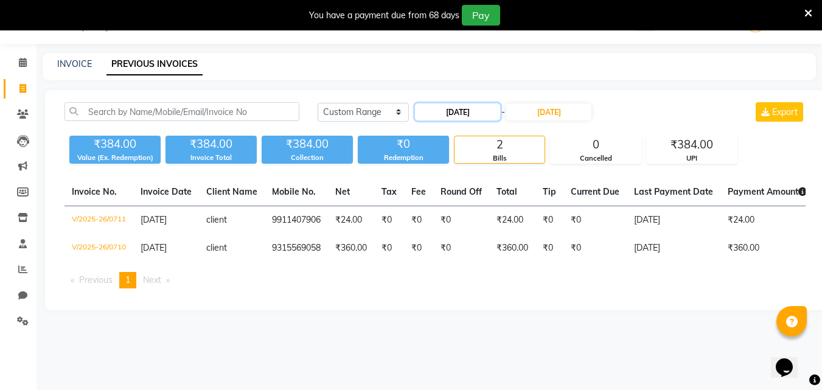
click at [435, 110] on input "[DATE]" at bounding box center [457, 111] width 85 height 17
select select "9"
select select "2025"
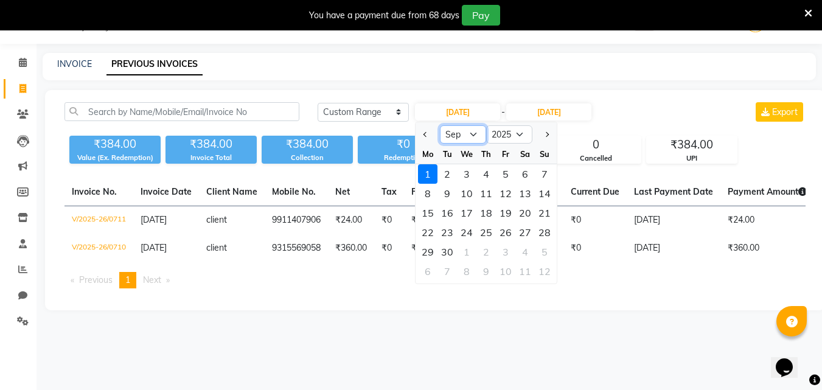
click at [460, 135] on select "Jan Feb Mar Apr May Jun Jul Aug Sep Oct Nov Dec" at bounding box center [463, 134] width 46 height 18
select select "8"
click at [440, 125] on select "Jan Feb Mar Apr May Jun Jul Aug Sep Oct Nov Dec" at bounding box center [463, 134] width 46 height 18
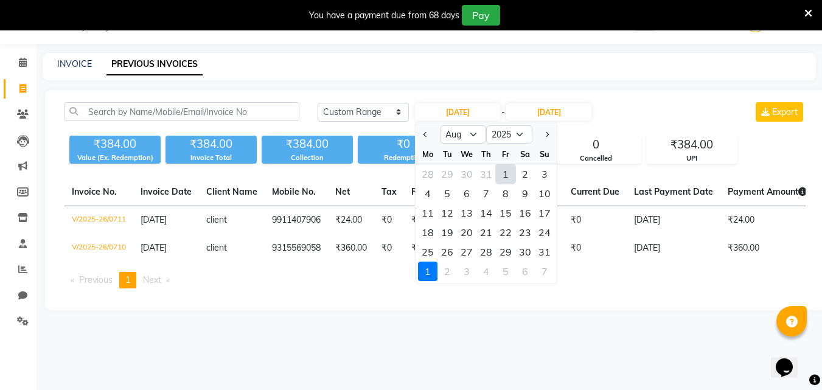
click at [506, 175] on div "1" at bounding box center [505, 173] width 19 height 19
type input "01-08-2025"
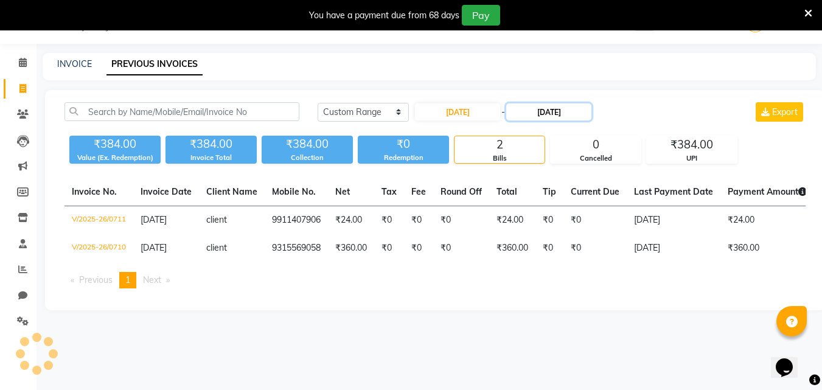
click at [540, 108] on input "[DATE]" at bounding box center [548, 111] width 85 height 17
click at [557, 110] on input "[DATE]" at bounding box center [548, 111] width 85 height 17
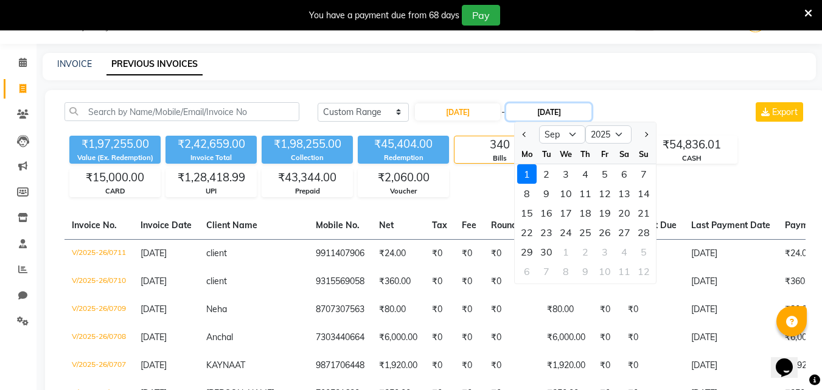
click at [544, 115] on input "[DATE]" at bounding box center [548, 111] width 85 height 17
click at [558, 141] on select "Aug Sep Oct Nov Dec" at bounding box center [562, 134] width 46 height 18
select select "8"
click at [539, 125] on select "Aug Sep Oct Nov Dec" at bounding box center [562, 134] width 46 height 18
click at [644, 251] on div "31" at bounding box center [643, 251] width 19 height 19
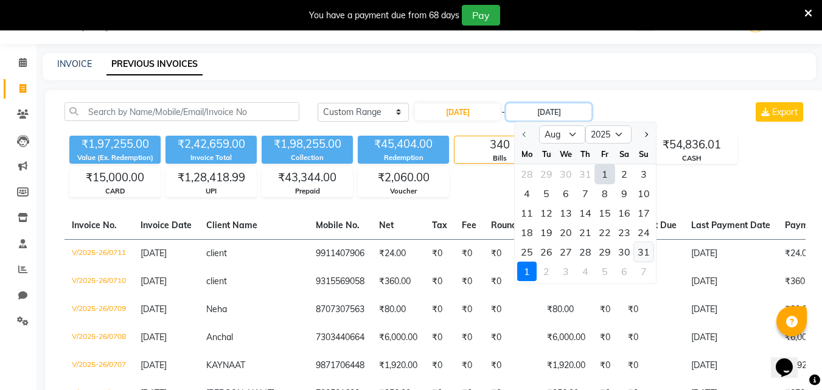
type input "31-08-2025"
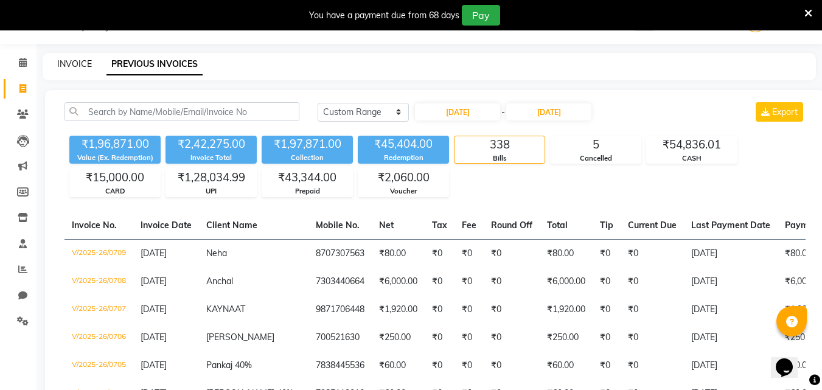
click at [64, 63] on link "INVOICE" at bounding box center [74, 63] width 35 height 11
select select "service"
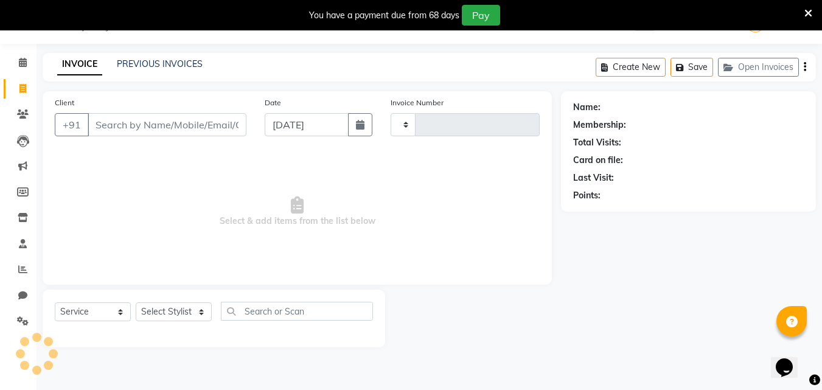
type input "0712"
select select "8495"
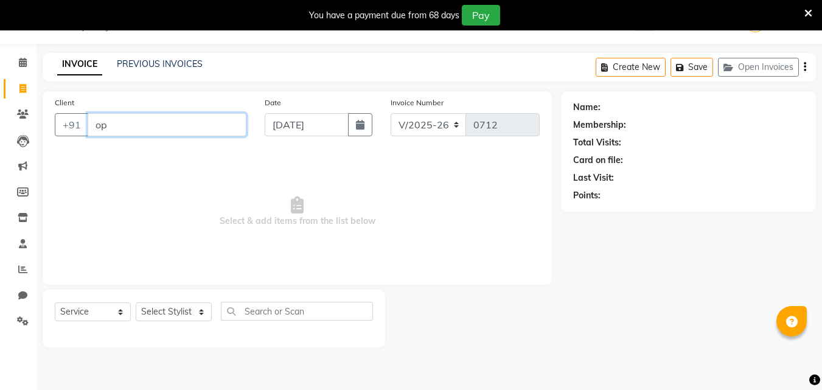
type input "o"
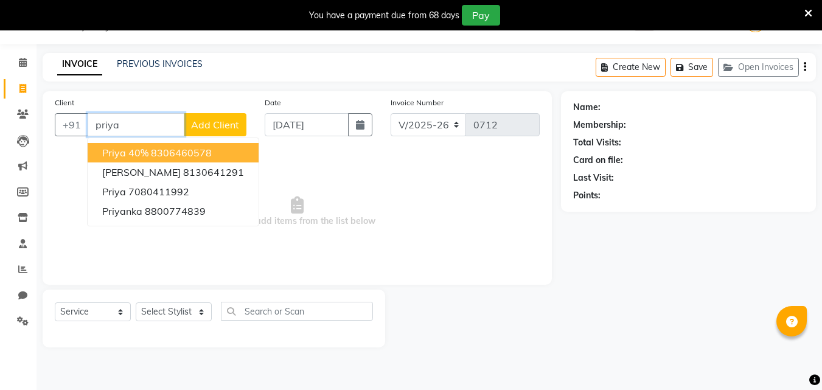
click at [133, 148] on span "Priya 40%" at bounding box center [125, 153] width 46 height 12
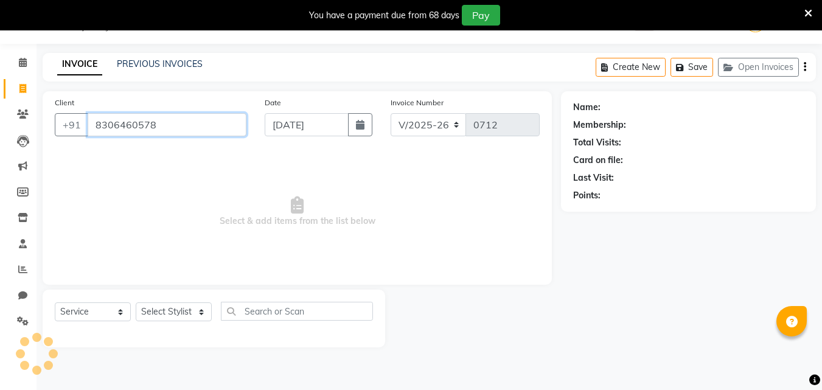
type input "8306460578"
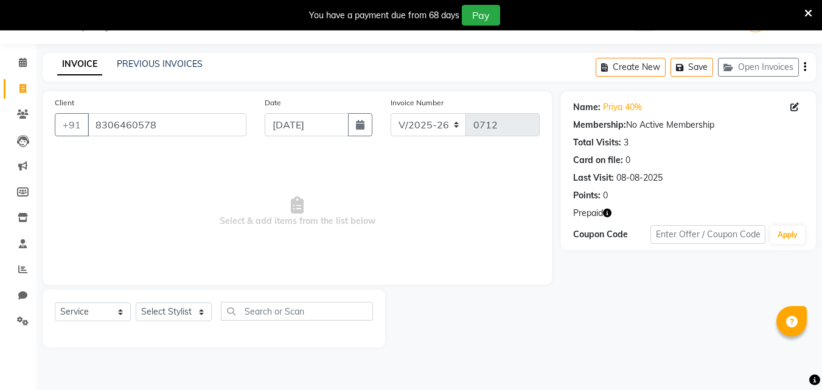
click at [606, 215] on icon "button" at bounding box center [607, 213] width 9 height 9
click at [530, 272] on span "Select & add items from the list below" at bounding box center [297, 212] width 485 height 122
click at [24, 111] on icon at bounding box center [23, 114] width 12 height 9
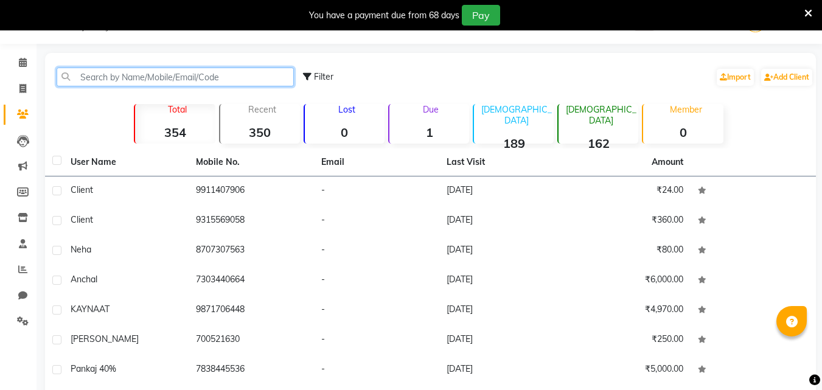
click at [185, 75] on input "text" at bounding box center [175, 77] width 237 height 19
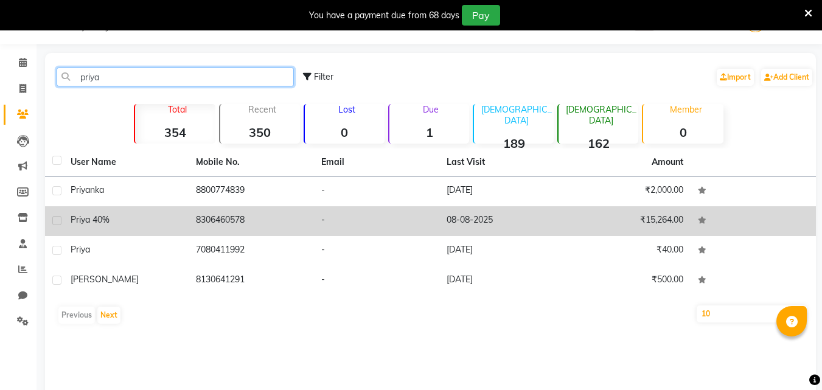
type input "priya"
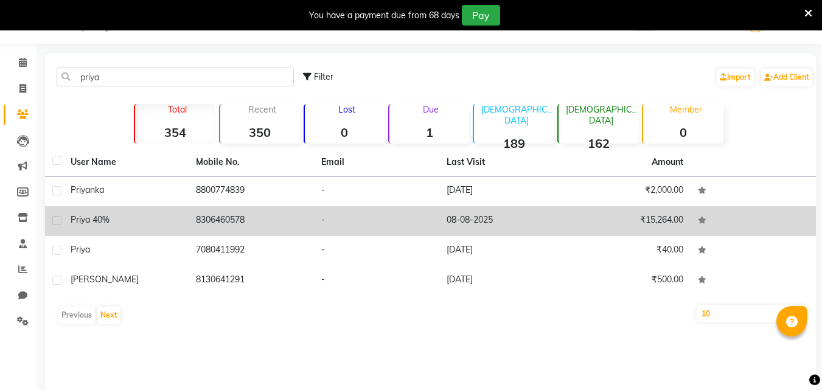
click at [136, 219] on div "Priya 40%" at bounding box center [126, 220] width 111 height 13
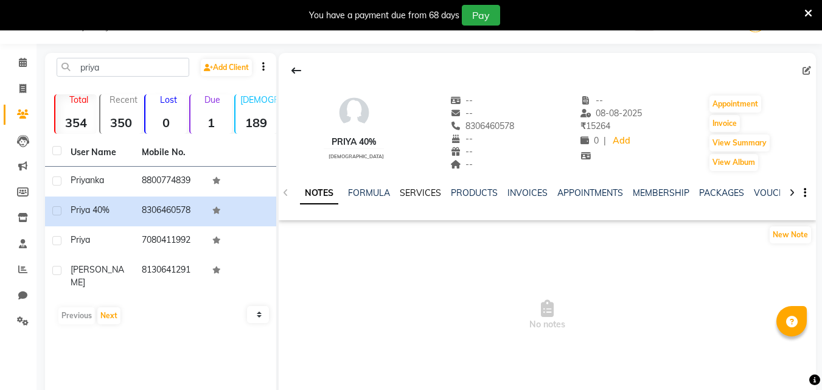
click at [421, 195] on link "SERVICES" at bounding box center [420, 192] width 41 height 11
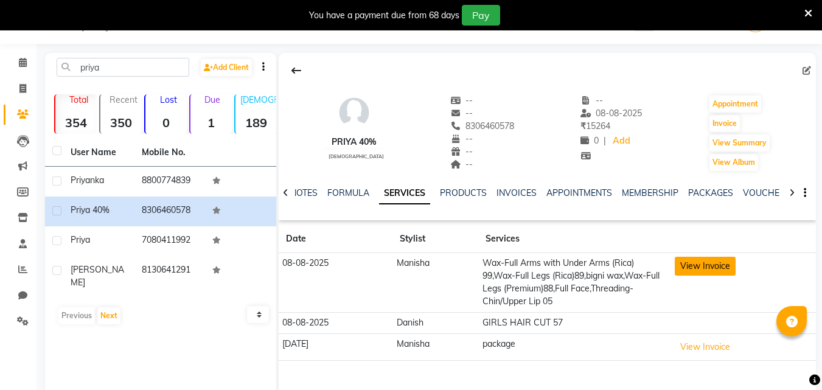
click at [685, 261] on button "View Invoice" at bounding box center [705, 266] width 61 height 19
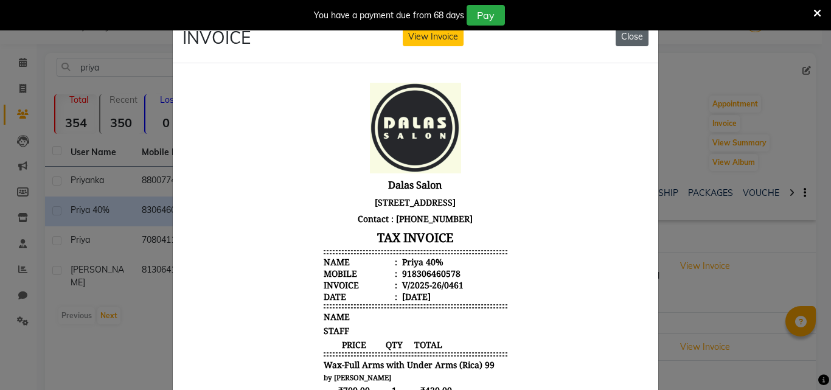
click at [634, 43] on button "Close" at bounding box center [632, 36] width 33 height 19
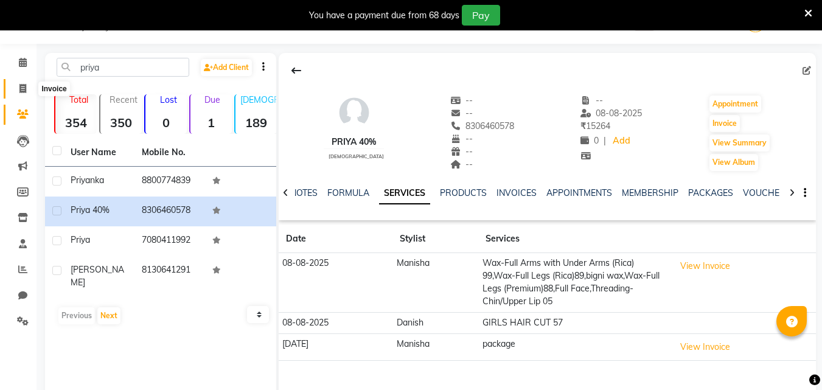
click at [29, 88] on span at bounding box center [22, 89] width 21 height 14
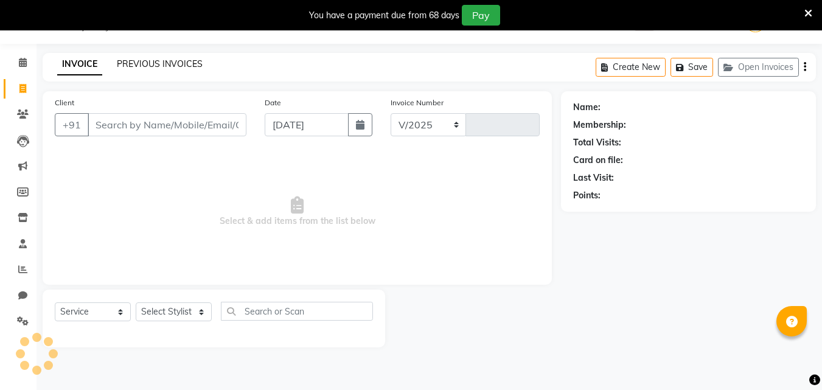
click at [131, 58] on link "PREVIOUS INVOICES" at bounding box center [160, 63] width 86 height 11
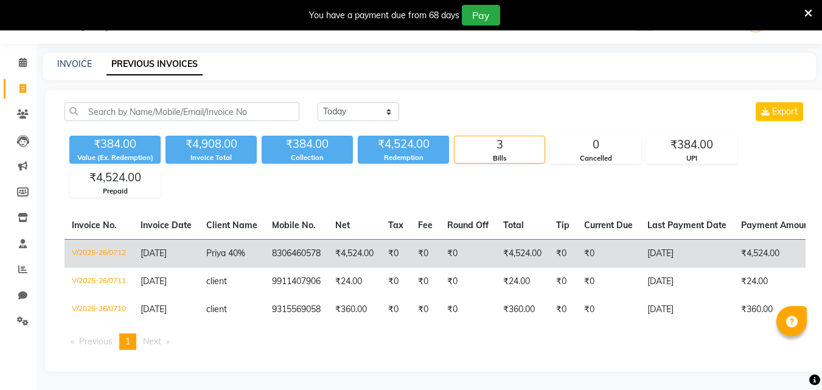
click at [94, 252] on td "V/2025-26/0712" at bounding box center [99, 253] width 69 height 29
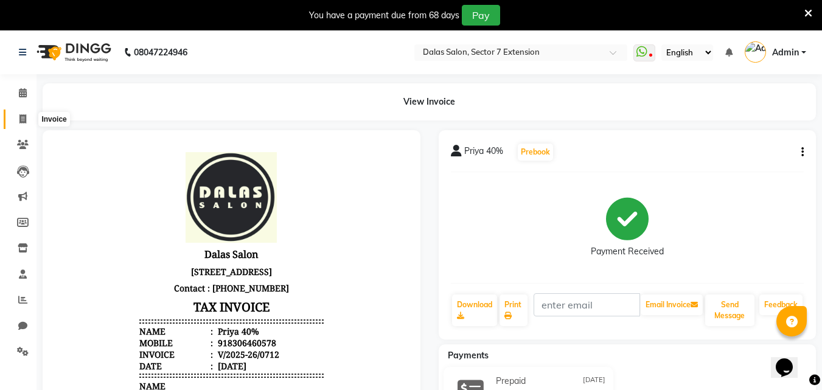
drag, startPoint x: 18, startPoint y: 119, endPoint x: 110, endPoint y: 78, distance: 100.5
click at [18, 119] on span at bounding box center [22, 120] width 21 height 14
select select "service"
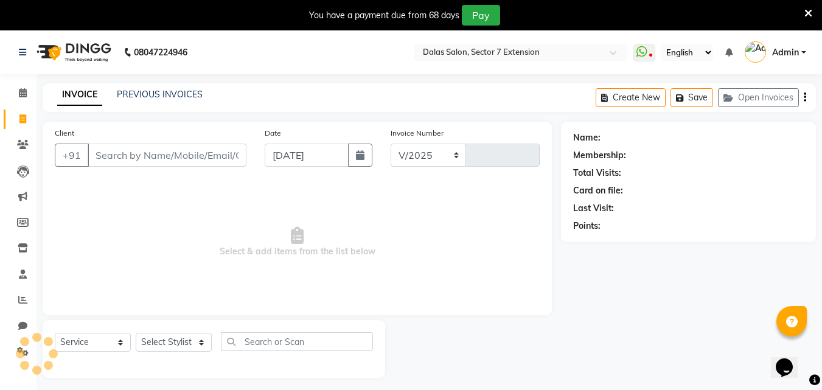
select select "8495"
type input "0713"
